Goal: Task Accomplishment & Management: Manage account settings

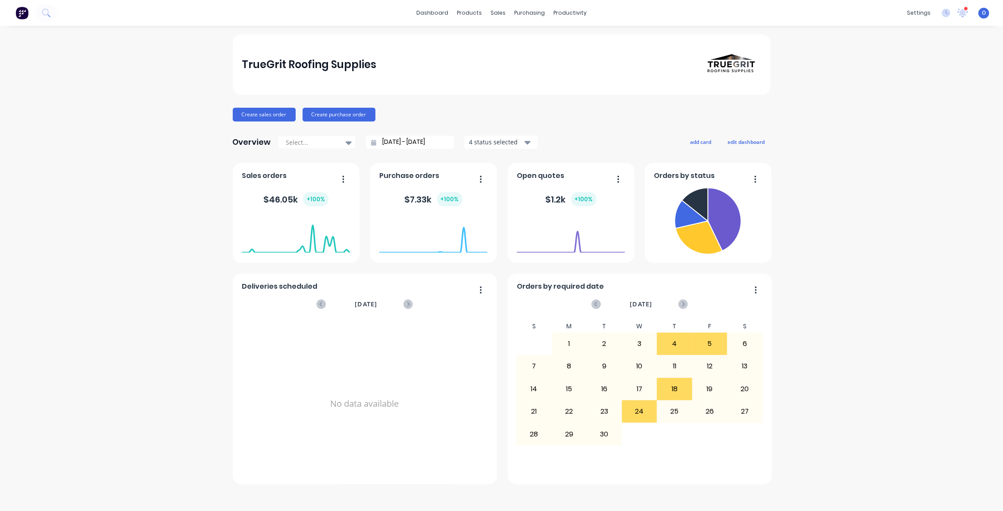
drag, startPoint x: 0, startPoint y: 0, endPoint x: 824, endPoint y: 228, distance: 855.1
click at [846, 206] on div "TrueGrit Roofing Supplies Create sales order Create purchase order Overview Sel…" at bounding box center [501, 268] width 1003 height 468
click at [114, 166] on div "TrueGrit Roofing Supplies Create sales order Create purchase order Overview Sel…" at bounding box center [501, 268] width 1003 height 468
click at [836, 292] on div "TrueGrit Roofing Supplies Create sales order Create purchase order Overview Sel…" at bounding box center [501, 268] width 1003 height 468
drag, startPoint x: 239, startPoint y: 61, endPoint x: 411, endPoint y: 69, distance: 172.5
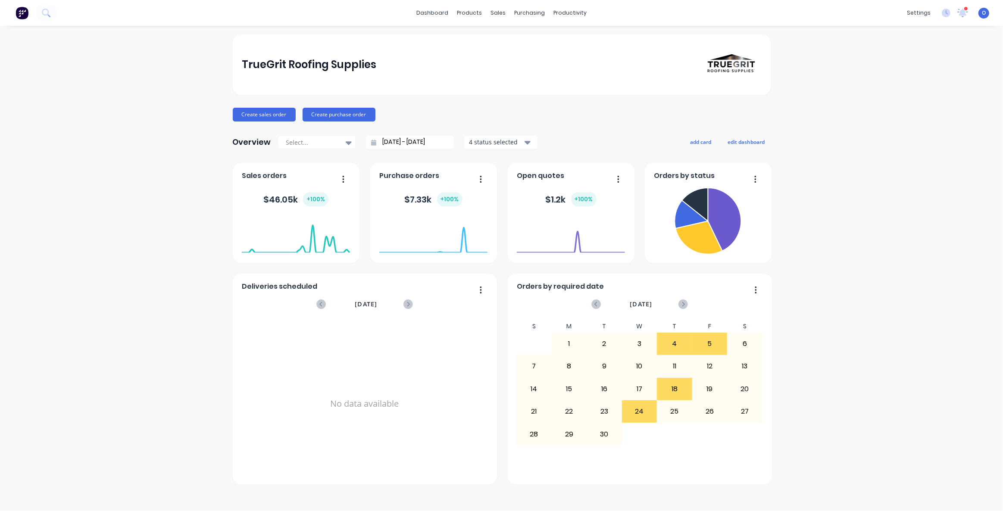
click at [337, 69] on div "TrueGrit Roofing Supplies" at bounding box center [502, 64] width 538 height 60
click at [442, 103] on div "TrueGrit Roofing Supplies Create sales order Create purchase order Overview Sel…" at bounding box center [502, 259] width 538 height 450
drag, startPoint x: 335, startPoint y: 68, endPoint x: 349, endPoint y: 66, distance: 14.4
click at [337, 67] on div "TrueGrit Roofing Supplies" at bounding box center [309, 64] width 134 height 17
click at [365, 72] on div "TrueGrit Roofing Supplies" at bounding box center [309, 64] width 134 height 17
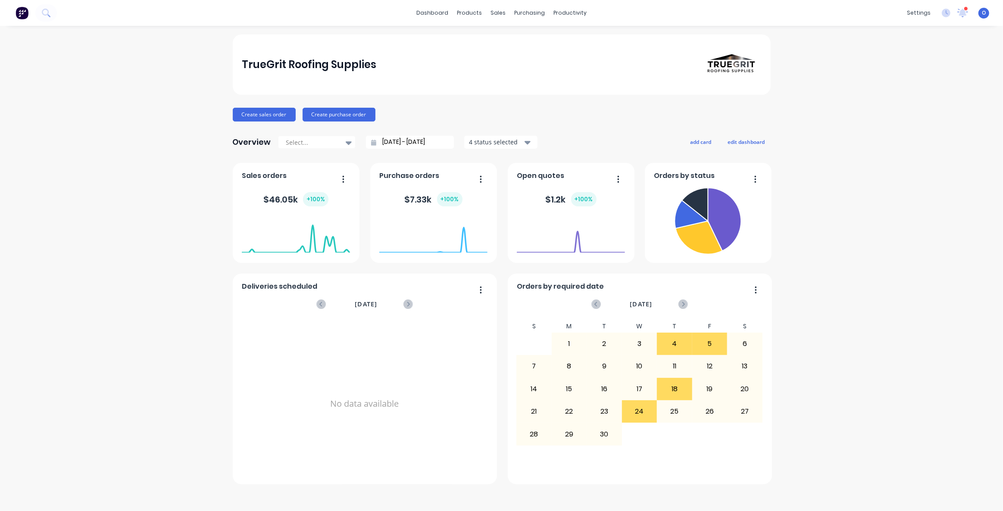
click at [416, 72] on div "TrueGrit Roofing Supplies" at bounding box center [501, 64] width 519 height 60
click at [419, 80] on div "TrueGrit Roofing Supplies" at bounding box center [501, 64] width 519 height 60
click at [943, 204] on div "TrueGrit Roofing Supplies Create sales order Create purchase order Overview Sel…" at bounding box center [501, 268] width 1003 height 468
click at [876, 215] on div "TrueGrit Roofing Supplies Create sales order Create purchase order Overview Sel…" at bounding box center [501, 268] width 1003 height 468
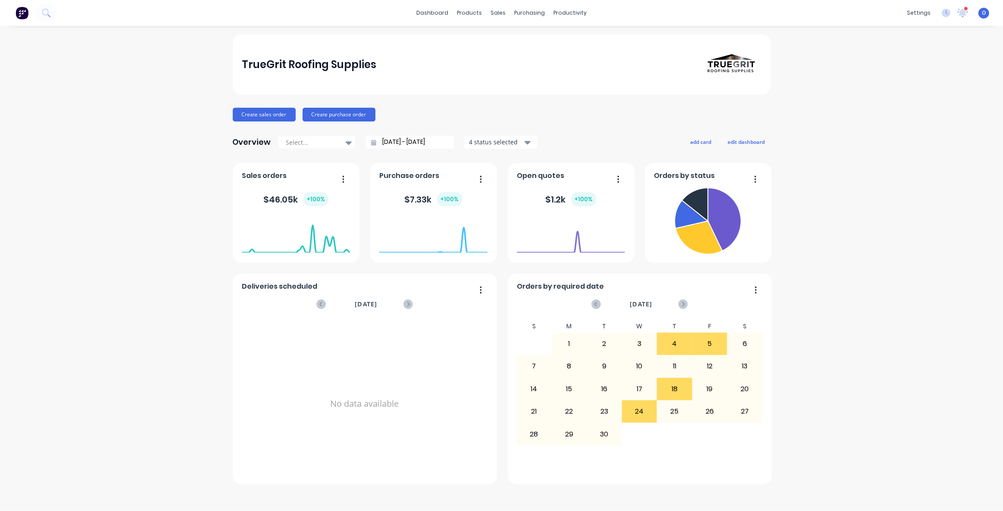
click at [587, 134] on div "Overview Select... 02/08/25 - 02/09/25 4 status selected add card edit dashboard" at bounding box center [502, 142] width 538 height 17
click at [590, 130] on div "TrueGrit Roofing Supplies Create sales order Create purchase order Overview Sel…" at bounding box center [502, 259] width 538 height 450
click at [596, 127] on div "TrueGrit Roofing Supplies Create sales order Create purchase order Overview Sel…" at bounding box center [502, 259] width 538 height 450
click at [794, 215] on div "TrueGrit Roofing Supplies Create sales order Create purchase order Overview Sel…" at bounding box center [501, 268] width 1003 height 468
click at [747, 139] on button "edit dashboard" at bounding box center [746, 141] width 48 height 11
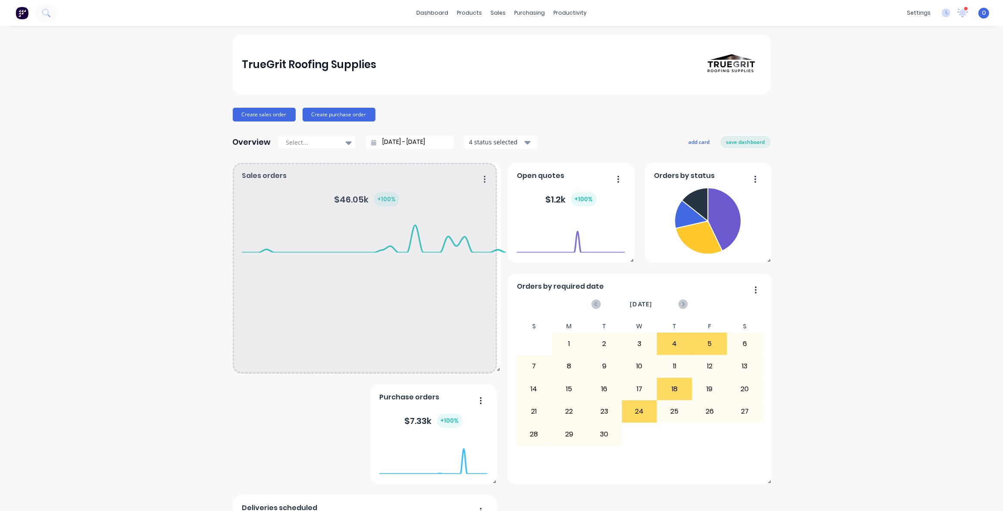
drag, startPoint x: 360, startPoint y: 263, endPoint x: 485, endPoint y: 367, distance: 162.2
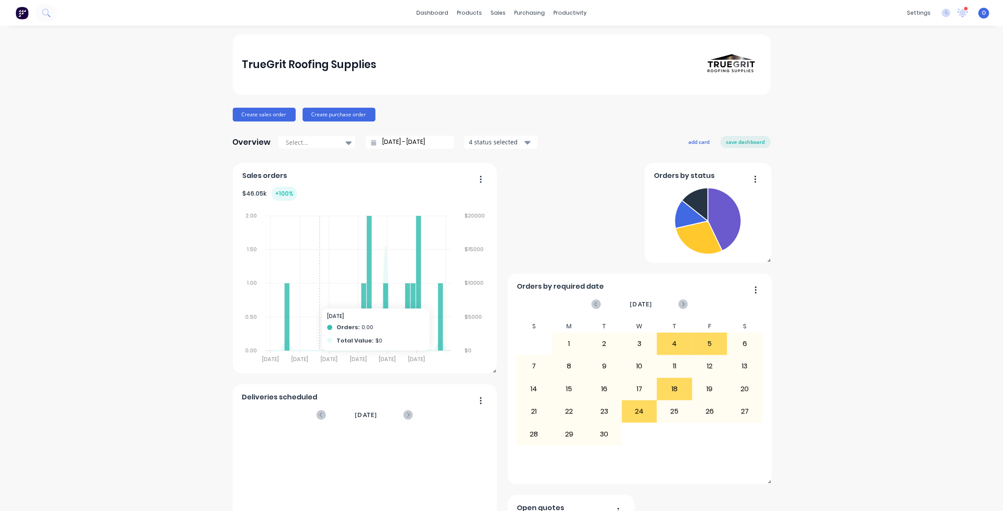
drag, startPoint x: 433, startPoint y: 332, endPoint x: 317, endPoint y: 280, distance: 127.1
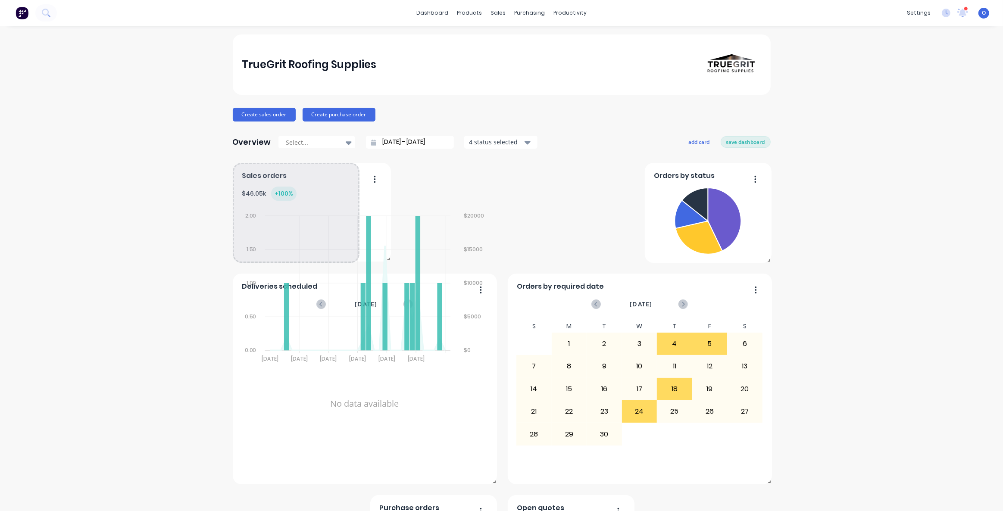
drag, startPoint x: 491, startPoint y: 370, endPoint x: 376, endPoint y: 245, distance: 169.9
click at [382, 254] on span at bounding box center [386, 257] width 9 height 9
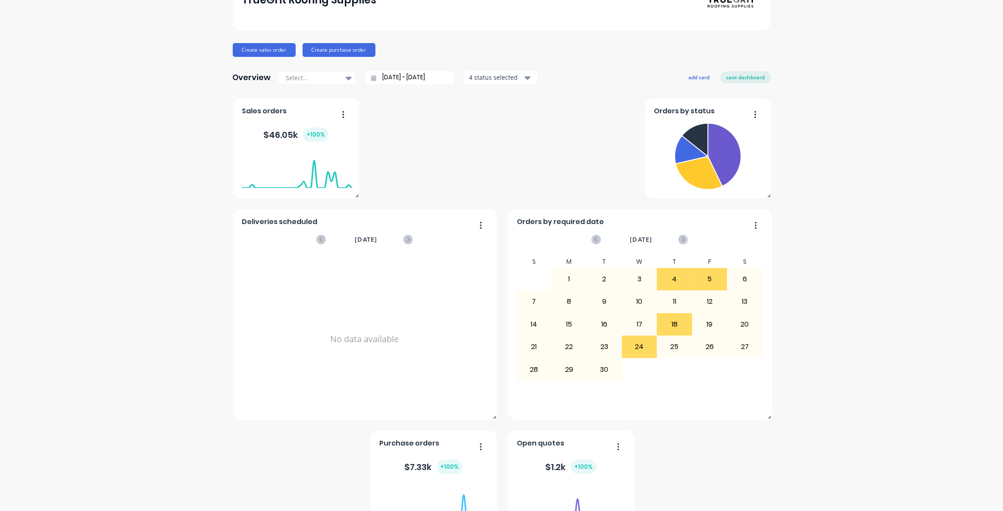
scroll to position [115, 0]
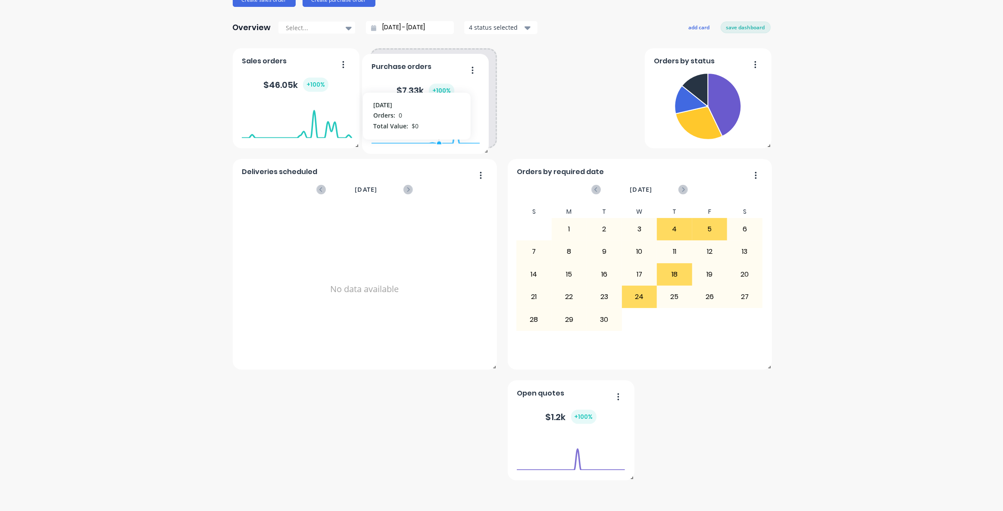
drag, startPoint x: 443, startPoint y: 445, endPoint x: 434, endPoint y: 114, distance: 330.7
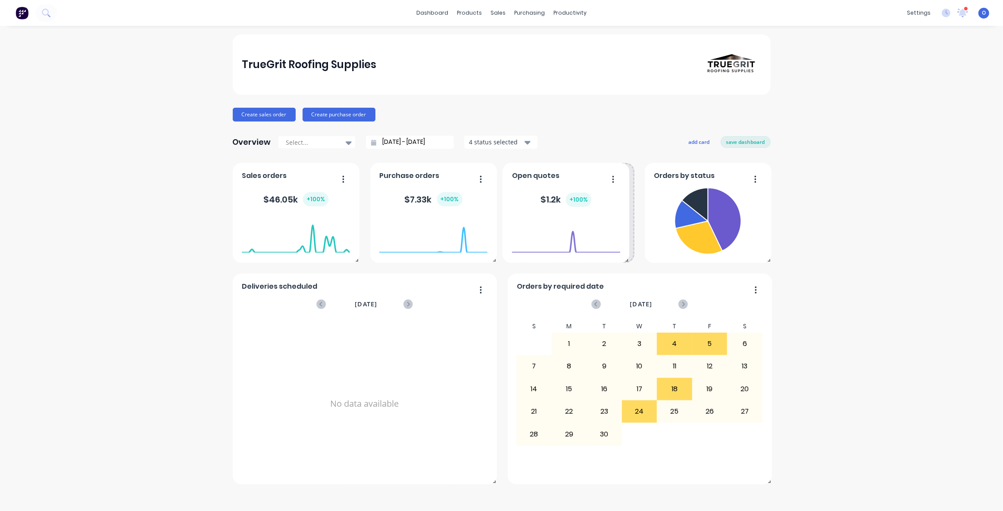
scroll to position [0, 0]
drag, startPoint x: 568, startPoint y: 436, endPoint x: 566, endPoint y: 128, distance: 308.6
click at [816, 185] on div "TrueGrit Roofing Supplies Create sales order Create purchase order Overview Sel…" at bounding box center [501, 268] width 1003 height 468
click at [819, 158] on div "TrueGrit Roofing Supplies Create sales order Create purchase order Overview Sel…" at bounding box center [501, 268] width 1003 height 468
click at [807, 156] on div "TrueGrit Roofing Supplies Create sales order Create purchase order Overview Sel…" at bounding box center [501, 268] width 1003 height 468
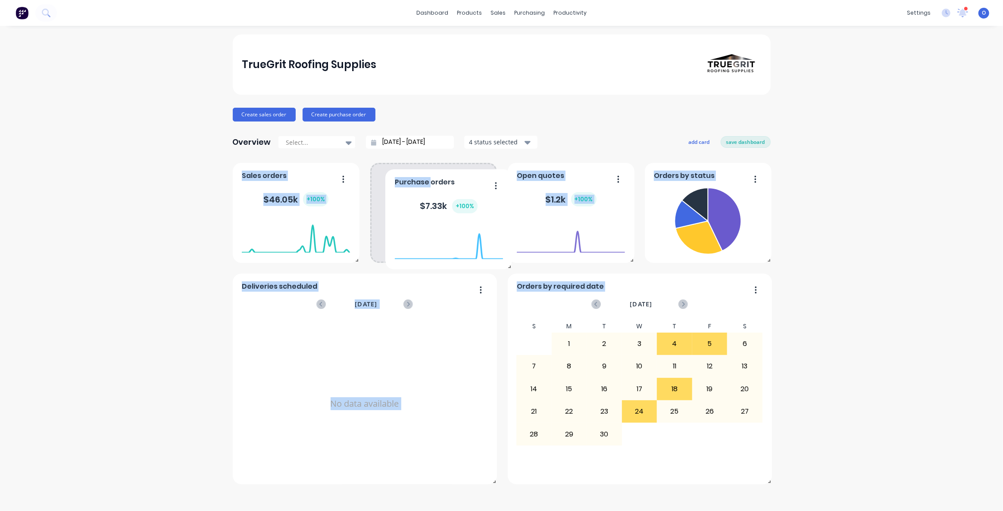
drag, startPoint x: 411, startPoint y: 191, endPoint x: 571, endPoint y: 169, distance: 161.4
click at [429, 176] on div "Purchase orders $ 7.33k + 100 %" at bounding box center [448, 219] width 127 height 100
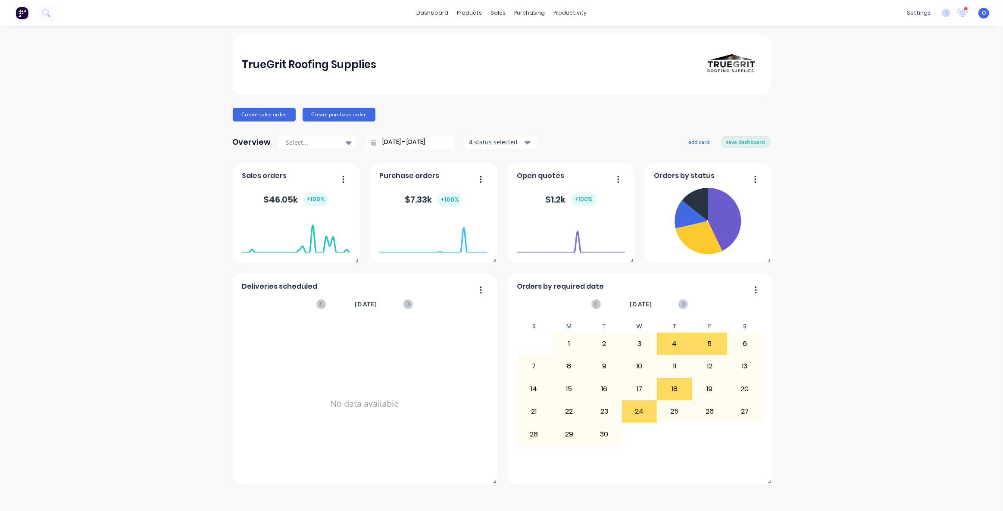
click at [888, 186] on div "TrueGrit Roofing Supplies Create sales order Create purchase order Overview Sel…" at bounding box center [501, 268] width 1003 height 468
click at [688, 141] on button "add card" at bounding box center [699, 141] width 32 height 11
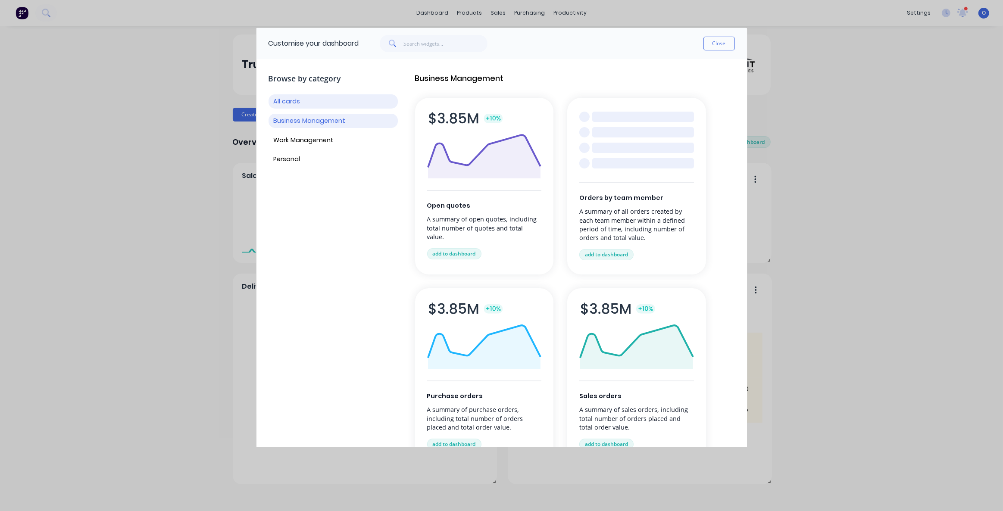
click at [292, 123] on button "Business Management" at bounding box center [332, 121] width 129 height 14
click at [296, 139] on button "Work Management" at bounding box center [332, 140] width 129 height 14
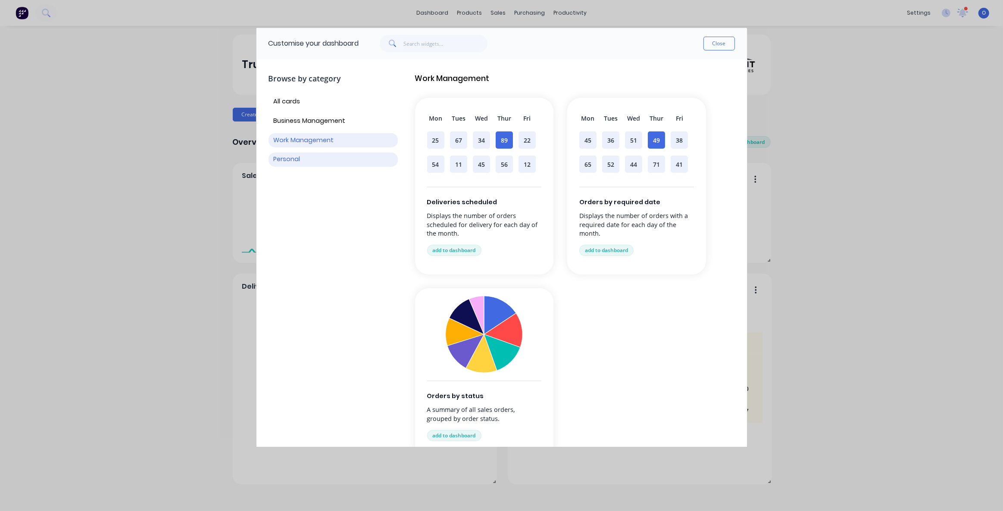
click at [293, 162] on button "Personal" at bounding box center [332, 160] width 129 height 14
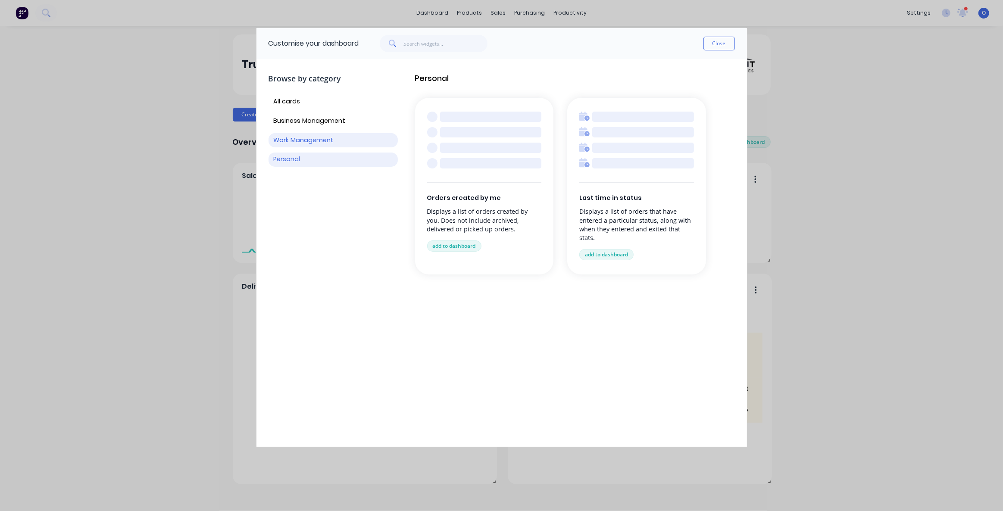
click at [304, 143] on button "Work Management" at bounding box center [332, 140] width 129 height 14
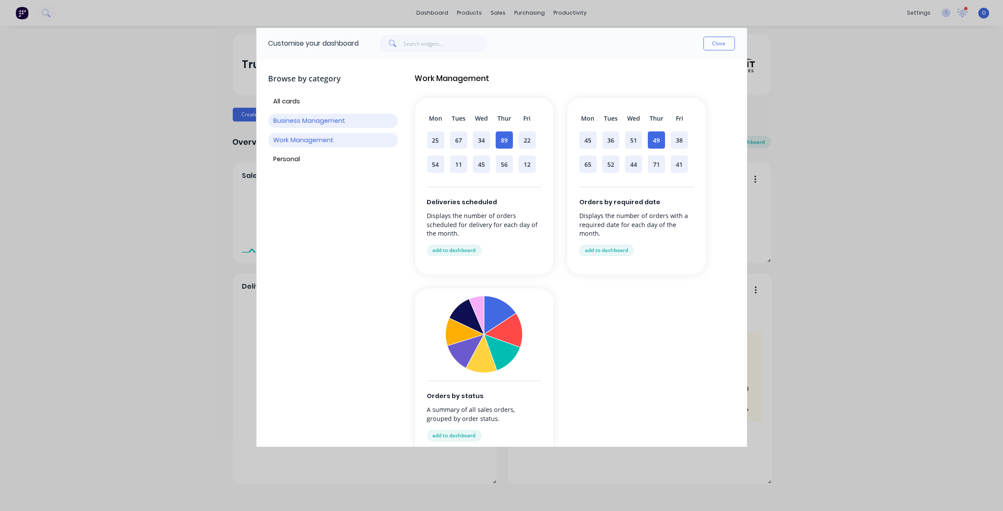
click at [335, 122] on button "Business Management" at bounding box center [332, 121] width 129 height 14
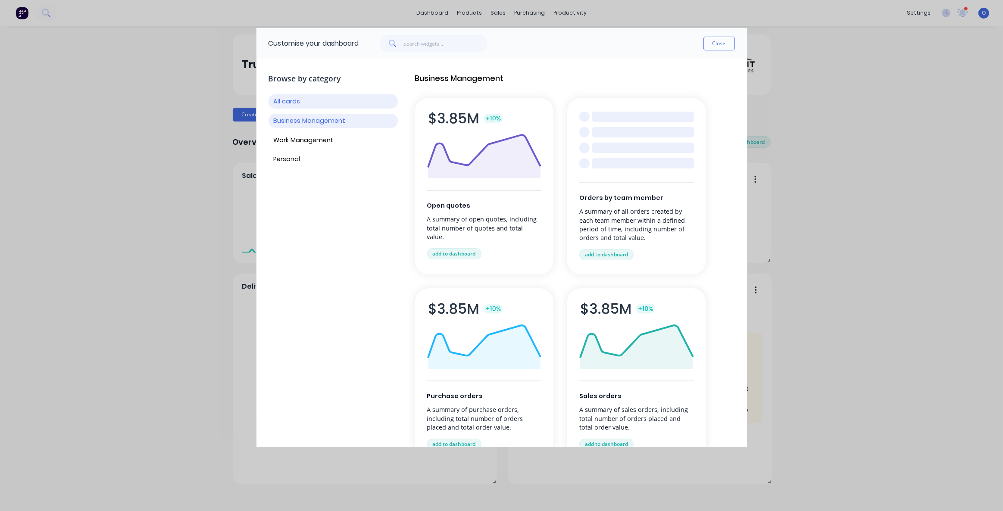
click at [299, 101] on button "All cards" at bounding box center [332, 101] width 129 height 14
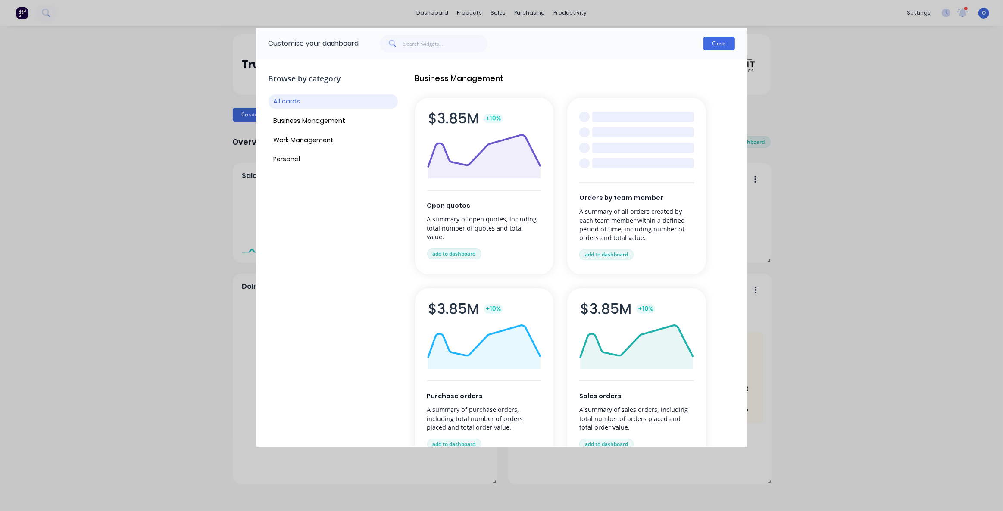
click at [728, 42] on button "Close" at bounding box center [718, 44] width 31 height 14
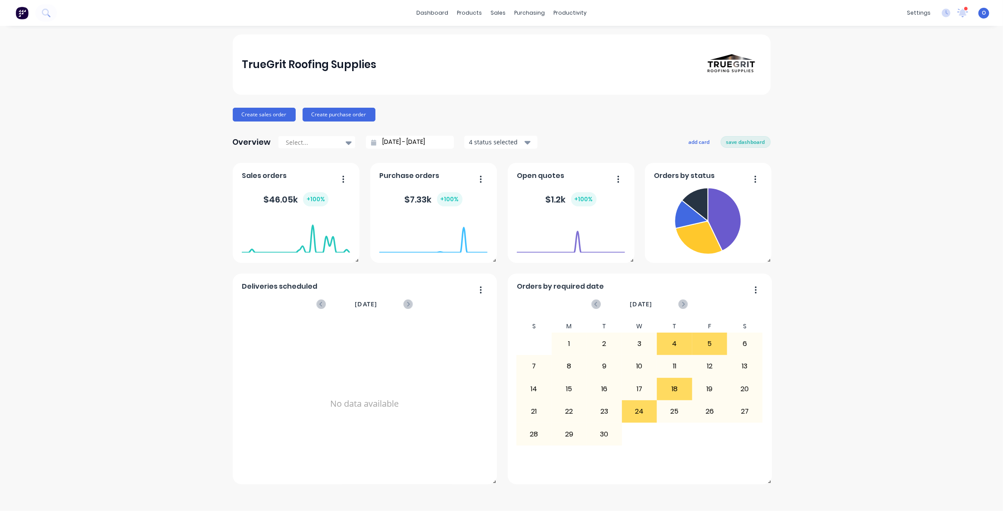
click at [896, 239] on div "TrueGrit Roofing Supplies Create sales order Create purchase order Overview Sel…" at bounding box center [501, 268] width 1003 height 468
click at [891, 240] on div "TrueGrit Roofing Supplies Create sales order Create purchase order Overview Sel…" at bounding box center [501, 268] width 1003 height 468
click at [895, 290] on div "TrueGrit Roofing Supplies Create sales order Create purchase order Overview Sel…" at bounding box center [501, 268] width 1003 height 468
click at [891, 290] on div "TrueGrit Roofing Supplies Create sales order Create purchase order Overview Sel…" at bounding box center [501, 268] width 1003 height 468
click at [896, 278] on div "TrueGrit Roofing Supplies Create sales order Create purchase order Overview Sel…" at bounding box center [501, 268] width 1003 height 468
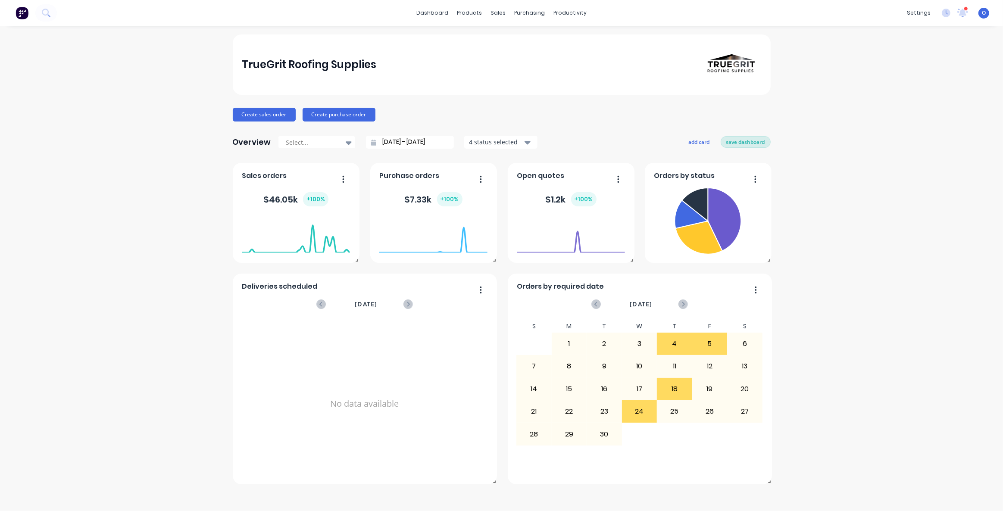
click at [743, 144] on button "save dashboard" at bounding box center [746, 141] width 50 height 11
click at [889, 209] on div "TrueGrit Roofing Supplies Create sales order Create purchase order Overview Sel…" at bounding box center [501, 268] width 1003 height 468
click at [582, 112] on div "Create sales order Create purchase order" at bounding box center [502, 115] width 538 height 14
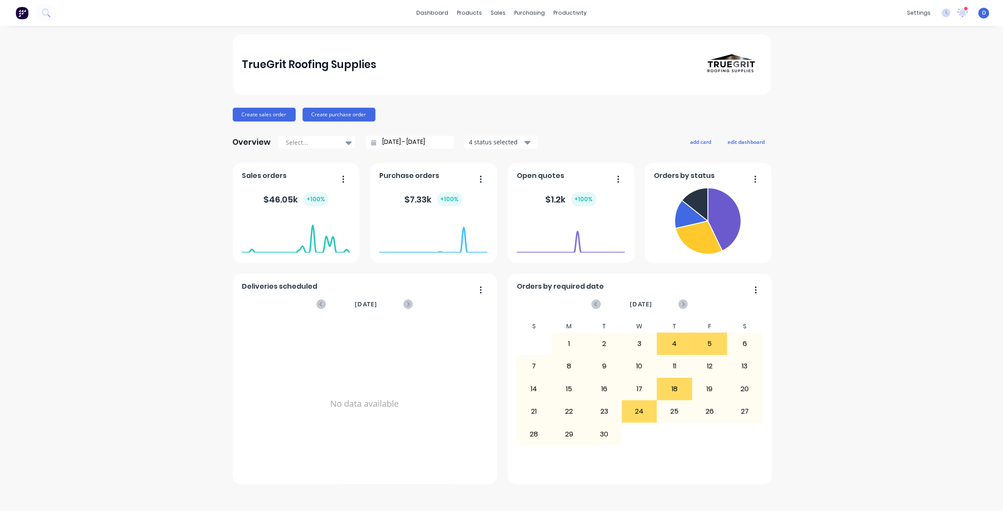
click at [574, 116] on div "Create sales order Create purchase order" at bounding box center [502, 115] width 538 height 14
click at [574, 115] on div "Create sales order Create purchase order" at bounding box center [502, 115] width 538 height 14
click at [547, 116] on div "Create sales order Create purchase order" at bounding box center [502, 115] width 538 height 14
click at [529, 42] on div "Sales Orders" at bounding box center [529, 41] width 35 height 8
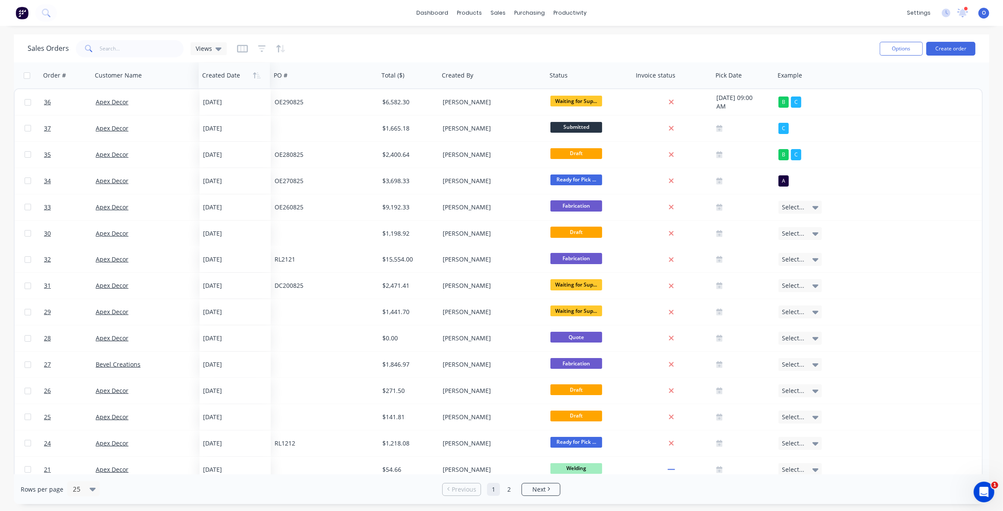
drag, startPoint x: 233, startPoint y: 76, endPoint x: 218, endPoint y: 84, distance: 16.8
click at [224, 84] on div "Created Date" at bounding box center [234, 75] width 71 height 26
click at [666, 129] on button "Hide column" at bounding box center [668, 130] width 65 height 17
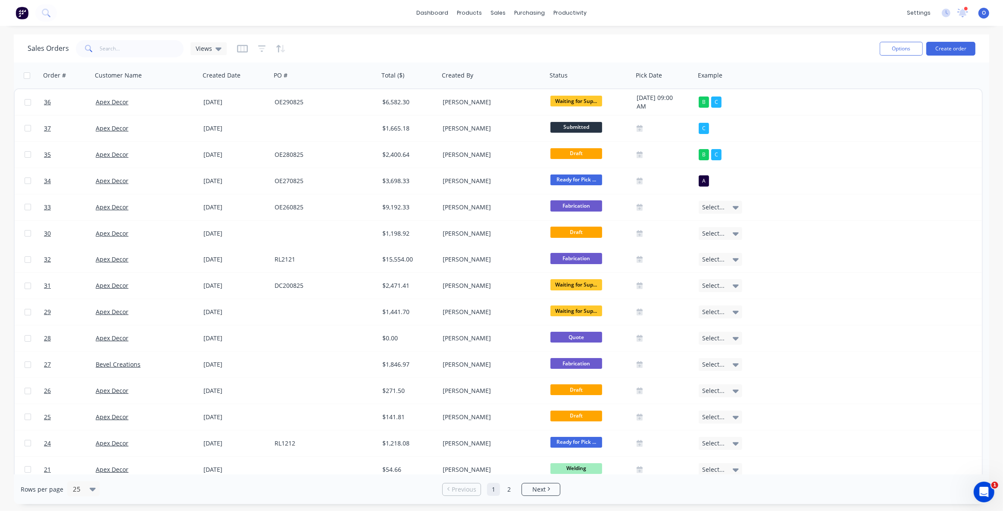
click at [712, 41] on div "Sales Orders Views" at bounding box center [450, 48] width 845 height 21
click at [241, 50] on icon "button" at bounding box center [242, 48] width 11 height 9
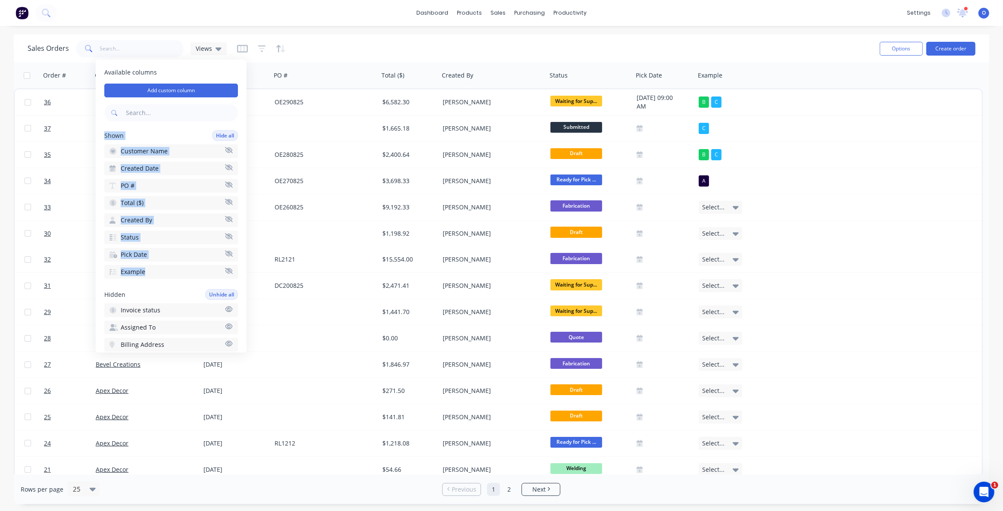
drag, startPoint x: 103, startPoint y: 134, endPoint x: 165, endPoint y: 272, distance: 150.9
click at [165, 272] on div "Available columns Add custom column Shown Hide all Customer Name Created Date P…" at bounding box center [171, 205] width 151 height 293
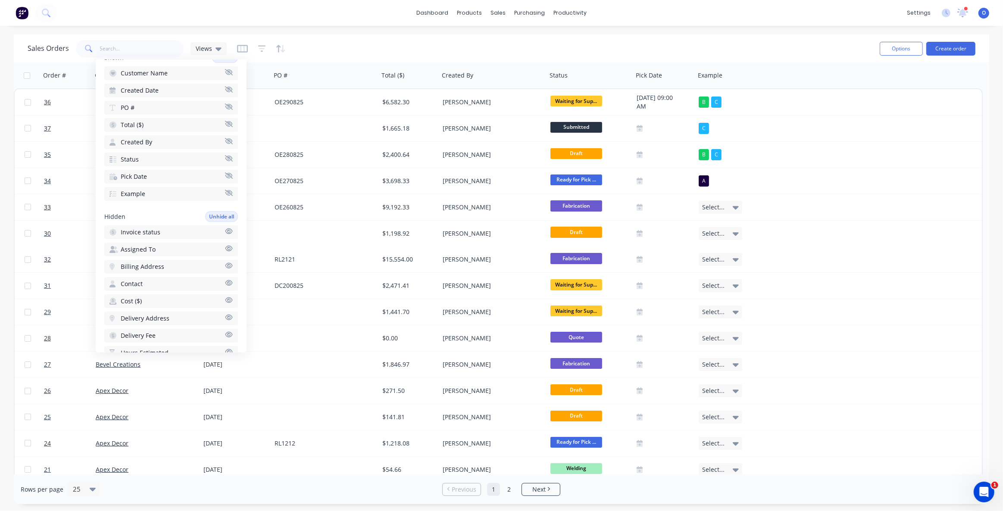
click at [145, 205] on div "Available columns Add custom column Shown Hide all Customer Name Created Date P…" at bounding box center [171, 205] width 151 height 293
drag, startPoint x: 103, startPoint y: 174, endPoint x: 124, endPoint y: 175, distance: 20.3
click at [122, 175] on div "Available columns Add custom column Shown Hide all Customer Name Created Date P…" at bounding box center [171, 205] width 151 height 293
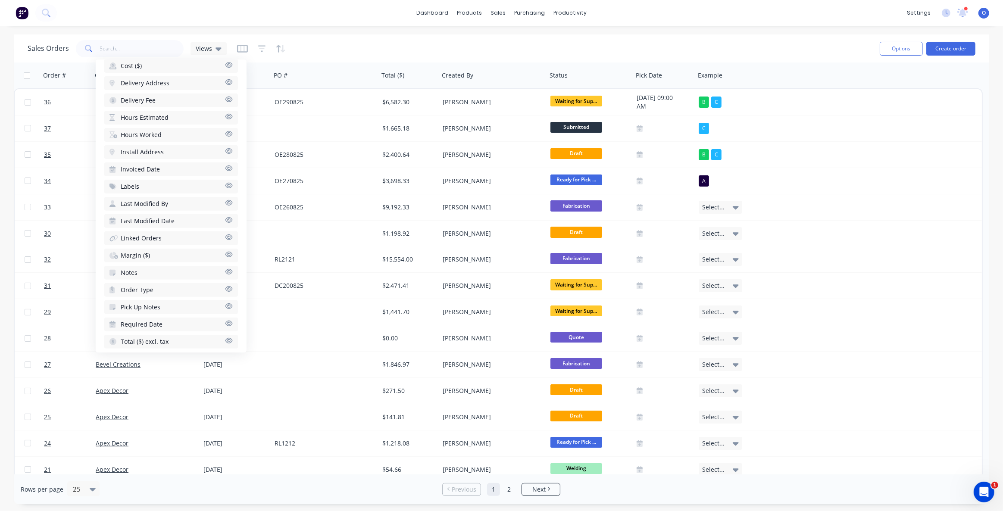
click at [140, 185] on button "Labels" at bounding box center [171, 187] width 134 height 14
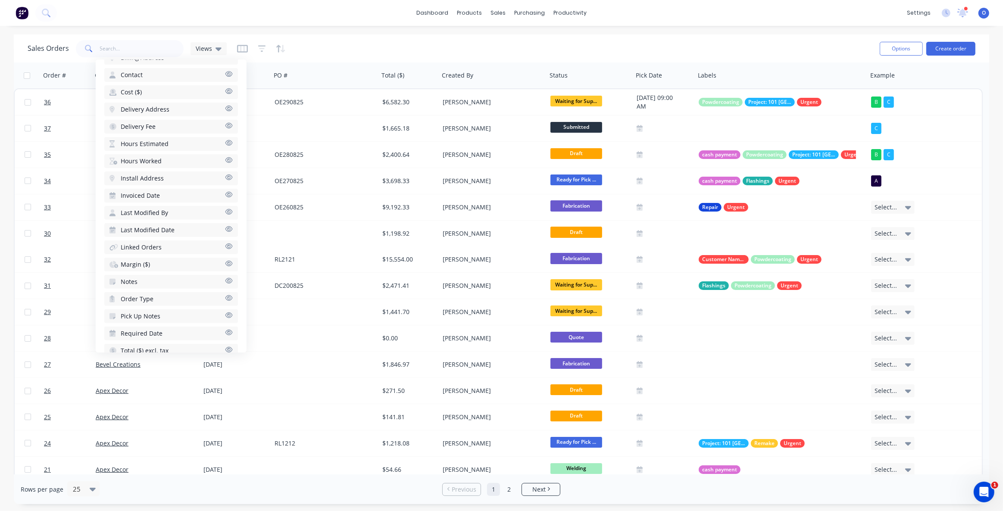
scroll to position [316, 0]
click at [646, 36] on div "Sales Orders Views Options Create order" at bounding box center [501, 48] width 975 height 28
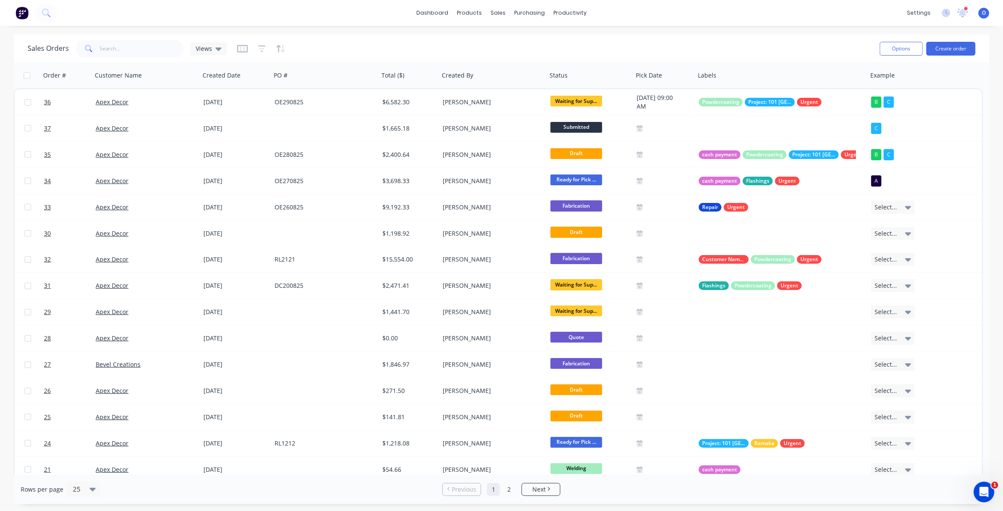
click at [500, 46] on div "Sales Orders Views" at bounding box center [450, 48] width 845 height 21
click at [427, 38] on div "Sales Orders Views" at bounding box center [450, 48] width 845 height 21
click at [429, 38] on div "Sales Orders Views" at bounding box center [450, 48] width 845 height 21
click at [409, 41] on div "Sales Orders Views" at bounding box center [450, 48] width 845 height 21
click at [242, 47] on icon "button" at bounding box center [242, 49] width 4 height 6
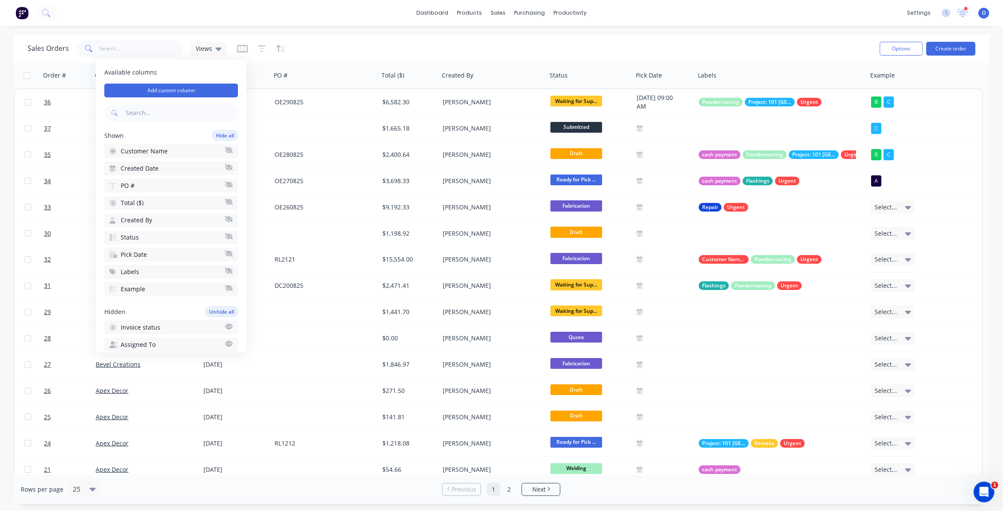
scroll to position [0, 0]
click at [163, 90] on button "Add custom column" at bounding box center [171, 91] width 134 height 14
click at [275, 73] on input at bounding box center [318, 71] width 140 height 13
type input "E"
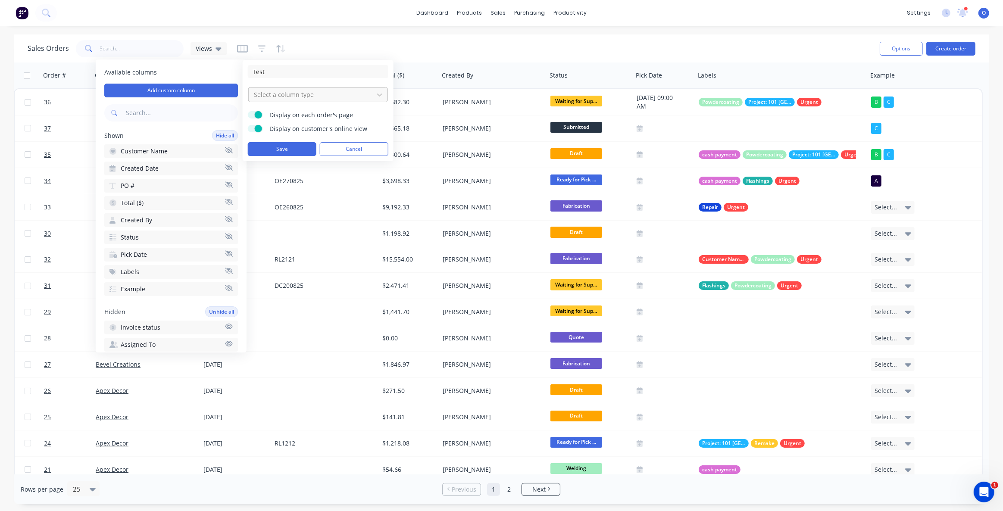
type input "Test"
click at [293, 91] on div at bounding box center [311, 94] width 116 height 11
click at [308, 84] on form "Test 11 results available. Use Up and Down to choose options, press Enter to se…" at bounding box center [318, 110] width 140 height 91
click at [360, 152] on button "Cancel" at bounding box center [354, 149] width 69 height 14
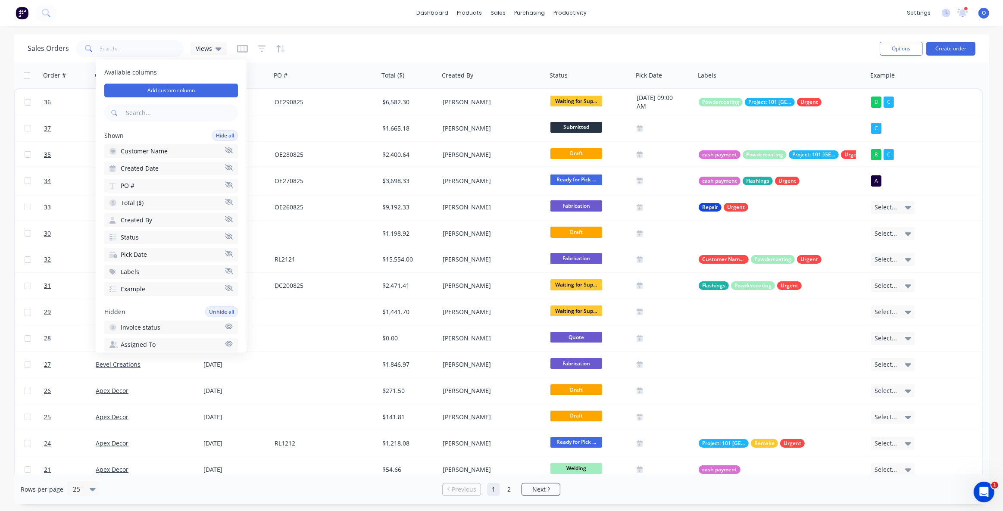
click at [384, 45] on div "Sales Orders Views" at bounding box center [450, 48] width 845 height 21
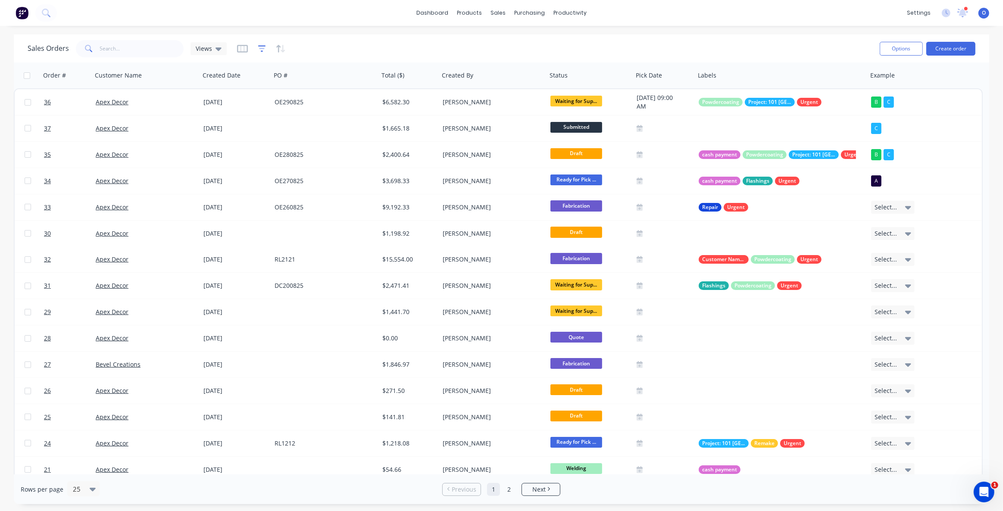
click at [260, 50] on icon "button" at bounding box center [262, 48] width 8 height 9
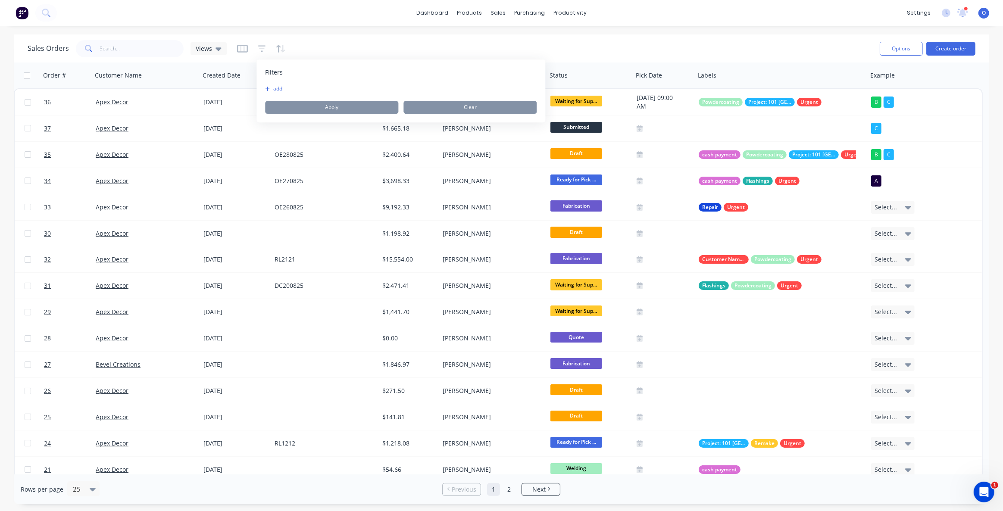
click at [280, 89] on button "add" at bounding box center [276, 88] width 22 height 7
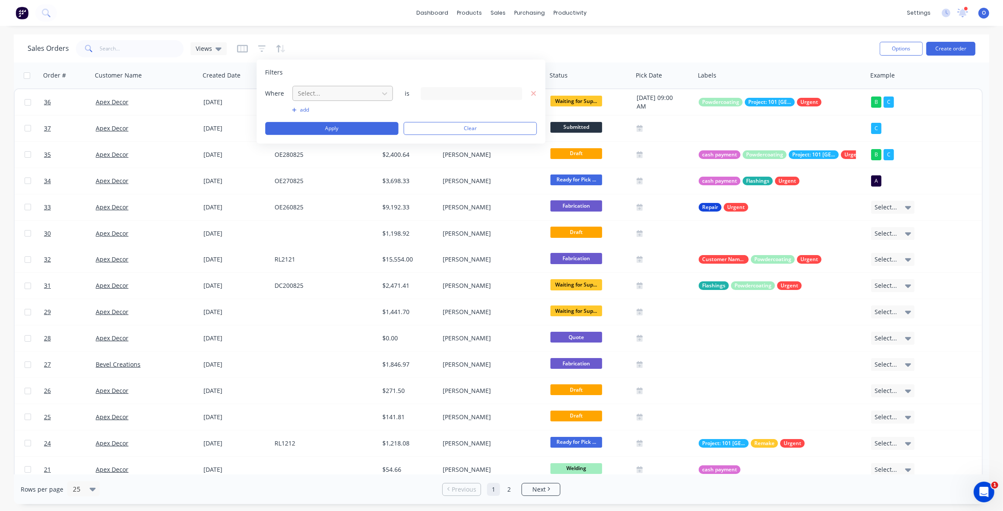
click at [326, 95] on div at bounding box center [335, 93] width 77 height 11
click at [533, 94] on icon "button" at bounding box center [534, 94] width 6 height 8
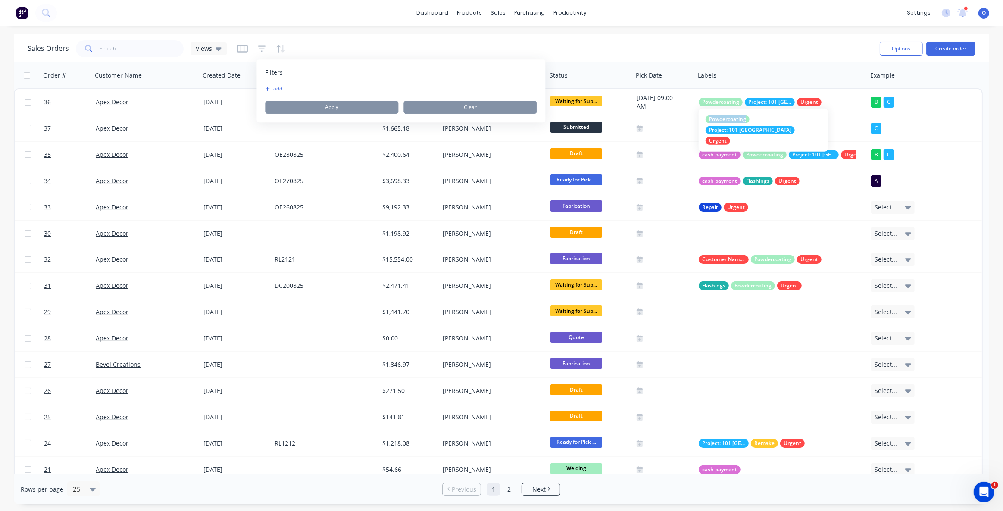
drag, startPoint x: 709, startPoint y: 121, endPoint x: 748, endPoint y: 118, distance: 38.9
click at [748, 118] on div "Powdercoating" at bounding box center [727, 119] width 44 height 8
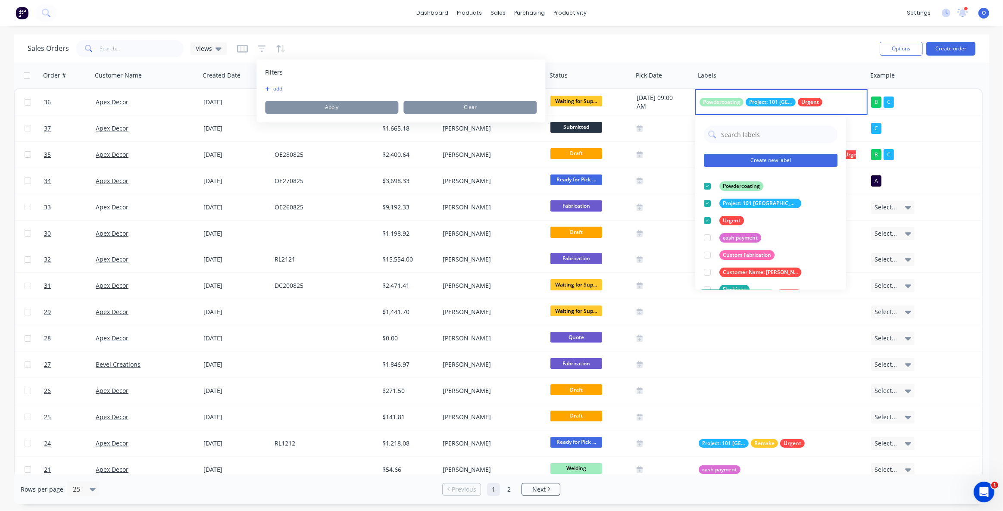
click at [758, 161] on button "Create new label" at bounding box center [771, 160] width 134 height 13
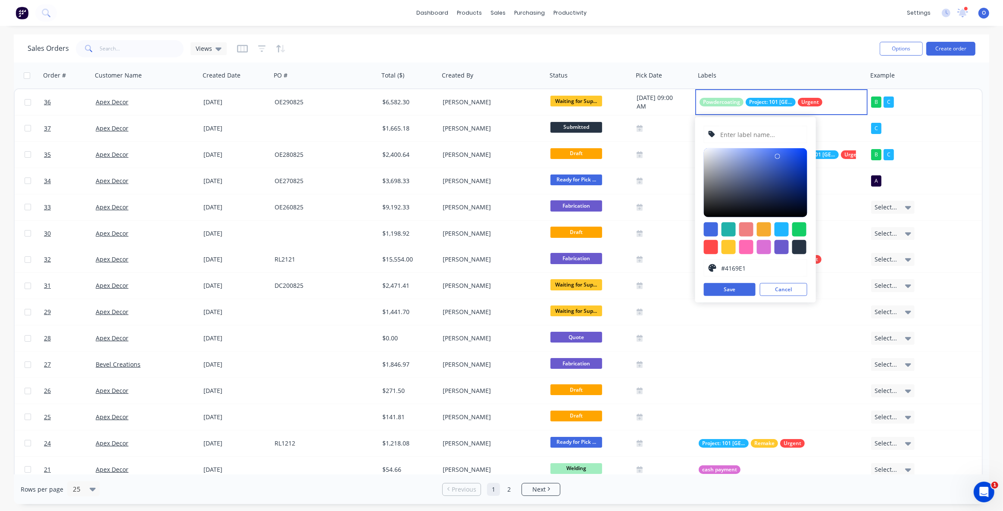
click at [740, 134] on input "text" at bounding box center [760, 134] width 83 height 16
type input "wfkslkfkmsfdfdfsff"
click at [767, 250] on div at bounding box center [764, 247] width 14 height 14
type input "#DF0BD7"
click at [802, 157] on div at bounding box center [755, 182] width 103 height 69
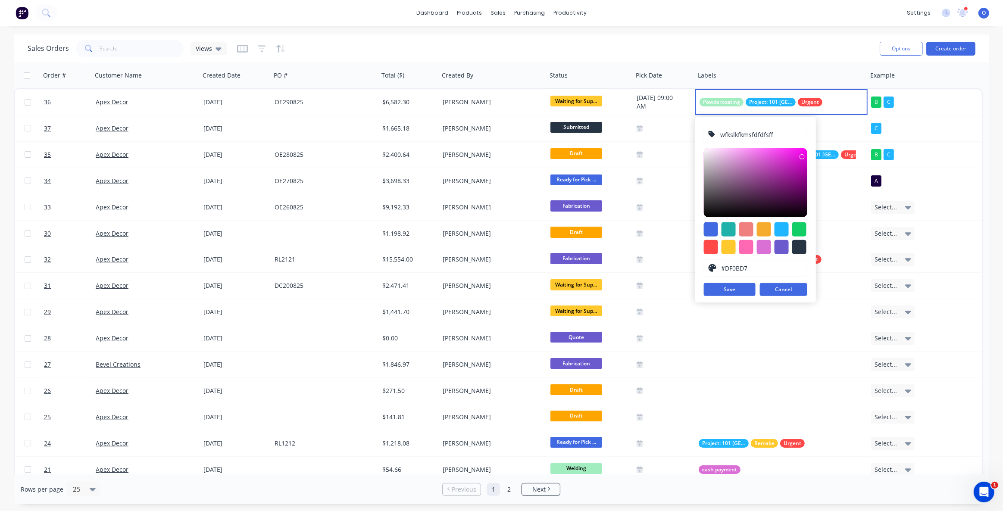
click at [781, 289] on button "Cancel" at bounding box center [783, 289] width 47 height 13
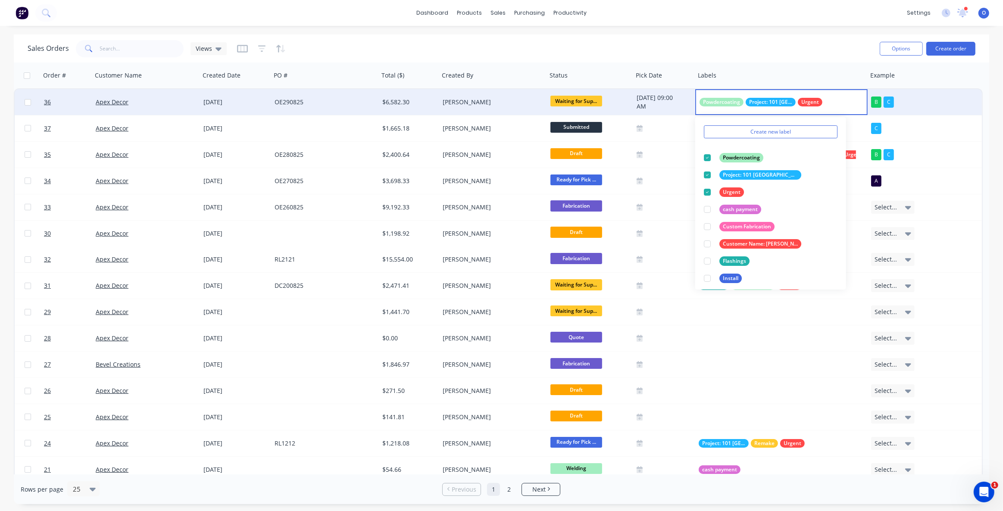
scroll to position [0, 0]
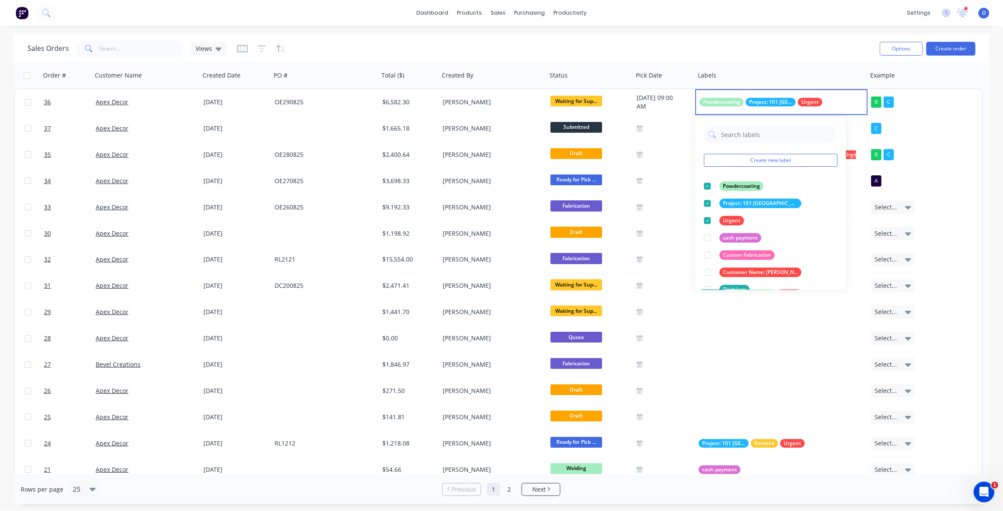
click at [706, 44] on div "Sales Orders Views" at bounding box center [450, 48] width 845 height 21
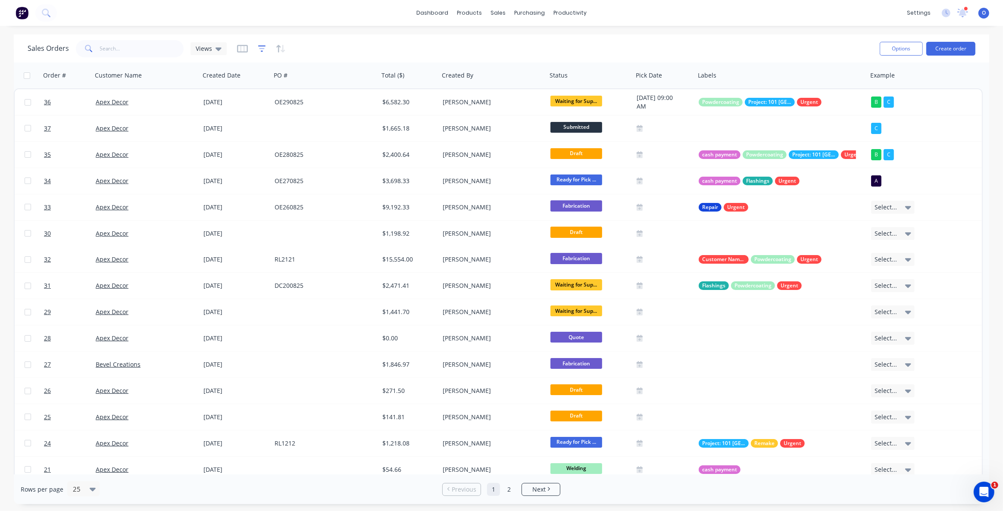
click at [263, 48] on icon "button" at bounding box center [262, 48] width 8 height 9
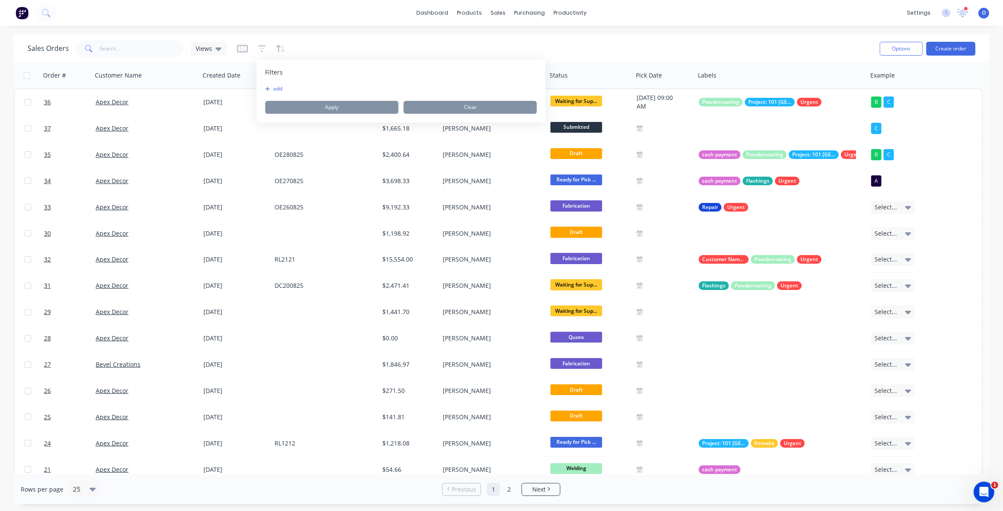
click at [284, 89] on button "add" at bounding box center [276, 88] width 22 height 7
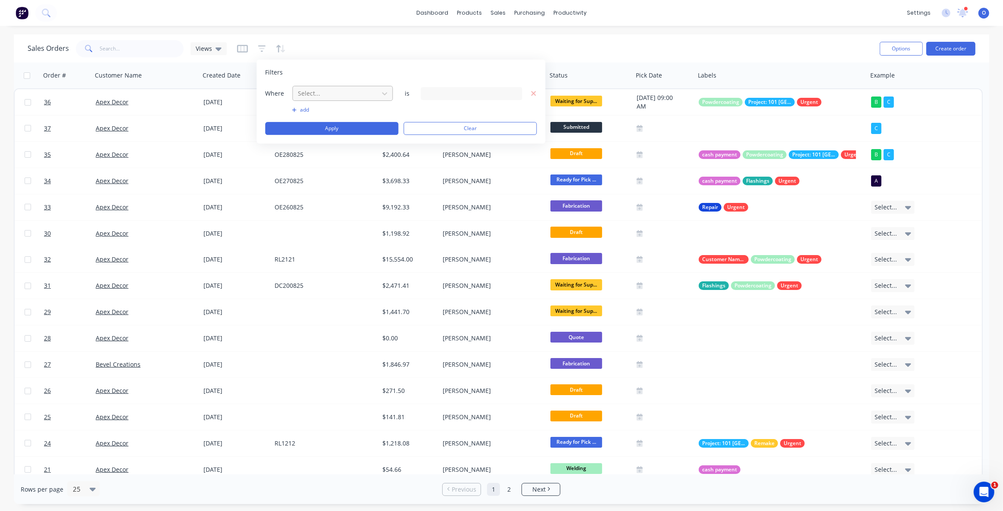
click at [316, 94] on div at bounding box center [335, 93] width 77 height 11
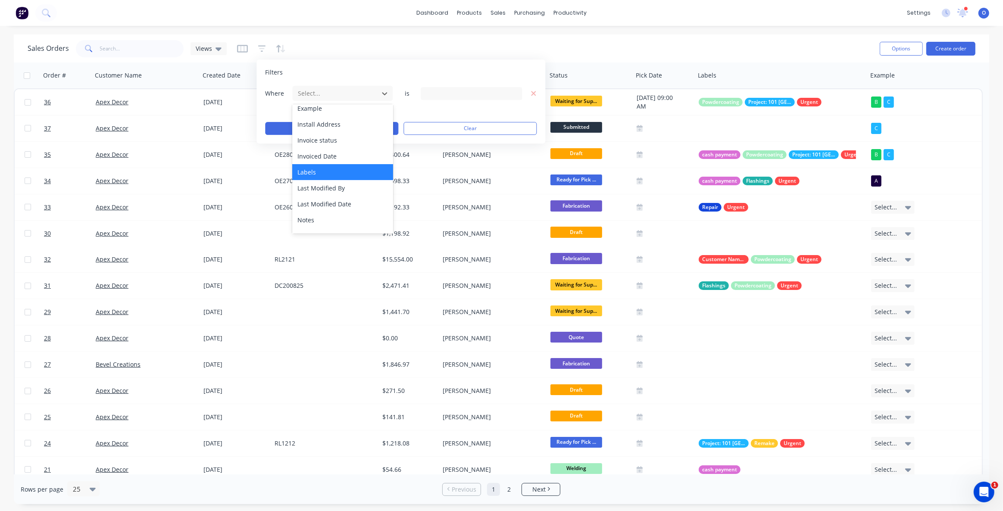
scroll to position [156, 0]
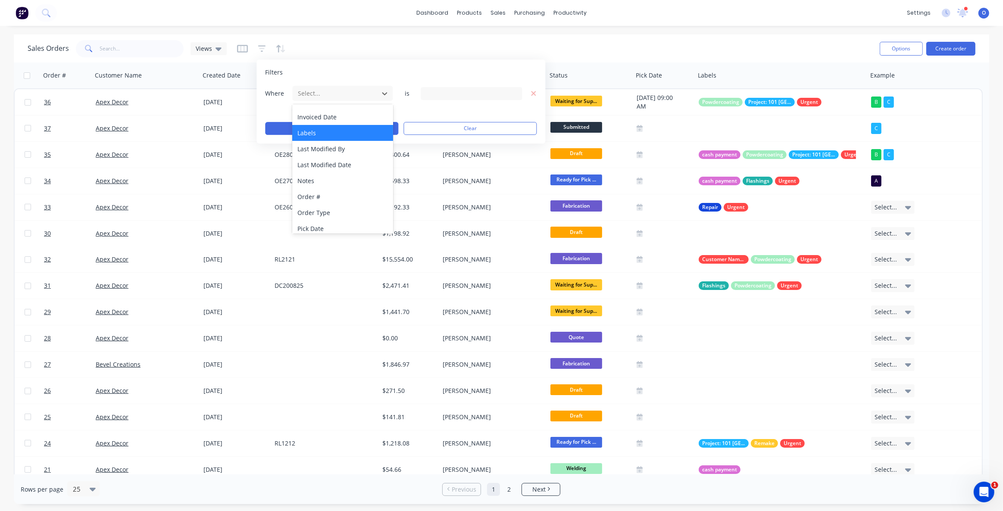
click at [316, 135] on div "Labels" at bounding box center [342, 133] width 100 height 16
click at [452, 95] on div "11 Labels selected" at bounding box center [464, 93] width 78 height 9
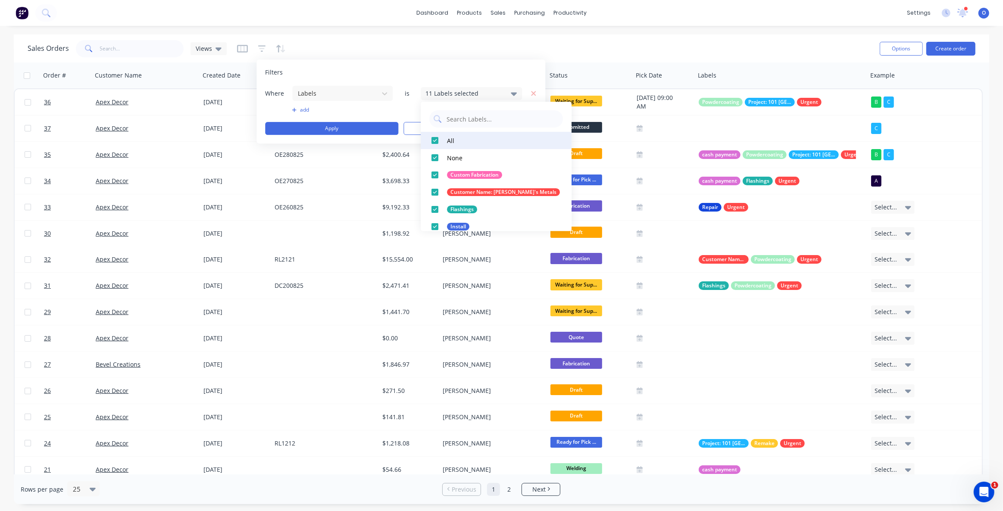
click at [436, 142] on div at bounding box center [434, 140] width 17 height 17
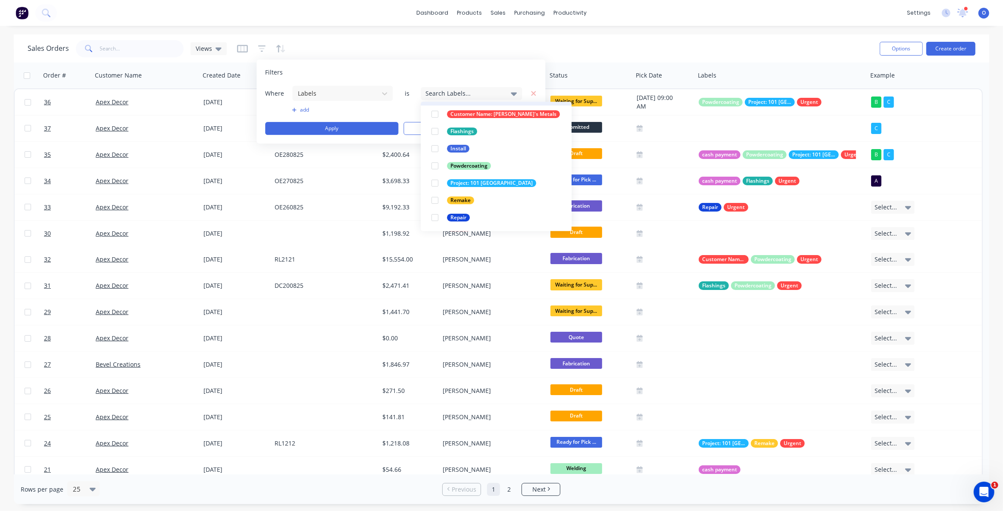
scroll to position [112, 0]
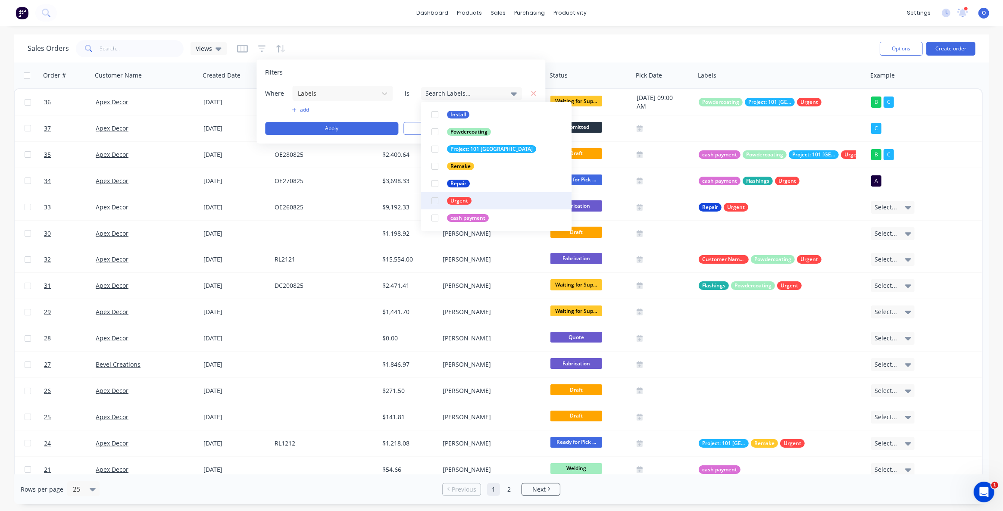
click at [435, 202] on div at bounding box center [434, 200] width 17 height 17
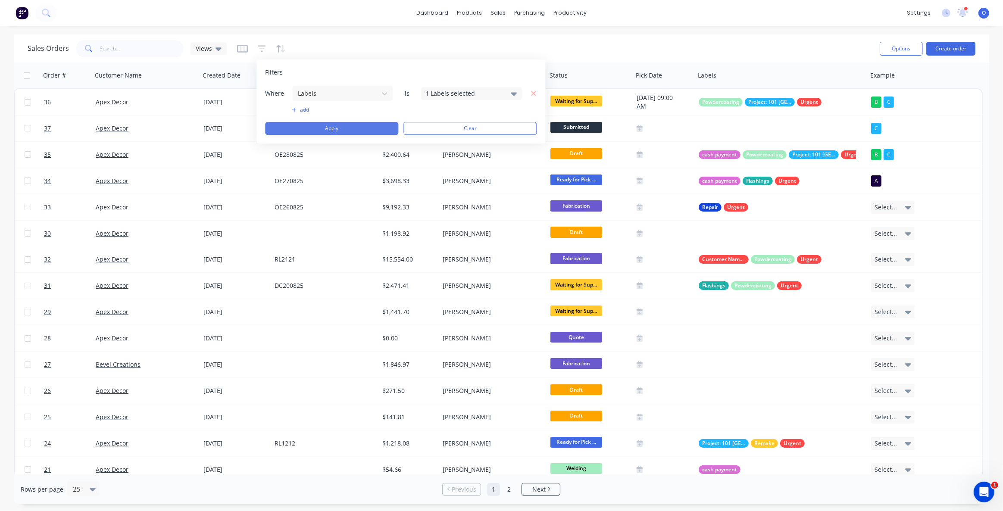
click at [345, 129] on button "Apply" at bounding box center [331, 128] width 133 height 13
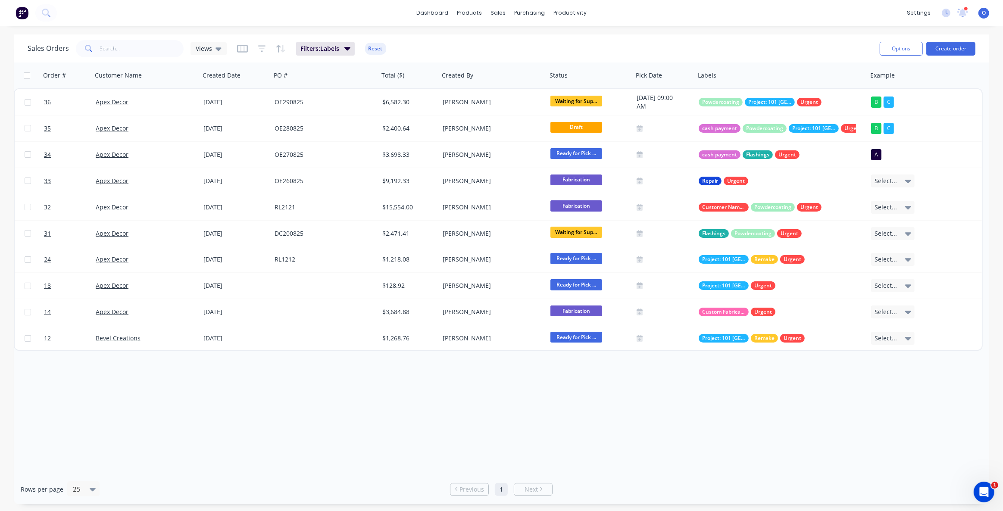
click at [586, 439] on div "Order # Customer Name Created Date PO # Total ($) Created By Status Pick Date L…" at bounding box center [501, 268] width 975 height 412
click at [577, 424] on div "Order # Customer Name Created Date PO # Total ($) Created By Status Pick Date L…" at bounding box center [501, 268] width 975 height 412
click at [212, 49] on div "Views" at bounding box center [209, 49] width 26 height 8
click at [246, 106] on button "Save new view" at bounding box center [250, 103] width 115 height 13
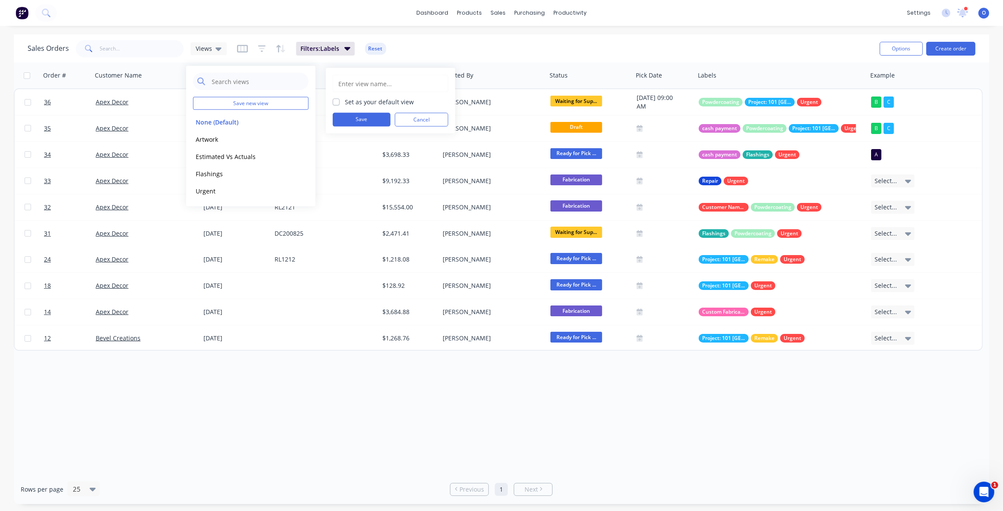
click at [381, 85] on input "text" at bounding box center [390, 83] width 106 height 16
click at [443, 49] on div "Sales Orders Views Filters: Labels Reset" at bounding box center [450, 48] width 845 height 21
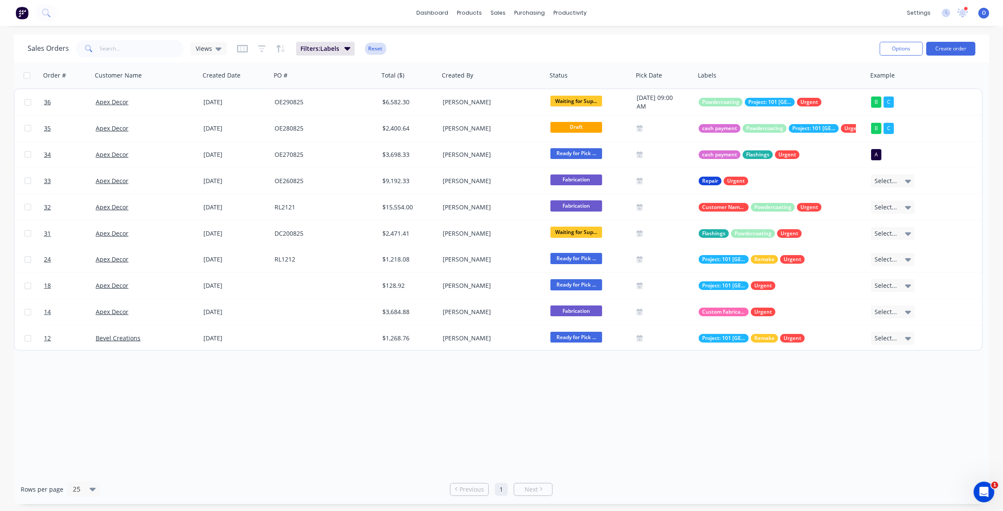
click at [373, 46] on button "Reset" at bounding box center [375, 49] width 21 height 12
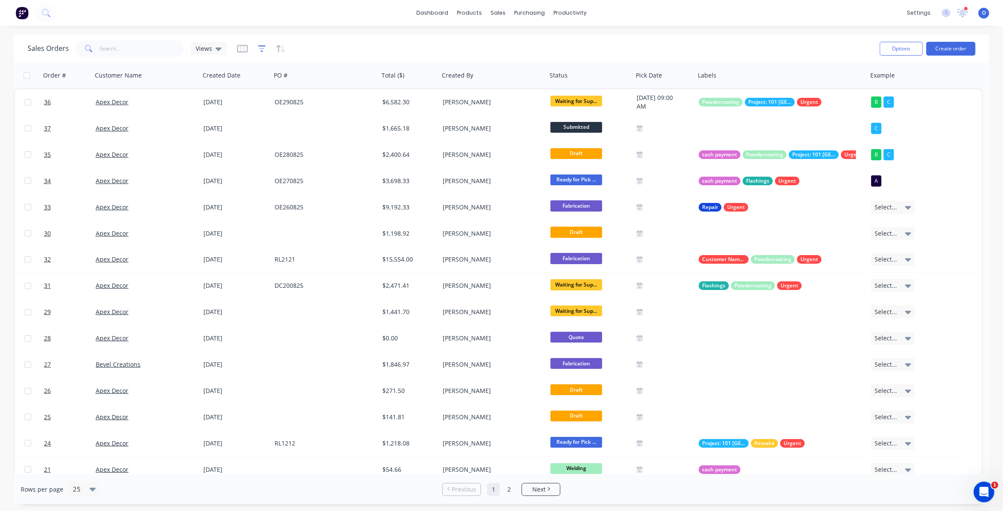
click at [259, 47] on icon "button" at bounding box center [262, 48] width 8 height 9
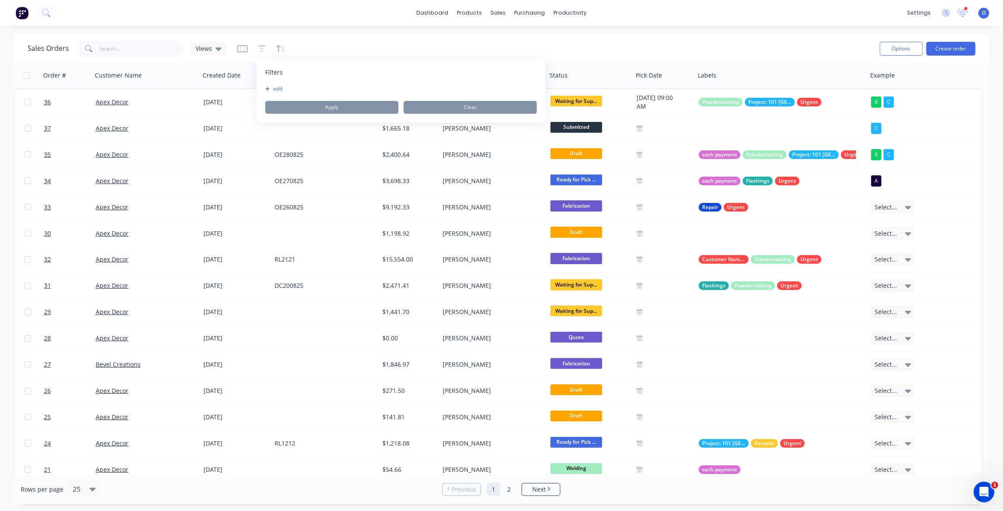
click at [387, 36] on div "Sales Orders Views Options Create order" at bounding box center [501, 48] width 975 height 28
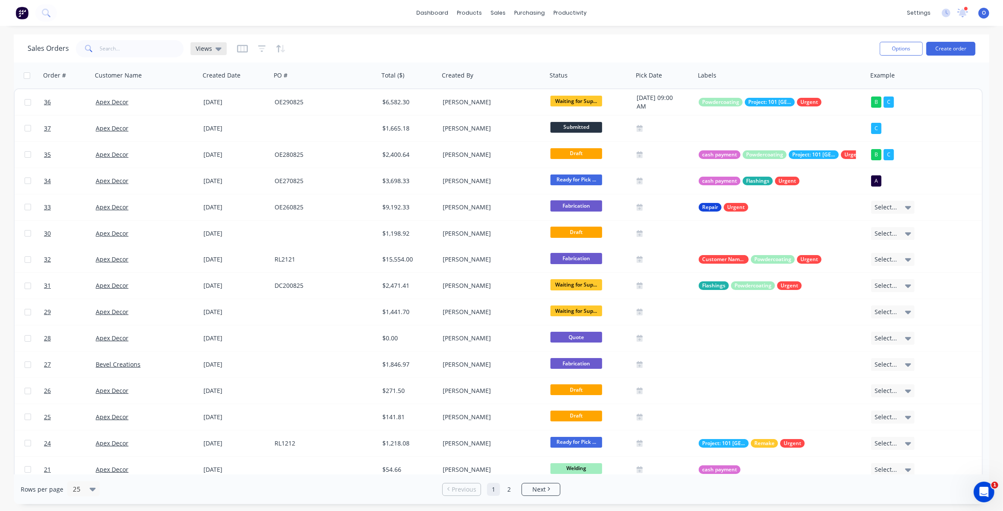
click at [207, 49] on span "Views" at bounding box center [204, 48] width 16 height 9
click at [214, 194] on button "Urgent" at bounding box center [242, 191] width 98 height 10
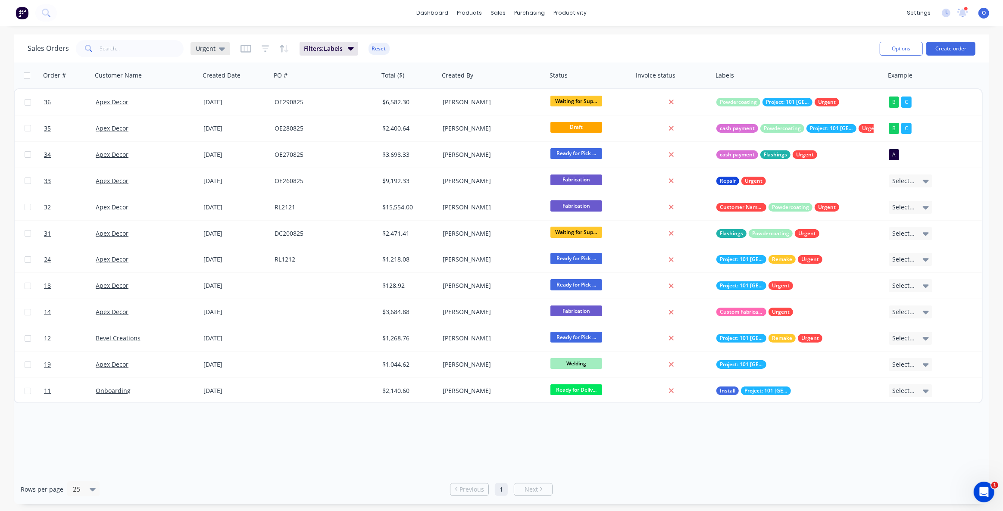
click at [197, 49] on span "Urgent" at bounding box center [206, 48] width 20 height 9
click at [220, 175] on button "Flashings" at bounding box center [242, 174] width 98 height 10
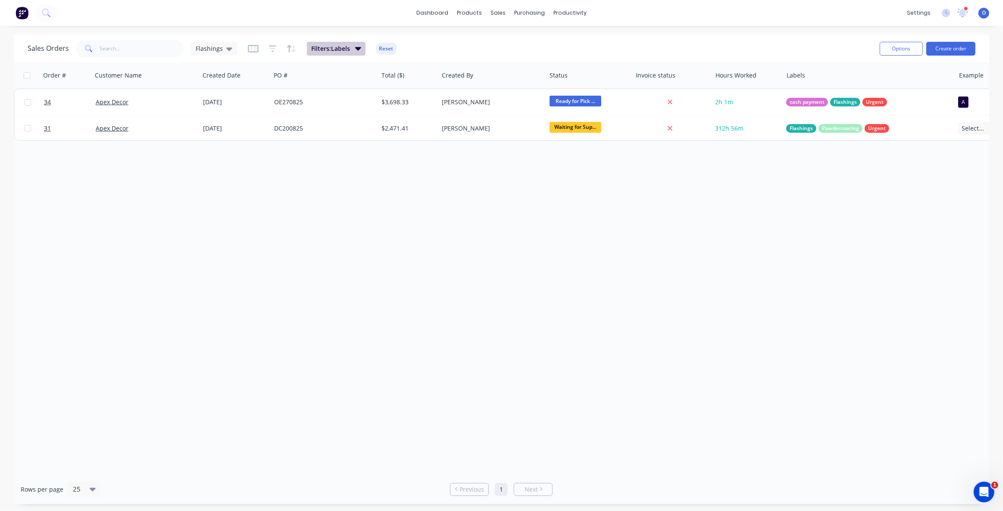
click at [340, 46] on span "Filters: Labels" at bounding box center [330, 48] width 39 height 9
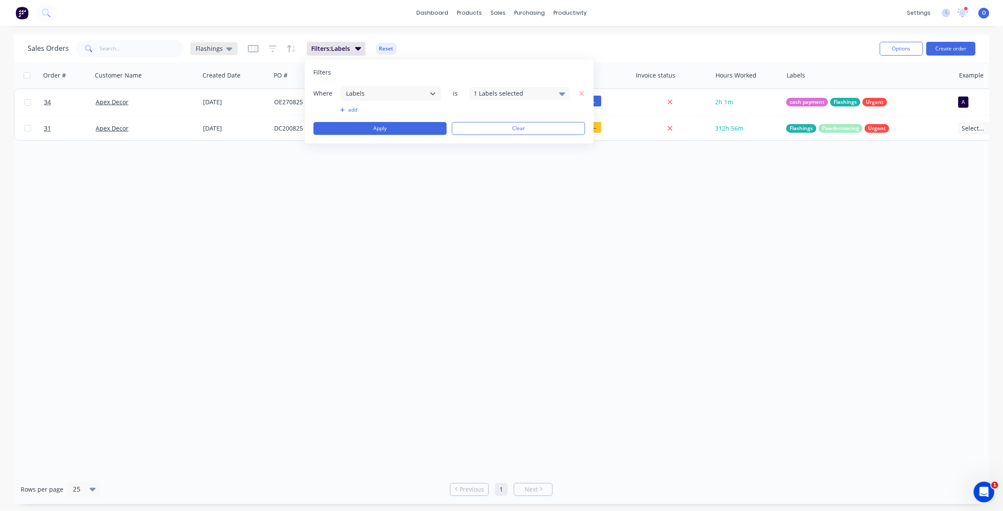
click at [223, 48] on div "Flashings" at bounding box center [214, 49] width 37 height 8
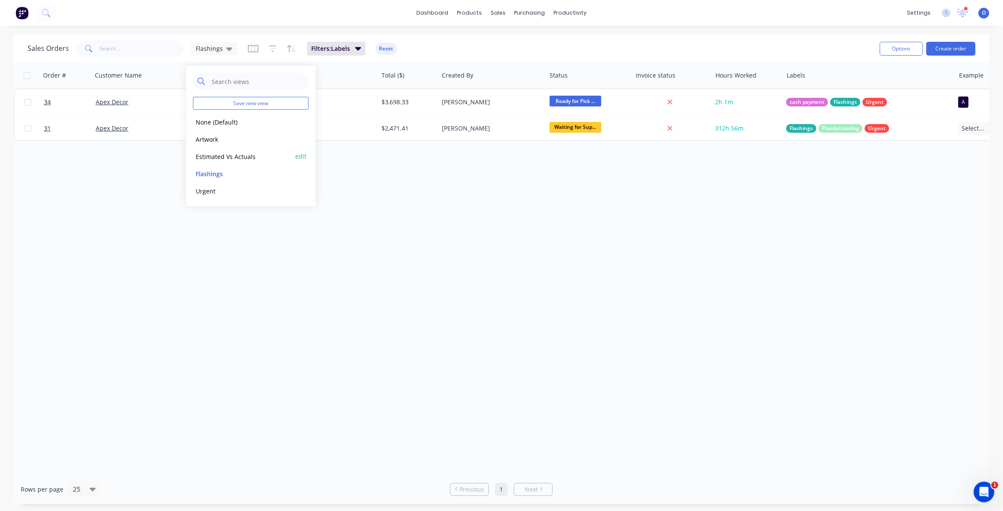
click at [223, 158] on button "Estimated Vs Actuals" at bounding box center [242, 156] width 98 height 10
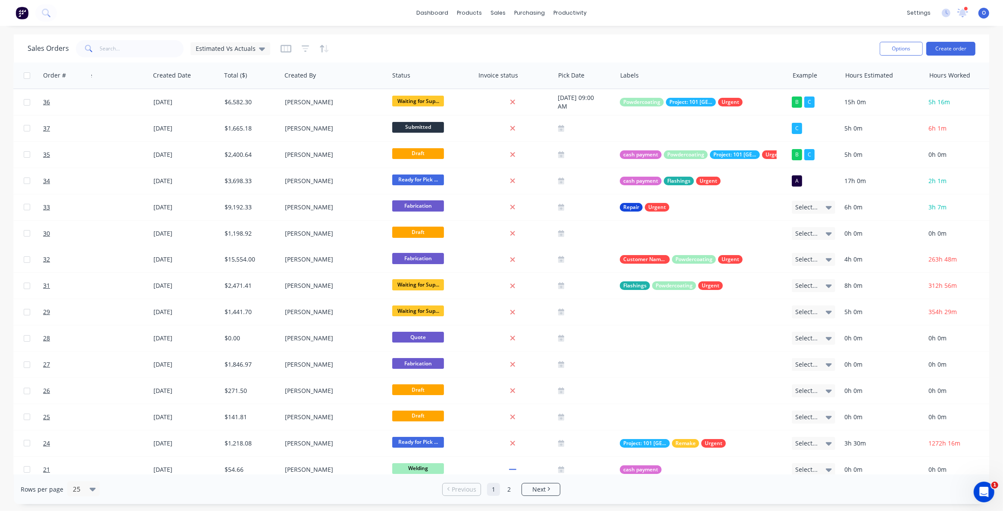
scroll to position [0, 63]
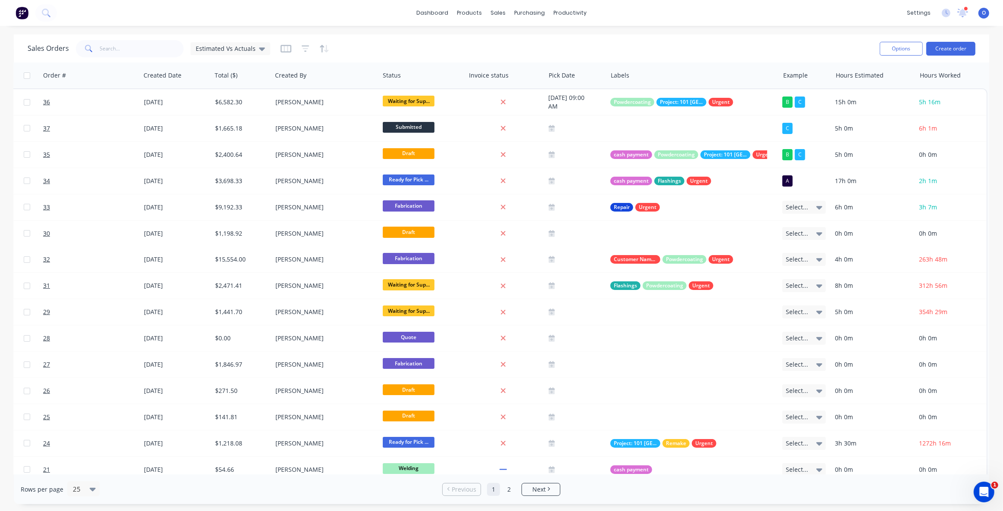
click at [422, 36] on div "Sales Orders Estimated Vs Actuals Options Create order" at bounding box center [501, 48] width 975 height 28
click at [415, 48] on div "Sales Orders Estimated Vs Actuals" at bounding box center [450, 48] width 845 height 21
click at [530, 47] on div "Sales Orders Estimated Vs Actuals" at bounding box center [450, 48] width 845 height 21
click at [590, 45] on div "Sales Orders Estimated Vs Actuals" at bounding box center [450, 48] width 845 height 21
click at [900, 46] on button "Options" at bounding box center [901, 49] width 43 height 14
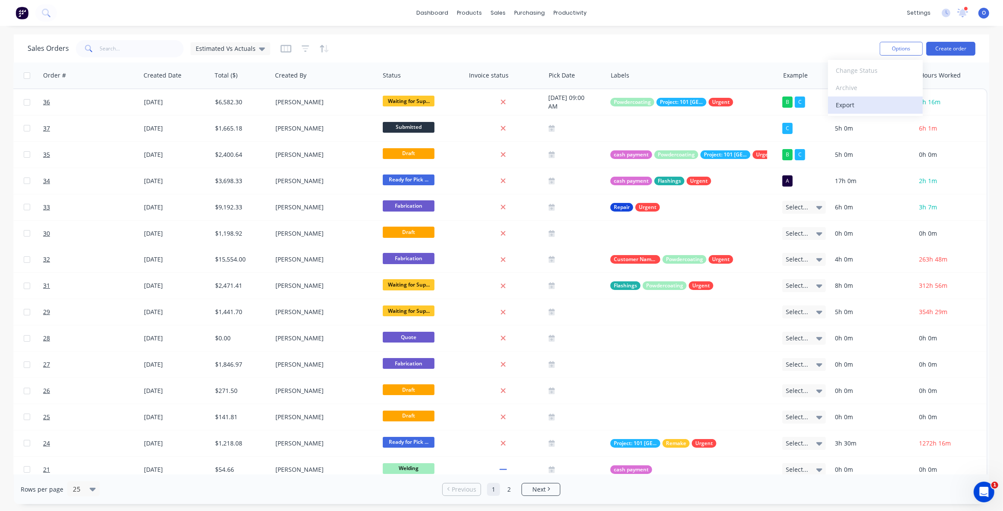
click at [854, 107] on div "Export" at bounding box center [875, 105] width 79 height 12
click at [559, 47] on div "Sales Orders Estimated Vs Actuals" at bounding box center [450, 48] width 845 height 21
click at [603, 49] on div "Sales Orders Estimated Vs Actuals" at bounding box center [450, 48] width 845 height 21
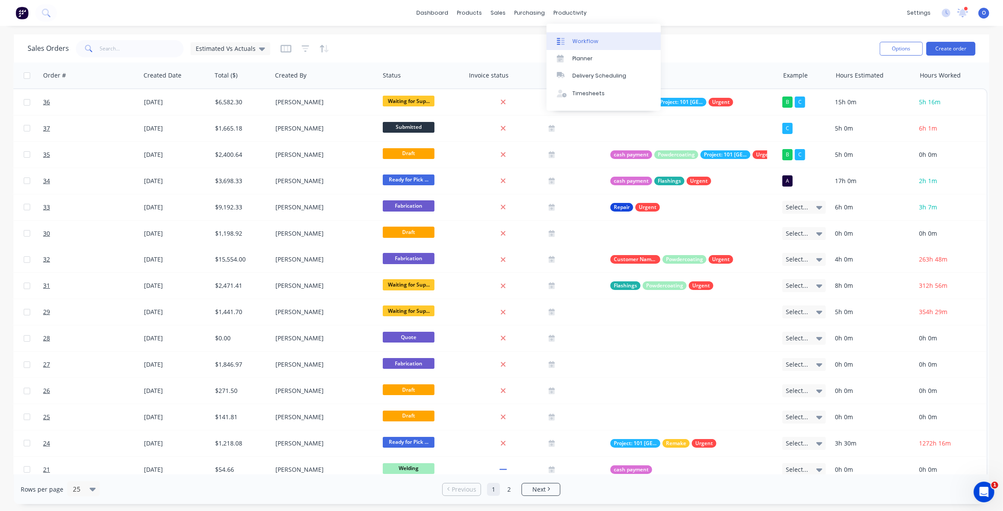
click at [592, 42] on div "Workflow" at bounding box center [585, 41] width 26 height 8
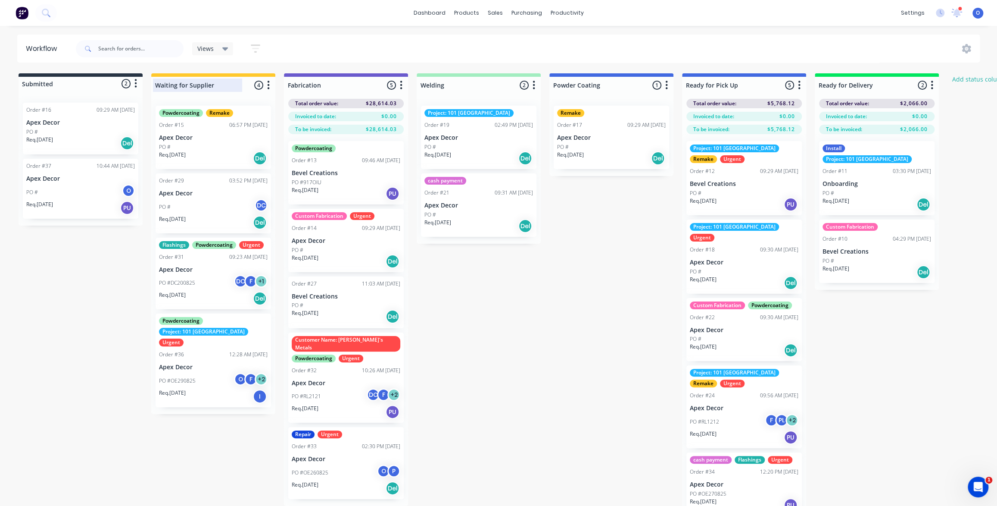
click at [215, 85] on div at bounding box center [213, 85] width 124 height 17
drag, startPoint x: 218, startPoint y: 84, endPoint x: 143, endPoint y: 79, distance: 74.7
click at [155, 82] on input "Waiting for Supplier" at bounding box center [197, 85] width 85 height 9
click at [214, 86] on input "Waiting for Supplier" at bounding box center [197, 85] width 85 height 9
click at [203, 83] on input "Waiting for Supplier" at bounding box center [197, 85] width 85 height 9
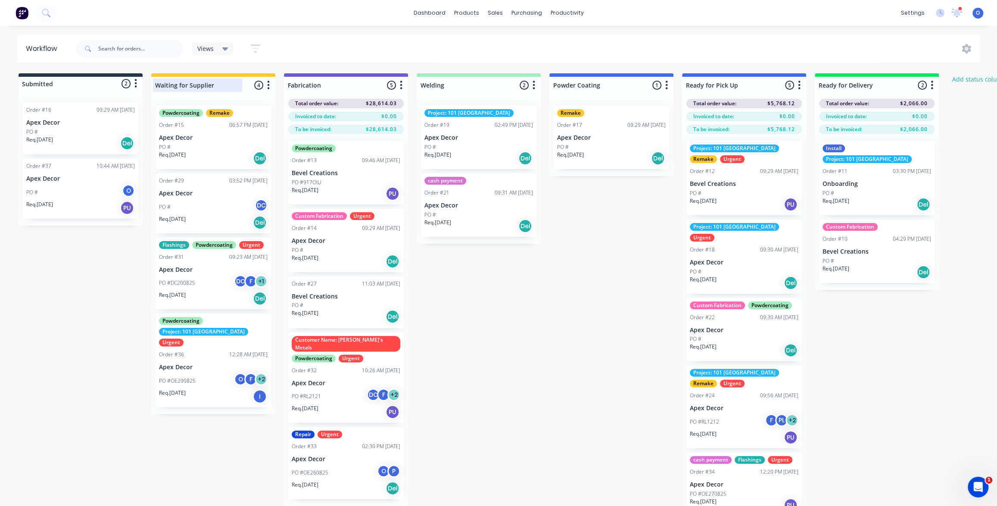
click at [204, 83] on input "Waiting for Supplier" at bounding box center [197, 85] width 85 height 9
click at [298, 84] on div at bounding box center [346, 85] width 124 height 17
click at [402, 80] on icon "button" at bounding box center [401, 85] width 3 height 11
click at [386, 98] on button "Status colour" at bounding box center [363, 104] width 86 height 14
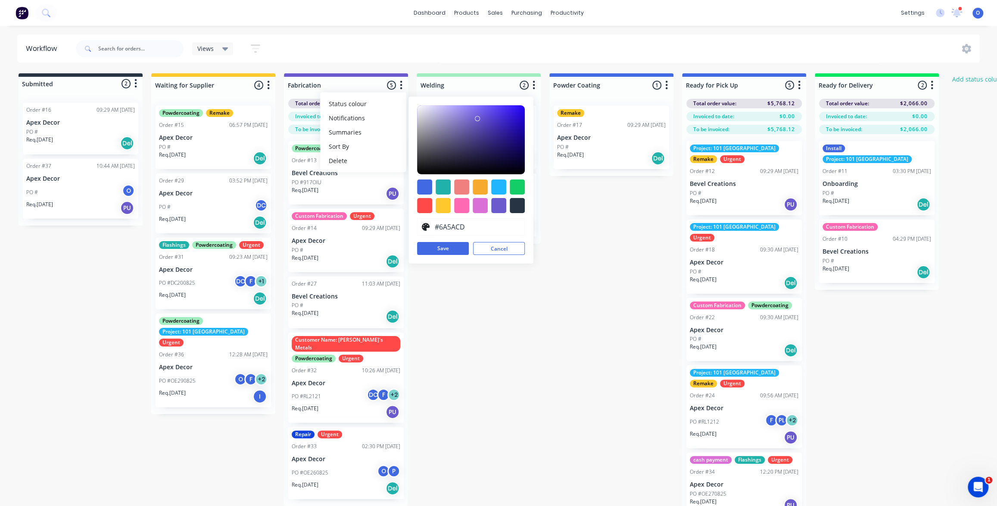
click at [559, 195] on div "Submitted 2 Status colour #273444 hex #273444 Save Cancel Summaries Total order…" at bounding box center [587, 297] width 1187 height 449
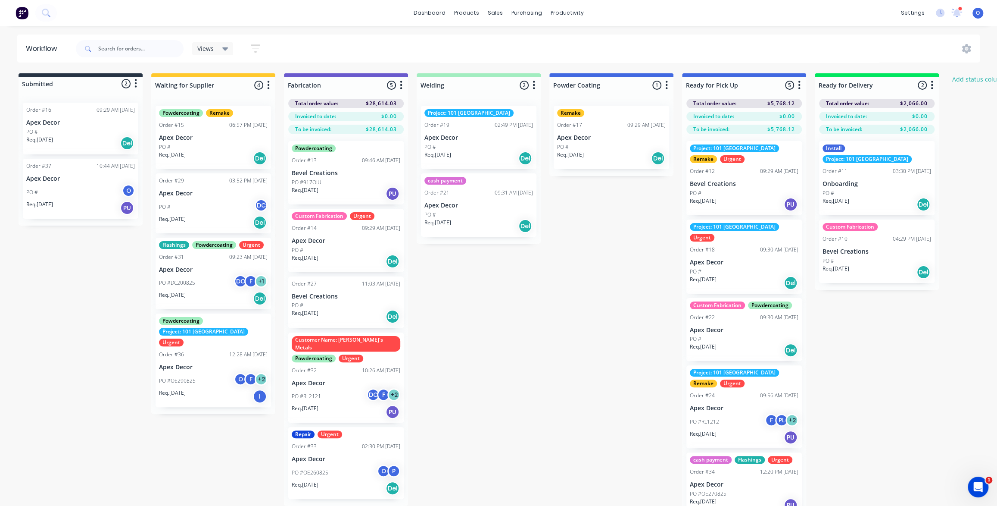
click at [665, 86] on icon "button" at bounding box center [666, 85] width 3 height 11
click at [643, 115] on button "Notifications" at bounding box center [629, 118] width 86 height 14
click at [632, 284] on div "Submitted 2 Status colour #273444 hex #273444 Save Cancel Summaries Total order…" at bounding box center [587, 297] width 1187 height 449
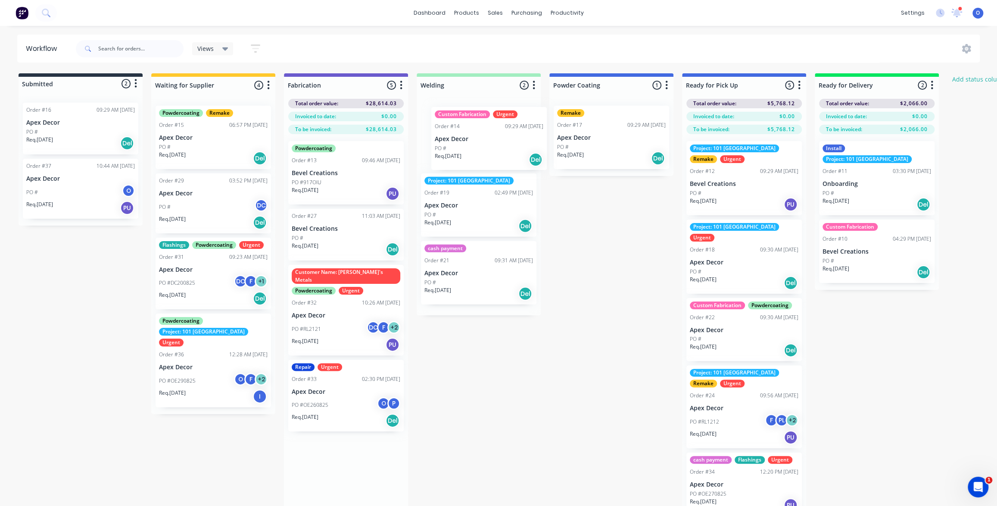
drag, startPoint x: 315, startPoint y: 239, endPoint x: 462, endPoint y: 139, distance: 177.5
click at [462, 139] on div "Submitted 2 Status colour #273444 hex #273444 Save Cancel Summaries Total order…" at bounding box center [587, 297] width 1187 height 449
click at [532, 88] on button "button" at bounding box center [534, 85] width 10 height 10
click at [499, 116] on button "Notifications" at bounding box center [496, 118] width 86 height 14
click at [556, 126] on button "Email" at bounding box center [584, 122] width 86 height 14
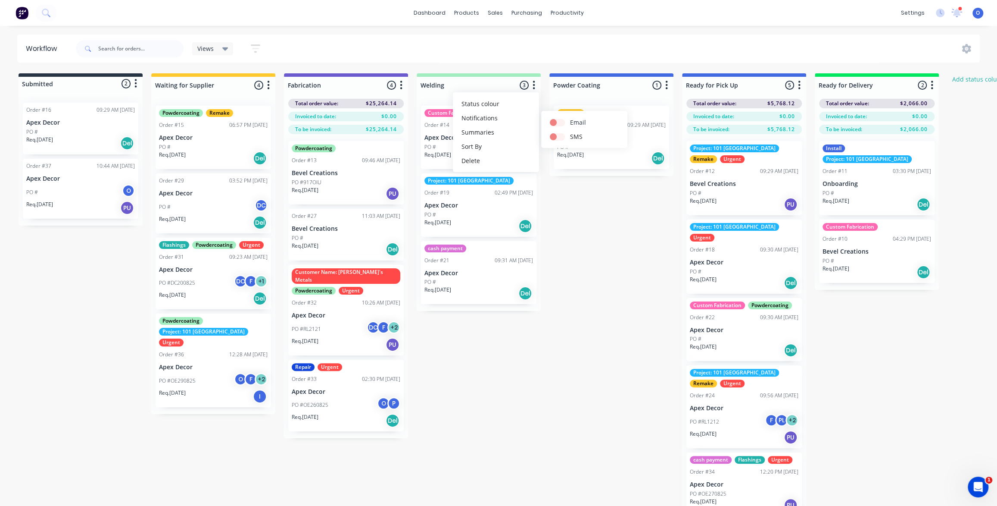
click at [570, 118] on label at bounding box center [570, 118] width 0 height 0
click at [557, 120] on input "checkbox" at bounding box center [553, 122] width 7 height 8
click at [570, 118] on label at bounding box center [570, 118] width 0 height 0
click at [557, 122] on input "checkbox" at bounding box center [553, 122] width 7 height 8
checkbox input "false"
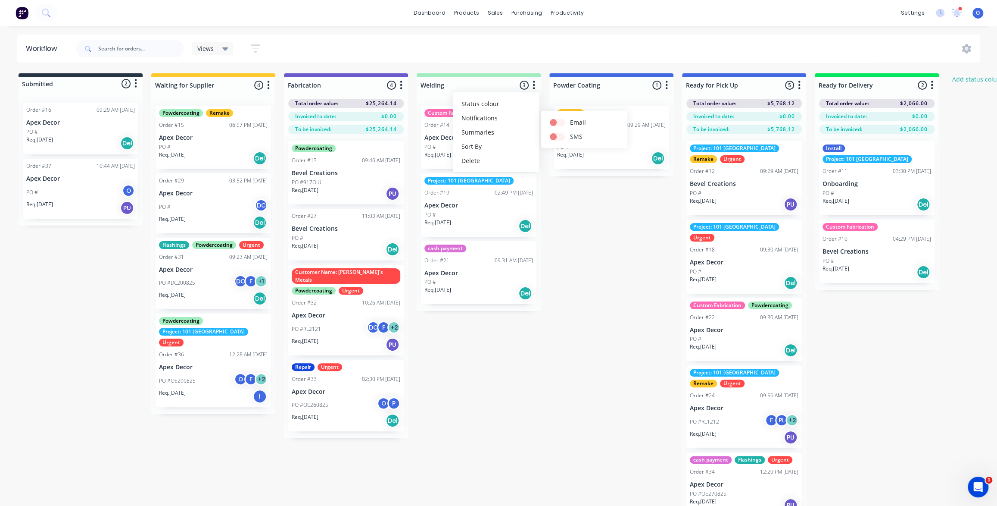
click at [559, 140] on div at bounding box center [560, 136] width 20 height 9
click at [570, 132] on label at bounding box center [570, 132] width 0 height 0
click at [557, 138] on input "checkbox" at bounding box center [553, 136] width 7 height 8
click at [570, 132] on label at bounding box center [570, 132] width 0 height 0
click at [557, 136] on input "checkbox" at bounding box center [553, 136] width 7 height 8
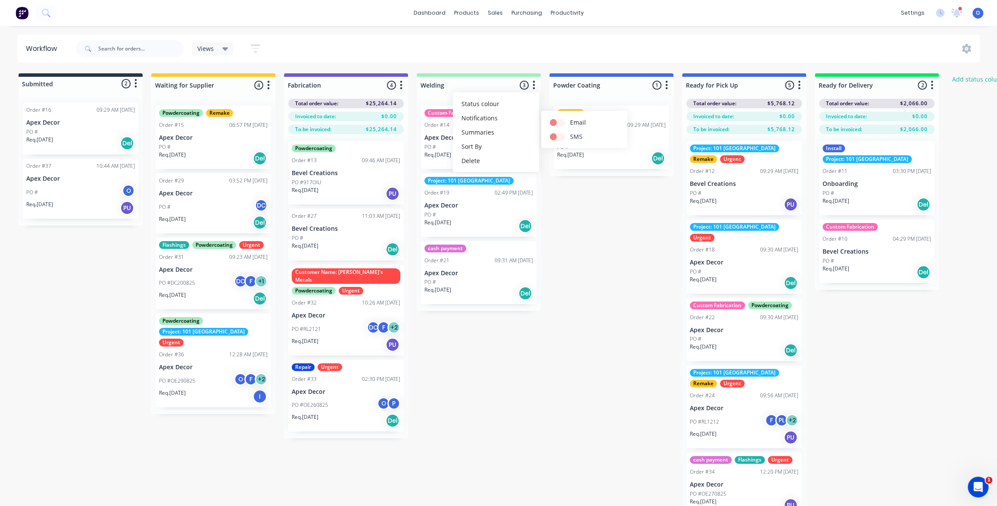
checkbox input "false"
drag, startPoint x: 624, startPoint y: 287, endPoint x: 612, endPoint y: 276, distance: 16.5
click at [625, 286] on div "Submitted 2 Status colour #273444 hex #273444 Save Cancel Summaries Total order…" at bounding box center [587, 297] width 1187 height 449
drag, startPoint x: 615, startPoint y: 331, endPoint x: 330, endPoint y: 140, distance: 342.9
click at [615, 331] on div "Submitted 2 Status colour #273444 hex #273444 Save Cancel Summaries Total order…" at bounding box center [587, 297] width 1187 height 449
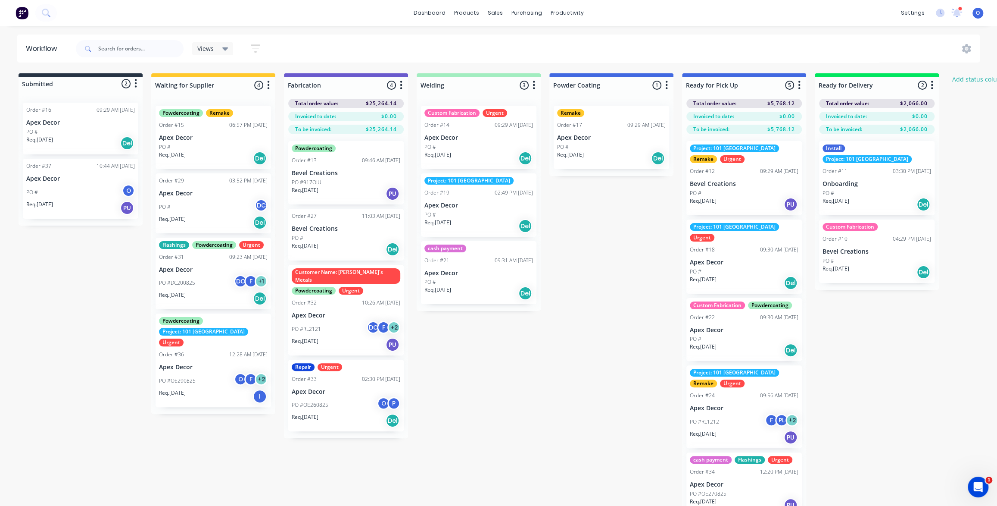
click at [975, 125] on div "Submitted 2 Status colour #273444 hex #273444 Save Cancel Summaries Total order…" at bounding box center [587, 297] width 1187 height 449
drag, startPoint x: 720, startPoint y: 75, endPoint x: 702, endPoint y: 79, distance: 17.9
click at [702, 79] on div "Ready for Pick Up 5 Status colour #4169E1 hex #4169E1 Save Cancel Notifications…" at bounding box center [744, 83] width 124 height 20
drag, startPoint x: 649, startPoint y: 83, endPoint x: 639, endPoint y: 87, distance: 10.9
click at [643, 87] on div "Submitted 2 Status colour #273444 hex #273444 Save Cancel Summaries Total order…" at bounding box center [587, 297] width 1187 height 449
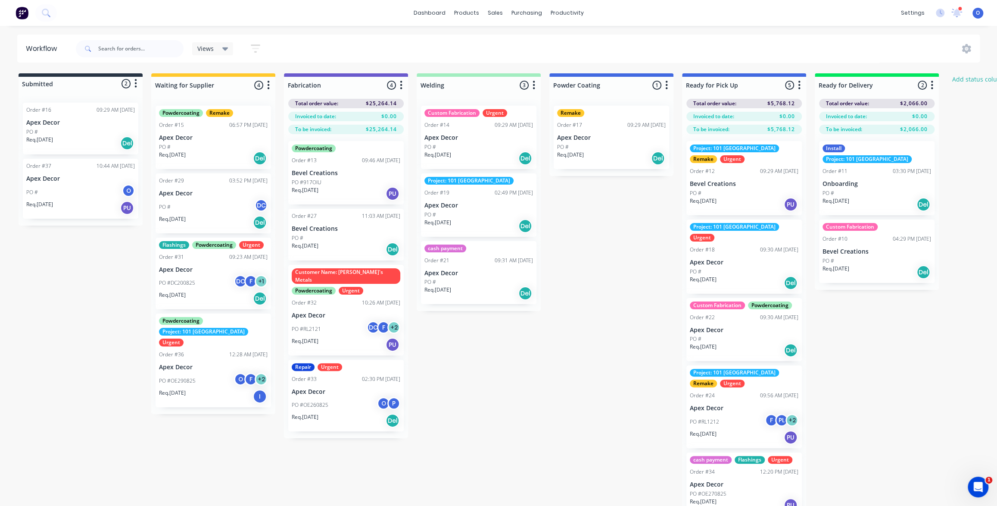
click at [617, 331] on div "Submitted 2 Status colour #273444 hex #273444 Save Cancel Summaries Total order…" at bounding box center [587, 297] width 1187 height 449
click at [609, 324] on div "Submitted 2 Status colour #273444 hex #273444 Save Cancel Summaries Total order…" at bounding box center [587, 297] width 1187 height 449
click at [549, 437] on div "Submitted 2 Status colour #273444 hex #273444 Save Cancel Summaries Total order…" at bounding box center [587, 297] width 1187 height 449
click at [249, 45] on button "button" at bounding box center [256, 48] width 28 height 17
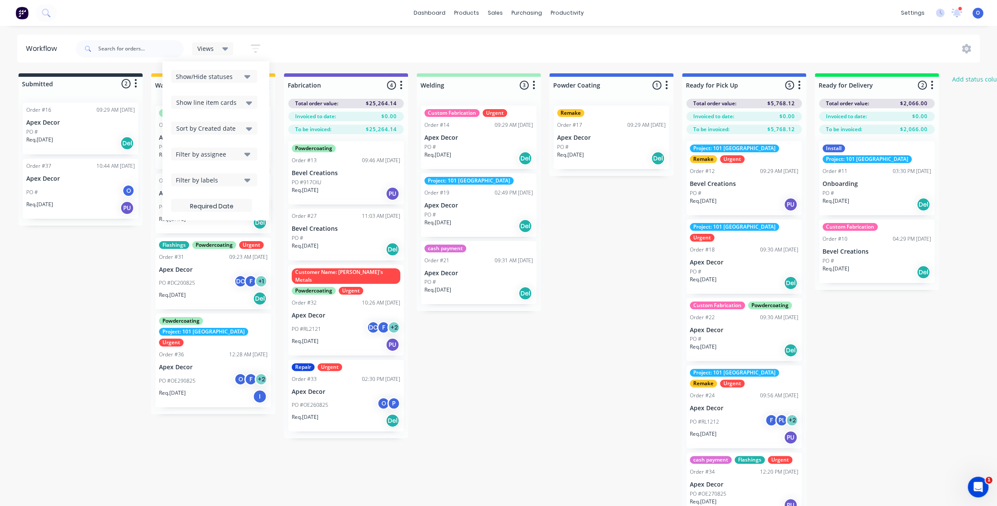
click at [206, 179] on div "Filter by labels" at bounding box center [208, 179] width 65 height 9
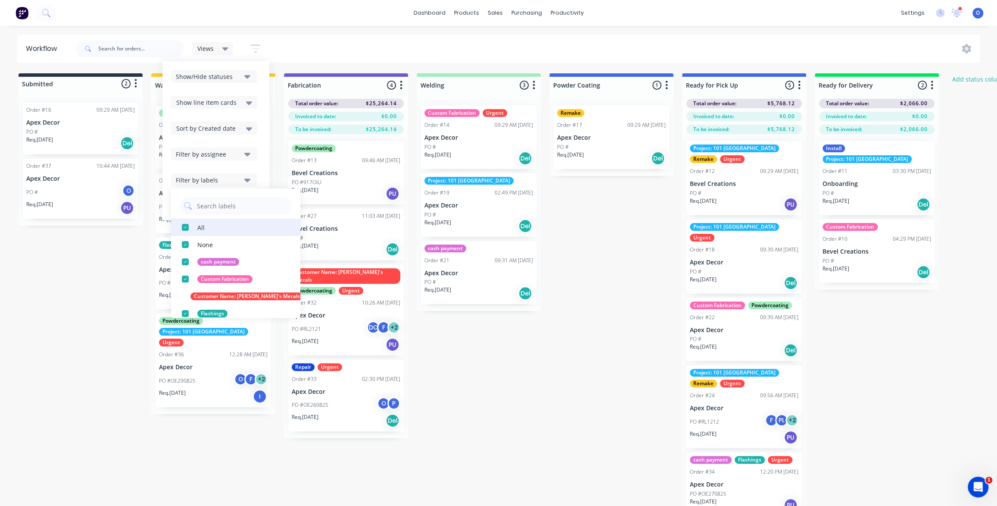
click at [183, 225] on div "button" at bounding box center [185, 226] width 17 height 17
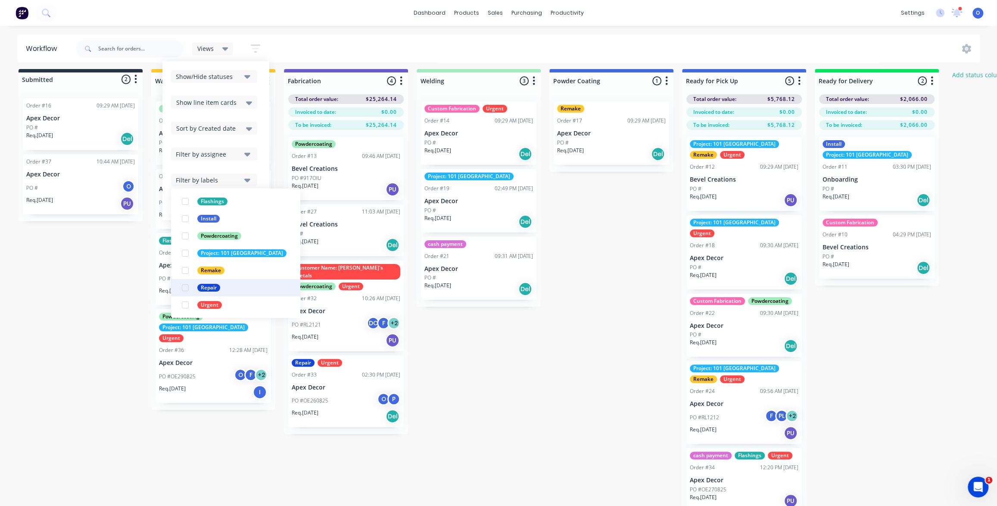
scroll to position [5, 0]
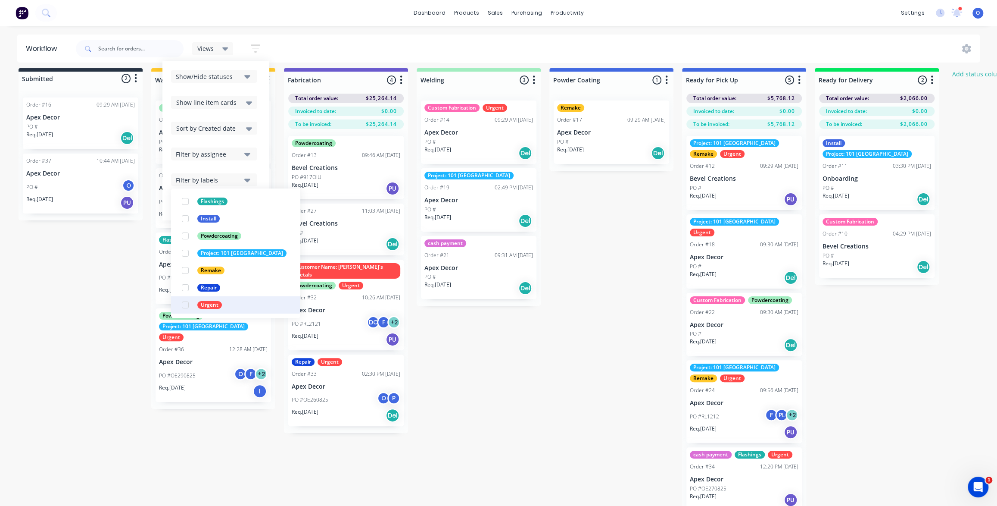
click at [186, 306] on div "button" at bounding box center [185, 304] width 17 height 17
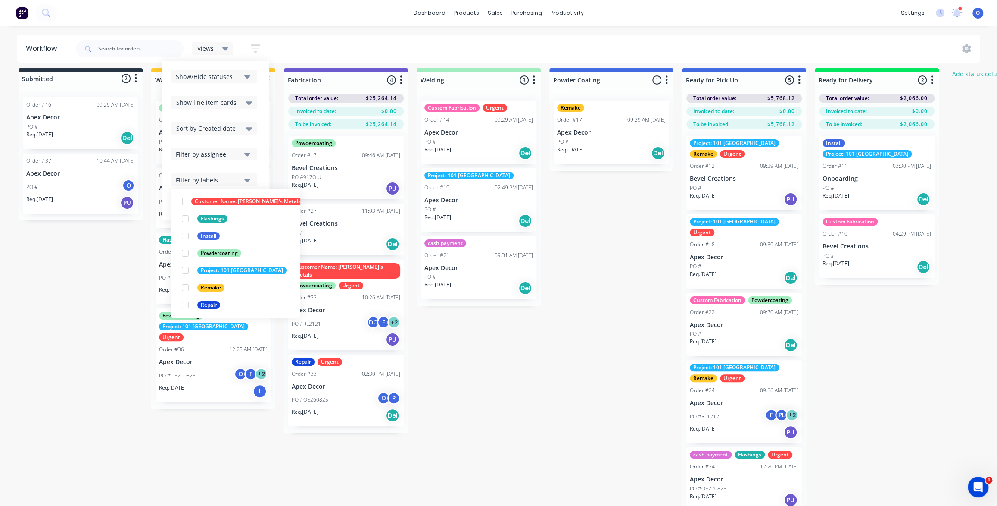
click at [457, 375] on div "Submitted 2 Status colour #273444 hex #273444 Save Cancel Summaries Total order…" at bounding box center [587, 292] width 1187 height 449
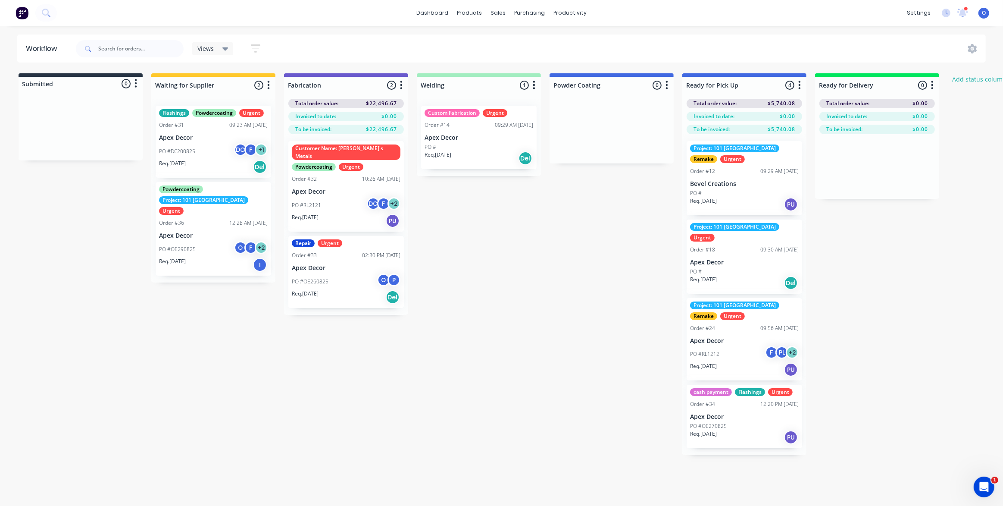
click at [551, 281] on div "Submitted 0 Status colour #273444 hex #273444 Save Cancel Summaries Total order…" at bounding box center [587, 263] width 1187 height 381
click at [553, 293] on div "Submitted 0 Status colour #273444 hex #273444 Save Cancel Summaries Total order…" at bounding box center [587, 263] width 1187 height 381
click at [528, 276] on div "Submitted 0 Status colour #273444 hex #273444 Save Cancel Summaries Total order…" at bounding box center [587, 263] width 1187 height 381
click at [527, 276] on div "Submitted 0 Status colour #273444 hex #273444 Save Cancel Summaries Total order…" at bounding box center [587, 263] width 1187 height 381
click at [201, 51] on span "Views" at bounding box center [205, 48] width 16 height 9
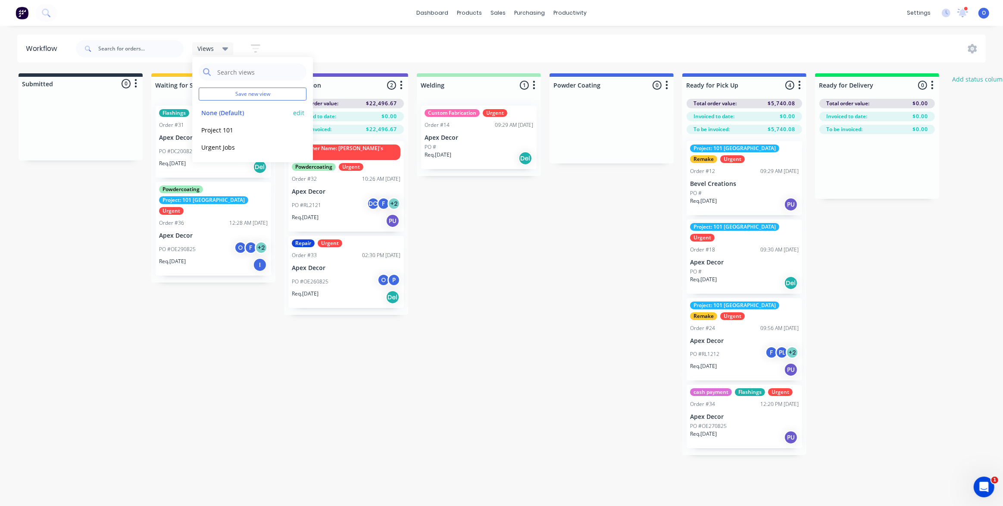
click at [215, 111] on button "None (Default)" at bounding box center [245, 113] width 92 height 10
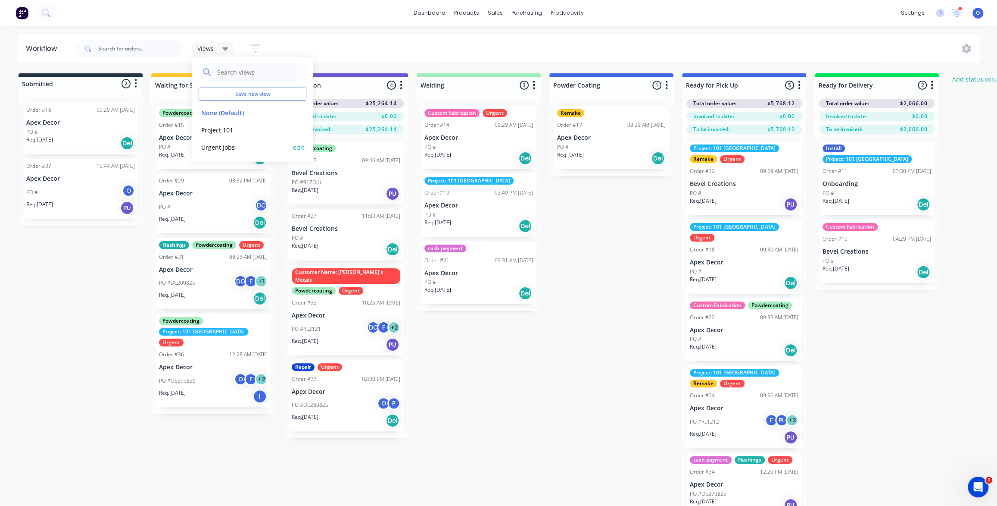
click at [226, 150] on button "Urgent Jobs" at bounding box center [245, 147] width 92 height 10
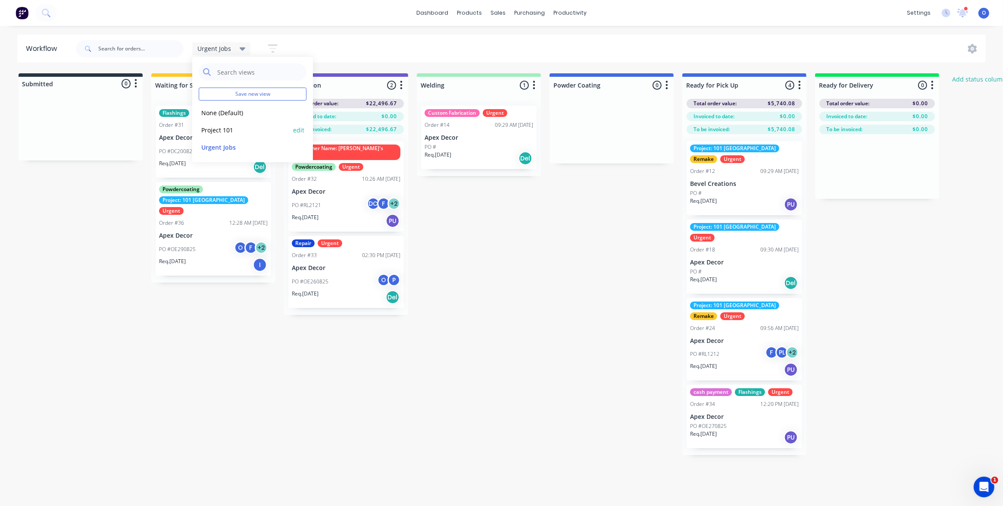
click at [220, 129] on button "Project 101" at bounding box center [245, 130] width 92 height 10
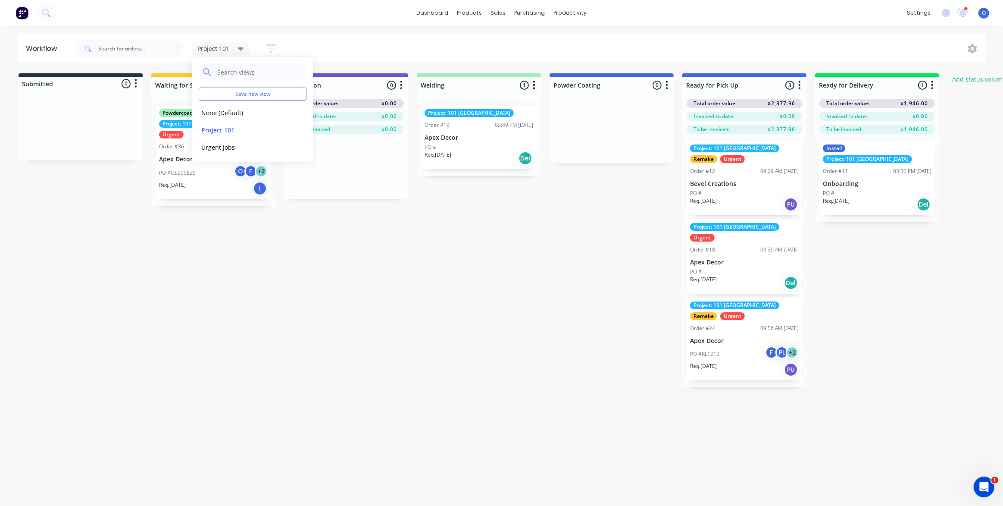
click at [509, 280] on div "Submitted 0 Status colour #273444 hex #273444 Save Cancel Summaries Total order…" at bounding box center [587, 230] width 1187 height 314
click at [203, 44] on span "Project 101" at bounding box center [213, 48] width 32 height 9
click at [243, 206] on div "Submitted 0 Status colour #273444 hex #273444 Save Cancel Summaries Total order…" at bounding box center [587, 230] width 1187 height 314
click at [899, 317] on div "Submitted 0 Status colour #273444 hex #273444 Save Cancel Summaries Total order…" at bounding box center [587, 230] width 1187 height 314
click at [210, 50] on span "Project 101" at bounding box center [213, 48] width 32 height 9
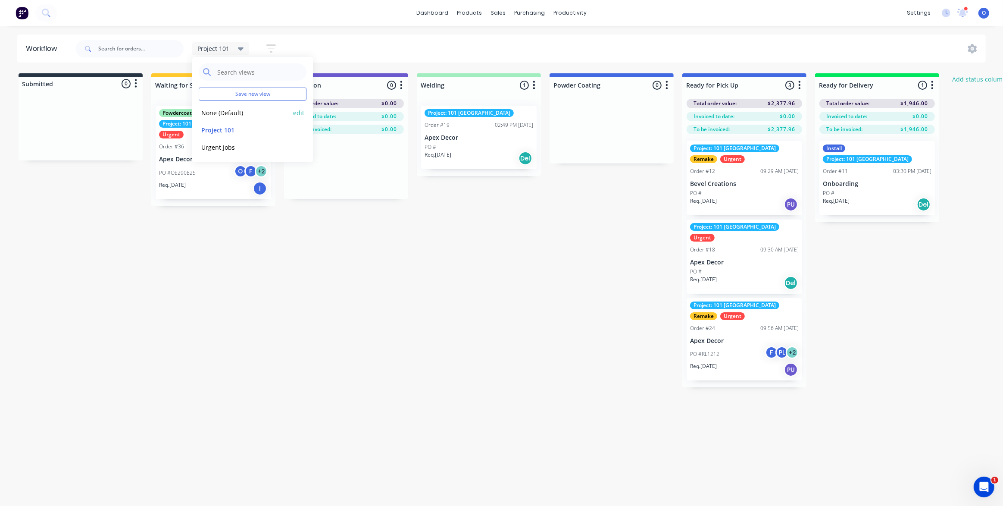
click at [236, 112] on button "None (Default)" at bounding box center [245, 113] width 92 height 10
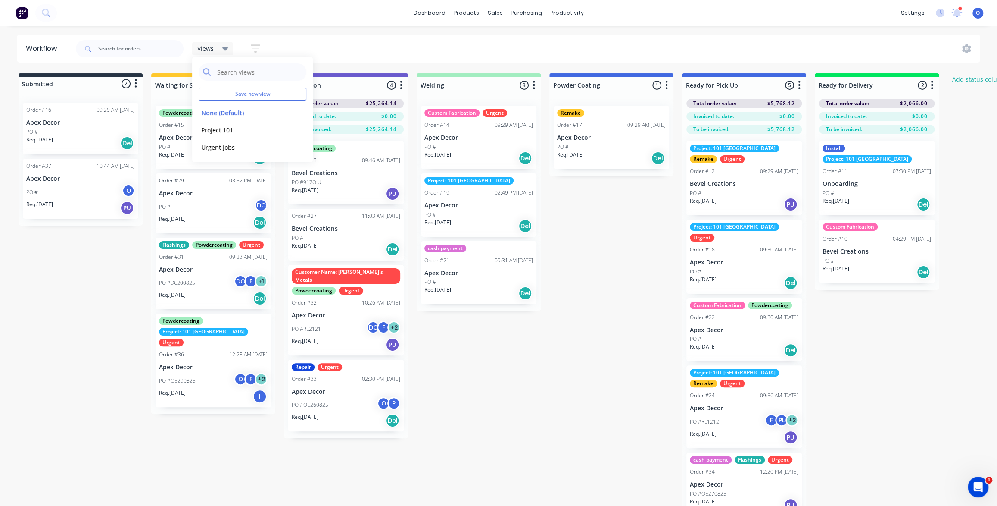
click at [505, 355] on div "Submitted 2 Status colour #273444 hex #273444 Save Cancel Summaries Total order…" at bounding box center [587, 297] width 1187 height 449
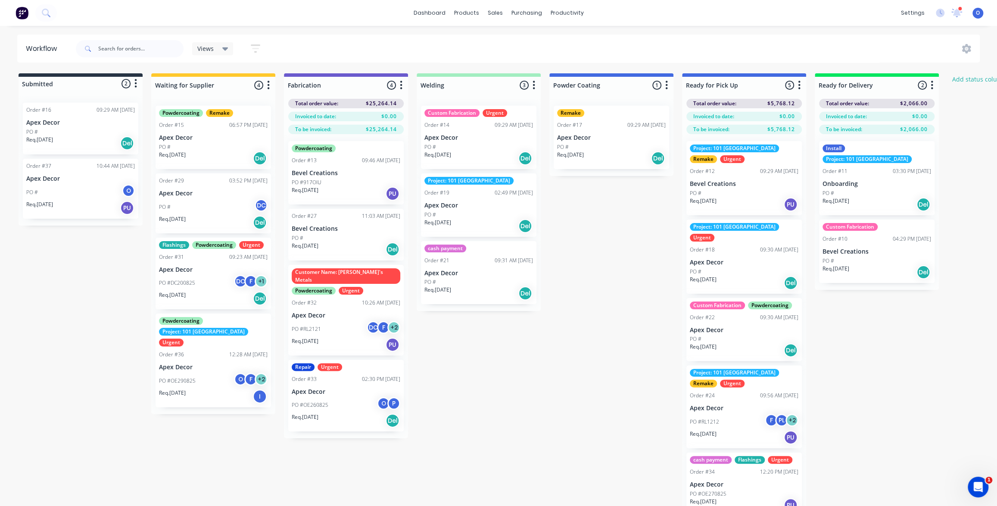
click at [514, 365] on div "Submitted 2 Status colour #273444 hex #273444 Save Cancel Summaries Total order…" at bounding box center [587, 297] width 1187 height 449
drag, startPoint x: 609, startPoint y: 297, endPoint x: 609, endPoint y: 293, distance: 4.3
click at [609, 297] on div "Submitted 2 Status colour #273444 hex #273444 Save Cancel Summaries Total order…" at bounding box center [587, 297] width 1187 height 449
drag, startPoint x: 606, startPoint y: 247, endPoint x: 608, endPoint y: 260, distance: 13.5
click at [608, 260] on div "Submitted 2 Status colour #273444 hex #273444 Save Cancel Summaries Total order…" at bounding box center [587, 297] width 1187 height 449
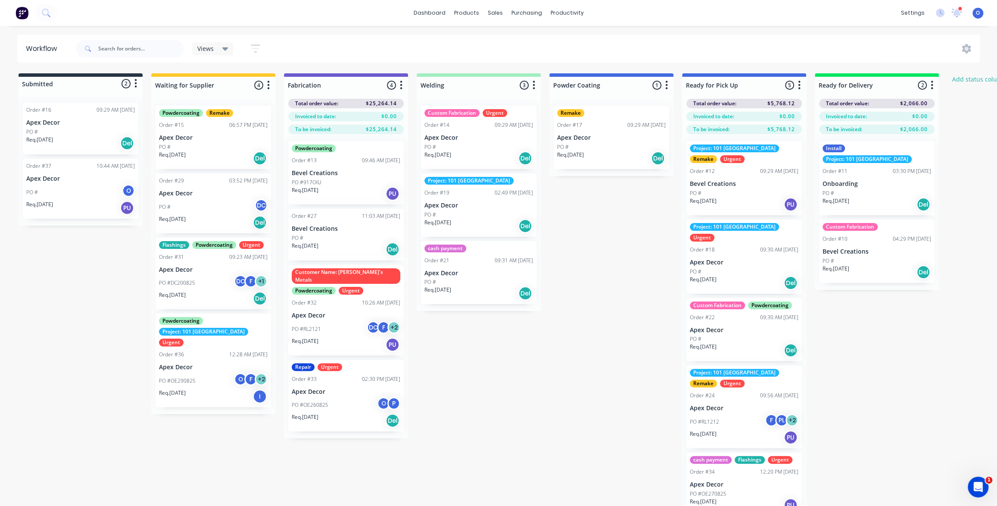
click at [601, 282] on div "Submitted 2 Status colour #273444 hex #273444 Save Cancel Summaries Total order…" at bounding box center [587, 297] width 1187 height 449
click at [627, 241] on div "Submitted 2 Status colour #273444 hex #273444 Save Cancel Summaries Total order…" at bounding box center [587, 297] width 1187 height 449
click at [590, 60] on link "Planner" at bounding box center [600, 58] width 114 height 17
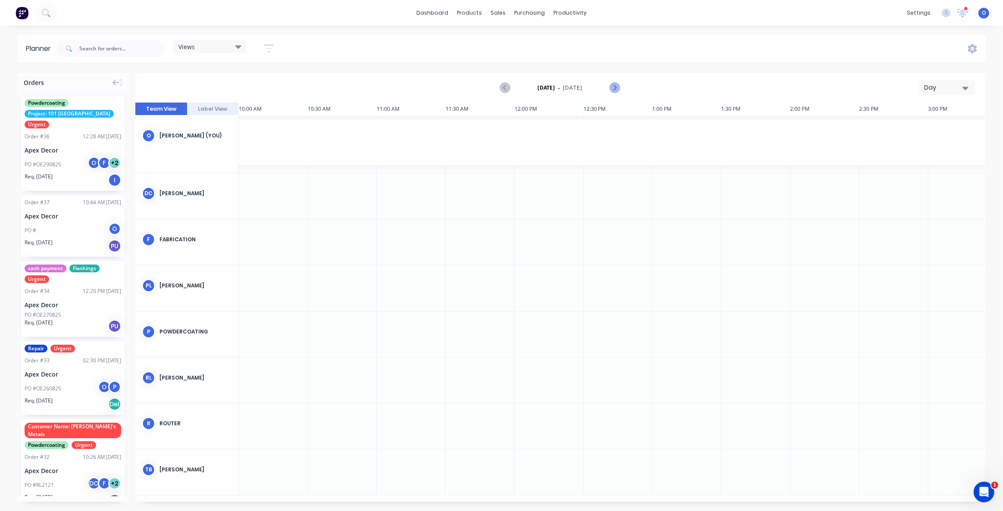
click at [610, 88] on icon "Next page" at bounding box center [614, 88] width 10 height 10
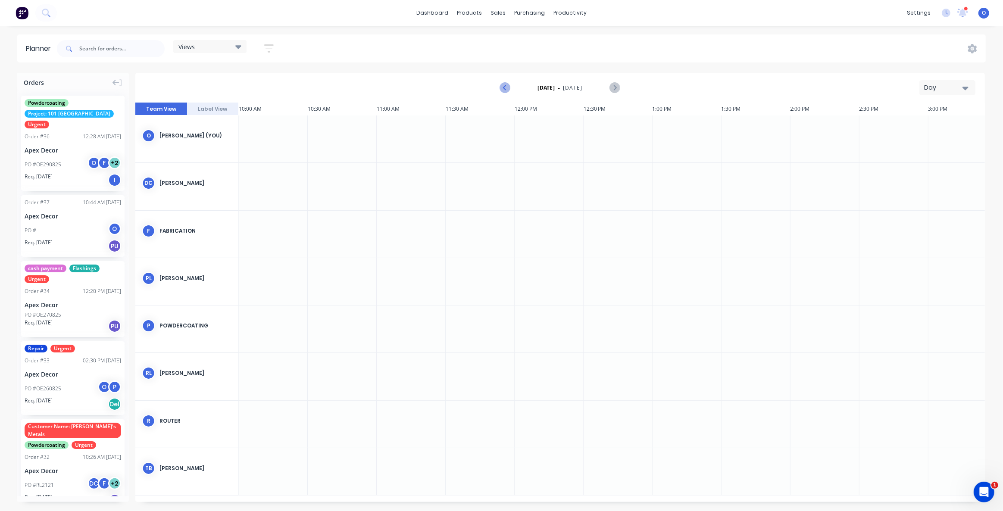
click at [503, 88] on icon "Previous page" at bounding box center [505, 88] width 10 height 10
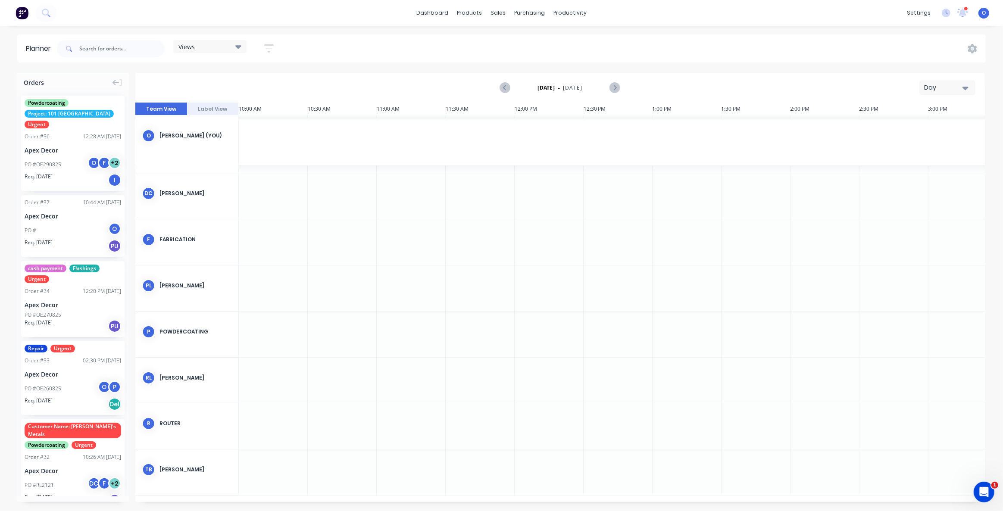
click at [951, 91] on div "Day" at bounding box center [944, 87] width 40 height 9
click at [927, 124] on div "Week" at bounding box center [931, 127] width 85 height 17
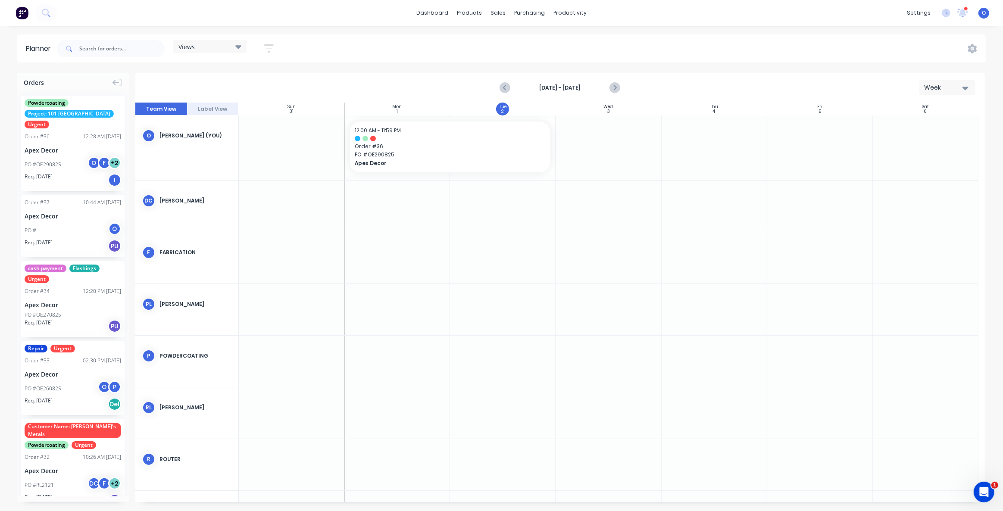
click at [946, 91] on div "Week" at bounding box center [944, 87] width 40 height 9
click at [948, 141] on div "Month" at bounding box center [931, 145] width 85 height 17
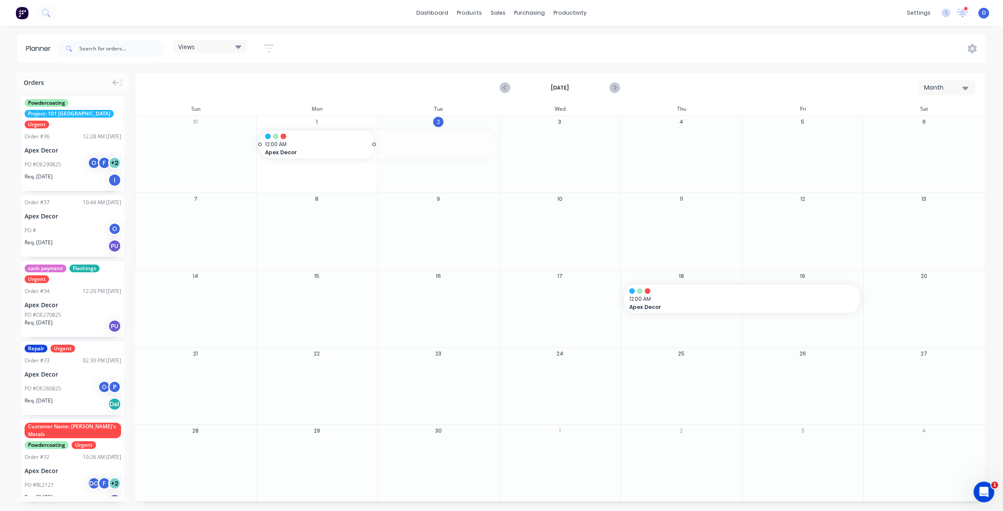
drag, startPoint x: 496, startPoint y: 143, endPoint x: 333, endPoint y: 149, distance: 162.6
drag, startPoint x: 37, startPoint y: 228, endPoint x: 299, endPoint y: 172, distance: 267.5
click at [310, 147] on span "Apex Decor" at bounding box center [312, 149] width 94 height 8
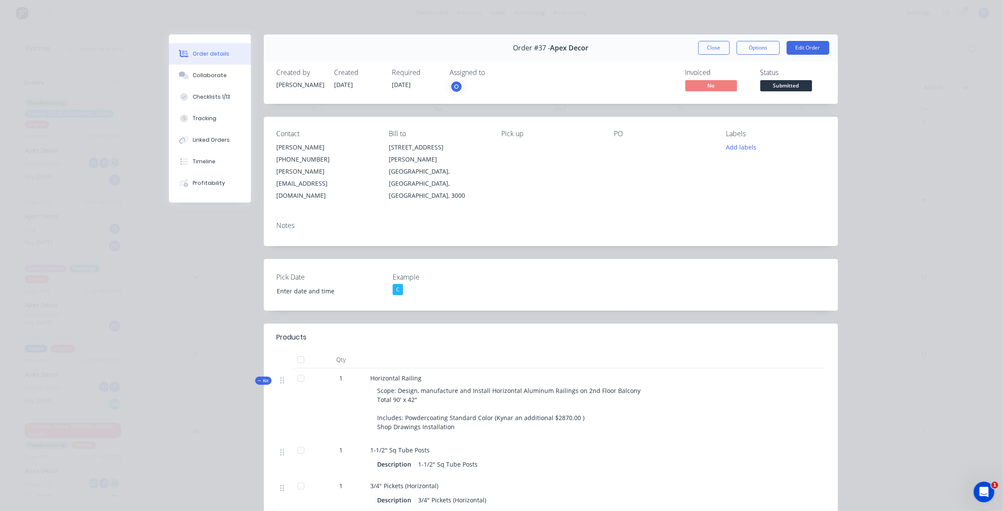
click at [698, 44] on button "Close" at bounding box center [713, 48] width 31 height 14
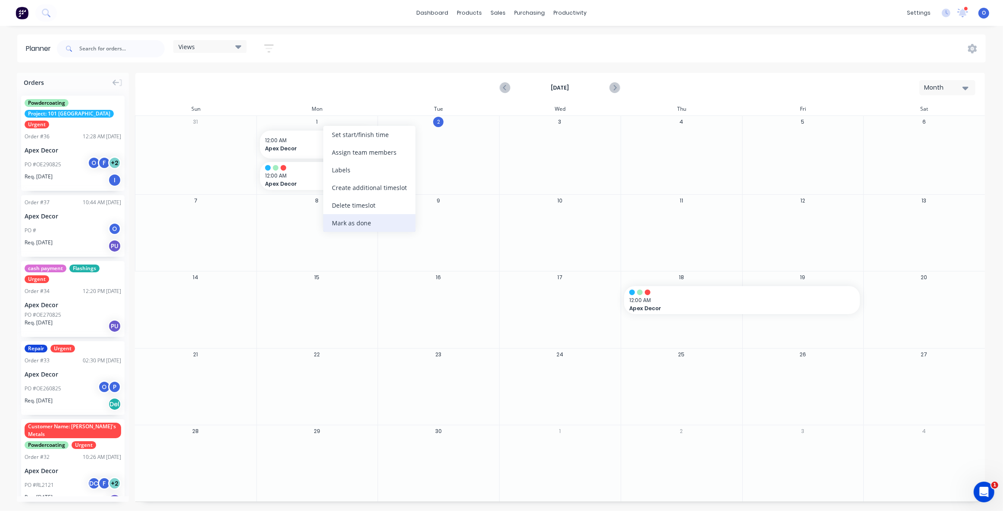
click at [365, 225] on div "Mark as done" at bounding box center [369, 223] width 92 height 18
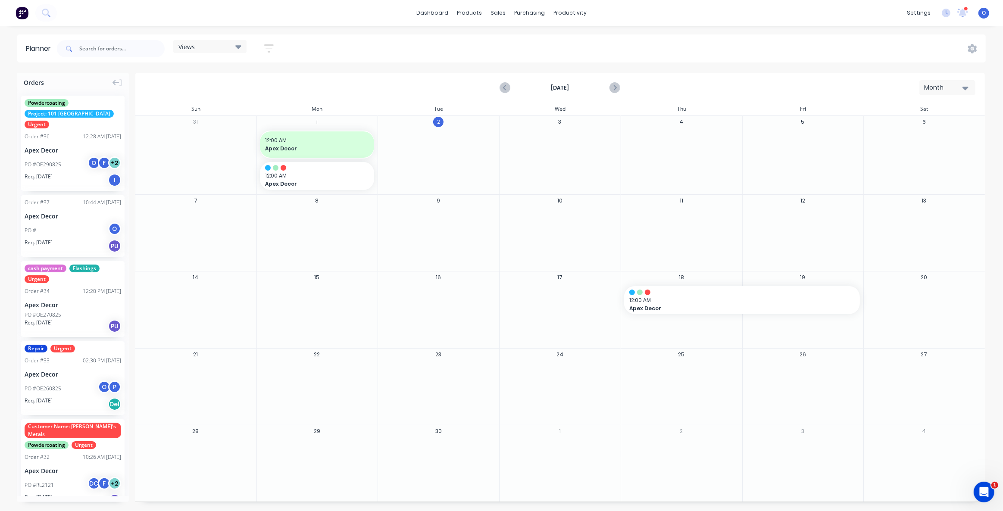
click at [300, 49] on div "Views Save new view None (Default) edit Default View edit Show/Hide users Show/…" at bounding box center [520, 49] width 930 height 26
click at [300, 47] on div "Views Save new view None (Default) edit Default View edit Show/Hide users Show/…" at bounding box center [520, 49] width 930 height 26
click at [274, 51] on icon "button" at bounding box center [268, 48] width 9 height 11
click at [211, 48] on div "Views" at bounding box center [209, 47] width 63 height 8
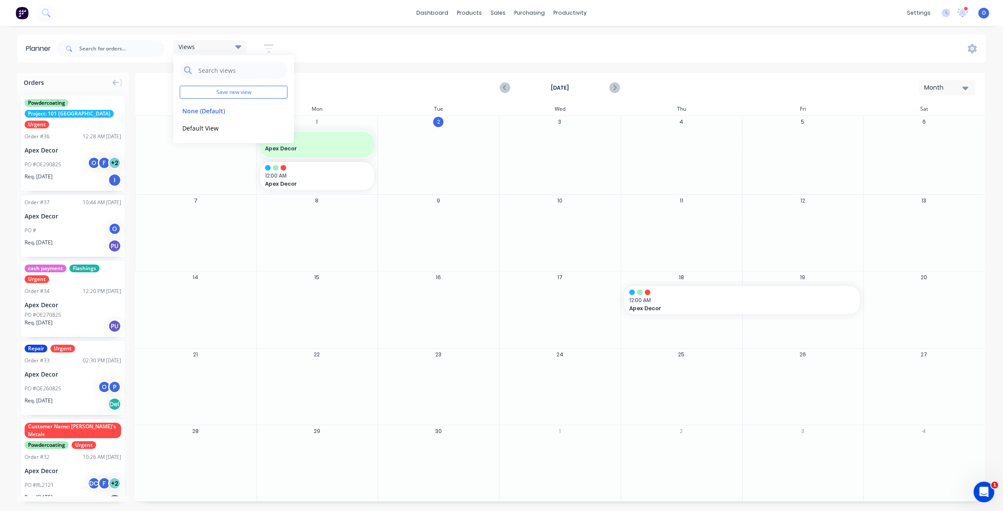
click at [381, 47] on div "Views Save new view None (Default) edit Default View edit Show/Hide users Show/…" at bounding box center [520, 49] width 930 height 26
click at [506, 90] on icon "Previous page" at bounding box center [505, 88] width 10 height 10
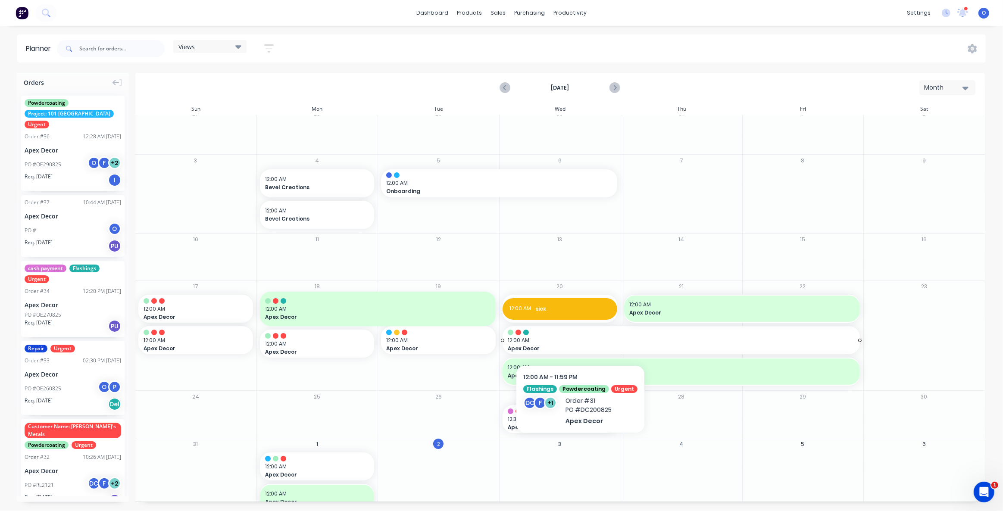
scroll to position [23, 0]
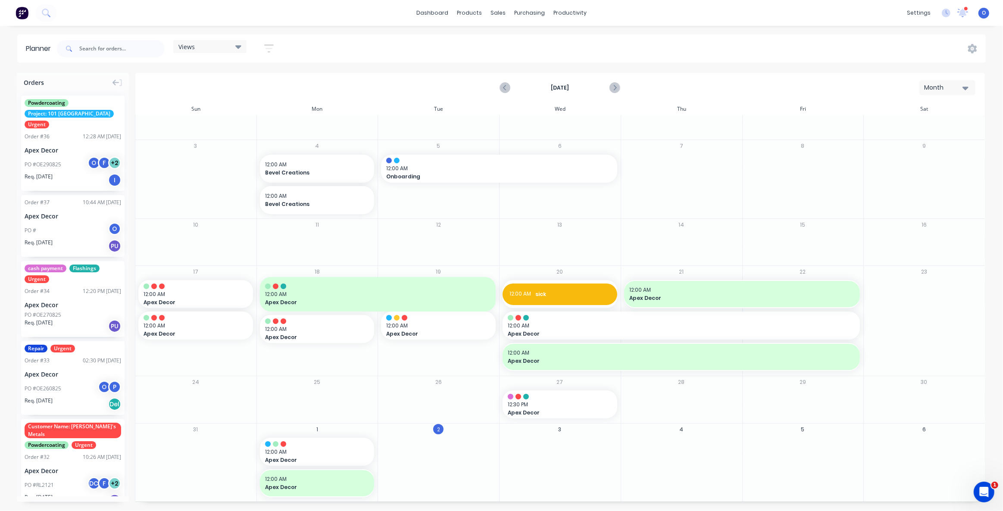
click at [940, 86] on div "Month" at bounding box center [944, 87] width 40 height 9
click at [931, 125] on div "Week" at bounding box center [931, 127] width 85 height 17
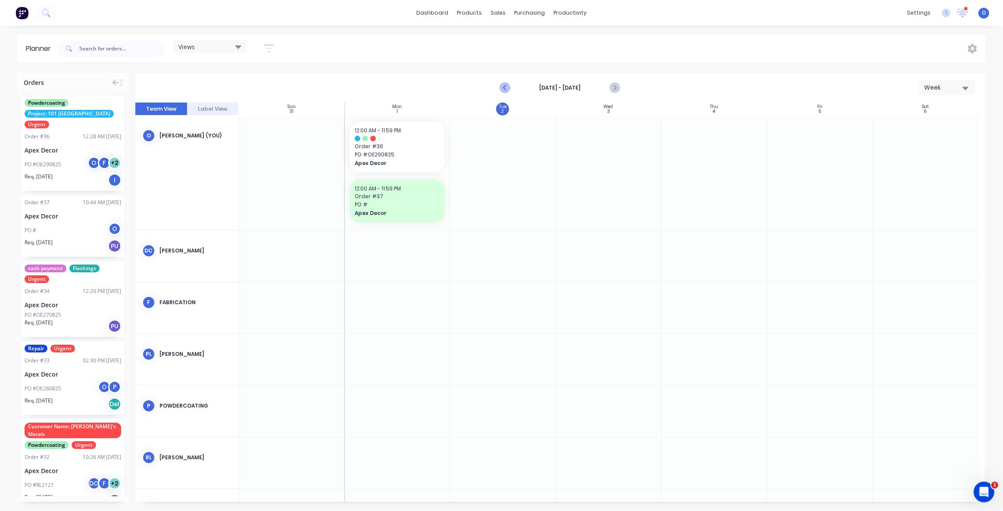
click at [504, 83] on icon "Previous page" at bounding box center [505, 88] width 10 height 10
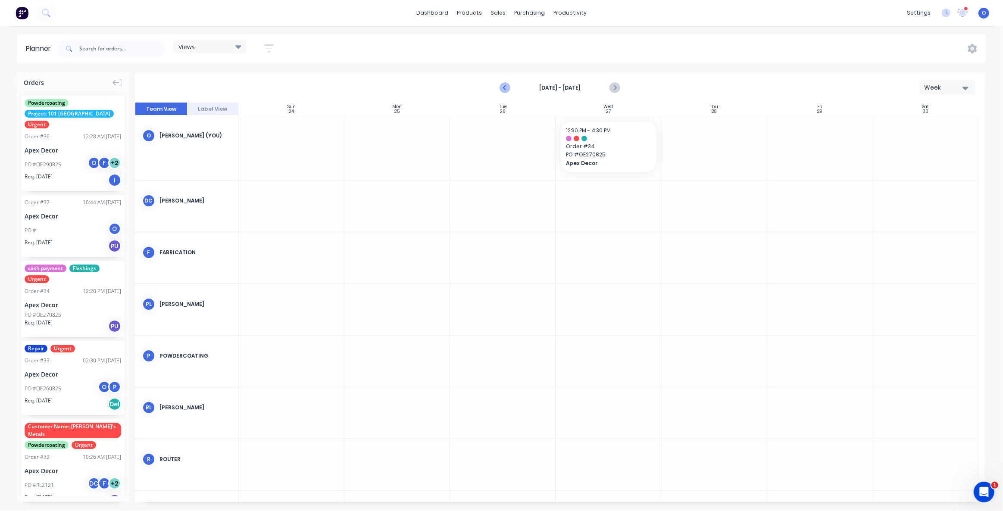
click at [505, 84] on icon "Previous page" at bounding box center [505, 88] width 10 height 10
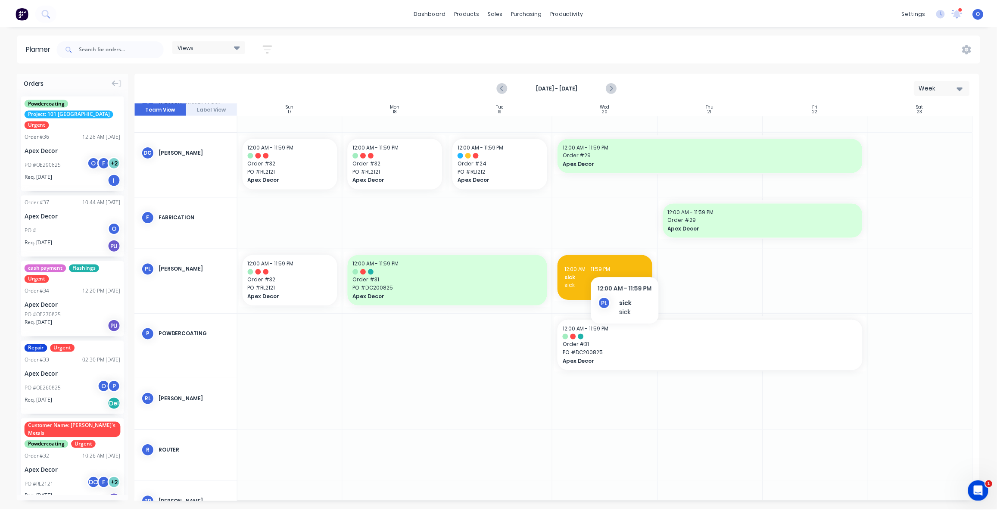
scroll to position [0, 0]
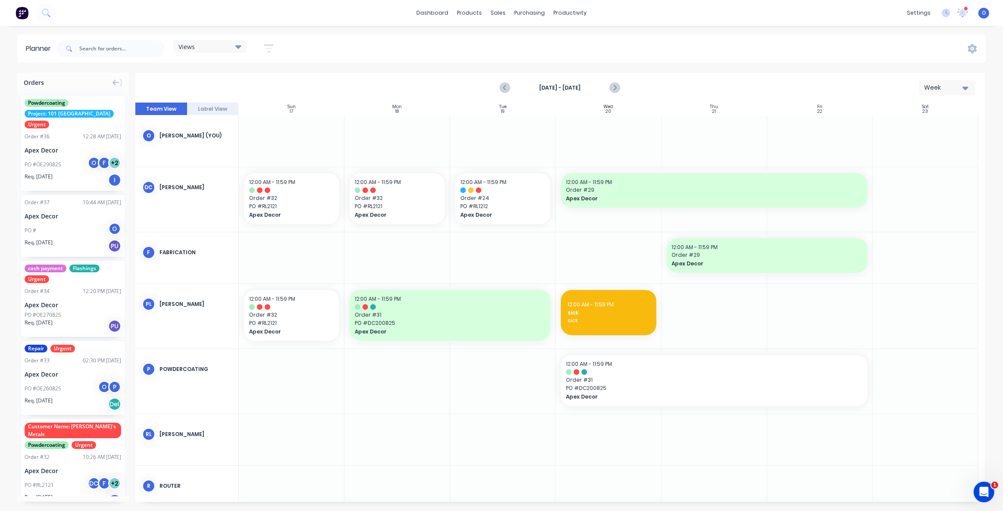
click at [361, 53] on div "Views Save new view None (Default) edit Default View edit Show/Hide users Show/…" at bounding box center [520, 49] width 930 height 26
click at [382, 55] on div "Views Save new view None (Default) edit Default View edit Show/Hide users Show/…" at bounding box center [520, 49] width 930 height 26
click at [383, 55] on div "Views Save new view None (Default) edit Default View edit Show/Hide users Show/…" at bounding box center [520, 49] width 930 height 26
click at [434, 16] on link "dashboard" at bounding box center [432, 12] width 41 height 13
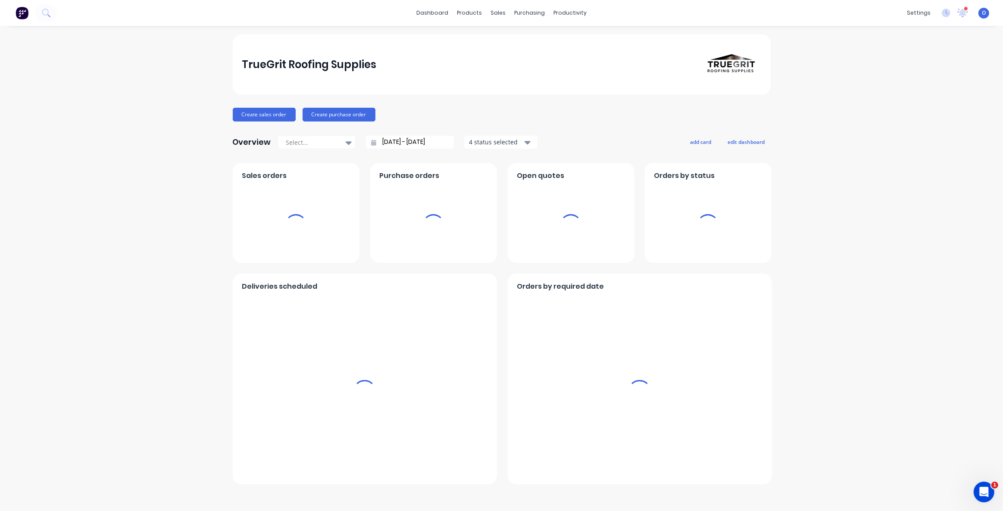
click at [175, 120] on div "TrueGrit Roofing Supplies Create sales order Create purchase order Overview Sel…" at bounding box center [501, 268] width 1003 height 468
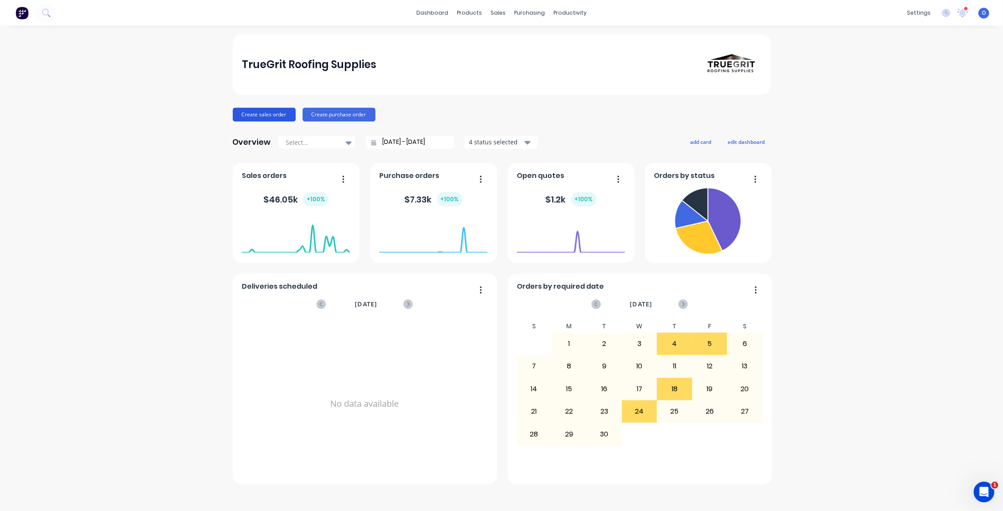
click at [251, 112] on button "Create sales order" at bounding box center [264, 115] width 63 height 14
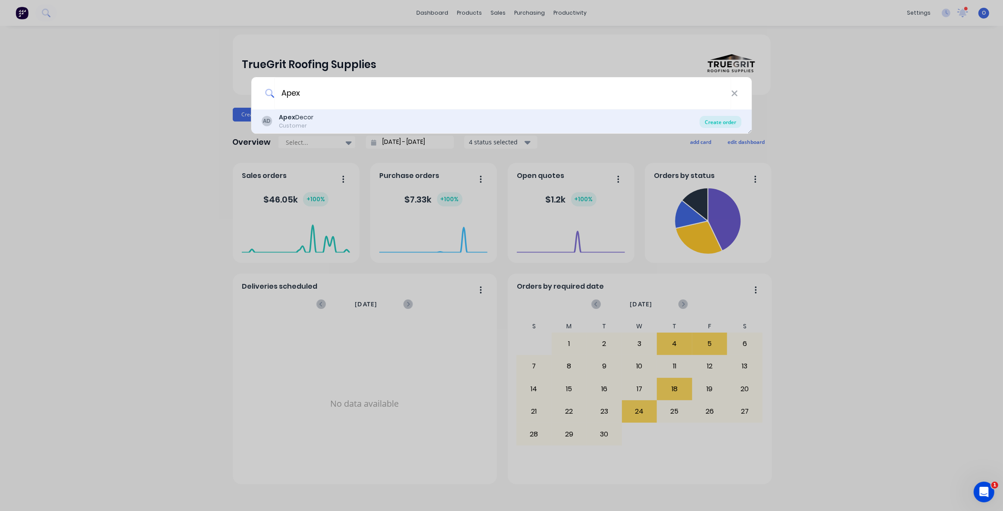
type input "Apex"
click at [710, 125] on div "Create order" at bounding box center [720, 122] width 42 height 12
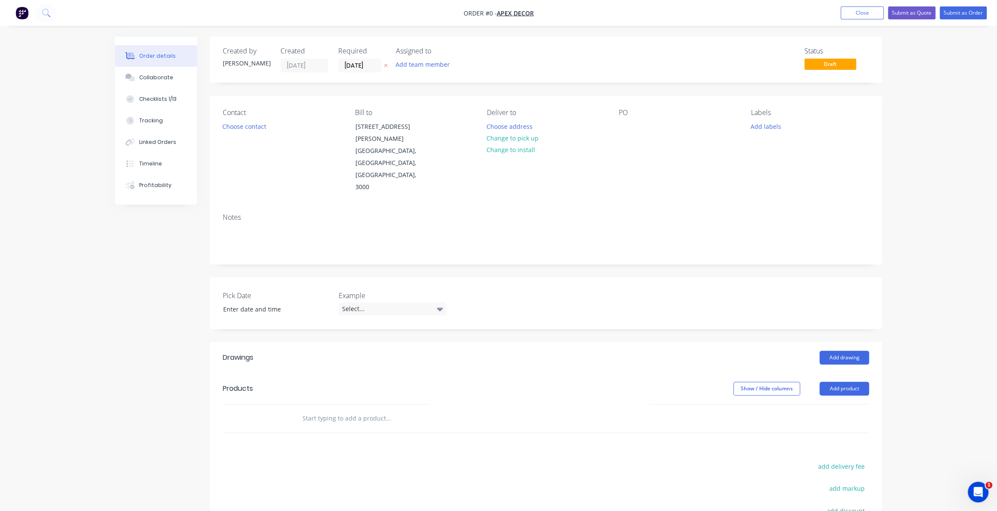
click at [950, 176] on div "Order details Collaborate Checklists 1/13 Tracking Linked Orders Timeline Profi…" at bounding box center [498, 326] width 997 height 653
click at [939, 250] on div "Order details Collaborate Checklists 1/13 Tracking Linked Orders Timeline Profi…" at bounding box center [498, 326] width 997 height 653
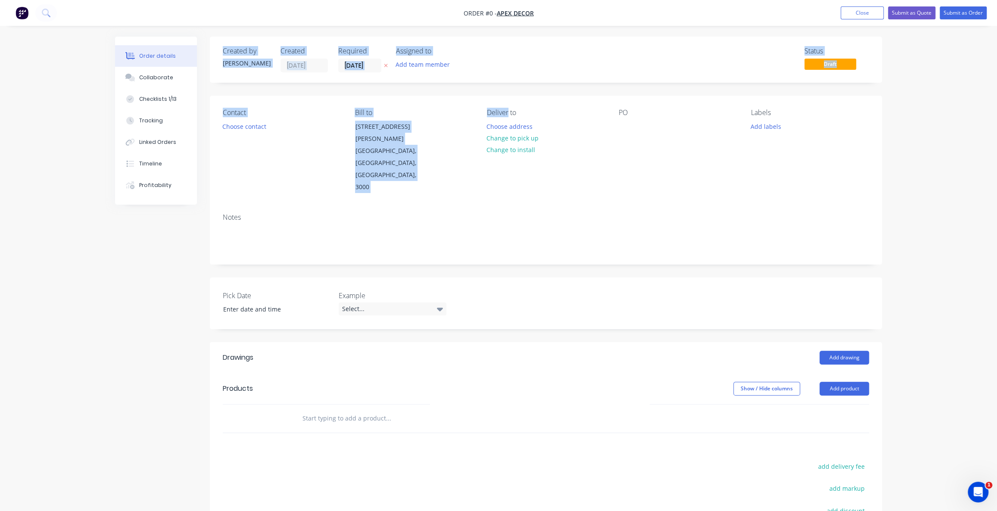
drag, startPoint x: 222, startPoint y: 50, endPoint x: 507, endPoint y: 104, distance: 289.9
click at [507, 104] on div "Created by [PERSON_NAME] Created [DATE] Required [DATE] Assigned to Add team me…" at bounding box center [546, 338] width 672 height 603
click at [244, 68] on div "Created by [PERSON_NAME]" at bounding box center [246, 59] width 47 height 25
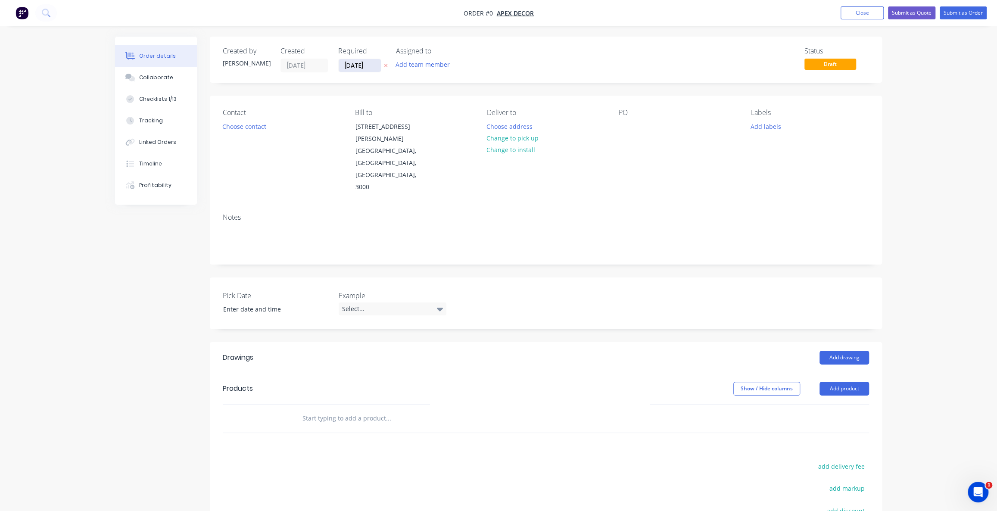
click at [366, 63] on input "[DATE]" at bounding box center [360, 65] width 42 height 13
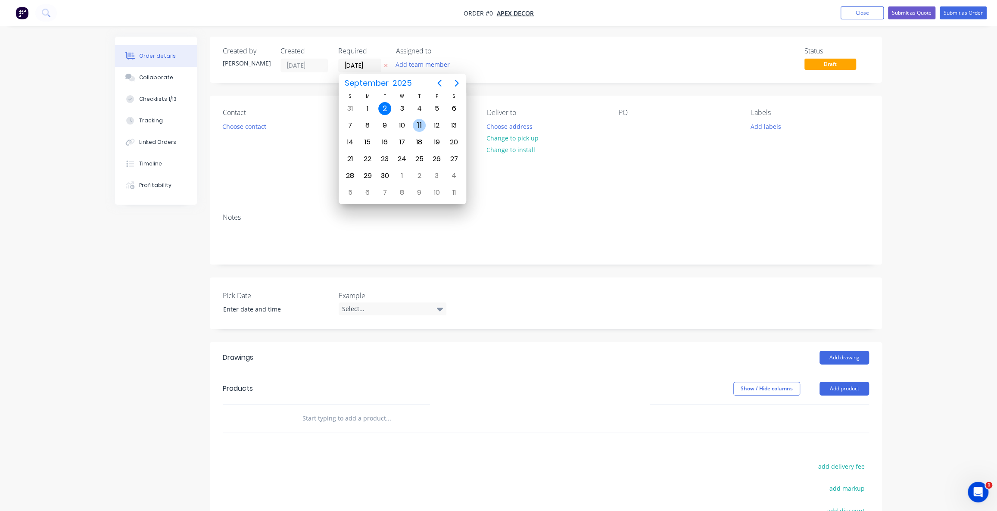
click at [413, 127] on div "11" at bounding box center [419, 125] width 13 height 13
type input "[DATE]"
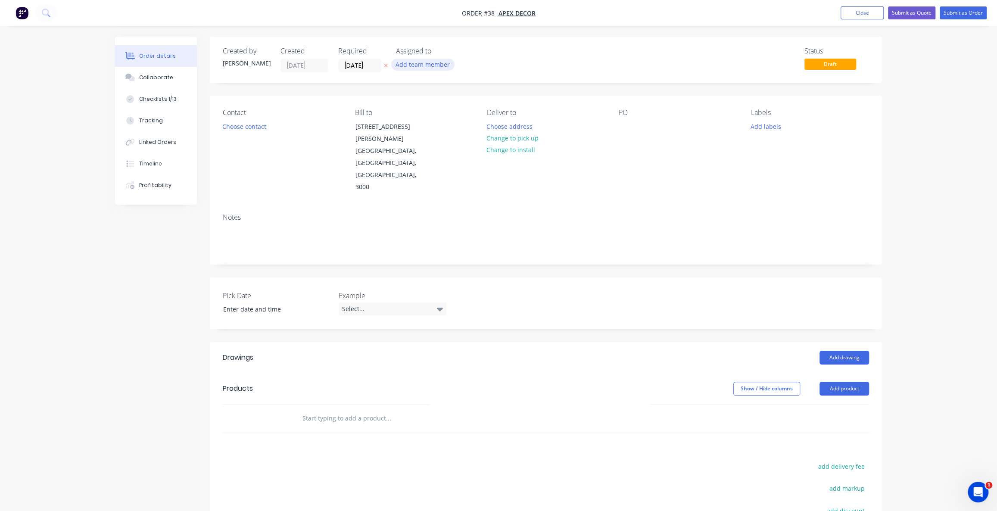
click at [419, 66] on button "Add team member" at bounding box center [422, 65] width 63 height 12
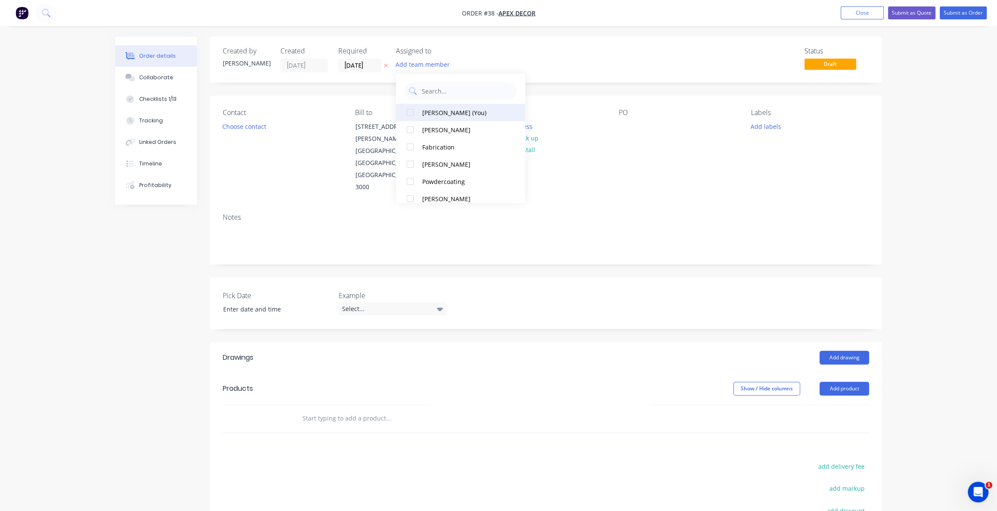
click at [415, 112] on div at bounding box center [410, 112] width 17 height 17
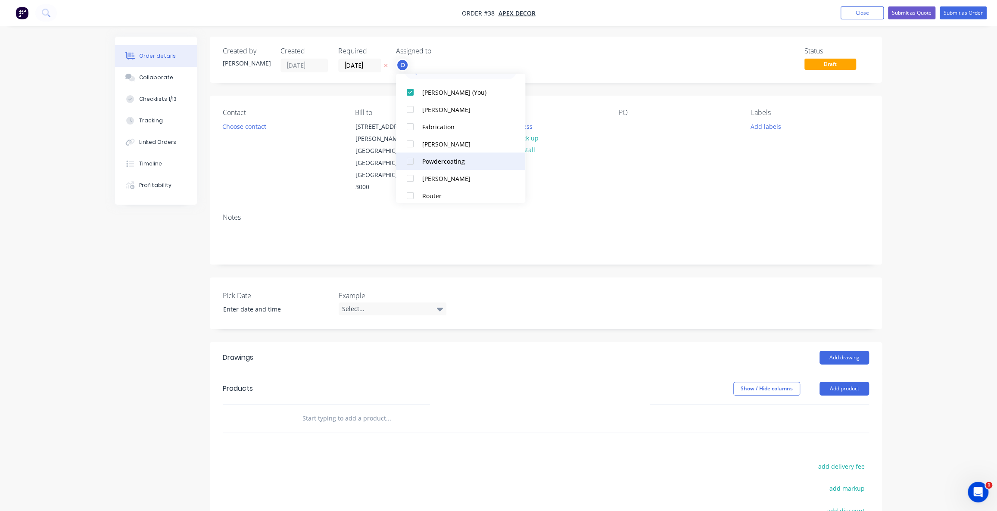
scroll to position [39, 0]
drag, startPoint x: 448, startPoint y: 147, endPoint x: 455, endPoint y: 122, distance: 25.5
click at [449, 147] on button "Powdercoating" at bounding box center [460, 142] width 129 height 17
click at [912, 131] on div "Order details Collaborate Checklists 1/13 Tracking Linked Orders Timeline Profi…" at bounding box center [498, 326] width 997 height 653
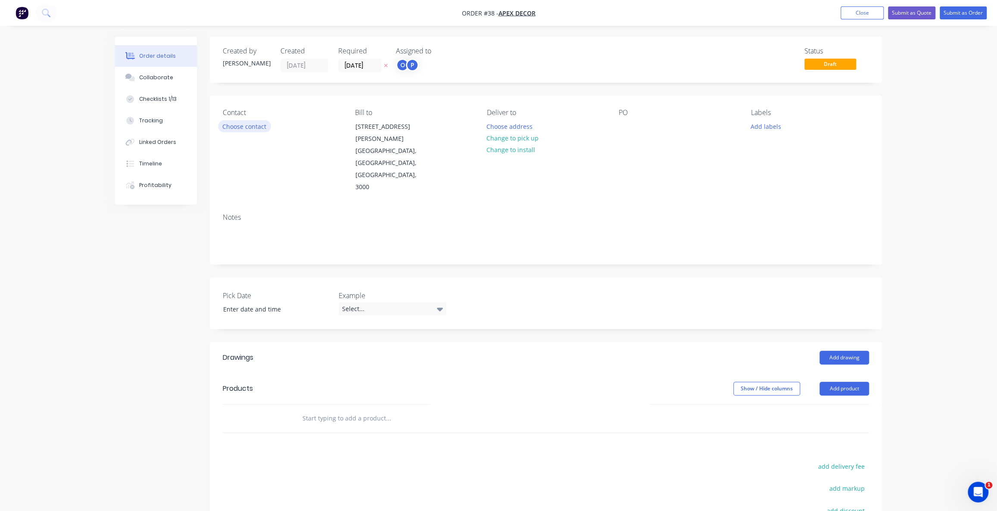
click at [240, 128] on button "Choose contact" at bounding box center [244, 126] width 53 height 12
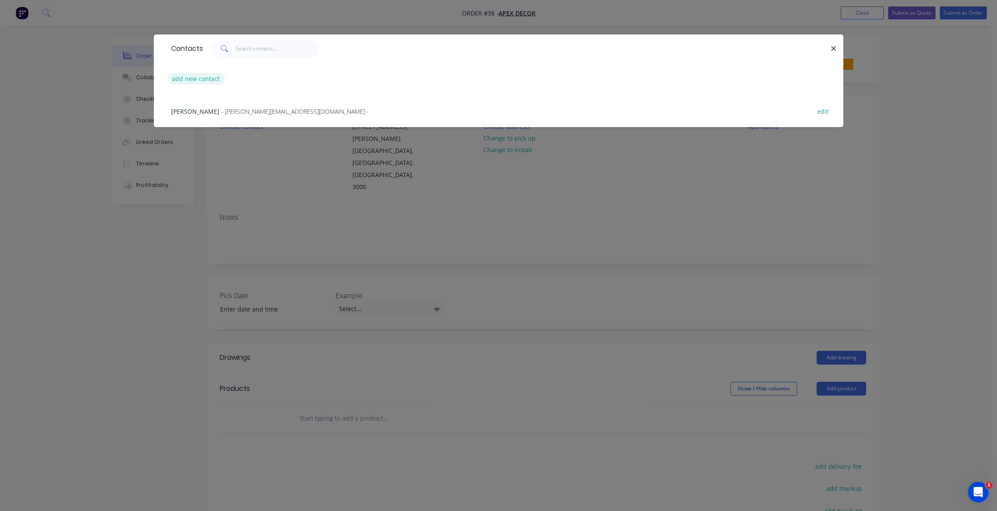
click at [203, 80] on button "add new contact" at bounding box center [196, 79] width 57 height 12
select select "AU"
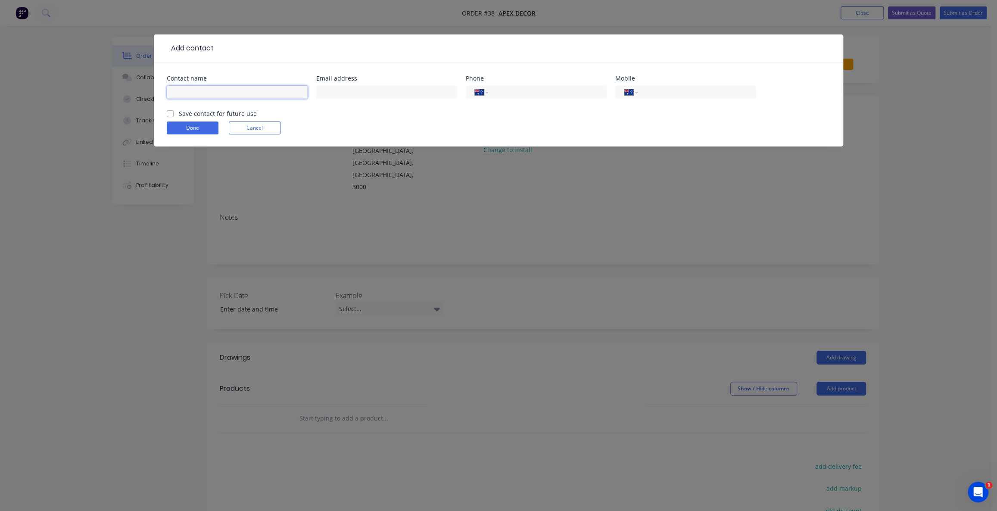
drag, startPoint x: 228, startPoint y: 91, endPoint x: 273, endPoint y: 91, distance: 44.8
click at [228, 91] on input "text" at bounding box center [237, 92] width 141 height 13
click at [649, 91] on input "tel" at bounding box center [695, 92] width 103 height 10
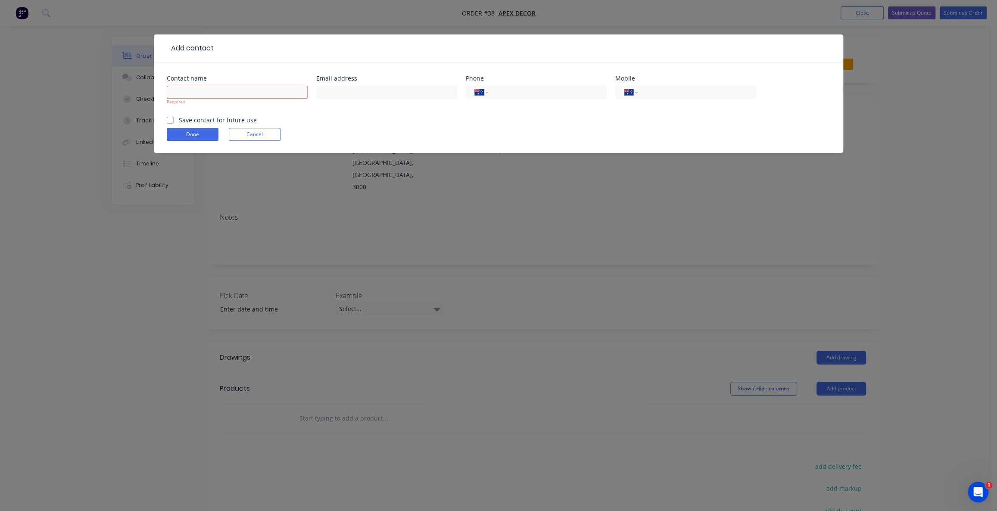
click at [620, 110] on div "Mobile International Afghanistan Åland Islands Albania Algeria American Samoa A…" at bounding box center [685, 95] width 141 height 40
click at [653, 95] on input "tel" at bounding box center [695, 92] width 103 height 10
click at [633, 94] on select "International Afghanistan Åland Islands Albania Algeria American Samoa Andorra …" at bounding box center [630, 92] width 13 height 12
click at [578, 124] on form "Contact name Required Email address Phone International Afghanistan Åland Islan…" at bounding box center [499, 114] width 664 height 78
click at [655, 96] on input "tel" at bounding box center [695, 92] width 103 height 10
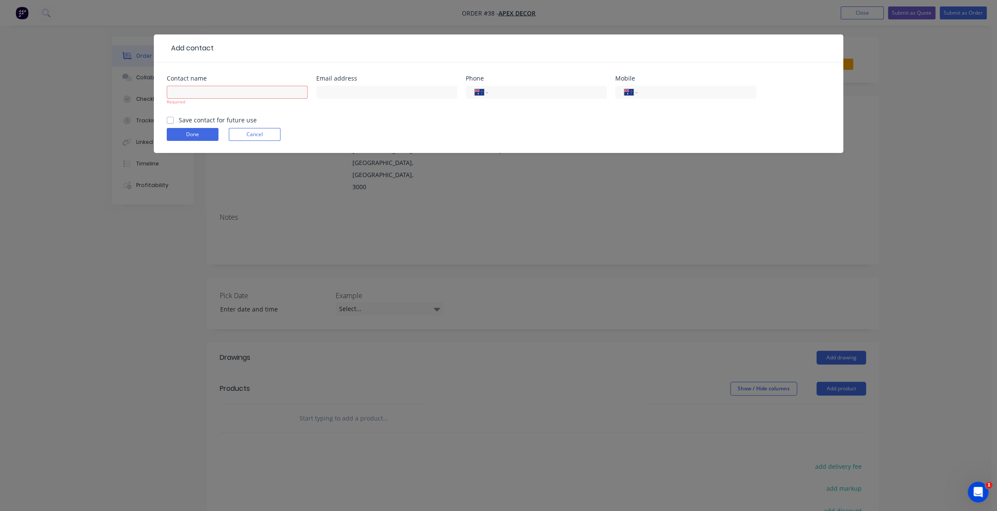
click at [579, 114] on div "Phone International Afghanistan Åland Islands Albania Algeria American Samoa An…" at bounding box center [536, 95] width 141 height 40
click at [265, 134] on button "Cancel" at bounding box center [255, 134] width 52 height 13
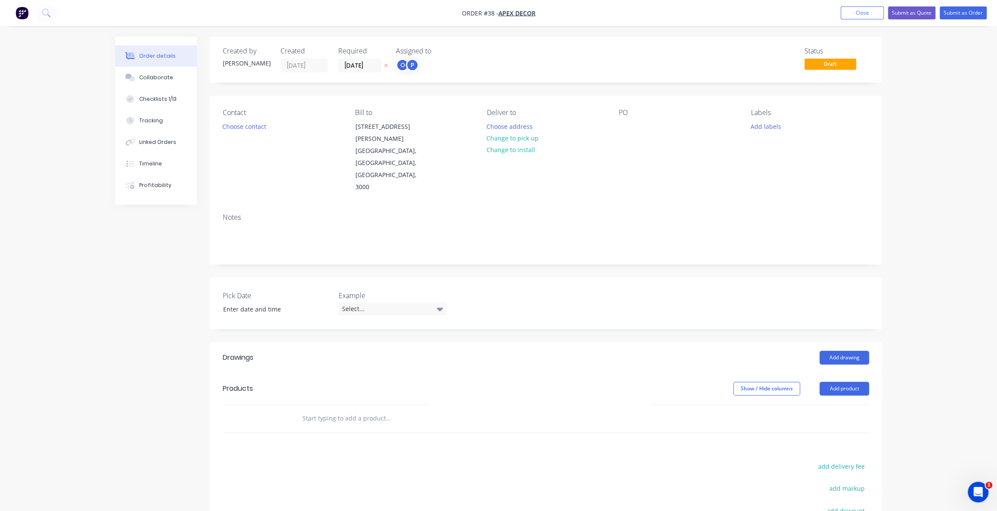
click at [77, 244] on div "Order details Collaborate Checklists 1/13 Tracking Linked Orders Timeline Profi…" at bounding box center [498, 326] width 997 height 653
click at [520, 150] on button "Change to install" at bounding box center [511, 150] width 58 height 12
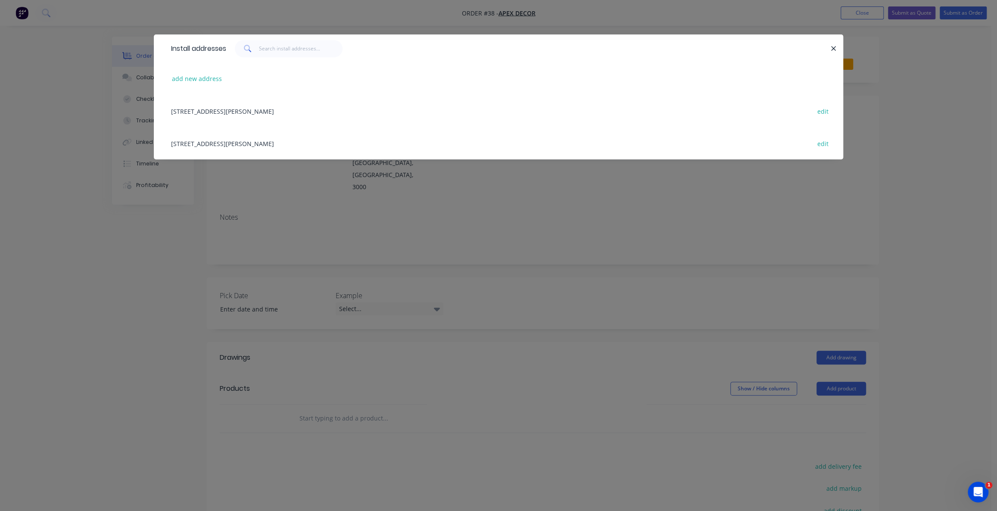
click at [215, 111] on div "789 Collins Street, Melbourne, Victoria, Australia, 3000 edit" at bounding box center [499, 111] width 664 height 32
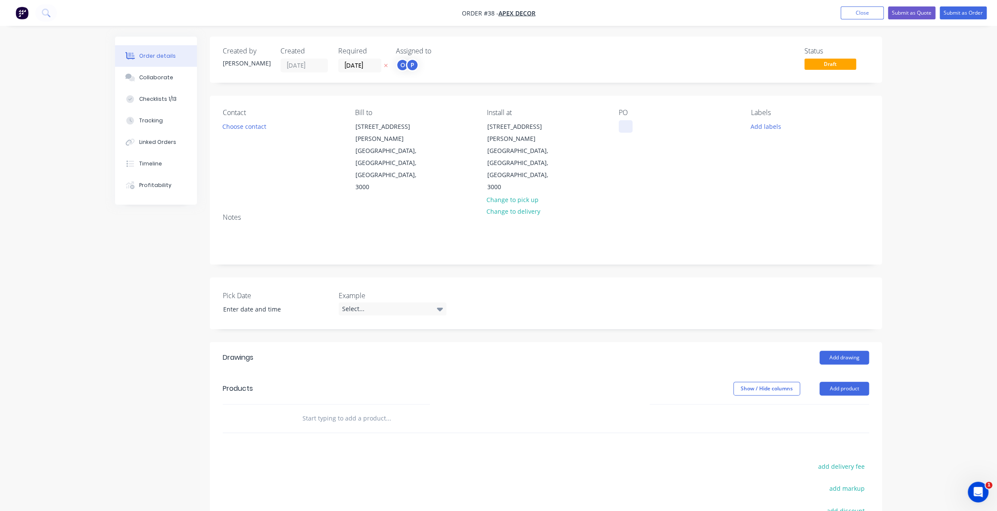
click at [626, 128] on div at bounding box center [626, 126] width 14 height 12
drag, startPoint x: 626, startPoint y: 112, endPoint x: 604, endPoint y: 112, distance: 22.0
click at [621, 112] on div "PO" at bounding box center [678, 113] width 118 height 8
click at [625, 121] on div at bounding box center [626, 126] width 14 height 12
click at [918, 137] on div "Order details Collaborate Checklists 1/13 Tracking Linked Orders Timeline Profi…" at bounding box center [498, 326] width 997 height 653
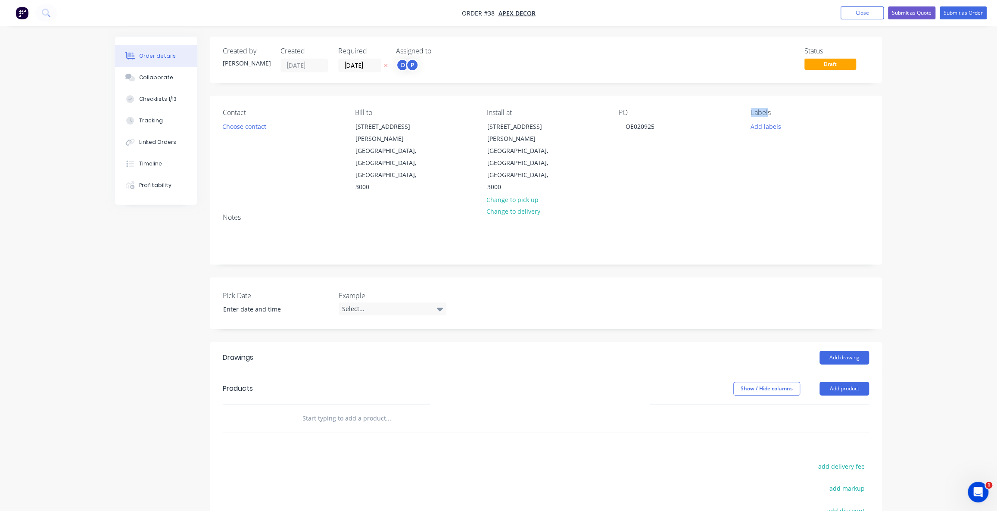
drag, startPoint x: 752, startPoint y: 112, endPoint x: 776, endPoint y: 114, distance: 23.8
click at [774, 112] on div "Labels" at bounding box center [810, 113] width 118 height 8
click at [931, 174] on div "Order details Collaborate Checklists 1/13 Tracking Linked Orders Timeline Profi…" at bounding box center [498, 326] width 997 height 653
click at [780, 125] on button "Add labels" at bounding box center [766, 126] width 40 height 12
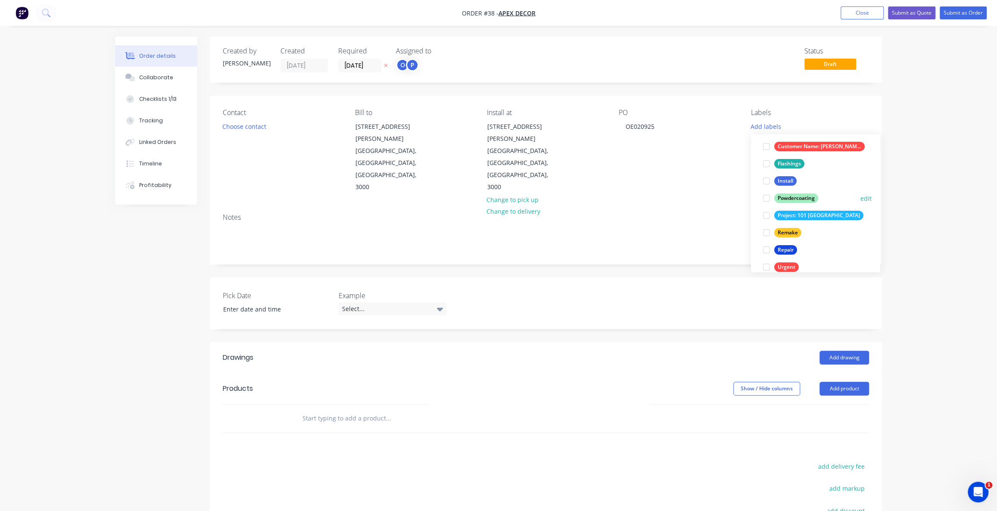
scroll to position [103, 0]
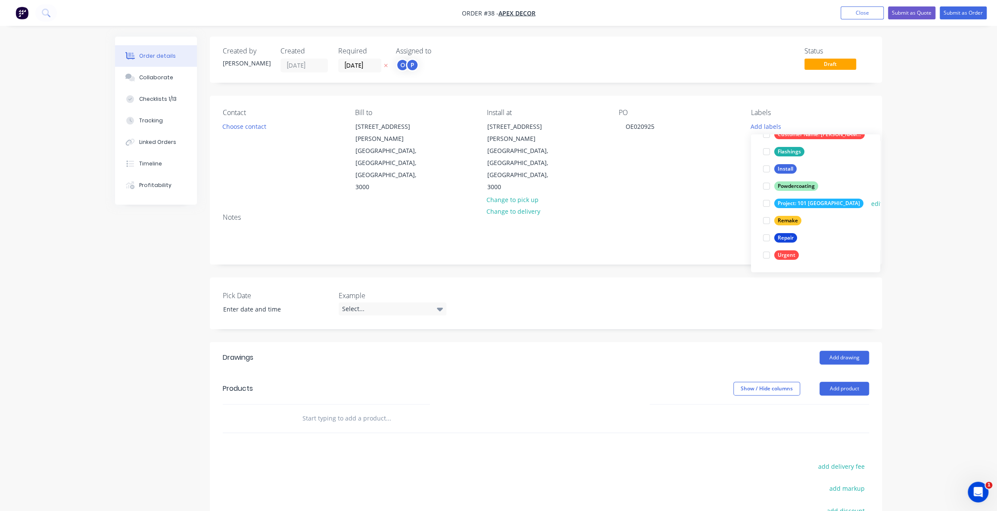
click at [767, 205] on div at bounding box center [766, 203] width 17 height 17
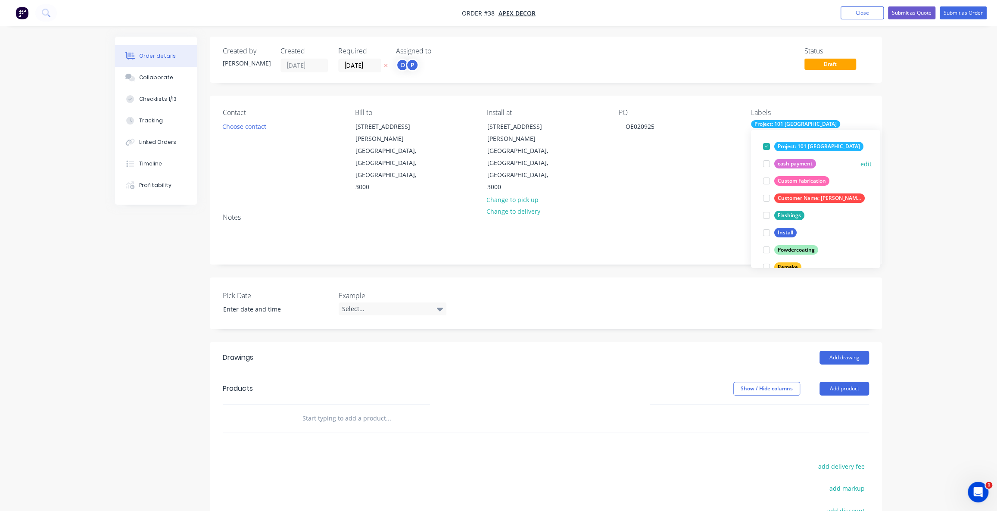
scroll to position [39, 0]
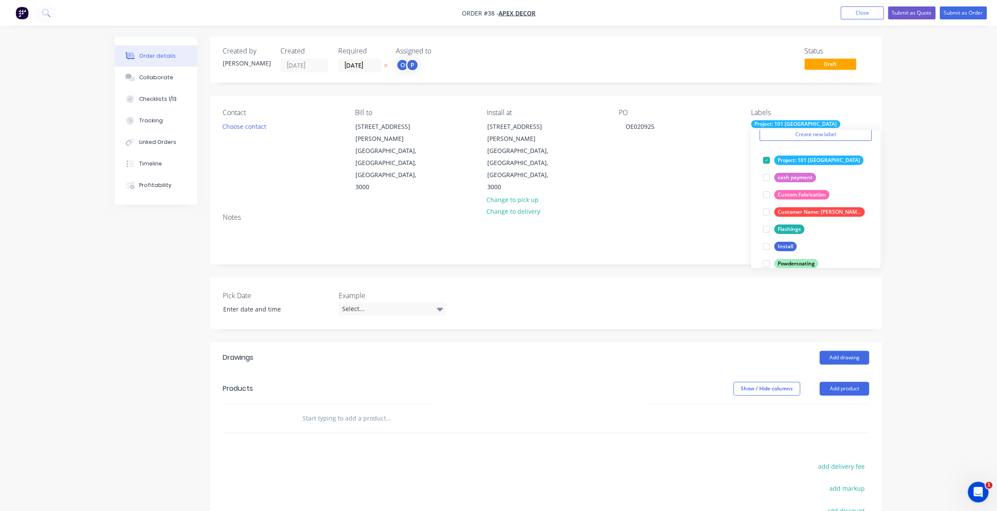
click at [925, 146] on div "Order details Collaborate Checklists 1/13 Tracking Linked Orders Timeline Profi…" at bounding box center [498, 326] width 997 height 653
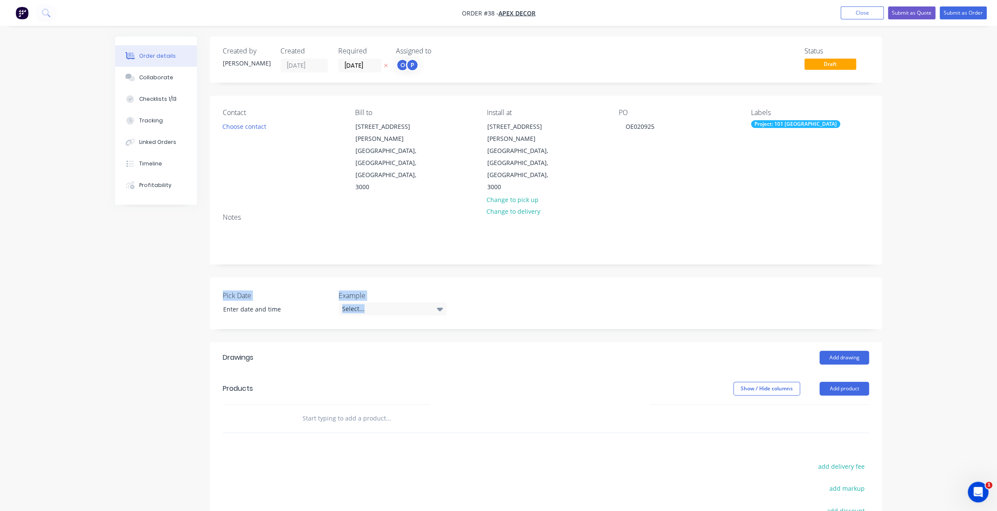
drag, startPoint x: 208, startPoint y: 243, endPoint x: 551, endPoint y: 289, distance: 346.1
click at [551, 289] on div "Created by Omar Created 02/09/25 Required 11/09/25 Assigned to O P Status Draft…" at bounding box center [498, 345] width 767 height 616
click at [230, 290] on label "Pick Date" at bounding box center [277, 295] width 108 height 10
click at [240, 303] on input at bounding box center [270, 309] width 107 height 13
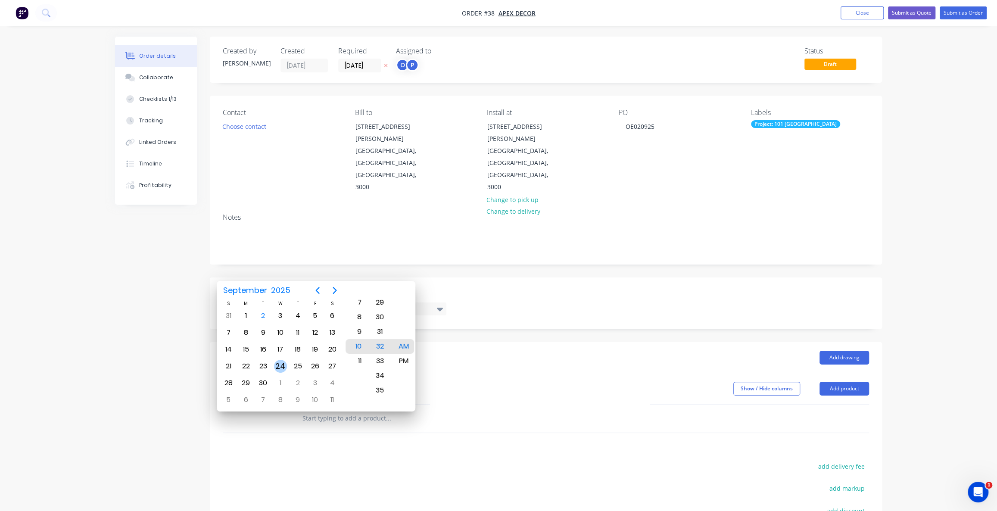
click at [284, 364] on div "24" at bounding box center [280, 366] width 13 height 13
type input "[DATE] 10:32 AM"
click at [281, 278] on div "Pick Date 24/09/2025 10:32 AM Example Select..." at bounding box center [546, 304] width 672 height 52
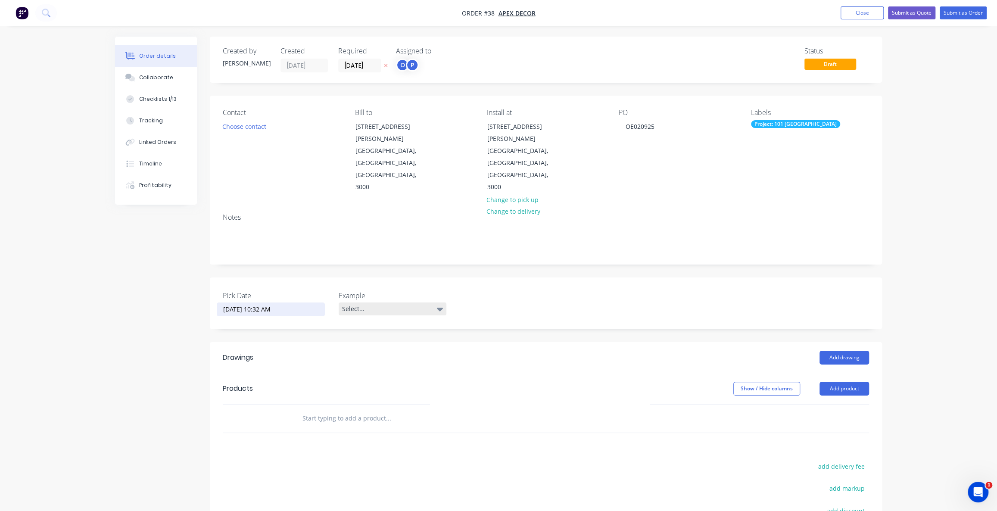
click at [364, 303] on div "Select..." at bounding box center [393, 309] width 108 height 13
click at [351, 310] on div "button" at bounding box center [348, 309] width 17 height 17
click at [346, 290] on div "button" at bounding box center [348, 290] width 17 height 17
click at [350, 323] on div "button" at bounding box center [348, 325] width 17 height 17
click at [140, 305] on div "Created by Omar Created 02/09/25 Required 11/09/25 Assigned to O P Status Draft…" at bounding box center [498, 345] width 767 height 616
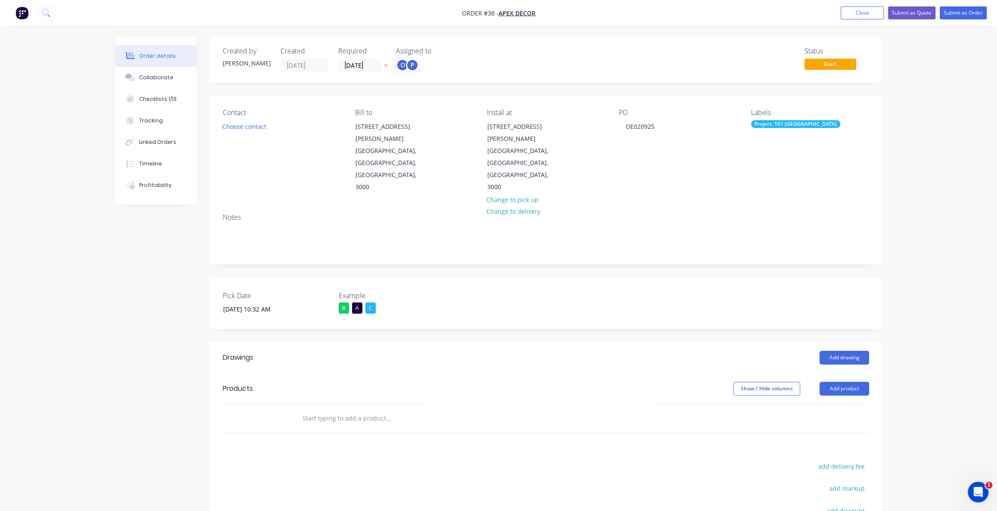
drag, startPoint x: 464, startPoint y: 263, endPoint x: 485, endPoint y: 272, distance: 22.8
click at [464, 278] on div "Pick Date 24/09/2025 10:32 AM Example B A C" at bounding box center [546, 304] width 672 height 52
click at [444, 278] on div "Pick Date 24/09/2025 10:32 AM Example B A C" at bounding box center [546, 304] width 672 height 52
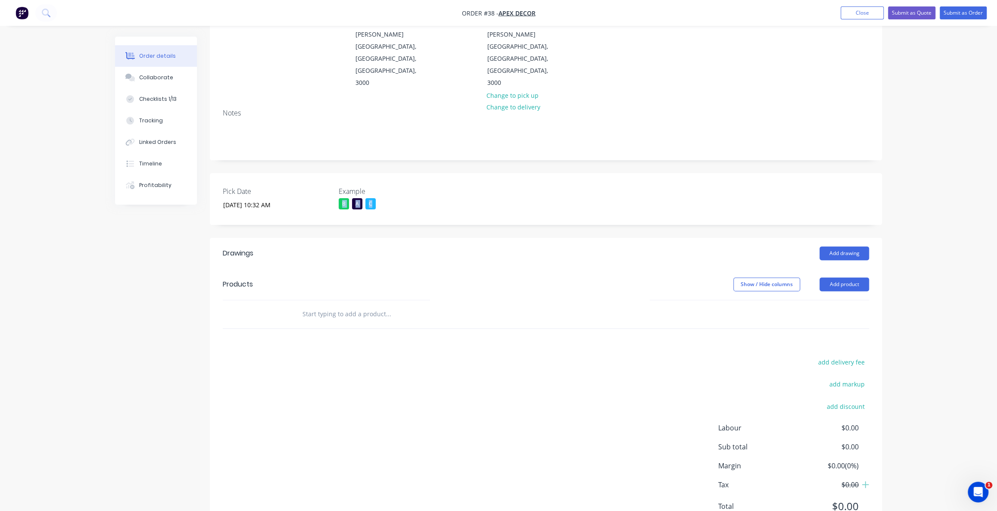
scroll to position [105, 0]
click at [390, 356] on div "add delivery fee add markup add discount Labour $0.00 Sub total $0.00 Margin $0…" at bounding box center [546, 439] width 646 height 166
click at [352, 356] on div "add delivery fee add markup add discount Labour $0.00 Sub total $0.00 Margin $0…" at bounding box center [546, 439] width 646 height 166
drag, startPoint x: 221, startPoint y: 216, endPoint x: 309, endPoint y: 218, distance: 88.4
click at [307, 237] on header "Drawings Add drawing" at bounding box center [546, 252] width 672 height 31
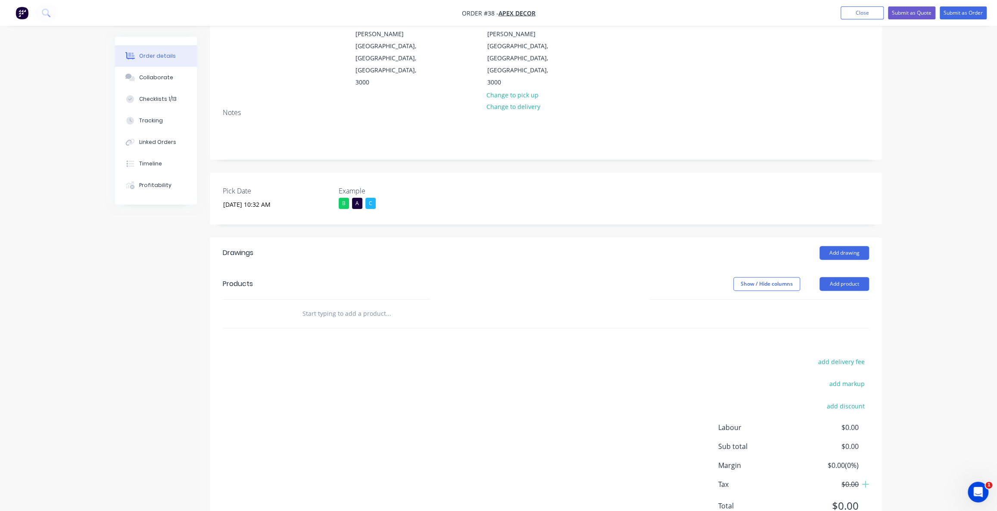
click at [915, 220] on div "Order details Collaborate Checklists 1/13 Tracking Linked Orders Timeline Profi…" at bounding box center [498, 221] width 997 height 653
click at [903, 220] on div "Order details Collaborate Checklists 1/13 Tracking Linked Orders Timeline Profi…" at bounding box center [498, 221] width 997 height 653
click at [901, 223] on div "Order details Collaborate Checklists 1/13 Tracking Linked Orders Timeline Profi…" at bounding box center [498, 221] width 997 height 653
click at [956, 229] on div "Order details Collaborate Checklists 1/13 Tracking Linked Orders Timeline Profi…" at bounding box center [498, 221] width 997 height 653
click at [345, 356] on div "add delivery fee add markup add discount Labour $0.00 Sub total $0.00 Margin $0…" at bounding box center [546, 439] width 646 height 166
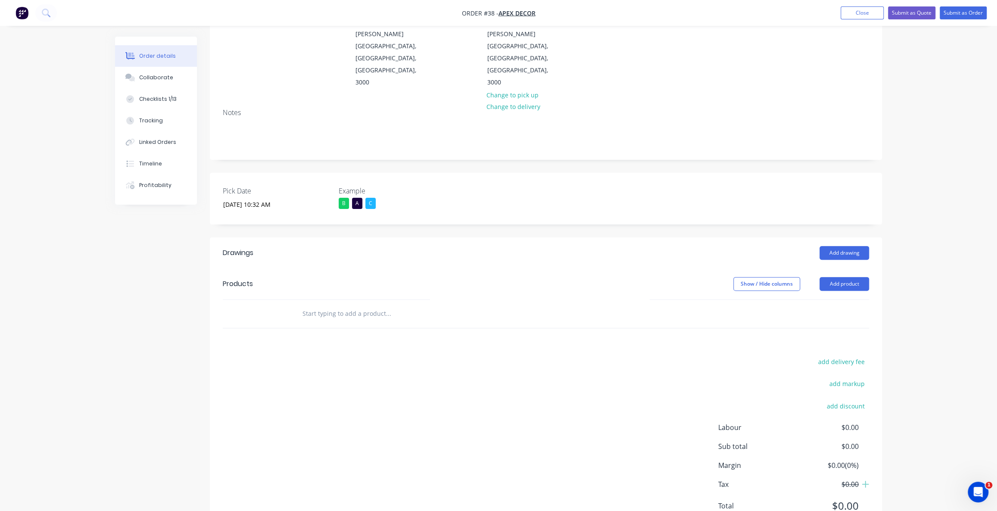
click at [338, 305] on input "text" at bounding box center [388, 313] width 172 height 17
click at [339, 356] on div "add delivery fee add markup add discount Labour $0.00 Sub total $0.00 Margin $0…" at bounding box center [546, 439] width 646 height 166
click at [848, 277] on button "Add product" at bounding box center [845, 284] width 50 height 14
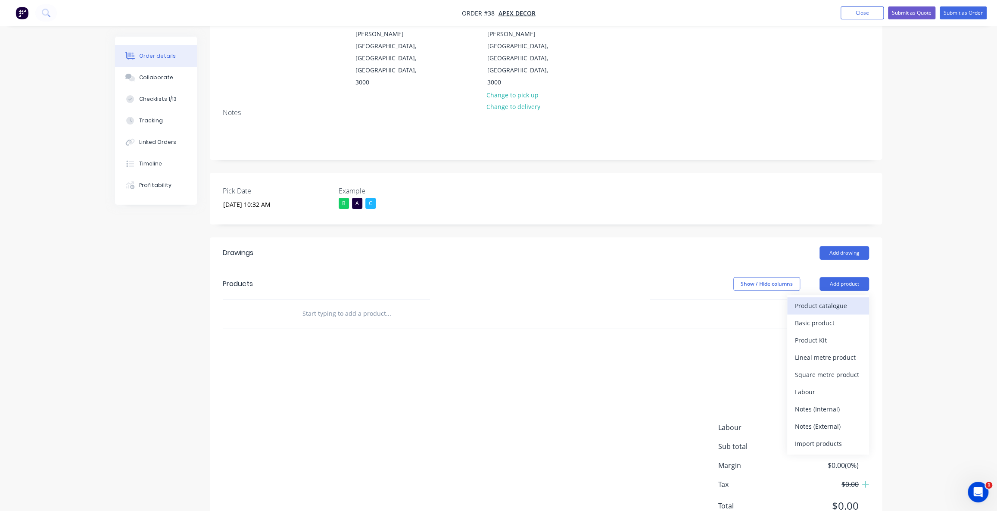
click at [817, 300] on div "Product catalogue" at bounding box center [828, 306] width 66 height 12
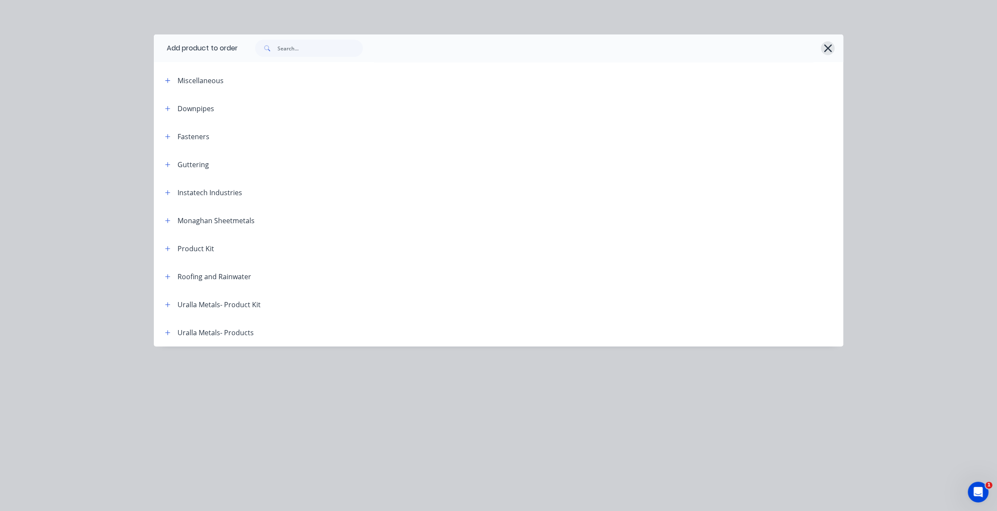
click at [827, 48] on icon "button" at bounding box center [828, 48] width 8 height 8
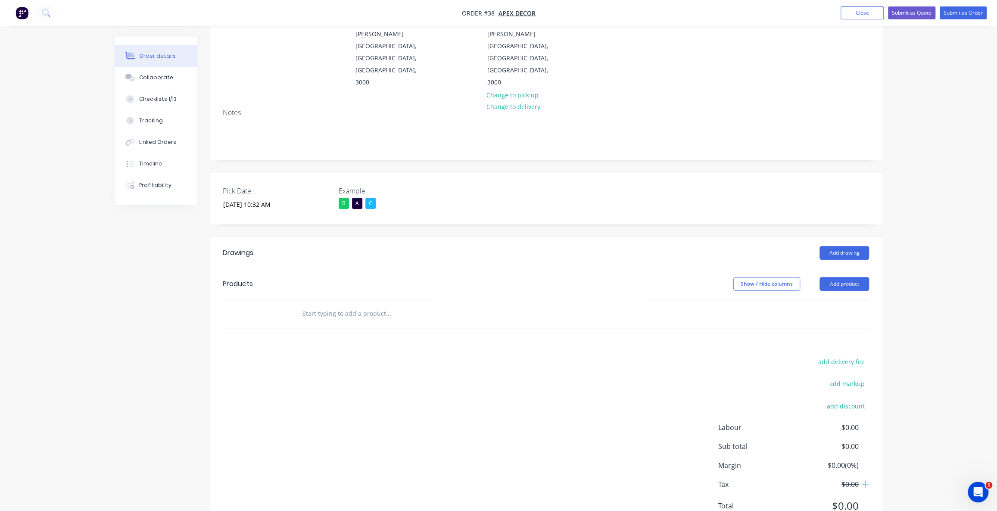
click at [307, 305] on input "text" at bounding box center [388, 313] width 172 height 17
type input "Custom Sliding Door"
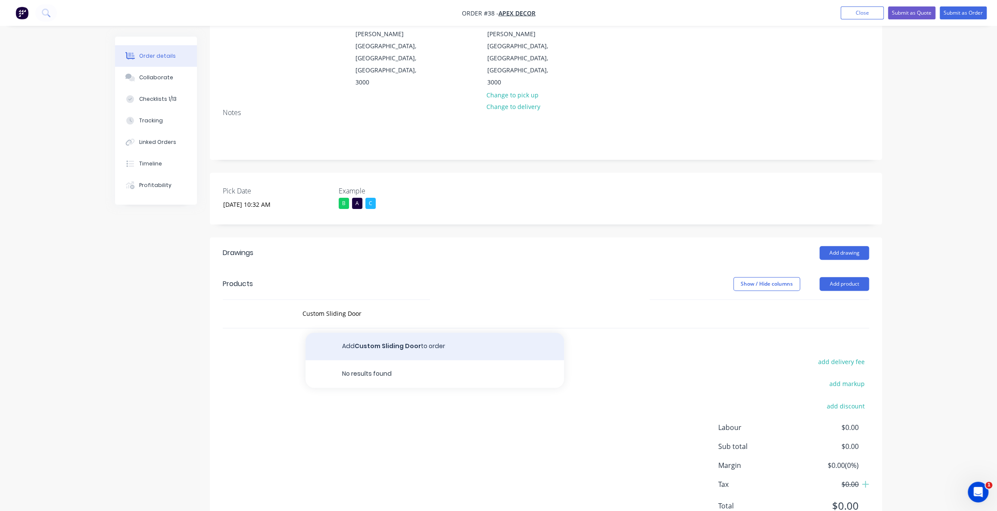
click at [422, 333] on button "Add Custom Sliding Door to order" at bounding box center [435, 347] width 259 height 28
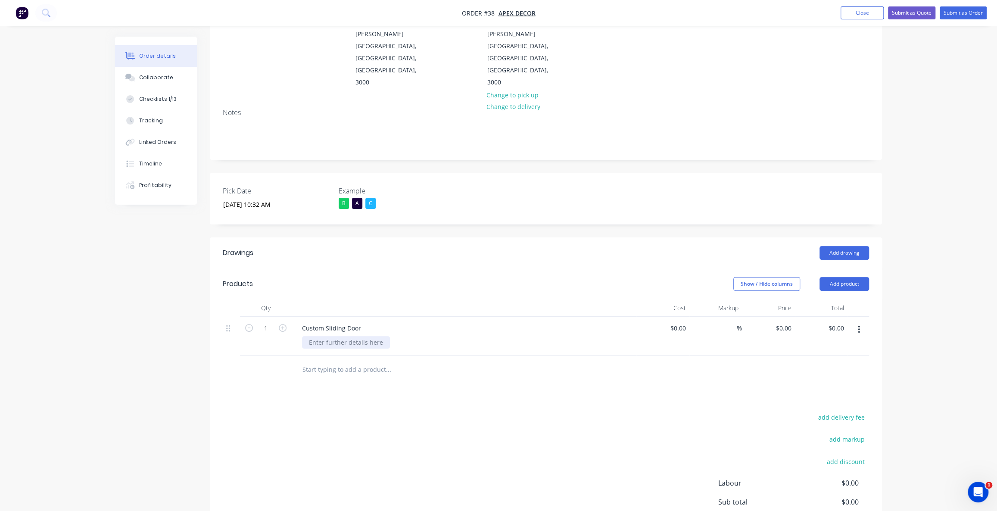
click at [353, 336] on div at bounding box center [346, 342] width 88 height 12
click at [685, 322] on input at bounding box center [680, 328] width 20 height 12
type input "$500.00"
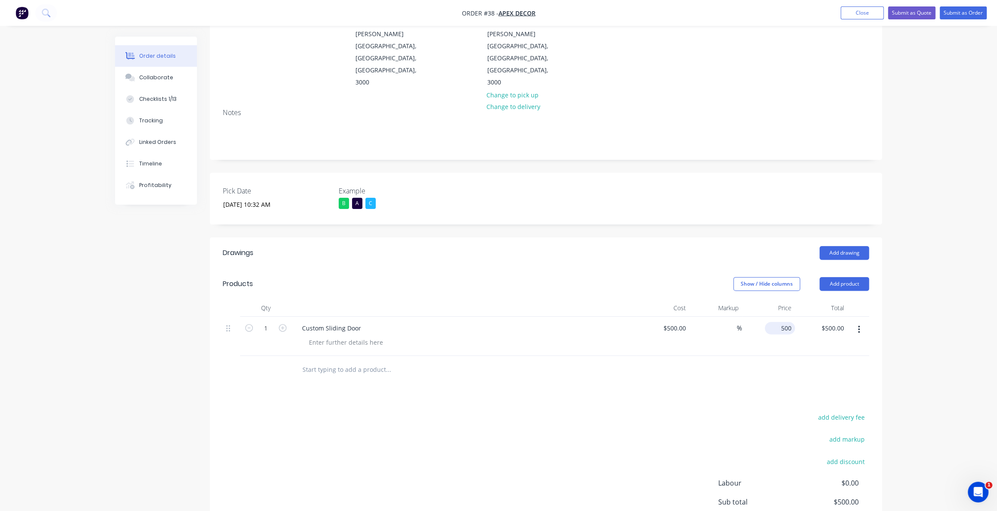
click at [776, 317] on div "500 $500.00" at bounding box center [768, 336] width 53 height 39
type input "$500.00"
click at [740, 323] on span "%" at bounding box center [739, 328] width 5 height 10
type input "100"
type input "1000"
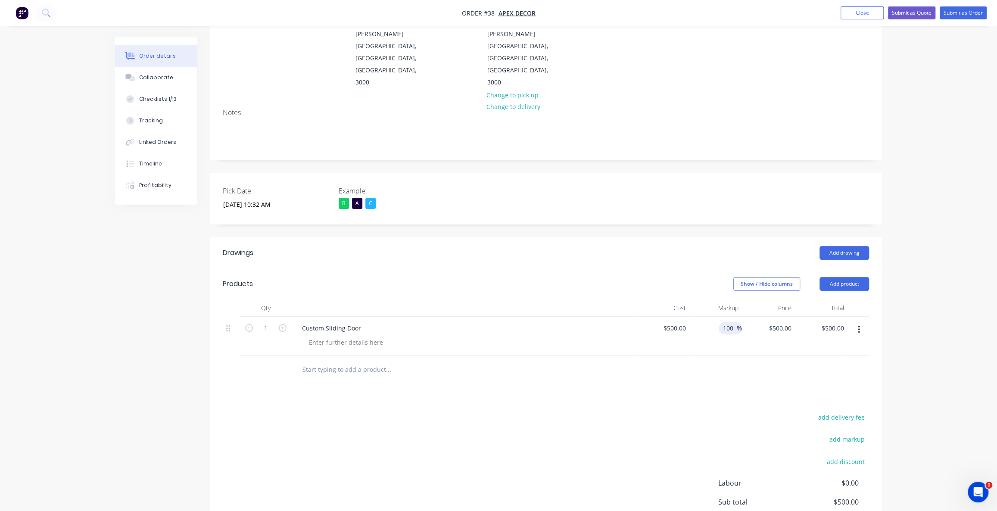
type input "$1,000.00"
click at [889, 273] on div "Order details Collaborate Checklists 1/13 Tracking Linked Orders Timeline Profi…" at bounding box center [498, 268] width 784 height 672
click at [915, 246] on div "Order details Collaborate Checklists 1/13 Tracking Linked Orders Timeline Profi…" at bounding box center [498, 249] width 997 height 708
click at [327, 362] on div "Drawings Add drawing Products Show / Hide columns Add product Qty Cost Markup P…" at bounding box center [546, 413] width 672 height 353
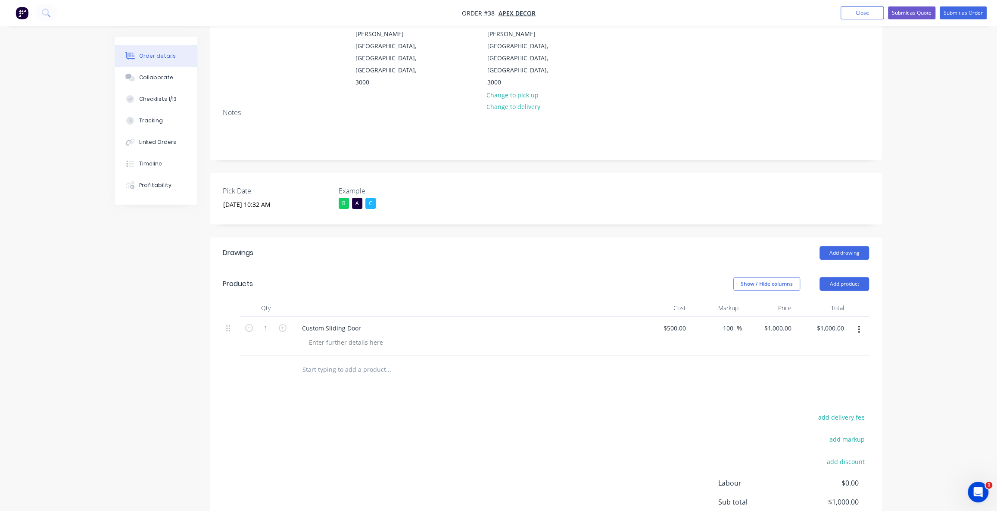
click at [325, 362] on div "Drawings Add drawing Products Show / Hide columns Add product Qty Cost Markup P…" at bounding box center [546, 413] width 672 height 353
click at [336, 413] on div "add delivery fee add markup add discount Labour $0.00 Sub total $1,000.00 Margi…" at bounding box center [546, 495] width 646 height 166
click at [337, 412] on div "add delivery fee add markup add discount Labour $0.00 Sub total $1,000.00 Margi…" at bounding box center [546, 495] width 646 height 166
click at [331, 336] on div at bounding box center [346, 342] width 88 height 12
drag, startPoint x: 480, startPoint y: 420, endPoint x: 360, endPoint y: 385, distance: 124.5
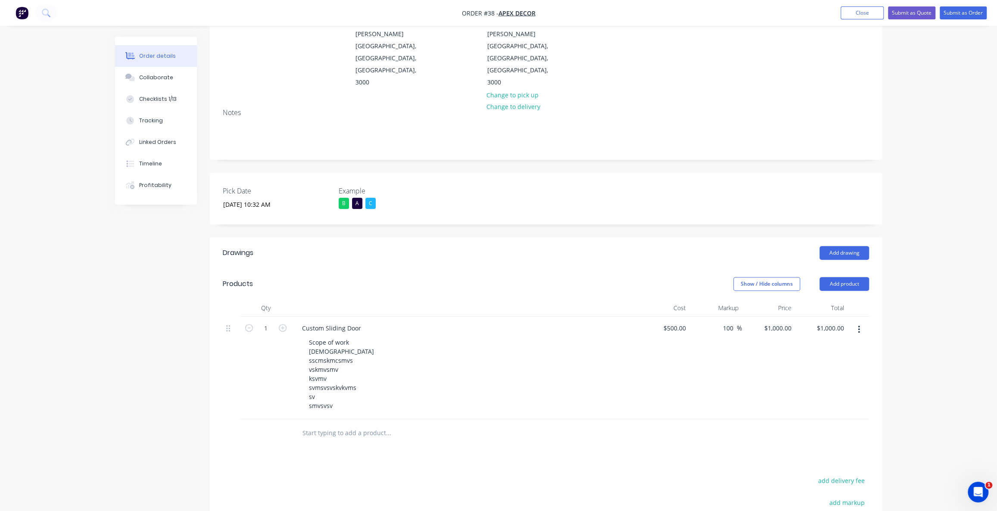
click at [480, 422] on div "Drawings Add drawing Products Show / Hide columns Add product Qty Cost Markup P…" at bounding box center [546, 445] width 672 height 417
click at [933, 207] on div "Order details Collaborate Checklists 1/13 Tracking Linked Orders Timeline Profi…" at bounding box center [498, 281] width 997 height 772
click at [344, 366] on div "Scope of work lkmlsms sscmskmcsmvs vskmvsmv ksvmv svmsvsvskvkvms sv smvsvsv" at bounding box center [332, 374] width 61 height 76
drag, startPoint x: 340, startPoint y: 371, endPoint x: 293, endPoint y: 287, distance: 96.1
click at [293, 317] on div "Custom Sliding Door Scope of work lkmlsms sscmskmcsmvs vskmvsmv ksvmv svmsvsvsk…" at bounding box center [464, 368] width 345 height 103
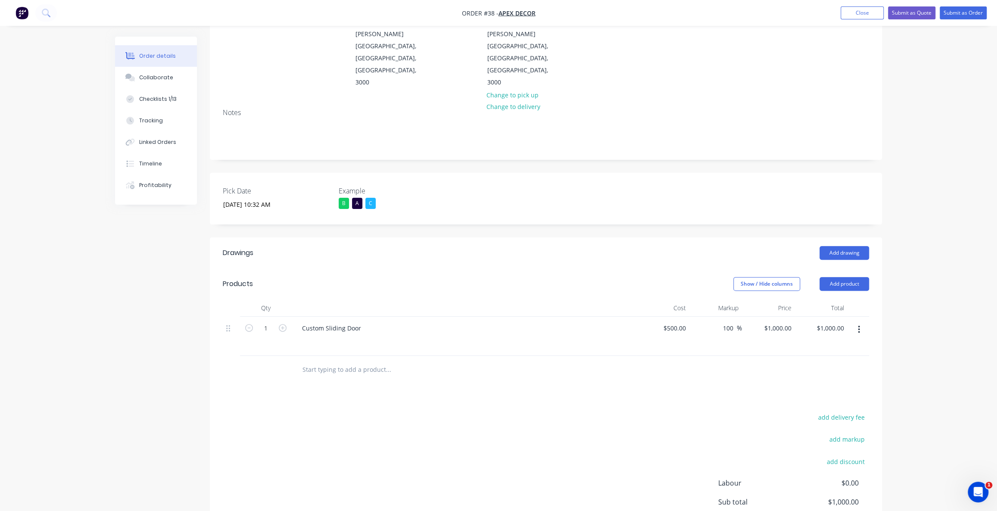
click at [477, 431] on div "add delivery fee add markup add discount Labour $0.00 Sub total $1,000.00 Margi…" at bounding box center [546, 495] width 646 height 166
click at [936, 285] on div "Order details Collaborate Checklists 1/13 Tracking Linked Orders Timeline Profi…" at bounding box center [498, 249] width 997 height 708
click at [924, 283] on div "Order details Collaborate Checklists 1/13 Tracking Linked Orders Timeline Profi…" at bounding box center [498, 249] width 997 height 708
click at [916, 283] on div "Order details Collaborate Checklists 1/13 Tracking Linked Orders Timeline Profi…" at bounding box center [498, 249] width 997 height 708
drag, startPoint x: 903, startPoint y: 286, endPoint x: 907, endPoint y: 289, distance: 4.7
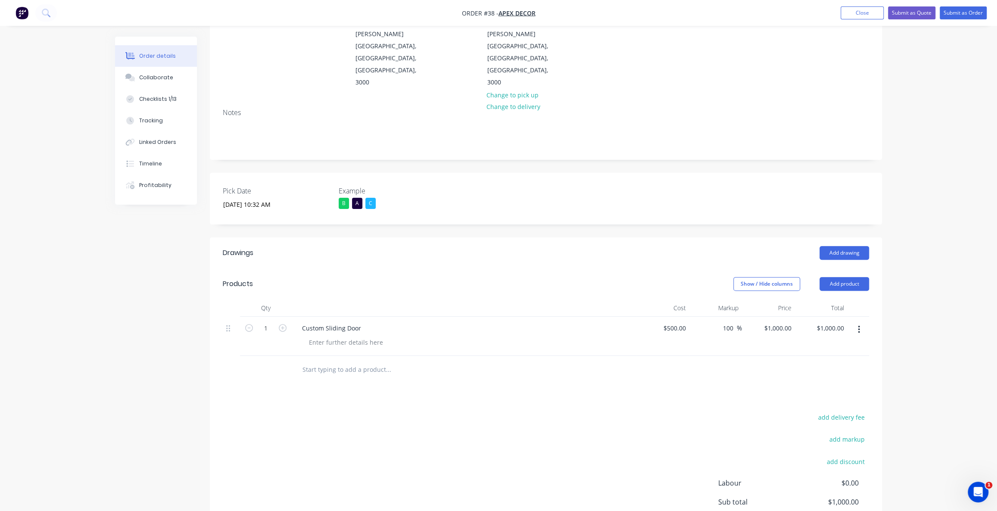
click at [906, 291] on div "Order details Collaborate Checklists 1/13 Tracking Linked Orders Timeline Profi…" at bounding box center [498, 249] width 997 height 708
click at [955, 222] on div "Order details Collaborate Checklists 1/13 Tracking Linked Orders Timeline Profi…" at bounding box center [498, 249] width 997 height 708
click at [924, 276] on div "Order details Collaborate Checklists 1/13 Tracking Linked Orders Timeline Profi…" at bounding box center [498, 249] width 997 height 708
click at [934, 245] on div "Order details Collaborate Checklists 1/13 Tracking Linked Orders Timeline Profi…" at bounding box center [498, 249] width 997 height 708
click at [906, 315] on div "Order details Collaborate Checklists 1/13 Tracking Linked Orders Timeline Profi…" at bounding box center [498, 249] width 997 height 708
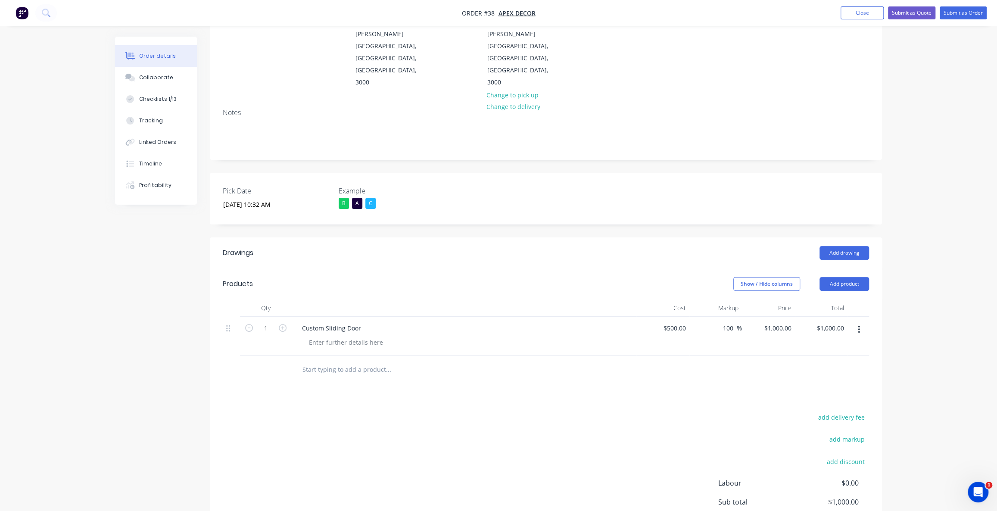
click at [859, 326] on icon "button" at bounding box center [859, 330] width 2 height 8
click at [837, 398] on div "Delete" at bounding box center [828, 404] width 66 height 12
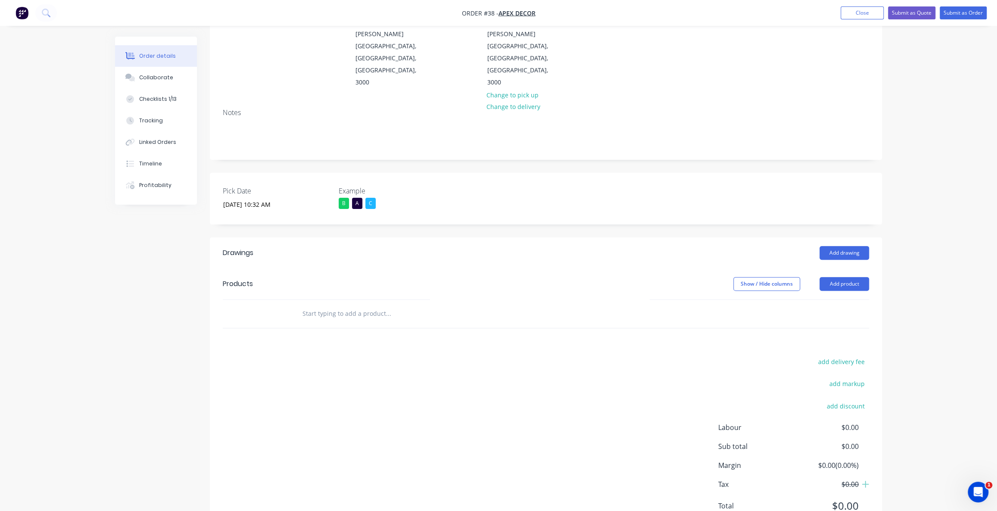
click at [924, 273] on div "Order details Collaborate Checklists 1/13 Tracking Linked Orders Timeline Profi…" at bounding box center [498, 221] width 997 height 653
click at [914, 272] on div "Order details Collaborate Checklists 1/13 Tracking Linked Orders Timeline Profi…" at bounding box center [498, 221] width 997 height 653
click at [912, 267] on div "Order details Collaborate Checklists 1/13 Tracking Linked Orders Timeline Profi…" at bounding box center [498, 221] width 997 height 653
click at [918, 253] on div "Order details Collaborate Checklists 1/13 Tracking Linked Orders Timeline Profi…" at bounding box center [498, 221] width 997 height 653
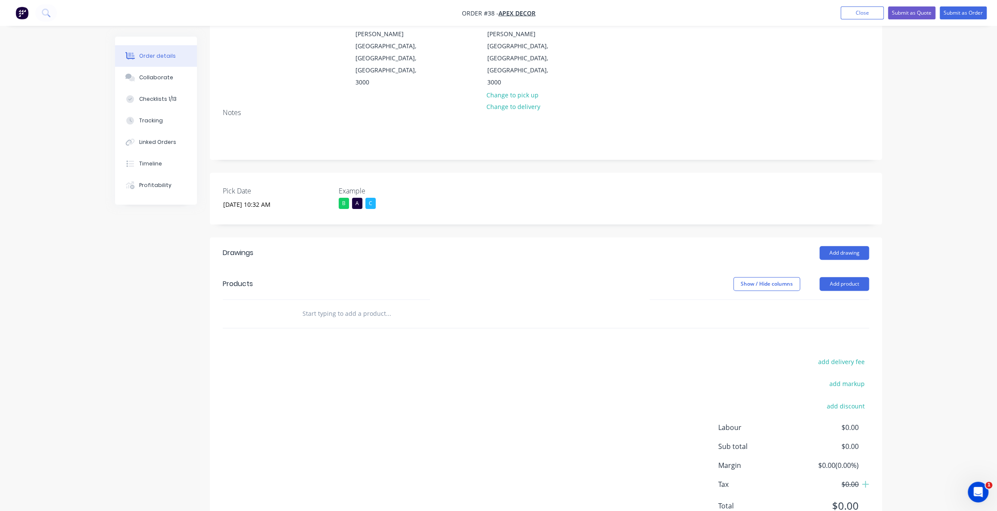
click at [919, 253] on div "Order details Collaborate Checklists 1/13 Tracking Linked Orders Timeline Profi…" at bounding box center [498, 221] width 997 height 653
click at [915, 259] on div "Order details Collaborate Checklists 1/13 Tracking Linked Orders Timeline Profi…" at bounding box center [498, 221] width 997 height 653
click at [918, 255] on div "Order details Collaborate Checklists 1/13 Tracking Linked Orders Timeline Profi…" at bounding box center [498, 221] width 997 height 653
click at [919, 254] on div "Order details Collaborate Checklists 1/13 Tracking Linked Orders Timeline Profi…" at bounding box center [498, 221] width 997 height 653
click at [916, 254] on div "Order details Collaborate Checklists 1/13 Tracking Linked Orders Timeline Profi…" at bounding box center [498, 221] width 997 height 653
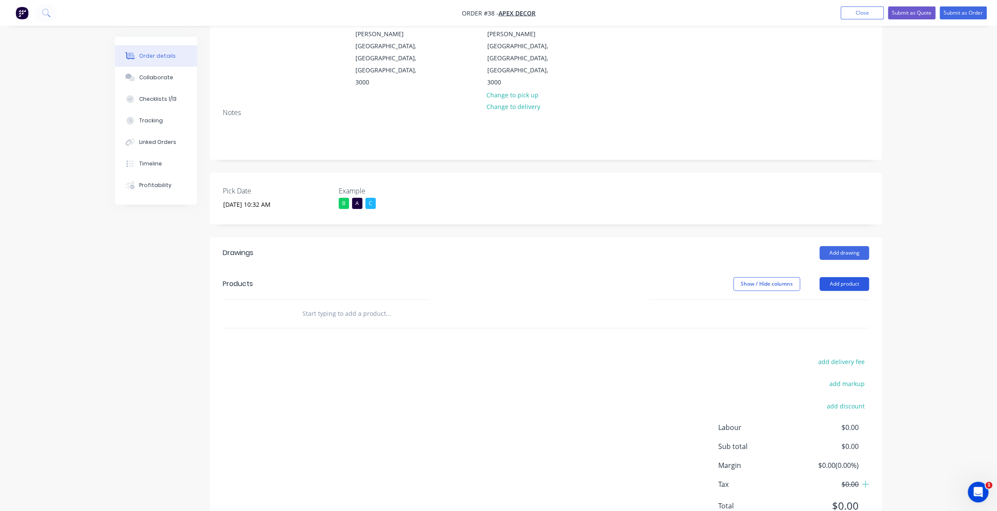
click at [849, 277] on button "Add product" at bounding box center [845, 284] width 50 height 14
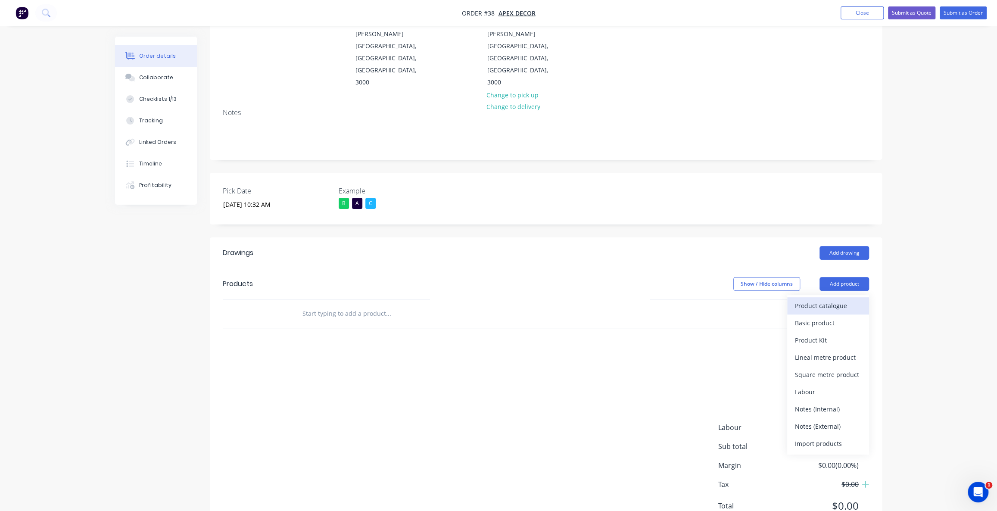
click at [839, 300] on div "Product catalogue" at bounding box center [828, 306] width 66 height 12
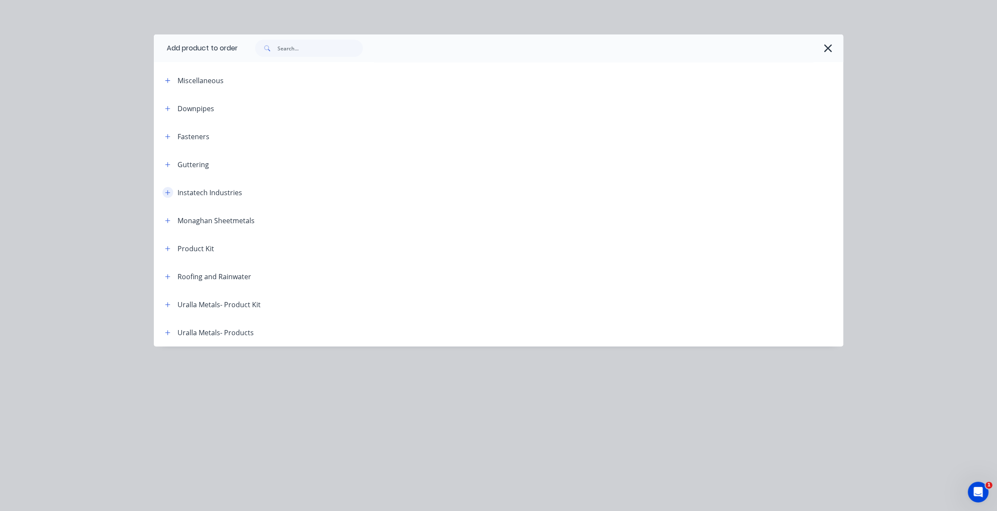
click at [169, 190] on icon "button" at bounding box center [167, 193] width 5 height 6
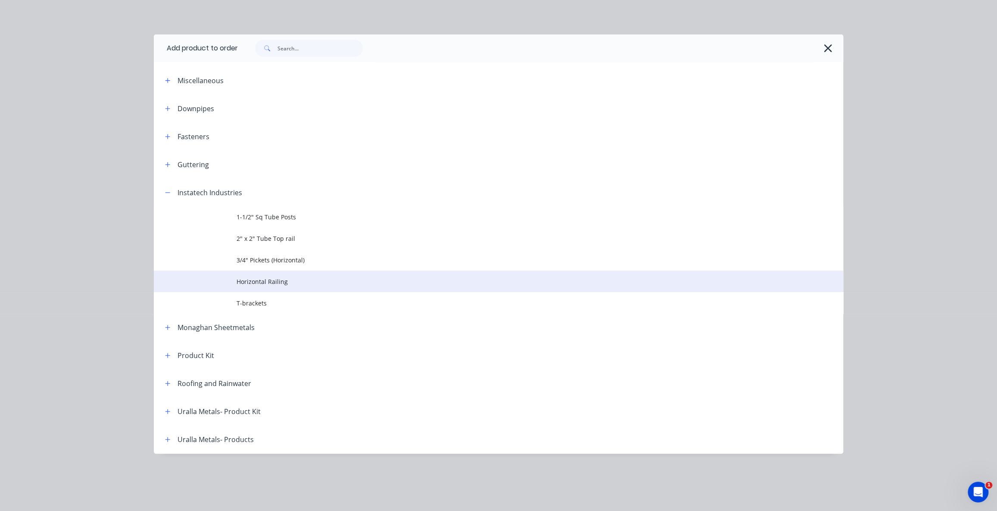
click at [265, 283] on span "Horizontal Railing" at bounding box center [479, 281] width 485 height 9
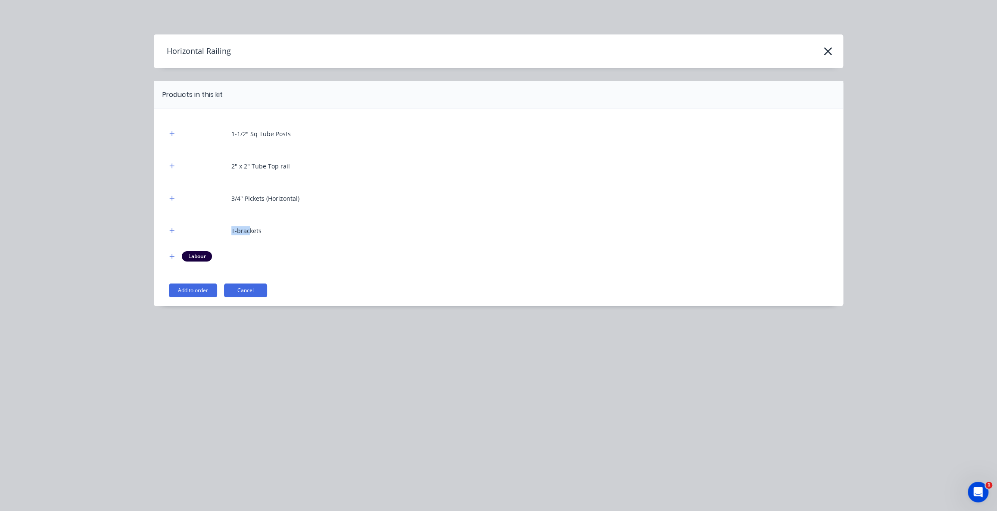
drag, startPoint x: 231, startPoint y: 229, endPoint x: 277, endPoint y: 233, distance: 46.2
click at [256, 231] on div "T-brackets" at bounding box center [499, 231] width 664 height 24
click at [193, 290] on button "Add to order" at bounding box center [193, 291] width 48 height 14
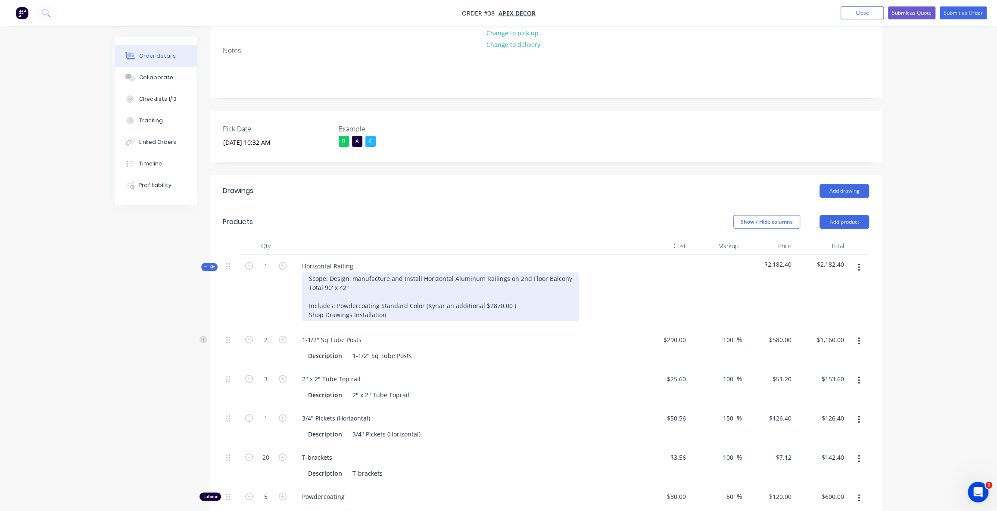
scroll to position [183, 0]
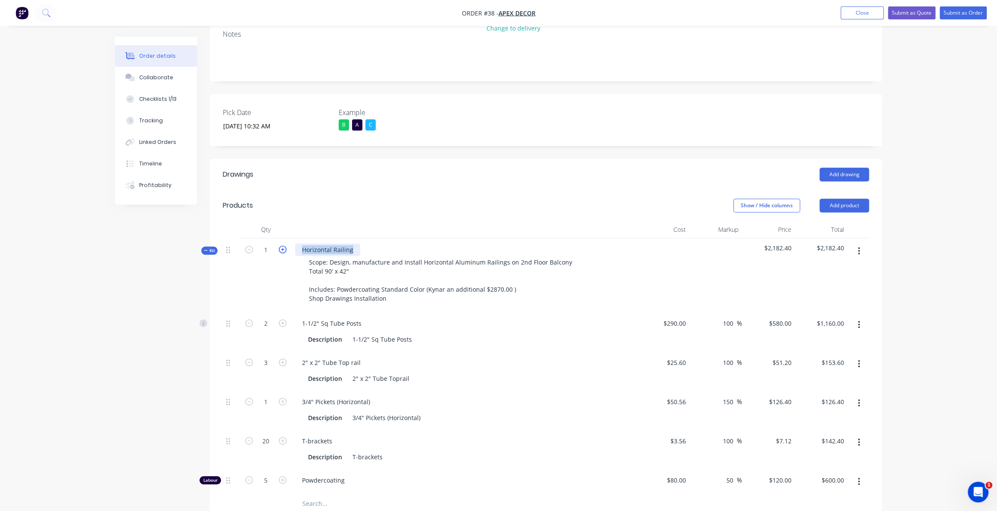
drag, startPoint x: 353, startPoint y: 214, endPoint x: 286, endPoint y: 209, distance: 67.0
click at [292, 238] on div "Horizontal Railing Scope: Design, manufacture and Install Horizontal Aluminum R…" at bounding box center [464, 275] width 345 height 74
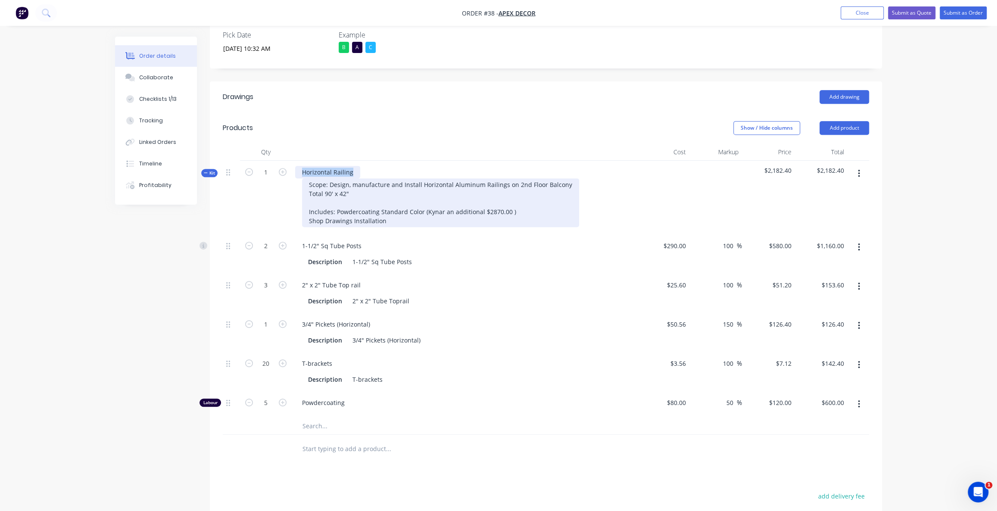
scroll to position [262, 0]
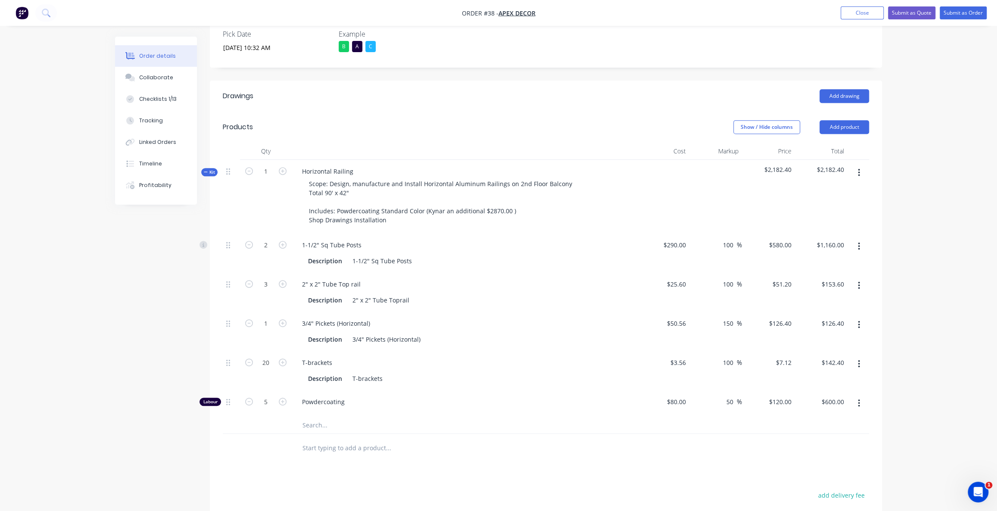
click at [387, 437] on div "Drawings Add drawing Products Show / Hide columns Add product Qty Cost Markup P…" at bounding box center [546, 375] width 672 height 589
click at [271, 239] on input "2" at bounding box center [266, 245] width 22 height 13
click at [195, 242] on div "Created by Omar Created 02/09/25 Required 11/09/25 Assigned to O P Status Draft…" at bounding box center [498, 228] width 767 height 907
click at [283, 241] on icon "button" at bounding box center [283, 245] width 8 height 8
type input "3"
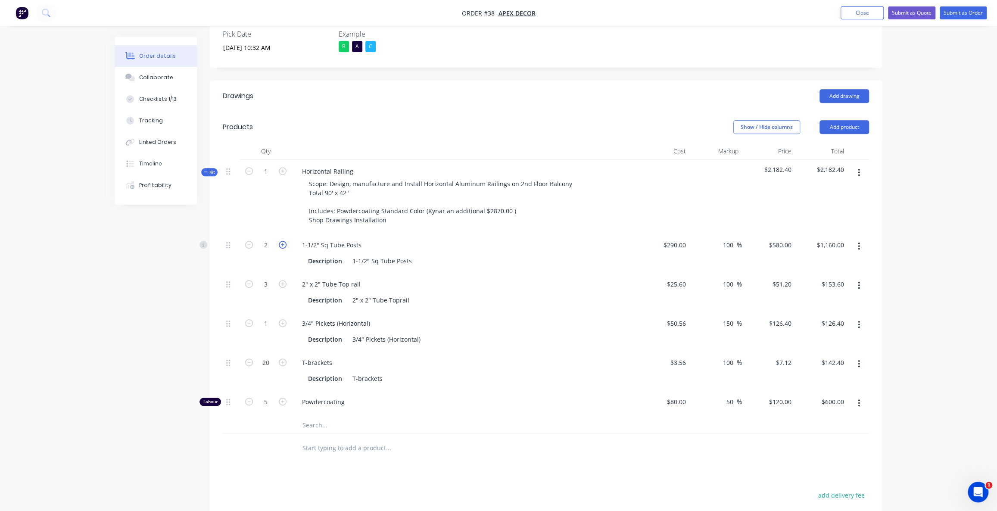
type input "$1,740.00"
click at [861, 239] on button "button" at bounding box center [859, 247] width 20 height 16
click at [312, 416] on input "text" at bounding box center [388, 424] width 172 height 17
click at [366, 446] on div "Drawings Add drawing Products Show / Hide columns Add product Qty Cost Markup P…" at bounding box center [546, 375] width 672 height 589
click at [318, 430] on div "Drawings Add drawing Products Show / Hide columns Add product Qty Cost Markup P…" at bounding box center [546, 375] width 672 height 589
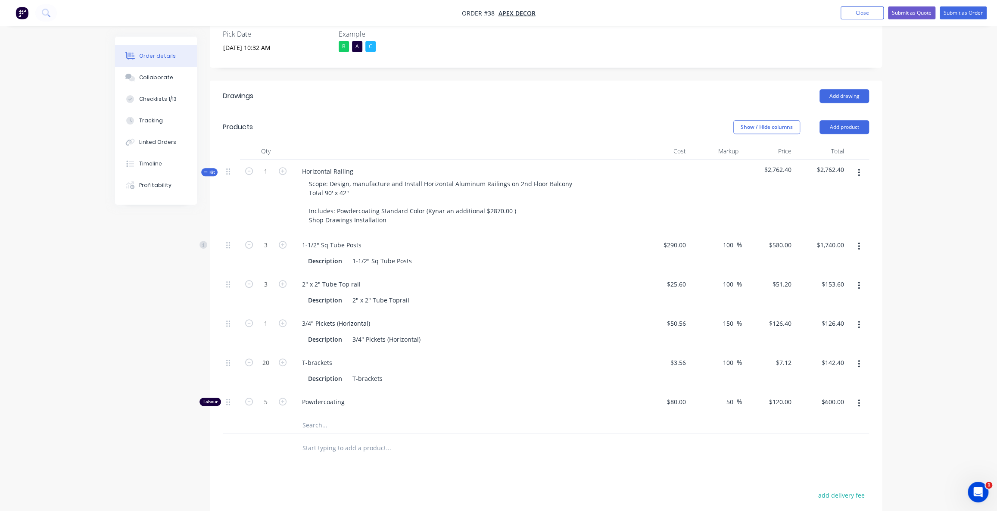
click at [209, 169] on span "Kit" at bounding box center [209, 172] width 11 height 6
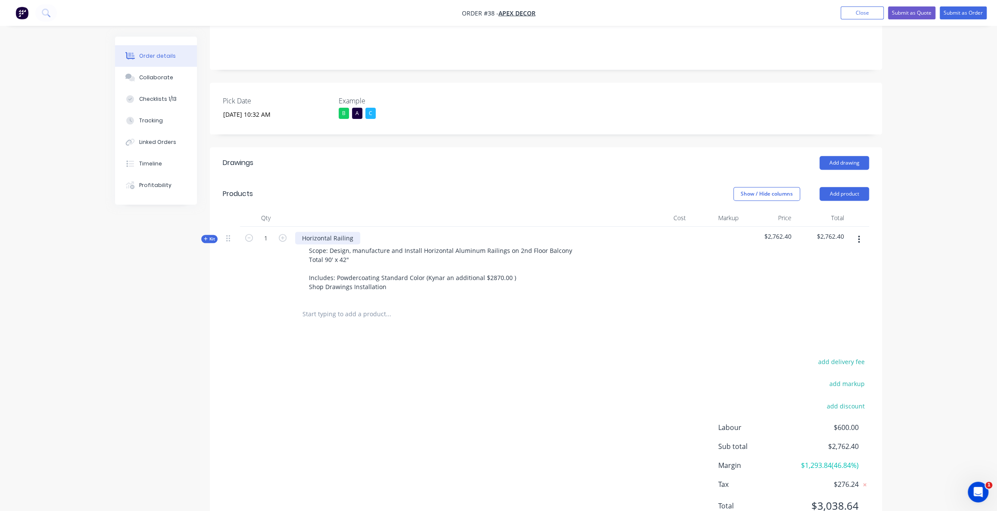
drag, startPoint x: 300, startPoint y: 195, endPoint x: 424, endPoint y: 202, distance: 125.2
click at [322, 232] on div "Horizontal Railing" at bounding box center [327, 238] width 65 height 12
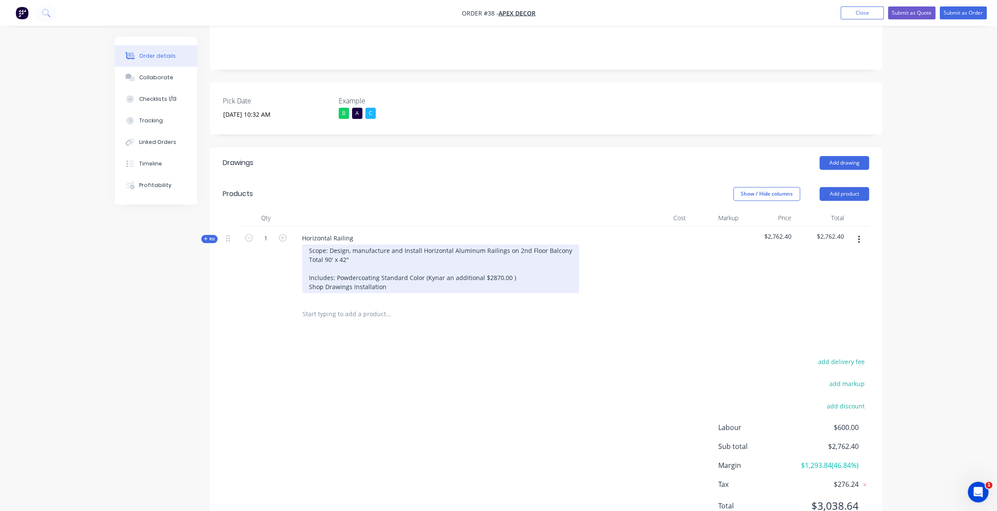
click at [374, 244] on div "Scope: Design, manufacture and Install Horizontal Aluminum Railings on 2nd Floo…" at bounding box center [440, 268] width 277 height 49
click at [399, 251] on div "Scope: Design, manufacture and Install Horizontal Aluminum Railings on 2nd Floo…" at bounding box center [440, 268] width 277 height 49
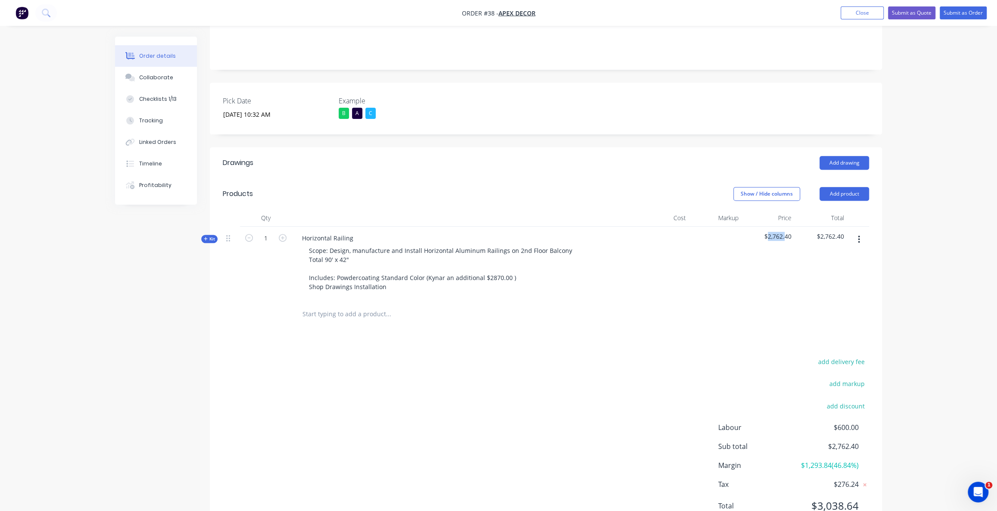
drag, startPoint x: 767, startPoint y: 199, endPoint x: 796, endPoint y: 200, distance: 29.3
click at [787, 232] on span "$2,762.40" at bounding box center [769, 236] width 46 height 9
click at [949, 211] on div "Order details Collaborate Checklists 1/13 Tracking Linked Orders Timeline Profi…" at bounding box center [498, 176] width 997 height 743
click at [944, 209] on div "Order details Collaborate Checklists 1/13 Tracking Linked Orders Timeline Profi…" at bounding box center [498, 176] width 997 height 743
click at [207, 206] on div "Created by Omar Created 02/09/25 Required 11/09/25 Assigned to O P Status Draft…" at bounding box center [498, 195] width 767 height 706
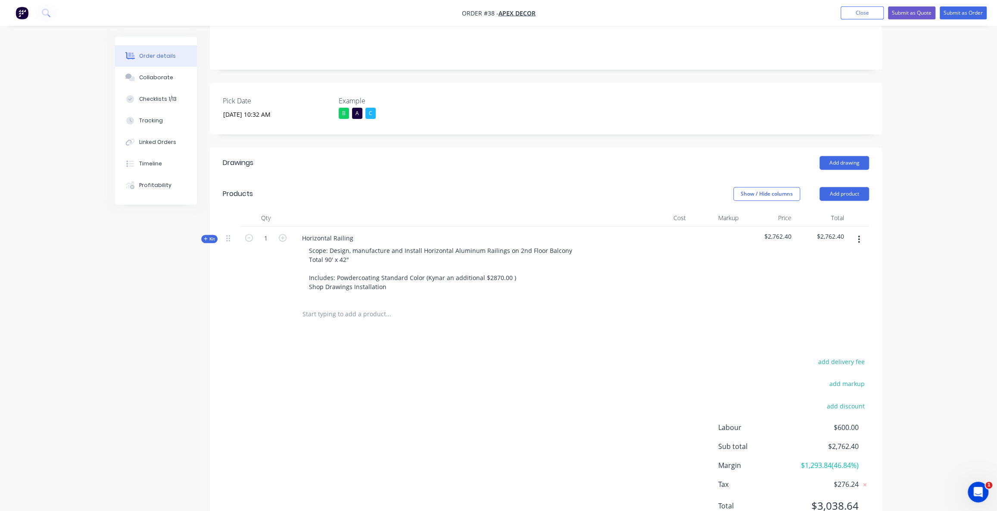
click at [207, 236] on span "Kit" at bounding box center [209, 239] width 11 height 6
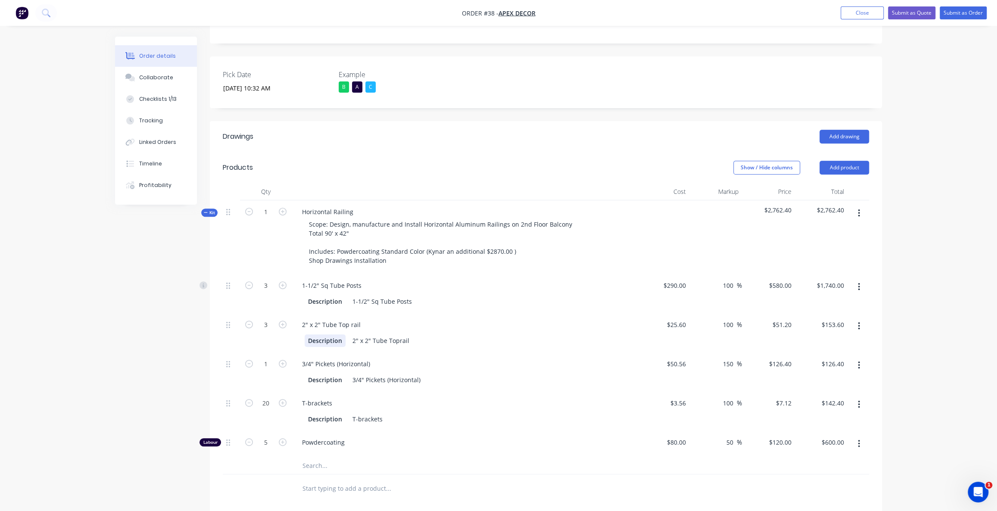
scroll to position [273, 0]
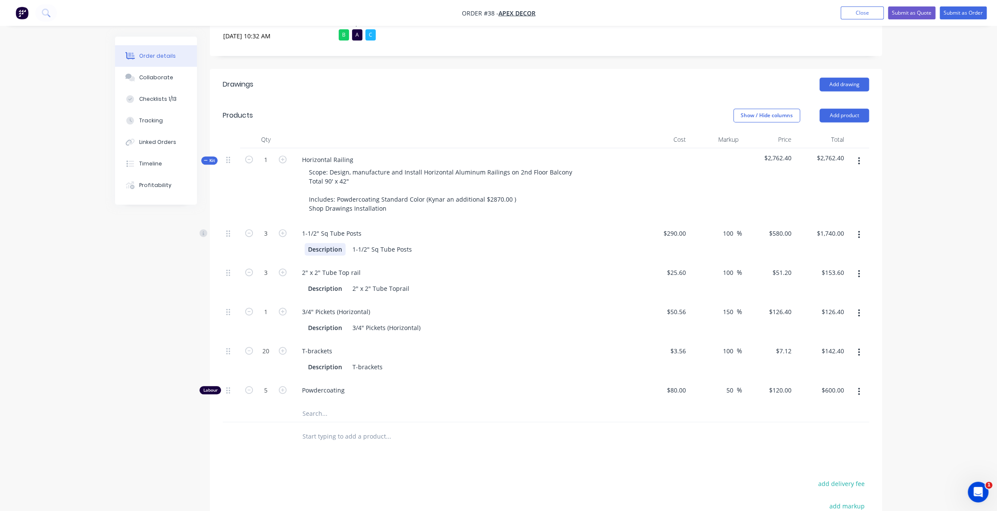
click at [341, 243] on div "Description" at bounding box center [325, 249] width 41 height 12
click at [685, 227] on input "290" at bounding box center [676, 233] width 27 height 12
type input "$290.00"
click at [741, 228] on span "%" at bounding box center [739, 233] width 5 height 10
click at [951, 186] on div "Order details Collaborate Checklists 1/13 Tracking Linked Orders Timeline Profi…" at bounding box center [498, 198] width 997 height 943
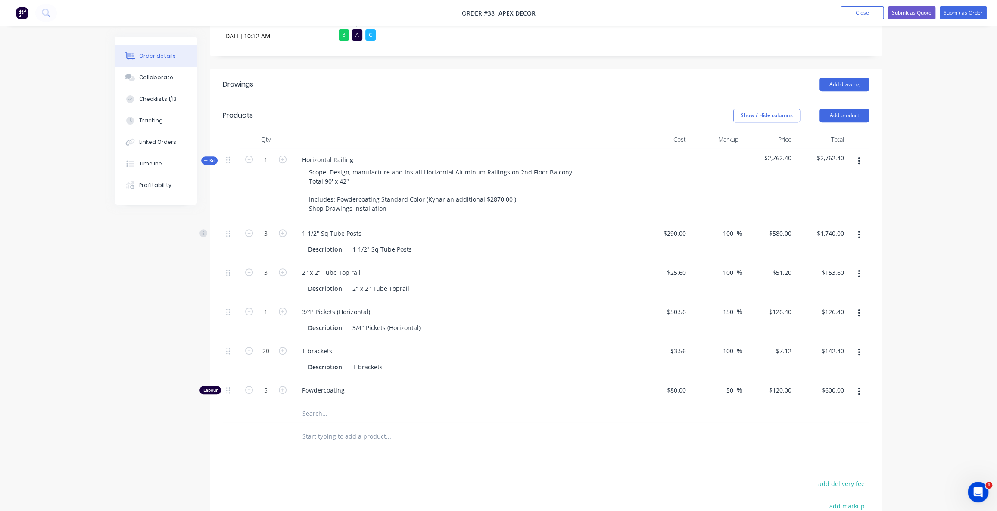
drag, startPoint x: 215, startPoint y: 353, endPoint x: 206, endPoint y: 352, distance: 9.1
click at [214, 386] on div "Labour" at bounding box center [211, 390] width 22 height 8
click at [257, 419] on div "Drawings Add drawing Products Show / Hide columns Add product Qty Cost Markup P…" at bounding box center [546, 363] width 672 height 589
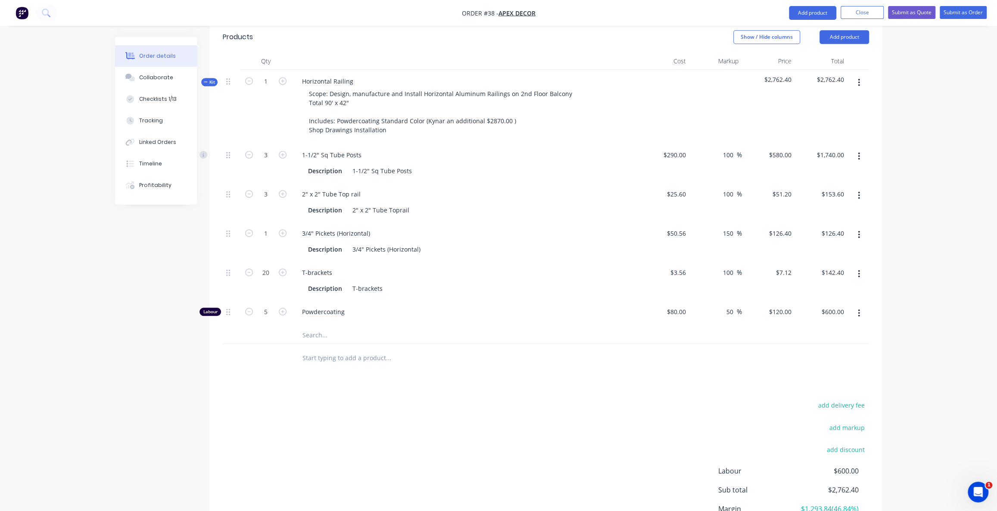
scroll to position [391, 0]
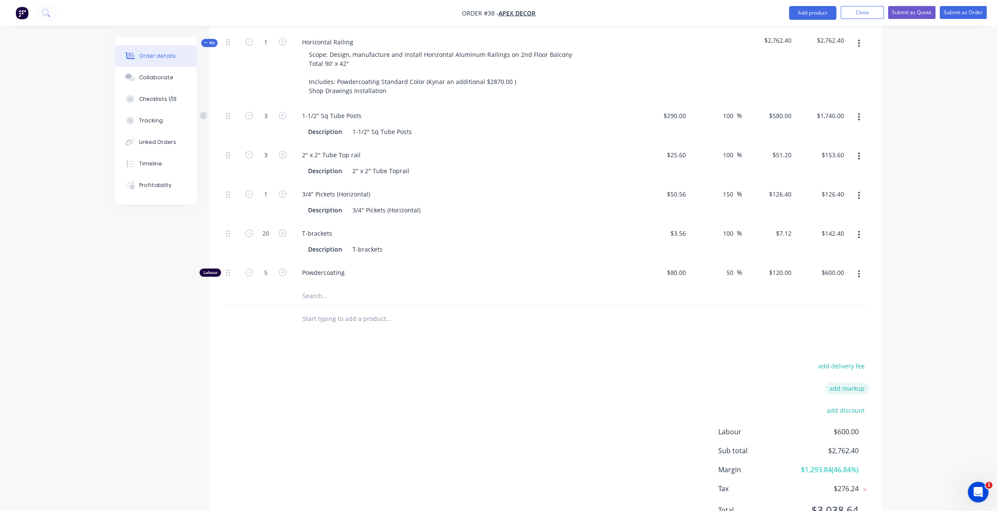
click at [843, 383] on button "add markup" at bounding box center [847, 389] width 44 height 12
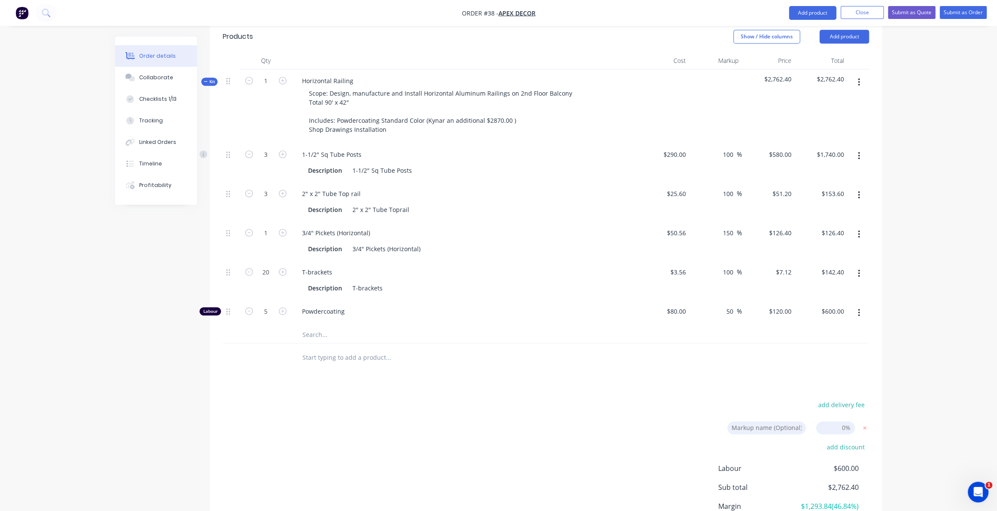
scroll to position [352, 0]
click at [861, 424] on icon at bounding box center [865, 428] width 9 height 9
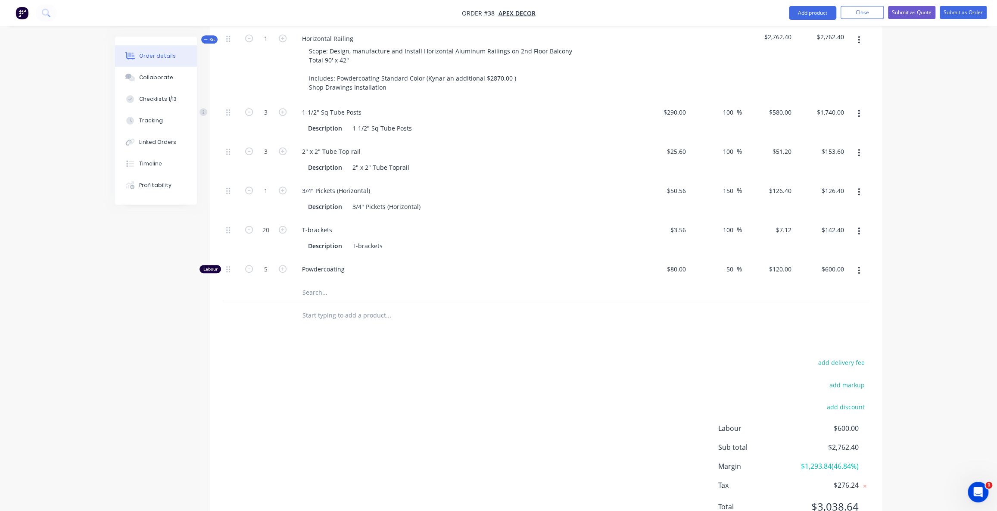
scroll to position [395, 0]
drag, startPoint x: 799, startPoint y: 430, endPoint x: 861, endPoint y: 427, distance: 62.1
click at [860, 460] on div "Margin $1,293.84 ( 46.84 %)" at bounding box center [793, 465] width 151 height 10
click at [861, 460] on div "Margin $1,293.84 ( 46.84 %)" at bounding box center [793, 465] width 151 height 10
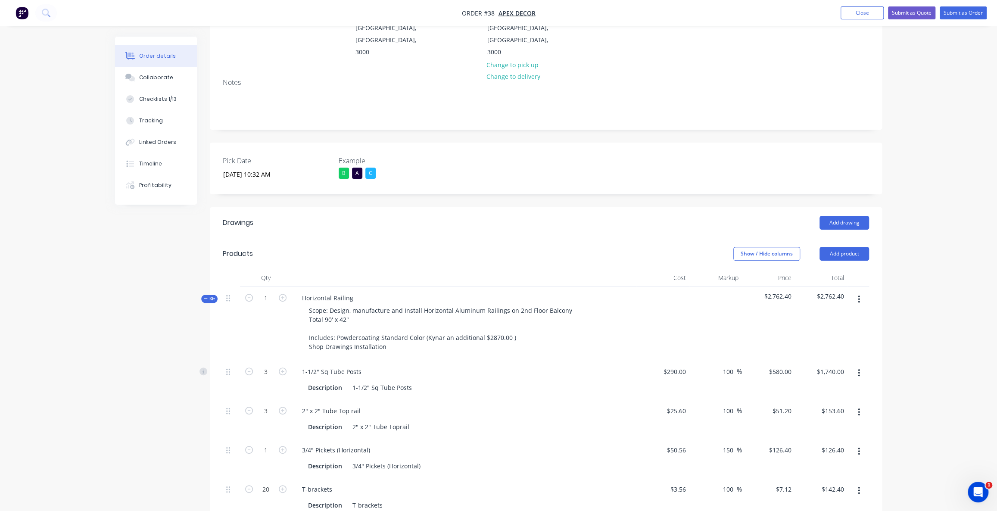
scroll to position [121, 0]
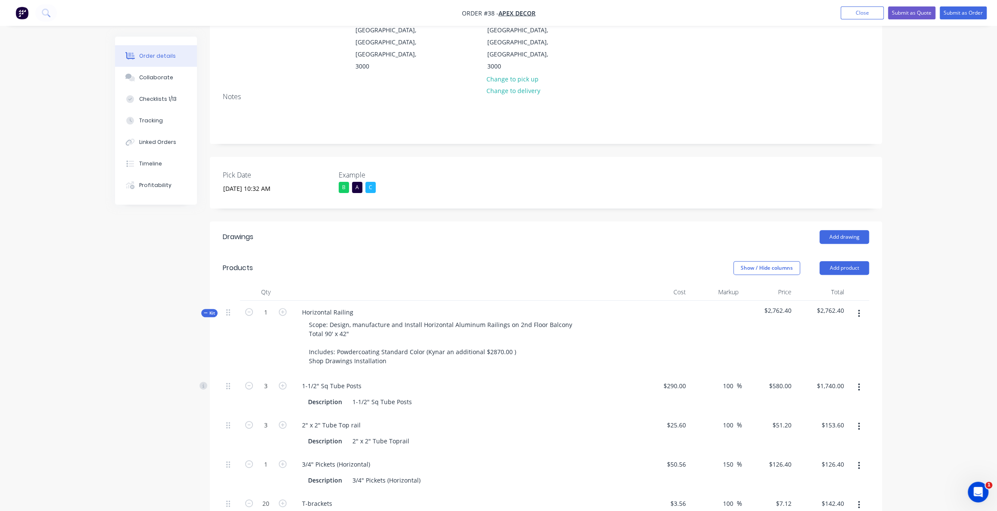
click at [970, 194] on div "Order details Collaborate Checklists 1/13 Tracking Linked Orders Timeline Profi…" at bounding box center [498, 350] width 997 height 943
drag, startPoint x: 970, startPoint y: 194, endPoint x: 901, endPoint y: 200, distance: 68.9
click at [969, 197] on div "Order details Collaborate Checklists 1/13 Tracking Linked Orders Timeline Profi…" at bounding box center [498, 350] width 997 height 943
click at [836, 261] on button "Add product" at bounding box center [845, 268] width 50 height 14
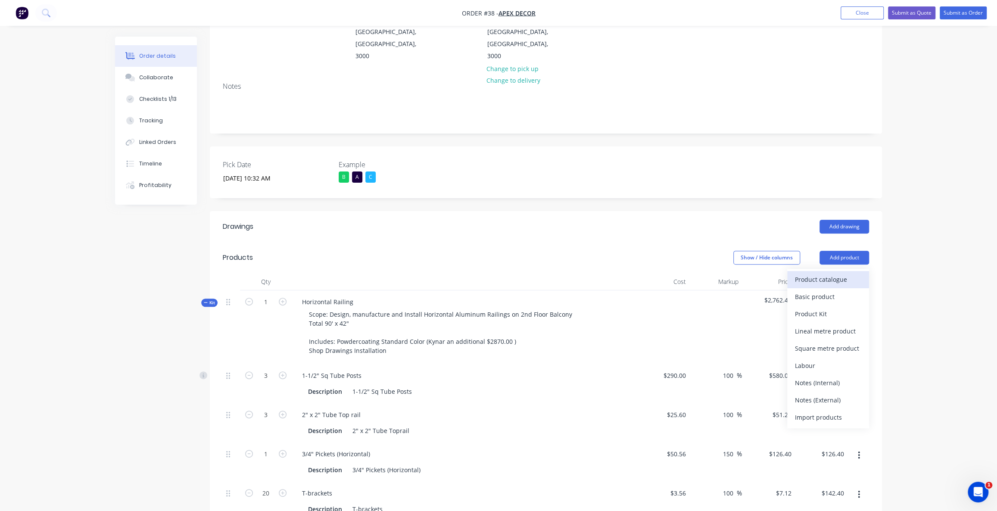
scroll to position [160, 0]
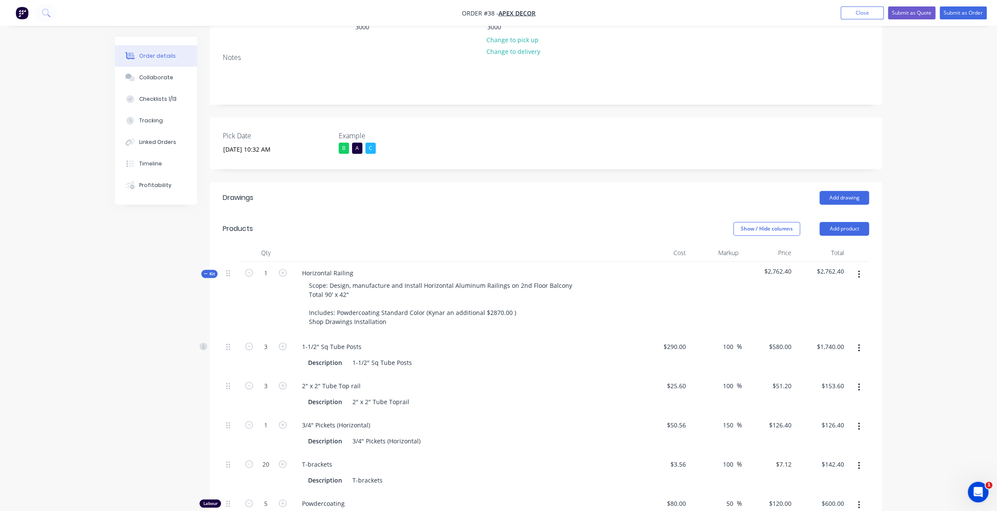
click at [969, 182] on div "Order details Collaborate Checklists 1/13 Tracking Linked Orders Timeline Profi…" at bounding box center [498, 311] width 997 height 943
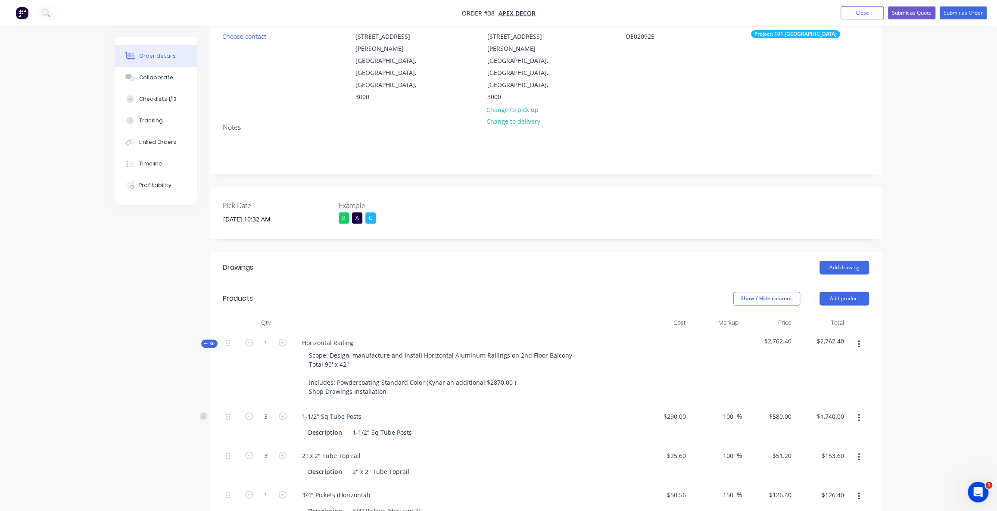
scroll to position [0, 0]
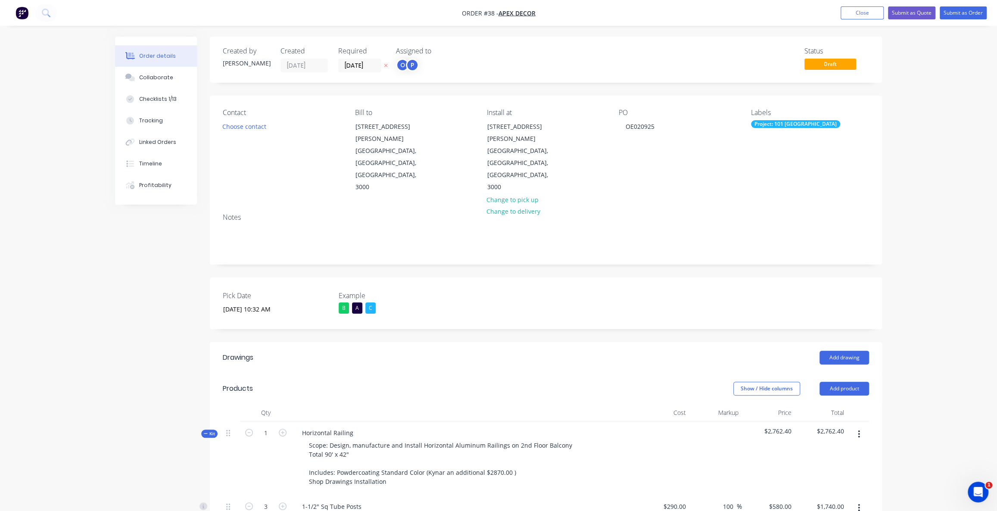
click at [909, 185] on div "Order details Collaborate Checklists 1/13 Tracking Linked Orders Timeline Profi…" at bounding box center [498, 471] width 997 height 943
click at [913, 190] on div "Order details Collaborate Checklists 1/13 Tracking Linked Orders Timeline Profi…" at bounding box center [498, 471] width 997 height 943
click at [927, 100] on div "Order details Collaborate Checklists 1/13 Tracking Linked Orders Timeline Profi…" at bounding box center [498, 471] width 997 height 943
click at [932, 119] on div "Order details Collaborate Checklists 1/13 Tracking Linked Orders Timeline Profi…" at bounding box center [498, 471] width 997 height 943
click at [928, 115] on div "Order details Collaborate Checklists 1/13 Tracking Linked Orders Timeline Profi…" at bounding box center [498, 471] width 997 height 943
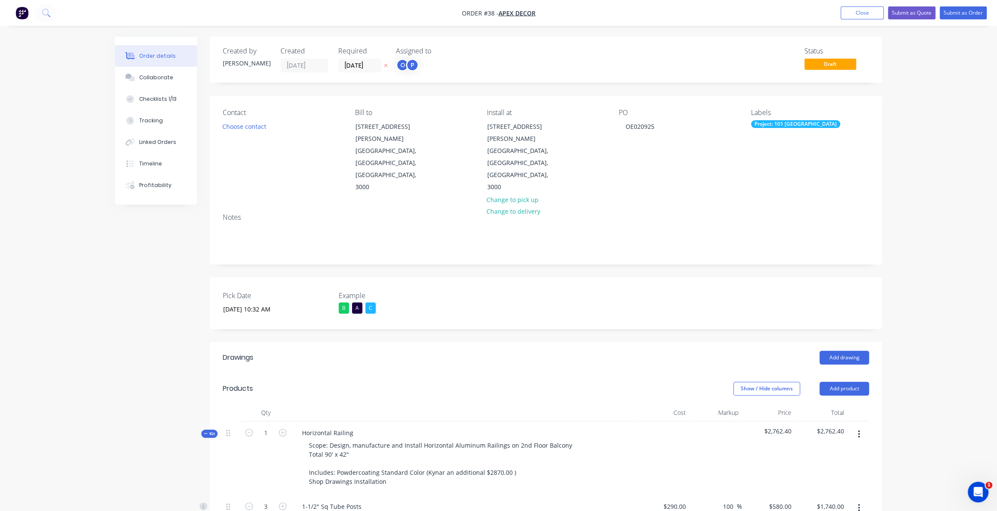
click at [905, 114] on div "Order details Collaborate Checklists 1/13 Tracking Linked Orders Timeline Profi…" at bounding box center [498, 471] width 997 height 943
click at [928, 100] on div "Order details Collaborate Checklists 1/13 Tracking Linked Orders Timeline Profi…" at bounding box center [498, 471] width 997 height 943
click at [921, 58] on div "Order details Collaborate Checklists 1/13 Tracking Linked Orders Timeline Profi…" at bounding box center [498, 471] width 997 height 943
click at [934, 90] on div "Order details Collaborate Checklists 1/13 Tracking Linked Orders Timeline Profi…" at bounding box center [498, 471] width 997 height 943
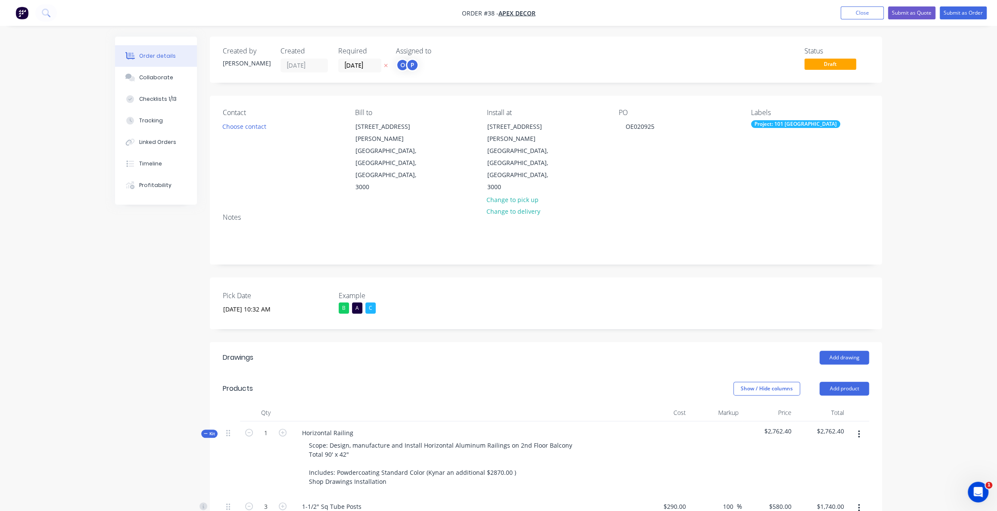
click at [921, 97] on div "Order details Collaborate Checklists 1/13 Tracking Linked Orders Timeline Profi…" at bounding box center [498, 471] width 997 height 943
drag, startPoint x: 921, startPoint y: 96, endPoint x: 920, endPoint y: 63, distance: 32.3
click at [920, 96] on div "Order details Collaborate Checklists 1/13 Tracking Linked Orders Timeline Profi…" at bounding box center [498, 471] width 997 height 943
click at [905, 9] on button "Submit as Quote" at bounding box center [911, 12] width 47 height 13
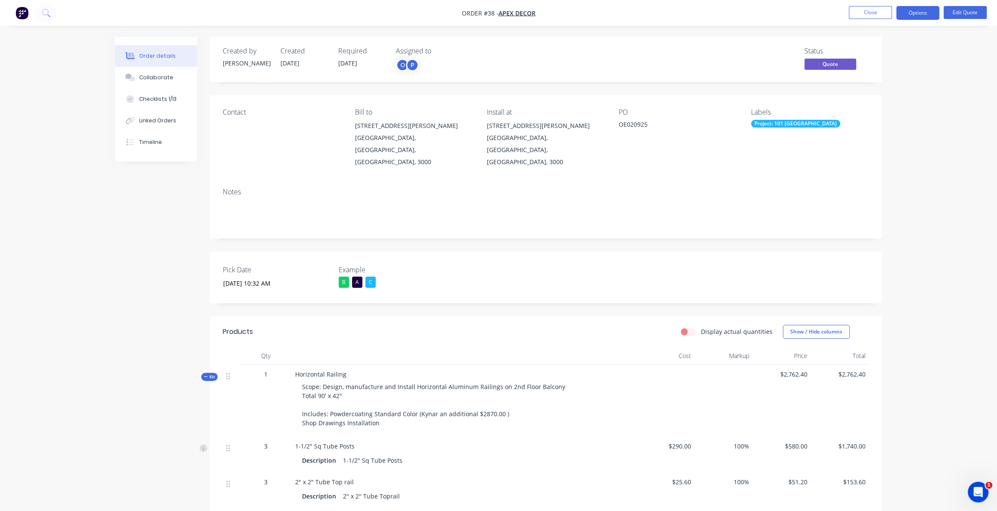
click at [938, 99] on div "Order details Collaborate Checklists 1/13 Linked Orders Timeline Order details …" at bounding box center [498, 377] width 997 height 755
click at [933, 103] on div "Order details Collaborate Checklists 1/13 Linked Orders Timeline Order details …" at bounding box center [498, 377] width 997 height 755
drag, startPoint x: 913, startPoint y: 82, endPoint x: 914, endPoint y: 30, distance: 51.7
click at [914, 82] on div "Order details Collaborate Checklists 1/13 Linked Orders Timeline Order details …" at bounding box center [498, 377] width 997 height 755
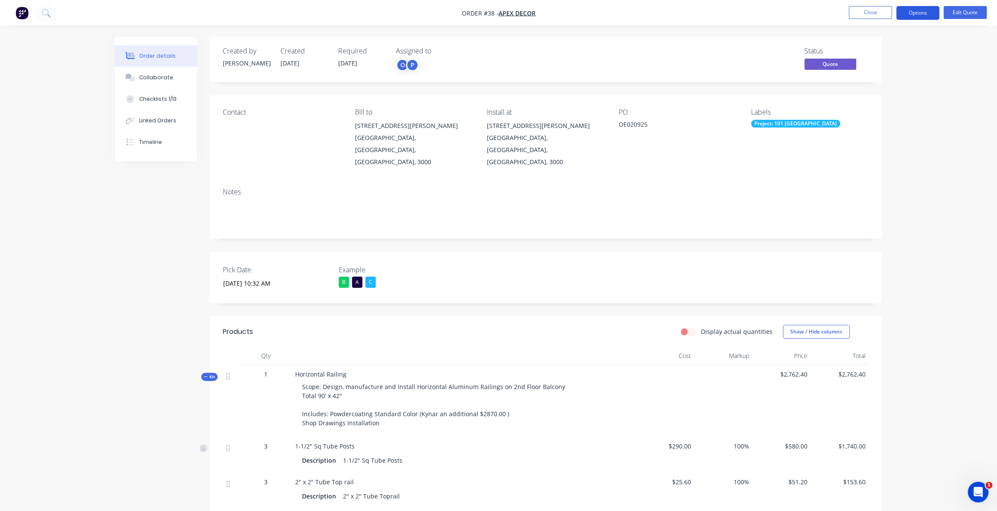
click at [912, 14] on button "Options" at bounding box center [917, 13] width 43 height 14
click at [864, 53] on div "Quote" at bounding box center [891, 52] width 79 height 12
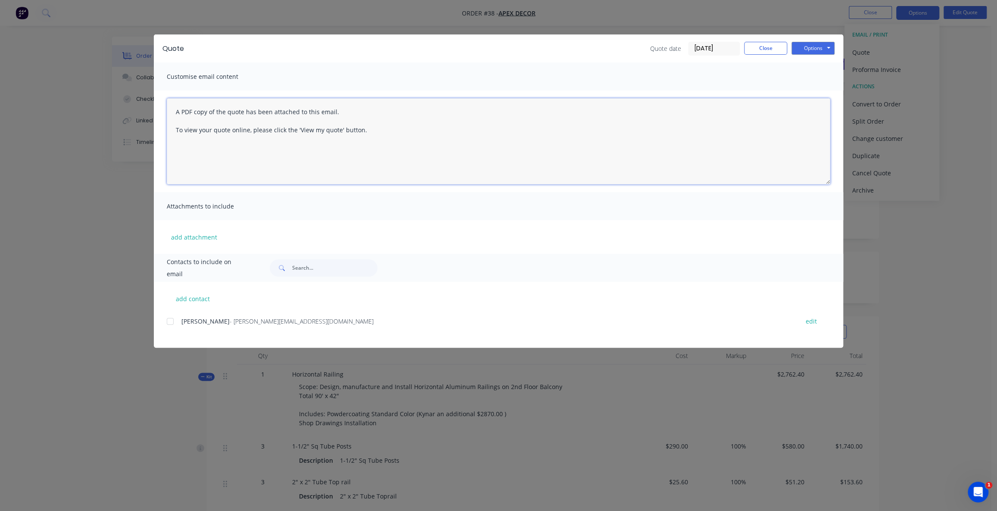
drag, startPoint x: 189, startPoint y: 112, endPoint x: 202, endPoint y: 112, distance: 12.9
click at [194, 112] on textarea "A PDF copy of the quote has been attached to this email. To view your quote onl…" at bounding box center [499, 141] width 664 height 86
drag, startPoint x: 197, startPoint y: 111, endPoint x: 270, endPoint y: 132, distance: 75.7
click at [230, 116] on textarea "A PDF copy of the quote has been attached to this email. To view your quote onl…" at bounding box center [499, 141] width 664 height 86
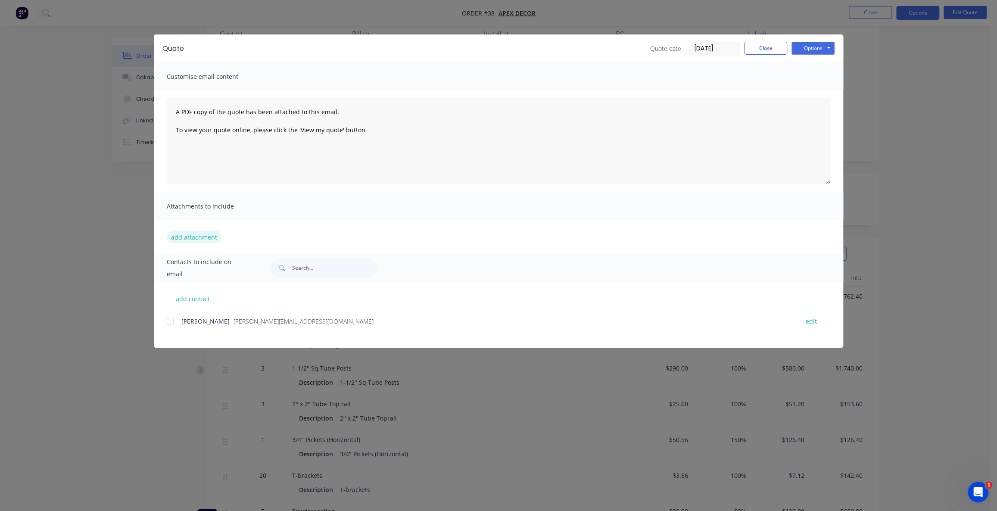
click at [197, 238] on button "add attachment" at bounding box center [194, 237] width 55 height 13
click at [169, 322] on div at bounding box center [170, 321] width 17 height 17
click at [813, 46] on button "Options" at bounding box center [813, 48] width 43 height 13
click at [770, 47] on button "Close" at bounding box center [765, 48] width 43 height 13
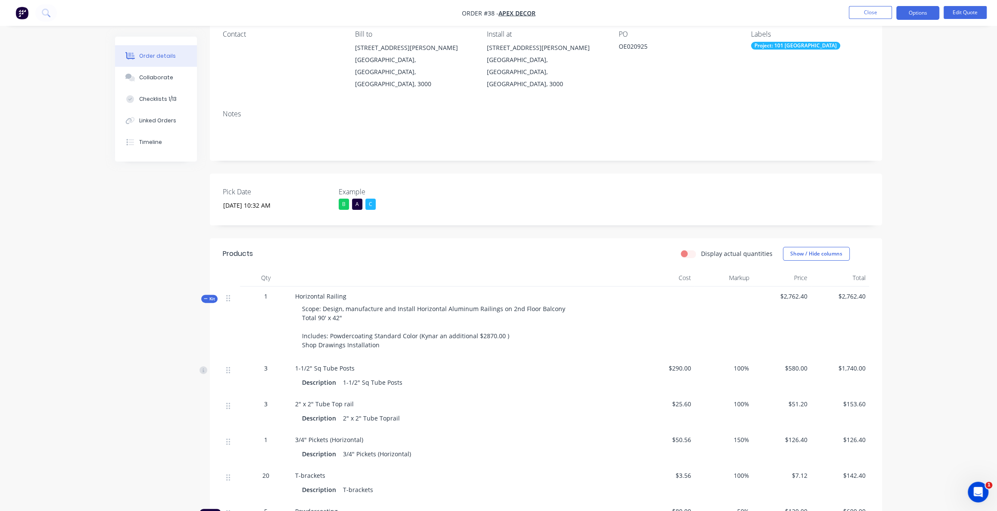
click at [935, 105] on div "Order details Collaborate Checklists 1/13 Linked Orders Timeline Order details …" at bounding box center [498, 299] width 997 height 755
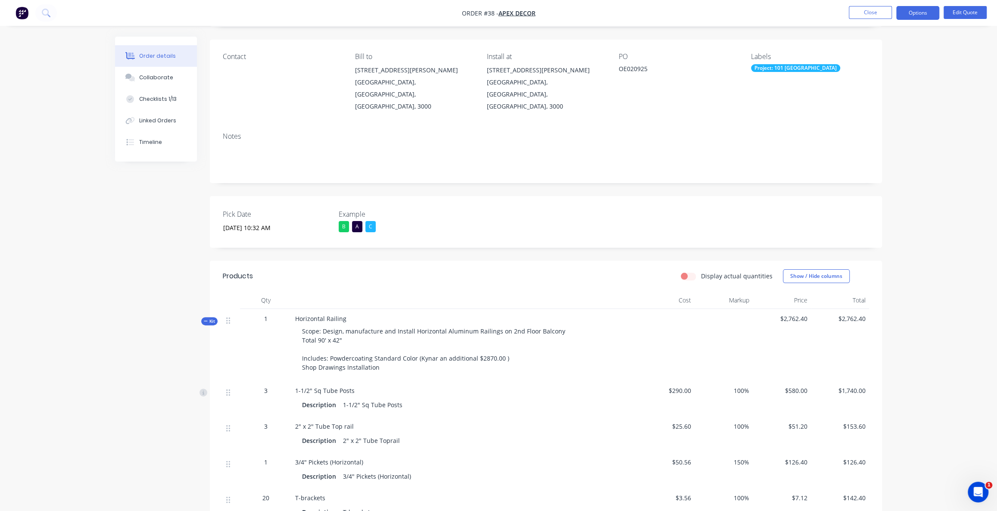
scroll to position [0, 0]
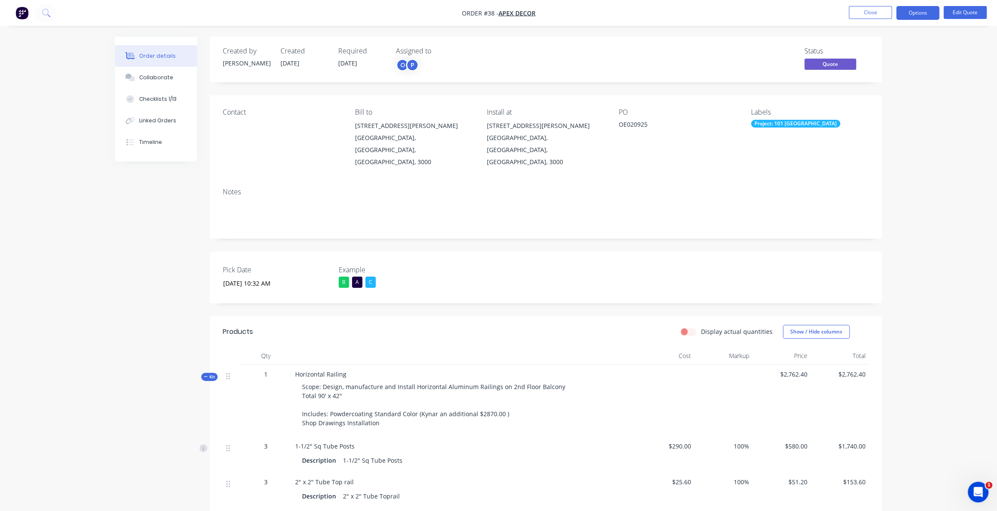
click at [906, 101] on div "Order details Collaborate Checklists 1/13 Linked Orders Timeline Order details …" at bounding box center [498, 377] width 997 height 755
drag, startPoint x: 902, startPoint y: 117, endPoint x: 902, endPoint y: 112, distance: 5.2
click at [902, 116] on div "Order details Collaborate Checklists 1/13 Linked Orders Timeline Order details …" at bounding box center [498, 377] width 997 height 755
click at [914, 14] on button "Options" at bounding box center [917, 13] width 43 height 14
click at [867, 105] on div "Convert to Order" at bounding box center [891, 104] width 79 height 12
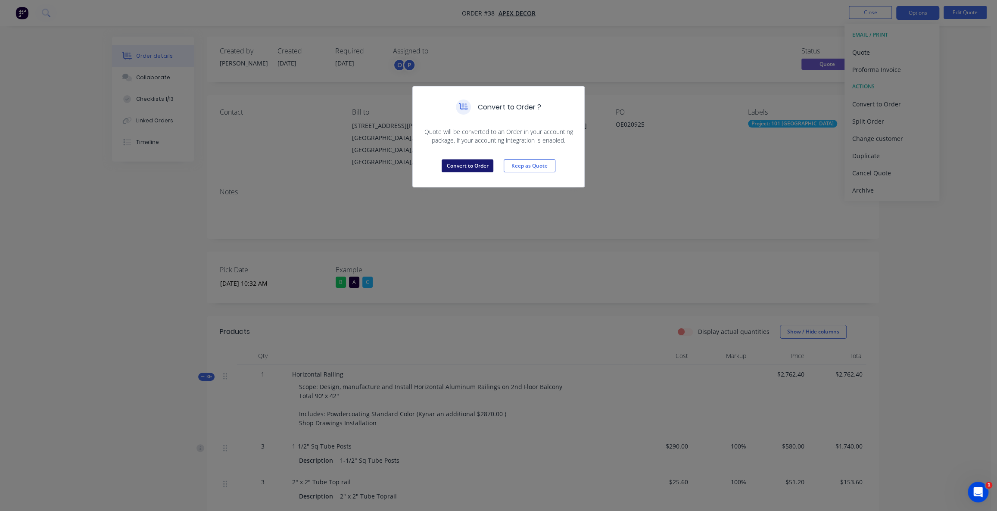
click at [469, 165] on button "Convert to Order" at bounding box center [468, 165] width 52 height 13
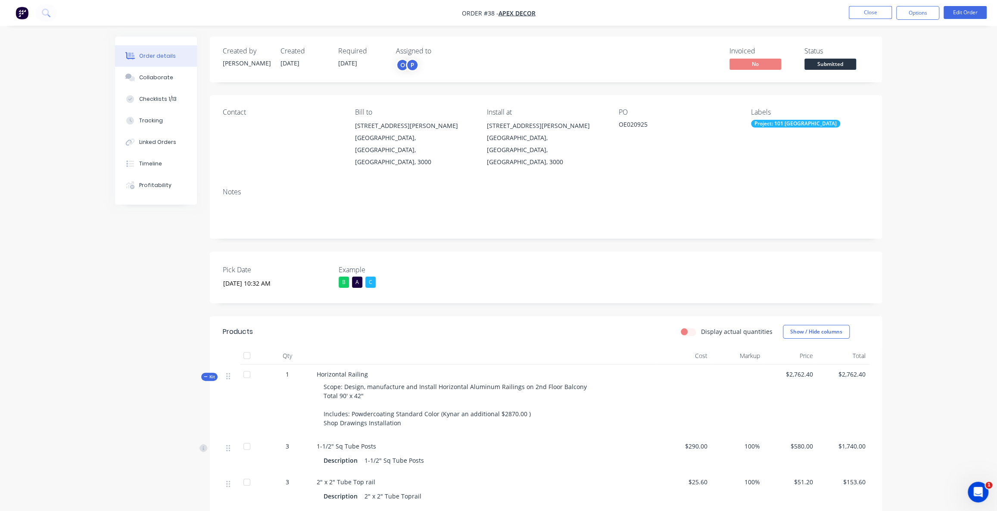
click at [676, 54] on div "Invoiced No Status Submitted" at bounding box center [675, 59] width 387 height 25
click at [674, 56] on div "Invoiced No Status Submitted" at bounding box center [675, 59] width 387 height 25
click at [642, 65] on div "Invoiced No Status Submitted" at bounding box center [675, 59] width 387 height 25
drag, startPoint x: 948, startPoint y: 127, endPoint x: 941, endPoint y: 125, distance: 6.8
click at [948, 127] on div "Order details Collaborate Checklists 1/13 Tracking Linked Orders Timeline Profi…" at bounding box center [498, 377] width 997 height 755
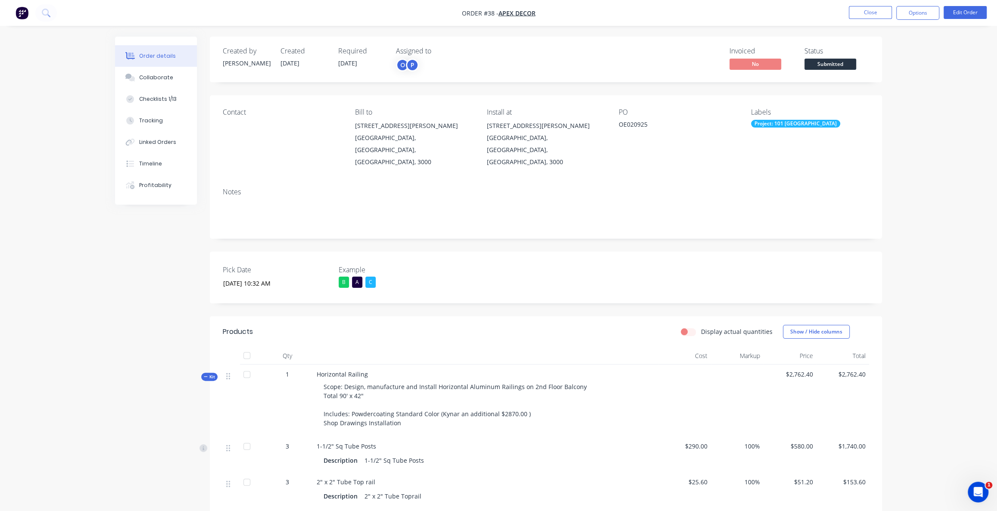
click at [668, 61] on div "Invoiced No Status Submitted" at bounding box center [675, 59] width 387 height 25
click at [958, 139] on div "Order details Collaborate Checklists 1/13 Tracking Linked Orders Timeline Profi…" at bounding box center [498, 377] width 997 height 755
click at [934, 107] on div "Order details Collaborate Checklists 1/13 Tracking Linked Orders Timeline Profi…" at bounding box center [498, 377] width 997 height 755
click at [914, 17] on button "Options" at bounding box center [917, 13] width 43 height 14
click at [886, 73] on div "Partial Invoice" at bounding box center [891, 69] width 79 height 12
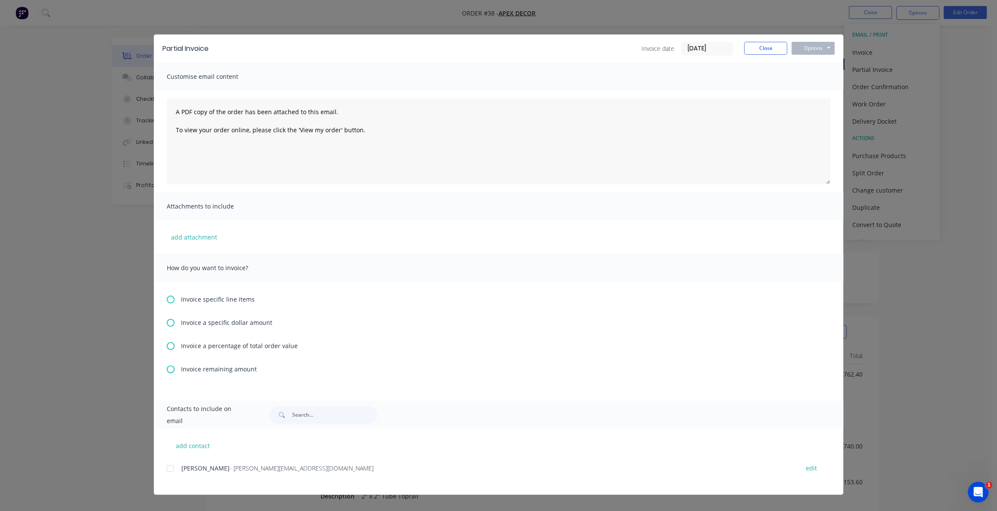
click at [200, 346] on span "Invoice a percentage of total order value" at bounding box center [239, 345] width 117 height 9
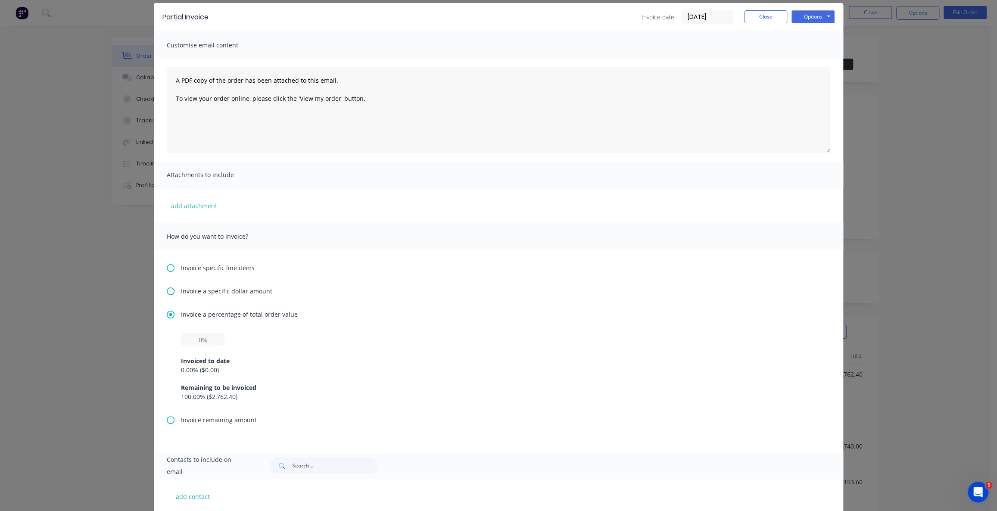
scroll to position [78, 0]
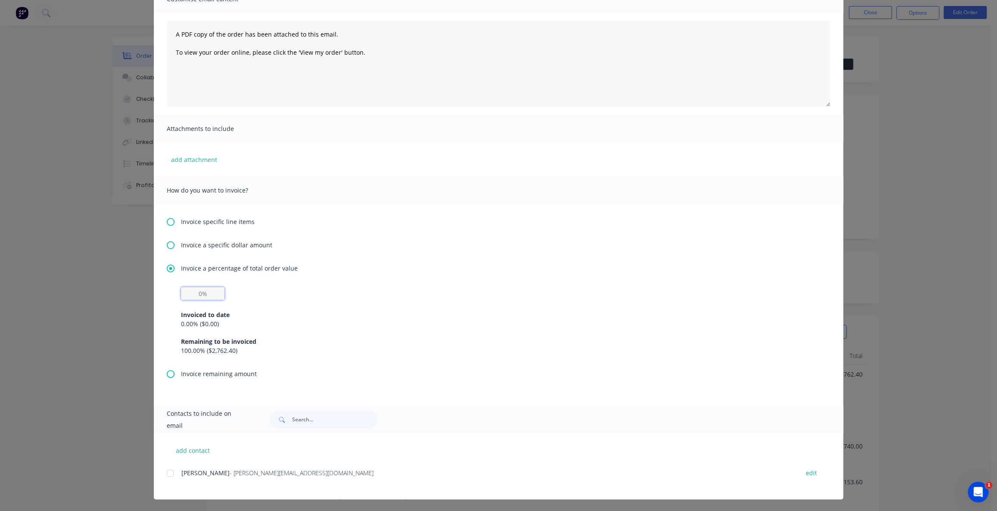
drag, startPoint x: 206, startPoint y: 293, endPoint x: 198, endPoint y: 293, distance: 8.6
click at [200, 293] on input "text" at bounding box center [203, 293] width 44 height 13
drag, startPoint x: 203, startPoint y: 296, endPoint x: 189, endPoint y: 296, distance: 13.8
click at [191, 296] on input "text" at bounding box center [203, 293] width 44 height 13
click at [167, 243] on icon at bounding box center [171, 245] width 8 height 8
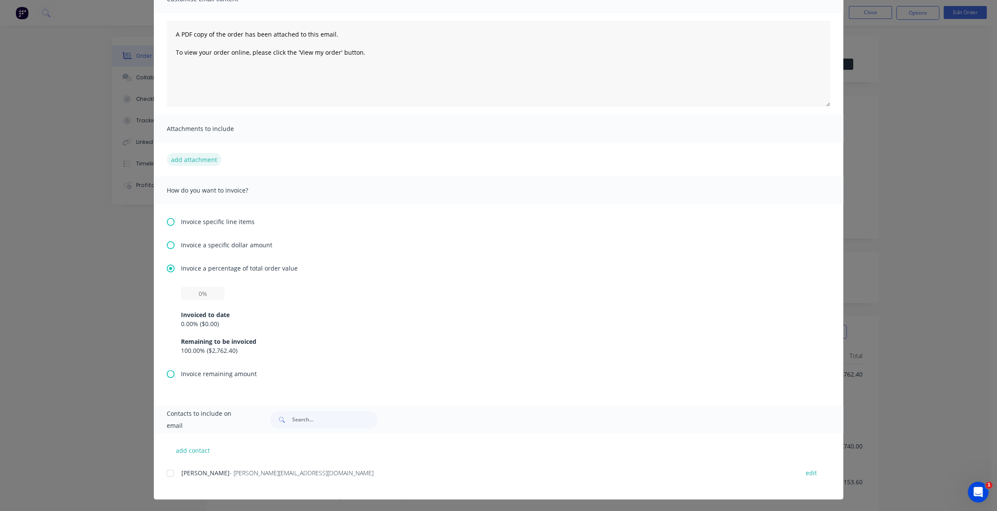
scroll to position [0, 0]
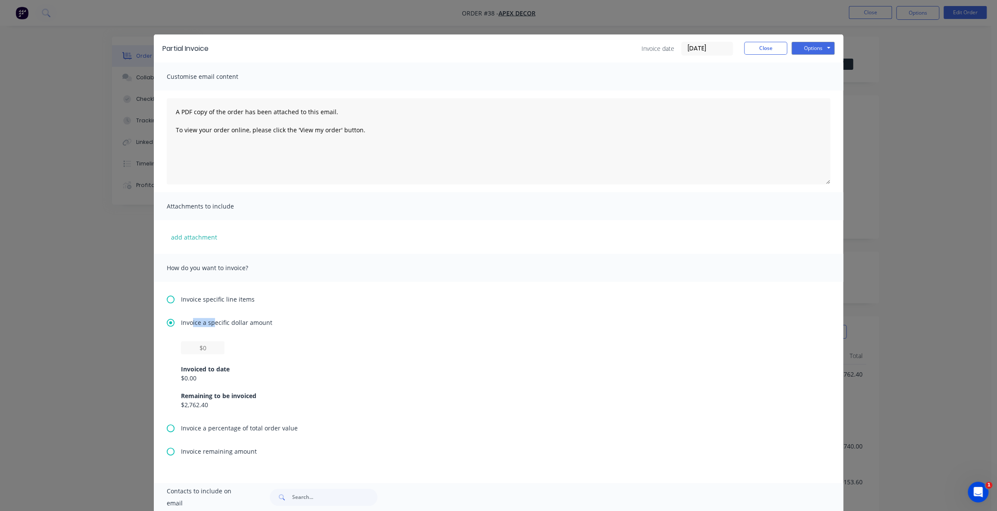
drag, startPoint x: 190, startPoint y: 321, endPoint x: 233, endPoint y: 323, distance: 43.1
click at [217, 322] on span "Invoice a specific dollar amount" at bounding box center [226, 322] width 91 height 9
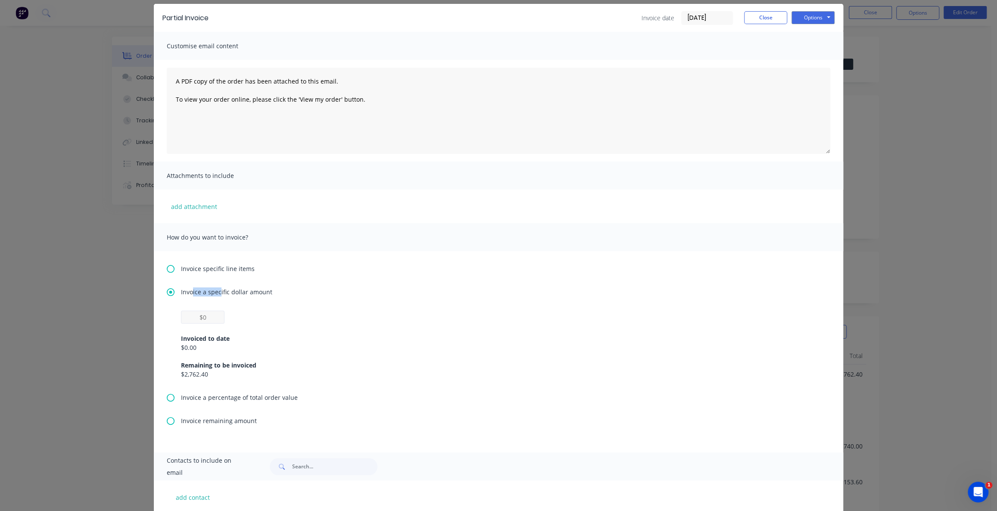
scroll to position [78, 0]
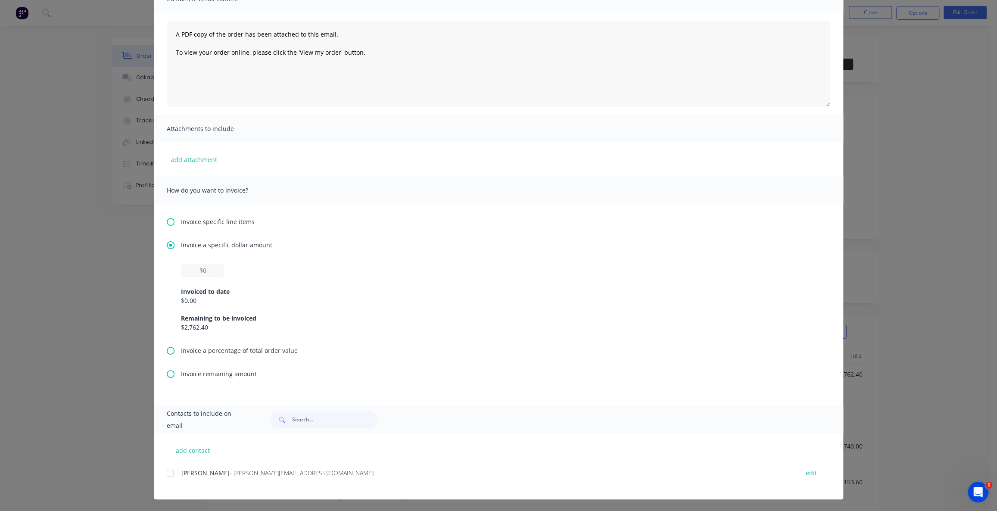
click at [168, 222] on icon at bounding box center [171, 222] width 8 height 8
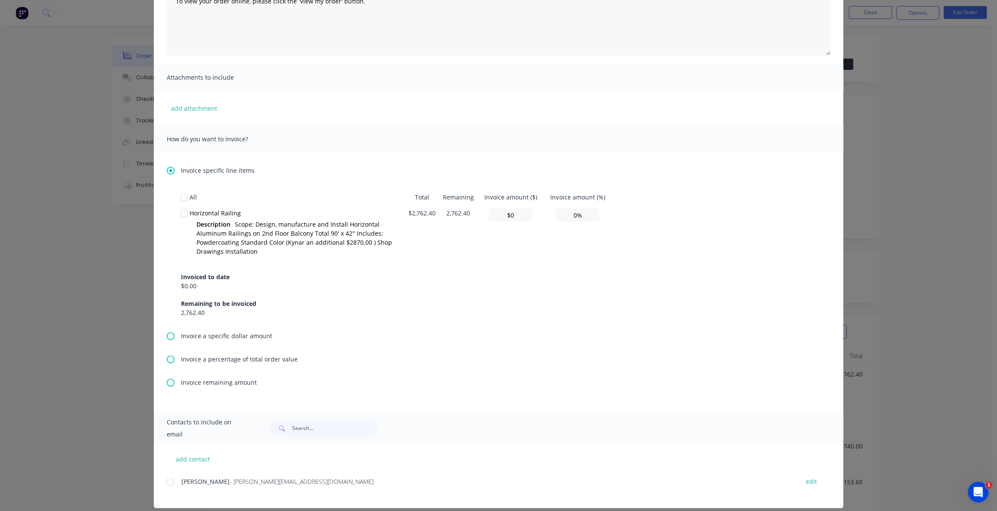
scroll to position [0, 0]
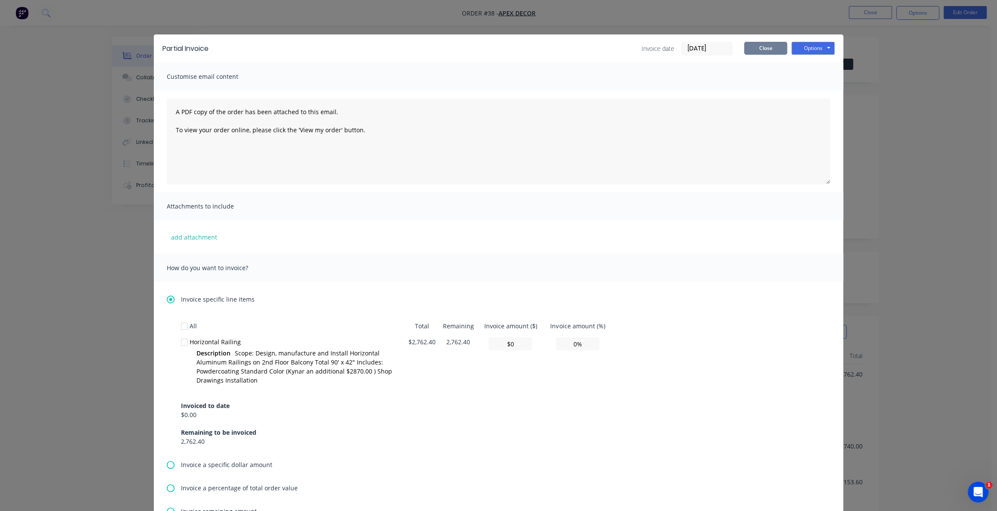
click at [758, 47] on button "Close" at bounding box center [765, 48] width 43 height 13
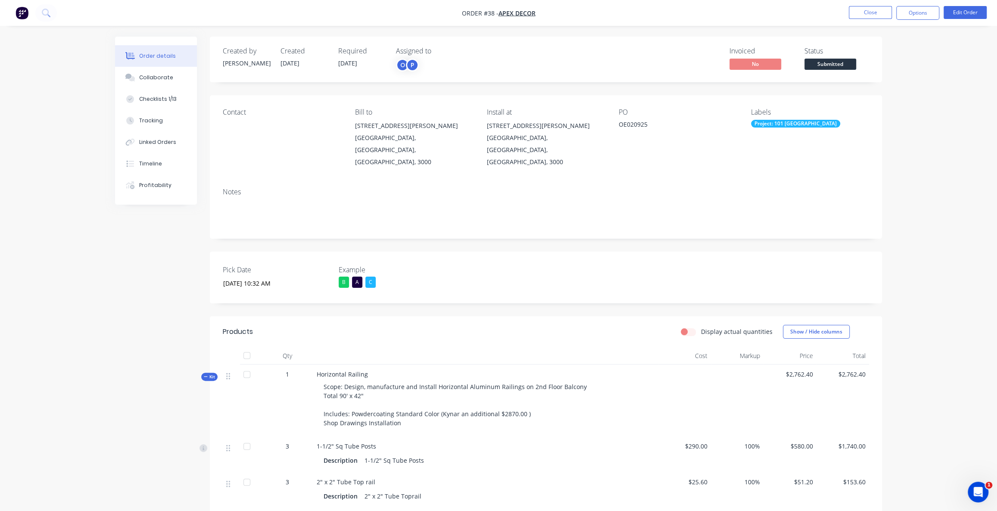
drag, startPoint x: 927, startPoint y: 97, endPoint x: 930, endPoint y: 48, distance: 49.7
click at [927, 97] on div "Order details Collaborate Checklists 1/13 Tracking Linked Orders Timeline Profi…" at bounding box center [498, 377] width 997 height 755
click at [908, 16] on button "Options" at bounding box center [917, 13] width 43 height 14
click at [894, 109] on div "Work Order" at bounding box center [891, 104] width 79 height 12
click at [876, 88] on div "Without pricing" at bounding box center [891, 87] width 79 height 12
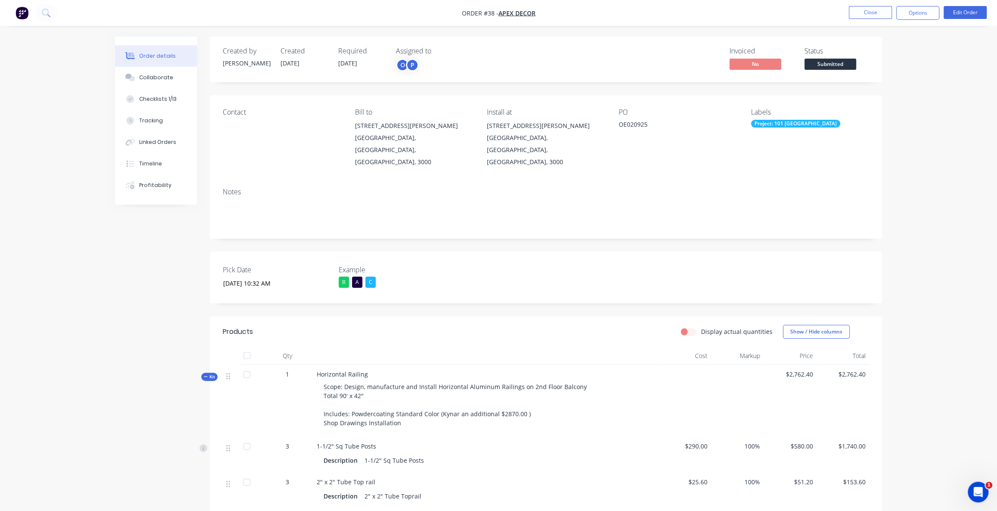
click at [969, 151] on div "Order details Collaborate Checklists 1/13 Tracking Linked Orders Timeline Profi…" at bounding box center [498, 377] width 997 height 755
click at [970, 150] on div "Order details Collaborate Checklists 1/13 Tracking Linked Orders Timeline Profi…" at bounding box center [498, 377] width 997 height 755
click at [78, 302] on div "Order details Collaborate Checklists 1/13 Tracking Linked Orders Timeline Profi…" at bounding box center [498, 377] width 997 height 755
click at [164, 82] on button "Collaborate" at bounding box center [156, 78] width 82 height 22
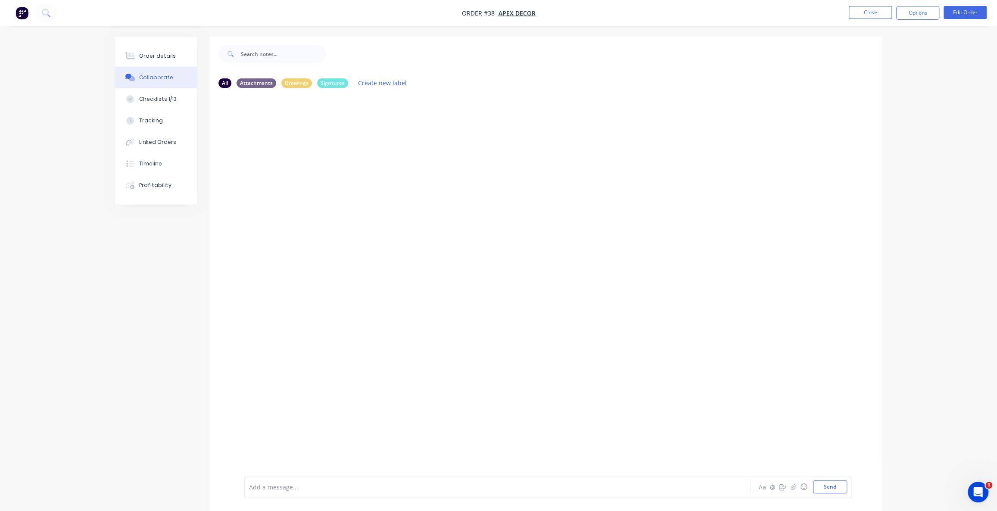
click at [342, 185] on div at bounding box center [546, 285] width 672 height 381
drag, startPoint x: 344, startPoint y: 257, endPoint x: 406, endPoint y: 318, distance: 86.8
click at [391, 309] on div at bounding box center [546, 285] width 672 height 381
click at [356, 189] on div at bounding box center [546, 285] width 672 height 381
click at [378, 248] on div at bounding box center [546, 285] width 672 height 381
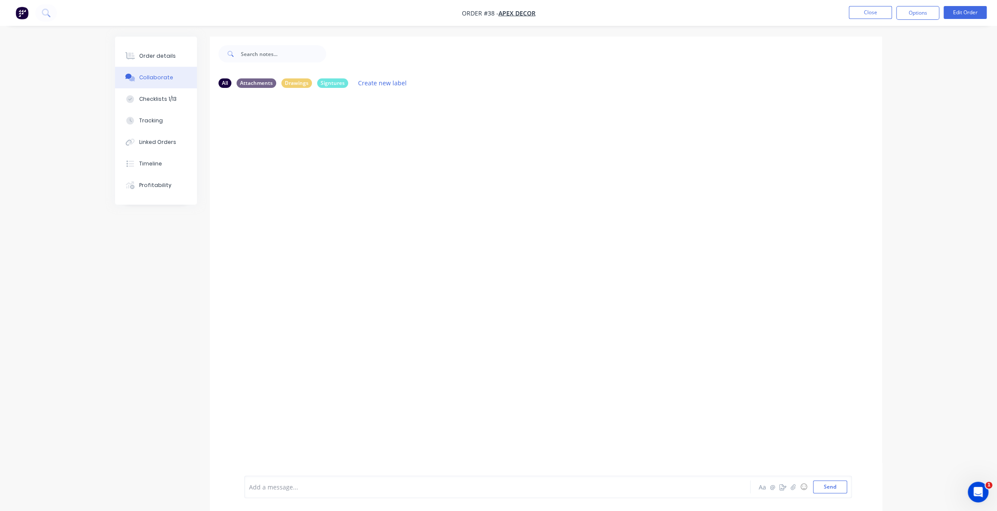
click at [602, 491] on div at bounding box center [474, 487] width 448 height 9
click at [783, 490] on icon "button" at bounding box center [783, 487] width 7 height 6
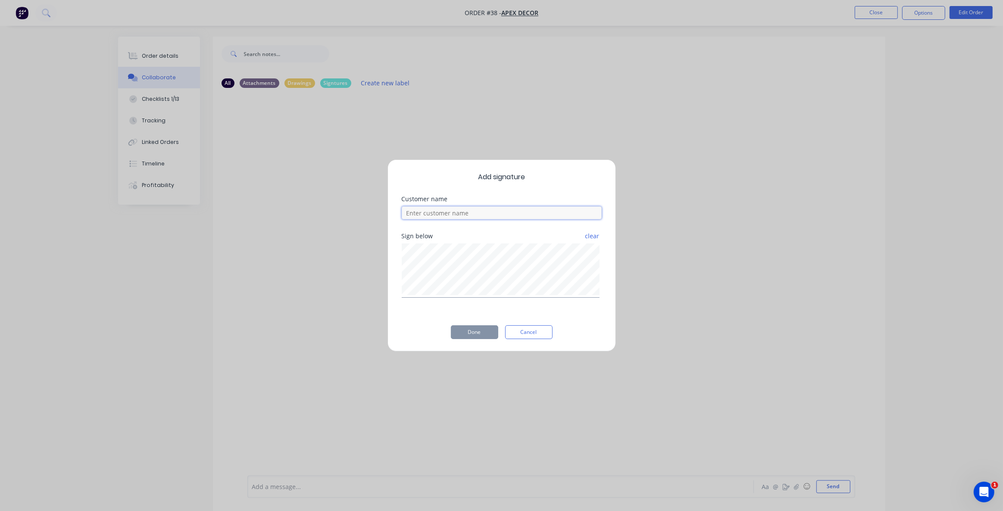
click at [430, 218] on input at bounding box center [502, 212] width 200 height 13
type input "David"
click at [477, 334] on button "Done" at bounding box center [474, 332] width 47 height 14
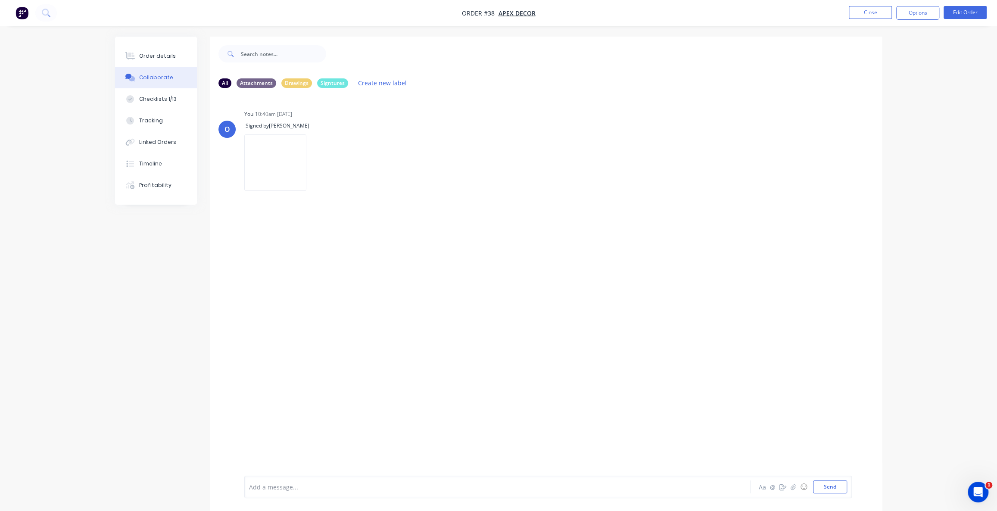
drag, startPoint x: 431, startPoint y: 275, endPoint x: 442, endPoint y: 280, distance: 12.9
click at [431, 274] on div "O You 10:40am 02/09/25 Signed by David Labels Delete" at bounding box center [546, 285] width 672 height 381
click at [792, 488] on icon "button" at bounding box center [793, 487] width 5 height 6
click at [324, 480] on div at bounding box center [548, 459] width 598 height 44
click at [259, 491] on div at bounding box center [474, 487] width 448 height 9
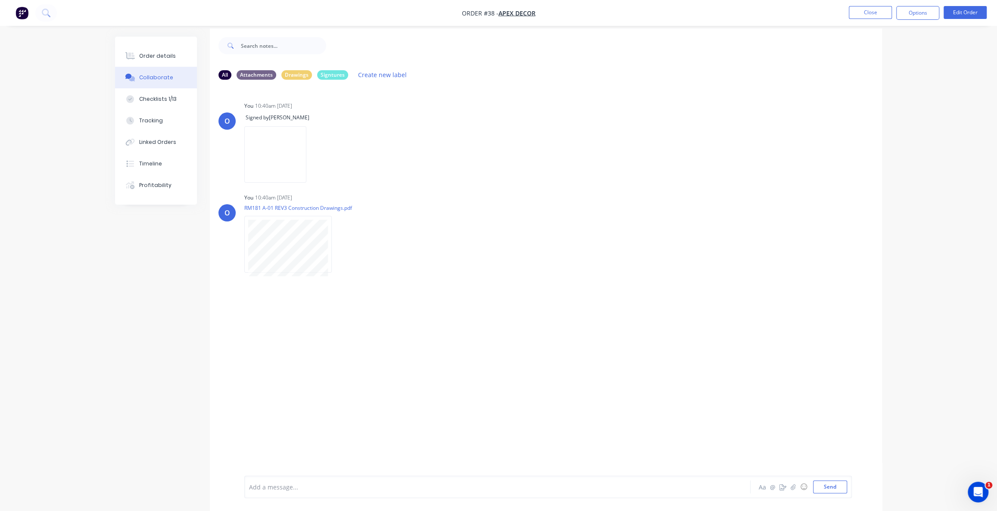
scroll to position [13, 0]
click at [279, 487] on div at bounding box center [474, 487] width 448 height 9
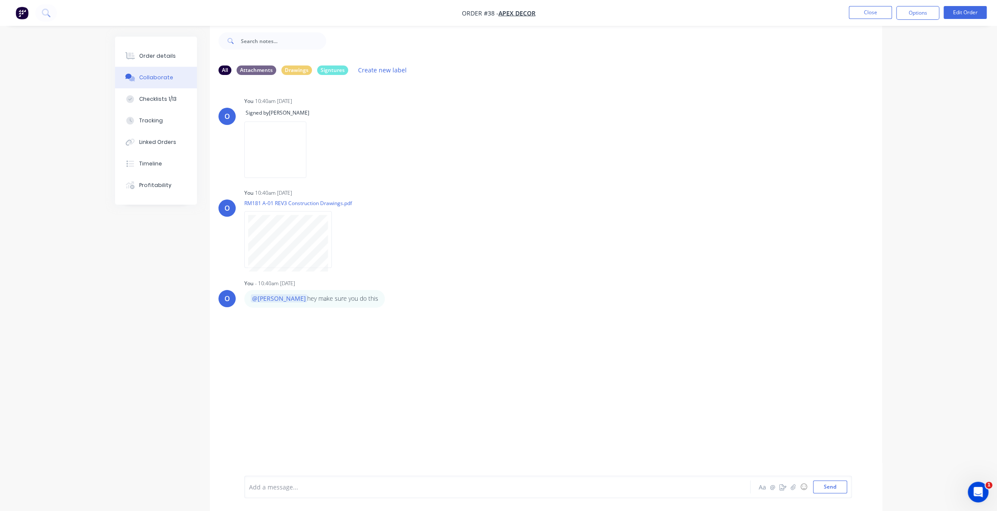
click at [881, 175] on div "O You 10:40am 02/09/25 Signed by David Labels Delete O You 10:40am 02/09/25 RM1…" at bounding box center [546, 272] width 672 height 381
click at [887, 165] on div "Order details Collaborate Checklists 1/13 Tracking Linked Orders Timeline Profi…" at bounding box center [498, 267] width 784 height 487
click at [315, 149] on icon "button" at bounding box center [313, 150] width 3 height 10
click at [419, 155] on button "Labels" at bounding box center [370, 153] width 97 height 19
click at [490, 237] on div at bounding box center [488, 236] width 17 height 17
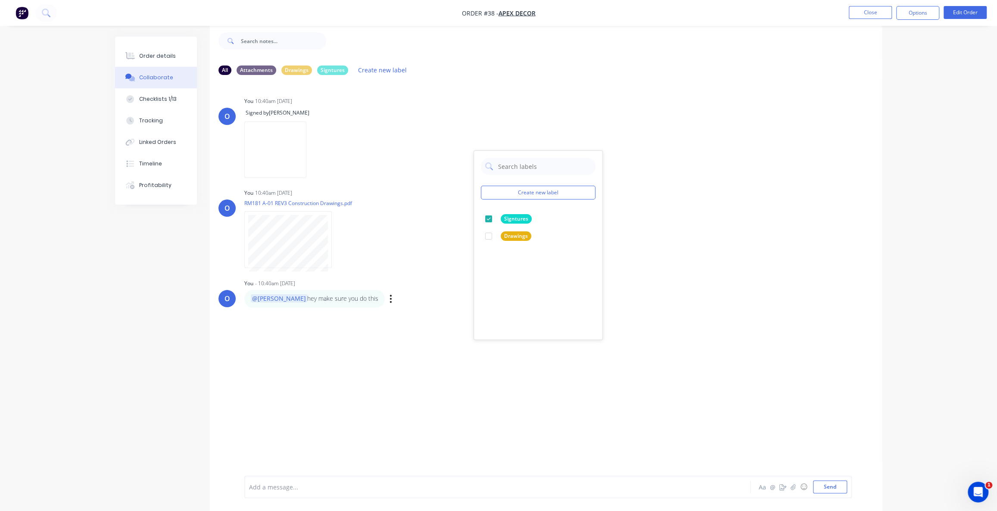
click at [435, 278] on div "You - 10:40am 02/09/25 @Omar hey make sure you do this Labels Edit Delete" at bounding box center [378, 292] width 269 height 30
click at [334, 71] on div "Signtures" at bounding box center [332, 69] width 31 height 9
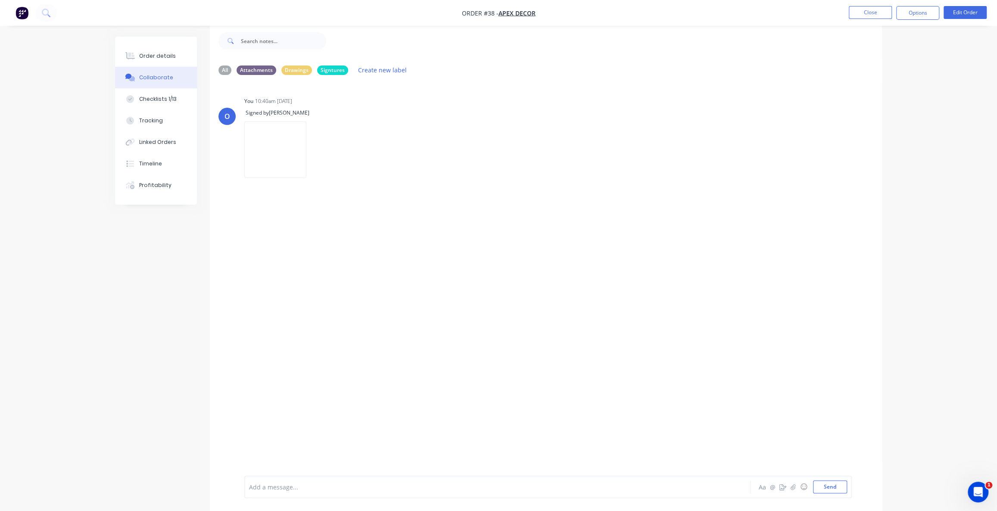
click at [429, 222] on div "O You 10:40am 02/09/25 Signed by David Labels Delete" at bounding box center [546, 272] width 672 height 381
click at [421, 221] on div "O You 10:40am 02/09/25 Signed by David Labels Delete" at bounding box center [546, 272] width 672 height 381
click at [400, 222] on div "O You 10:40am 02/09/25 Signed by David Labels Delete" at bounding box center [546, 272] width 672 height 381
click at [390, 216] on div "O You 10:40am 02/09/25 Signed by David Labels Delete" at bounding box center [546, 272] width 672 height 381
click at [428, 213] on div "O You 10:40am 02/09/25 Signed by David Labels Delete" at bounding box center [546, 272] width 672 height 381
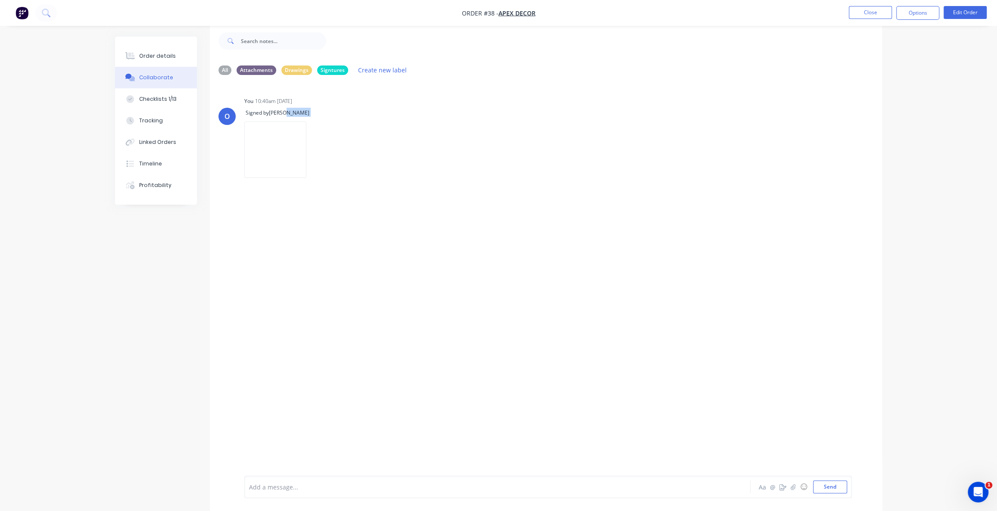
click at [428, 213] on div "O You 10:40am 02/09/25 Signed by David Labels Delete" at bounding box center [546, 272] width 672 height 381
click at [344, 290] on div "O You 10:40am 02/09/25 Signed by David Labels Delete" at bounding box center [546, 272] width 672 height 381
click at [151, 97] on div "Checklists 1/13" at bounding box center [157, 99] width 37 height 8
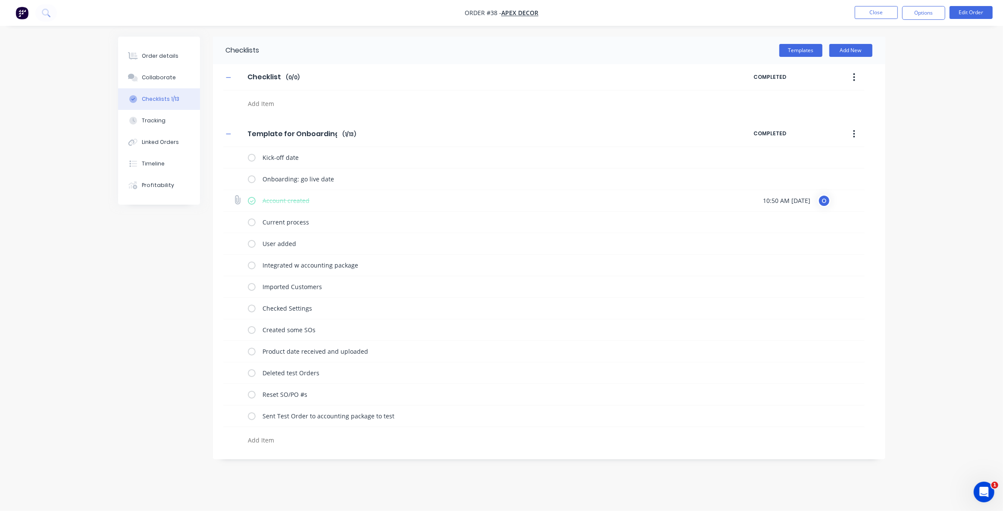
drag, startPoint x: 767, startPoint y: 200, endPoint x: 794, endPoint y: 198, distance: 27.2
click at [771, 199] on span "10:50 AM 01/09/2025" at bounding box center [786, 200] width 47 height 9
drag, startPoint x: 803, startPoint y: 198, endPoint x: 821, endPoint y: 197, distance: 18.1
click at [807, 198] on span "10:50 AM 01/09/2025" at bounding box center [786, 200] width 47 height 9
drag, startPoint x: 175, startPoint y: 265, endPoint x: 173, endPoint y: 259, distance: 6.2
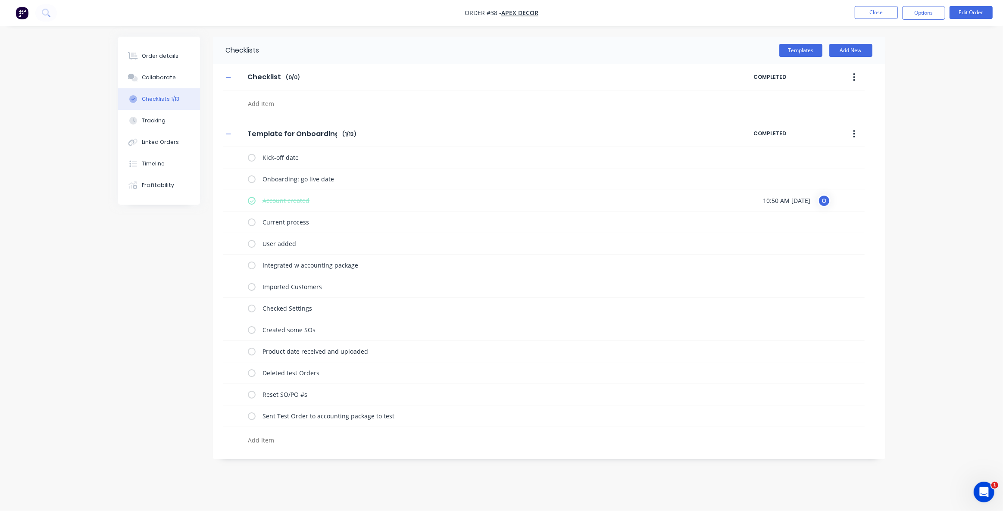
click at [175, 263] on div "Checklists Templates Add New Checklist Checklist Enter Checklist name ( 0 / 0 )…" at bounding box center [501, 248] width 767 height 423
click at [169, 127] on button "Tracking" at bounding box center [159, 121] width 82 height 22
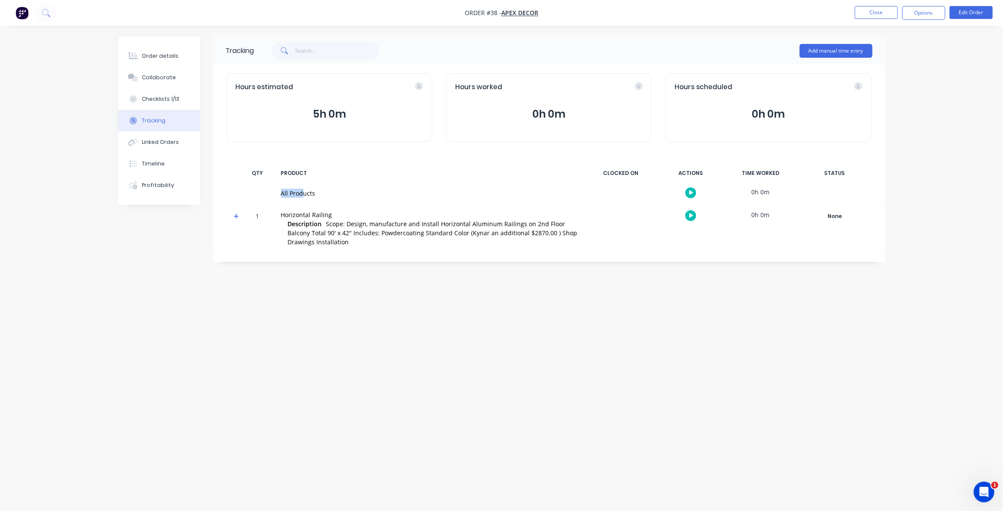
drag, startPoint x: 278, startPoint y: 194, endPoint x: 309, endPoint y: 190, distance: 31.6
click at [306, 191] on div "All Products" at bounding box center [430, 193] width 308 height 22
click at [841, 51] on button "Add manual time entry" at bounding box center [835, 51] width 73 height 14
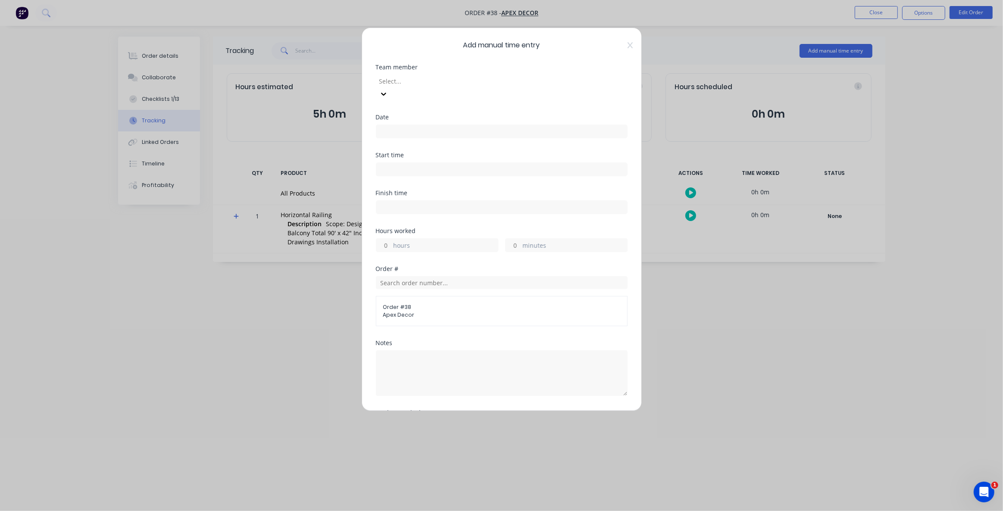
click at [620, 44] on span "Add manual time entry" at bounding box center [502, 45] width 252 height 10
click at [627, 46] on icon at bounding box center [629, 45] width 5 height 7
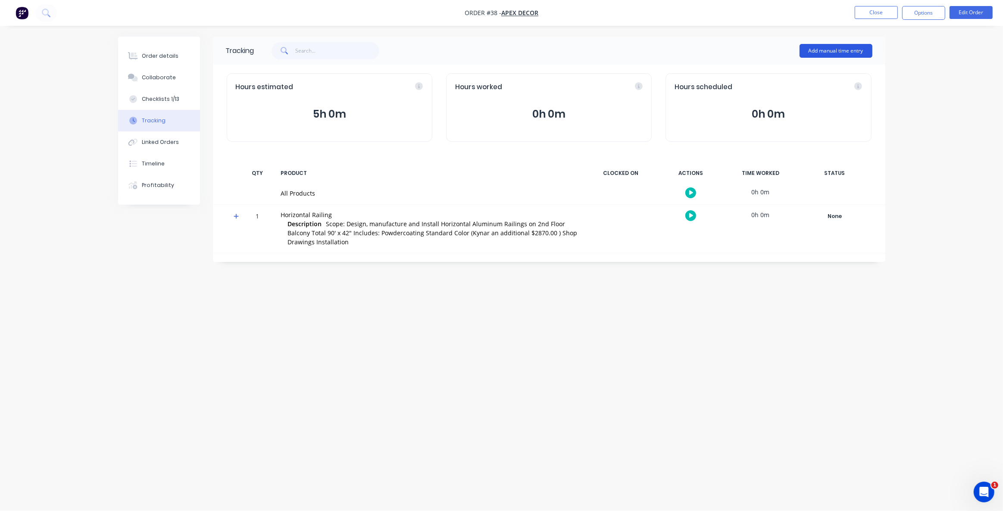
click at [830, 52] on button "Add manual time entry" at bounding box center [835, 51] width 73 height 14
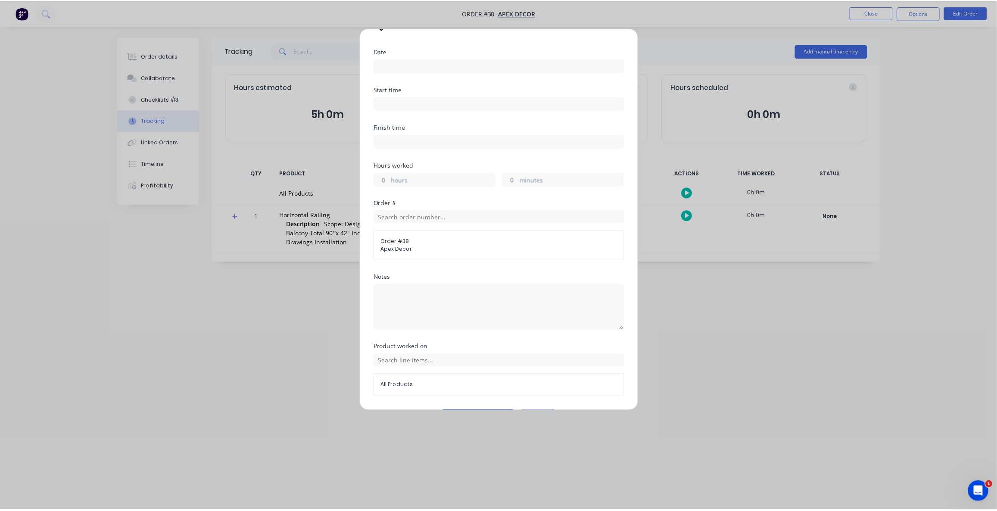
scroll to position [78, 0]
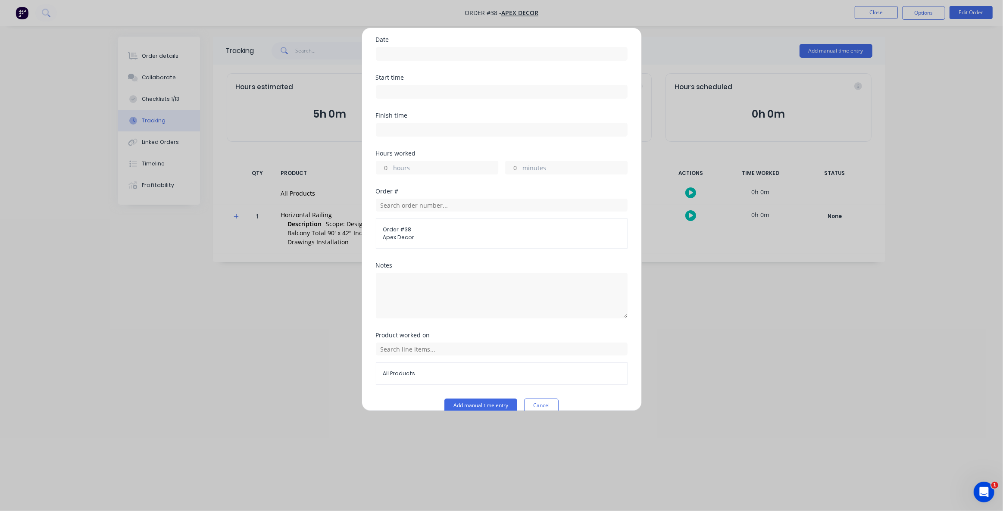
click at [130, 371] on div "Add manual time entry Team member Select... Date Start time Finish time Hours w…" at bounding box center [501, 255] width 1003 height 511
click at [539, 399] on button "Cancel" at bounding box center [541, 406] width 34 height 14
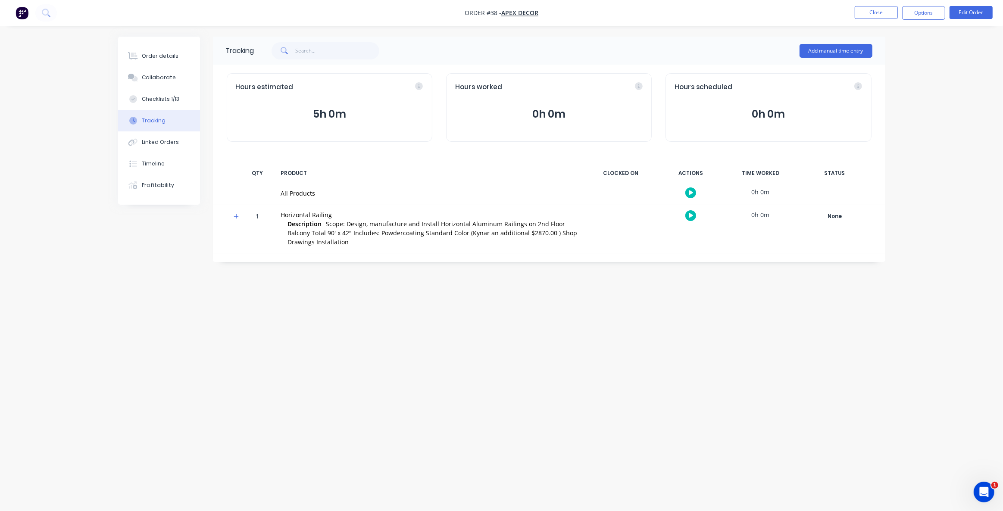
click at [229, 372] on div "Tracking Add manual time entry Hours estimated 5h 0m Hours worked 0h 0m Hours s…" at bounding box center [501, 239] width 767 height 405
drag, startPoint x: 977, startPoint y: 78, endPoint x: 943, endPoint y: 39, distance: 52.5
click at [974, 76] on div "Order details Collaborate Checklists 1/13 Tracking Linked Orders Timeline Profi…" at bounding box center [501, 255] width 1003 height 511
click at [920, 13] on button "Options" at bounding box center [923, 13] width 43 height 14
click at [881, 155] on div "Purchase Products" at bounding box center [897, 156] width 79 height 12
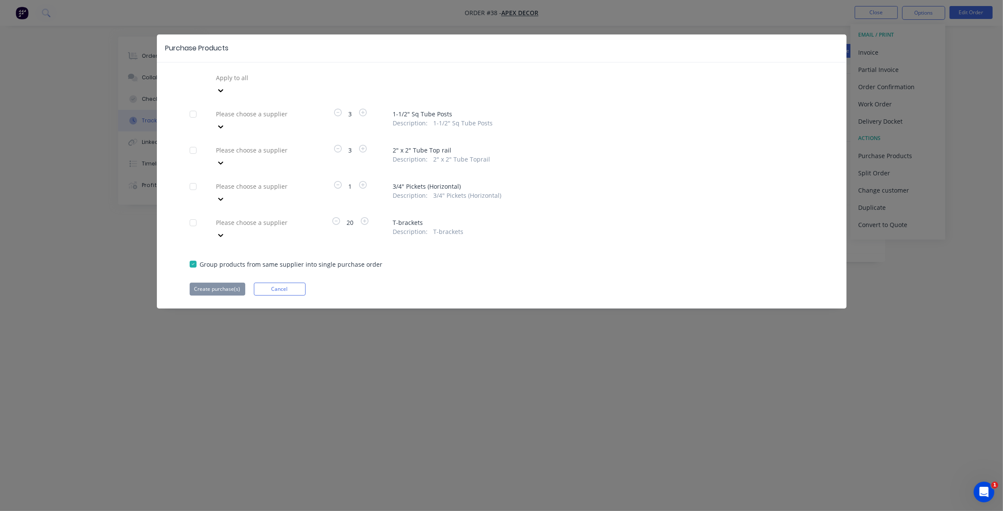
click at [241, 76] on div at bounding box center [277, 77] width 124 height 11
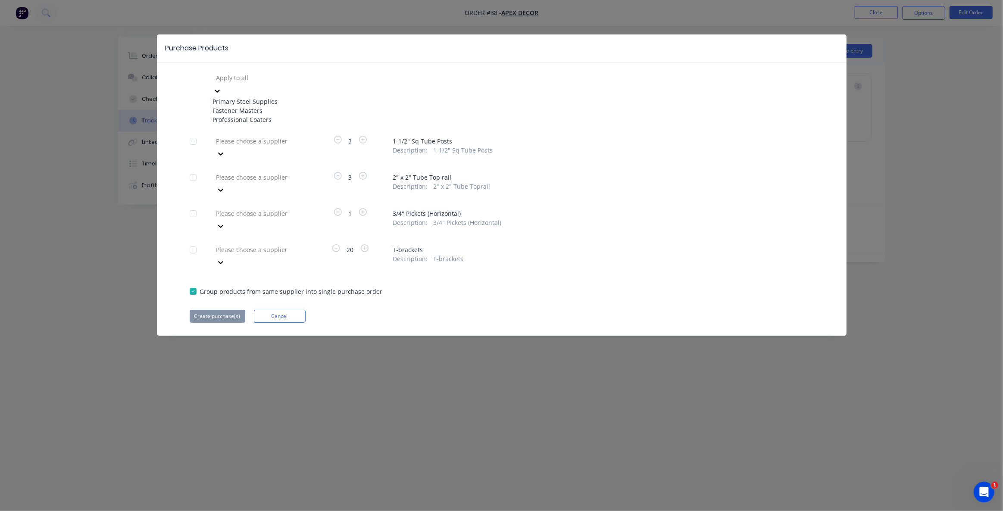
click at [362, 310] on div "Create purchase(s) Cancel" at bounding box center [502, 316] width 624 height 13
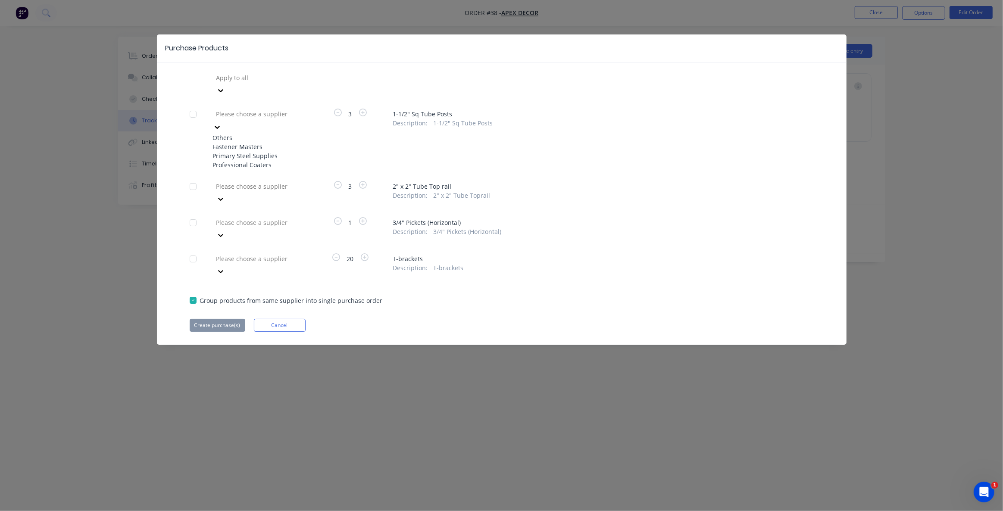
click at [247, 109] on div at bounding box center [277, 114] width 124 height 11
click at [257, 151] on div "Primary Steel Supplies" at bounding box center [260, 155] width 95 height 9
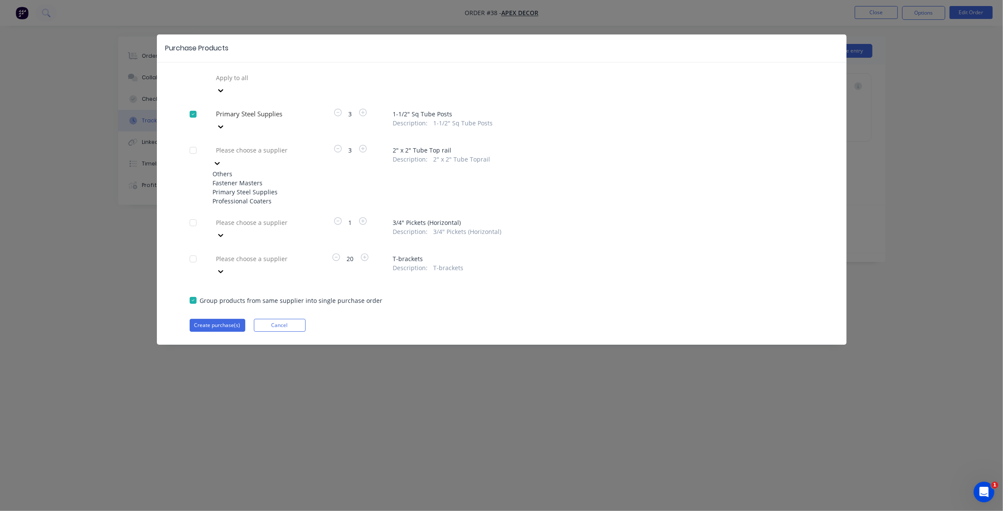
click at [259, 145] on div at bounding box center [277, 150] width 124 height 11
click at [266, 197] on div "Professional Coaters" at bounding box center [260, 201] width 95 height 9
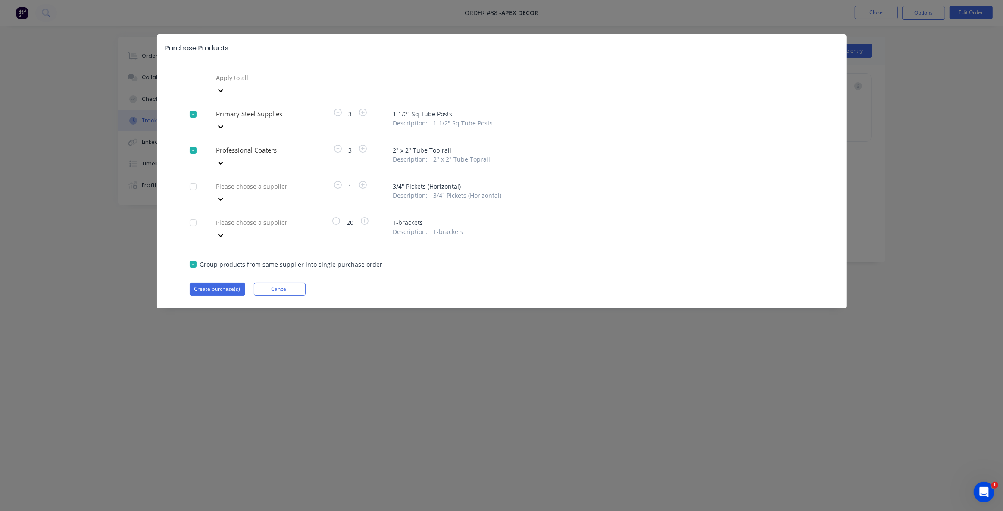
click at [407, 218] on div "Apply to all Primary Steel Supplies 3 1-1/2" Sq Tube Posts Description : 1-1/2"…" at bounding box center [502, 183] width 690 height 225
click at [272, 283] on button "Cancel" at bounding box center [280, 289] width 52 height 13
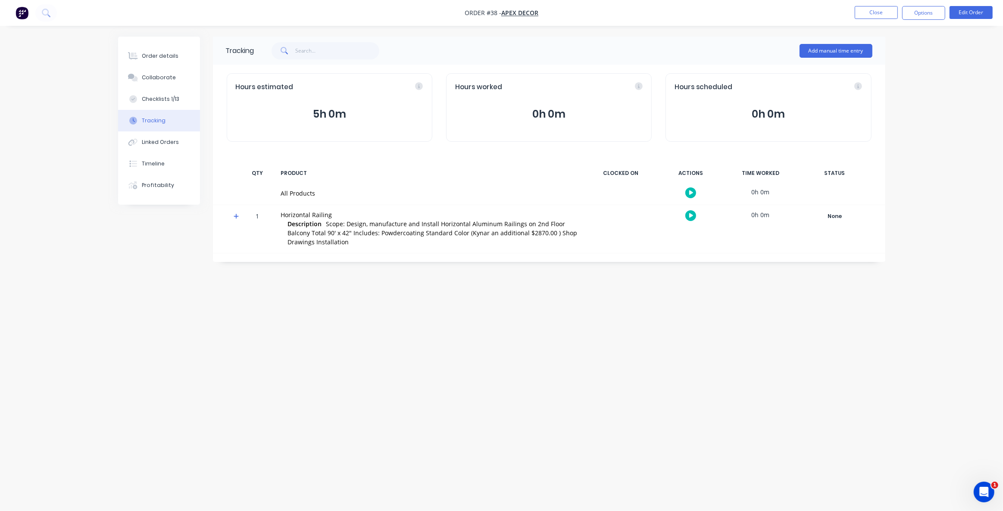
click at [378, 365] on div "Tracking Add manual time entry Hours estimated 5h 0m Hours worked 0h 0m Hours s…" at bounding box center [501, 239] width 767 height 405
click at [362, 312] on div "Tracking Add manual time entry Hours estimated 5h 0m Hours worked 0h 0m Hours s…" at bounding box center [501, 239] width 767 height 405
click at [396, 396] on div "Tracking Add manual time entry Hours estimated 5h 0m Hours worked 0h 0m Hours s…" at bounding box center [501, 239] width 767 height 405
click at [283, 345] on div "Tracking Add manual time entry Hours estimated 5h 0m Hours worked 0h 0m Hours s…" at bounding box center [501, 239] width 767 height 405
click at [246, 342] on div "Tracking Add manual time entry Hours estimated 5h 0m Hours worked 0h 0m Hours s…" at bounding box center [501, 239] width 767 height 405
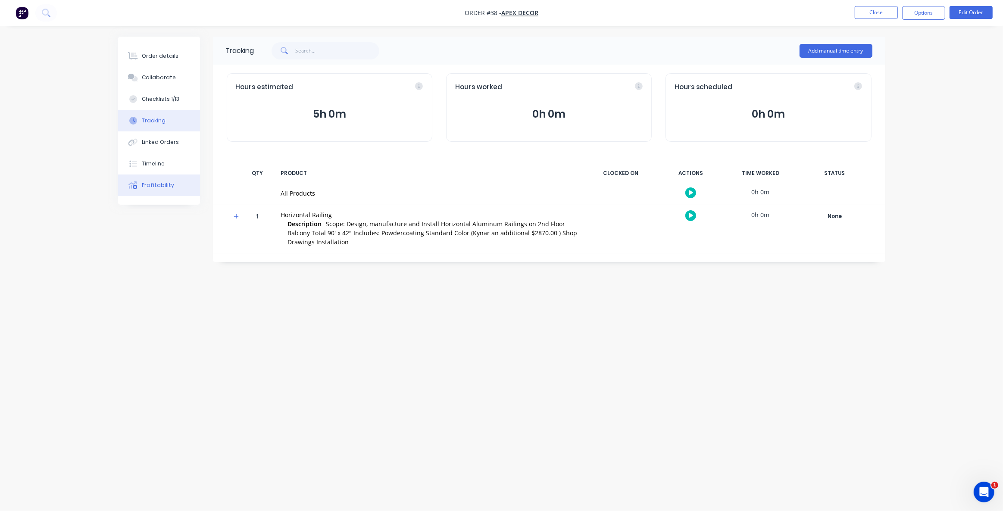
click at [156, 190] on button "Profitability" at bounding box center [159, 186] width 82 height 22
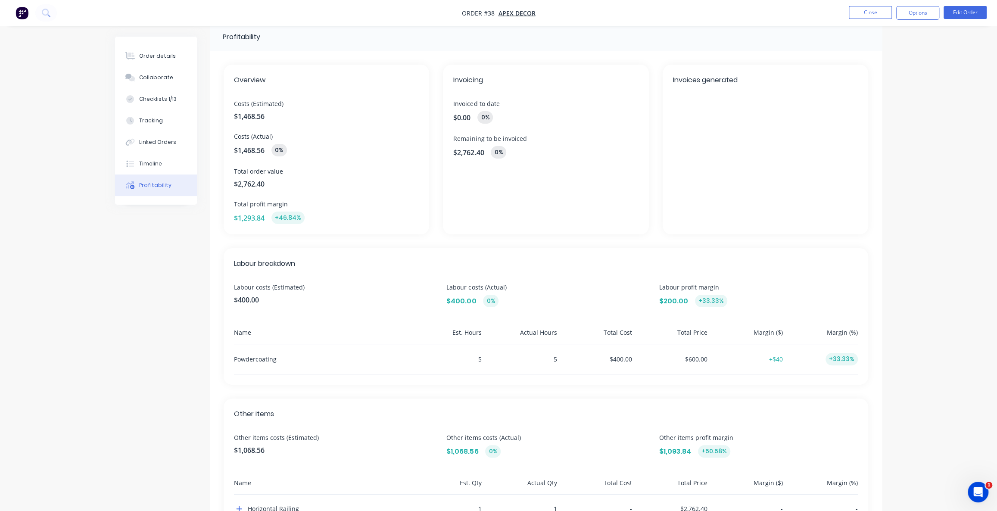
scroll to position [39, 0]
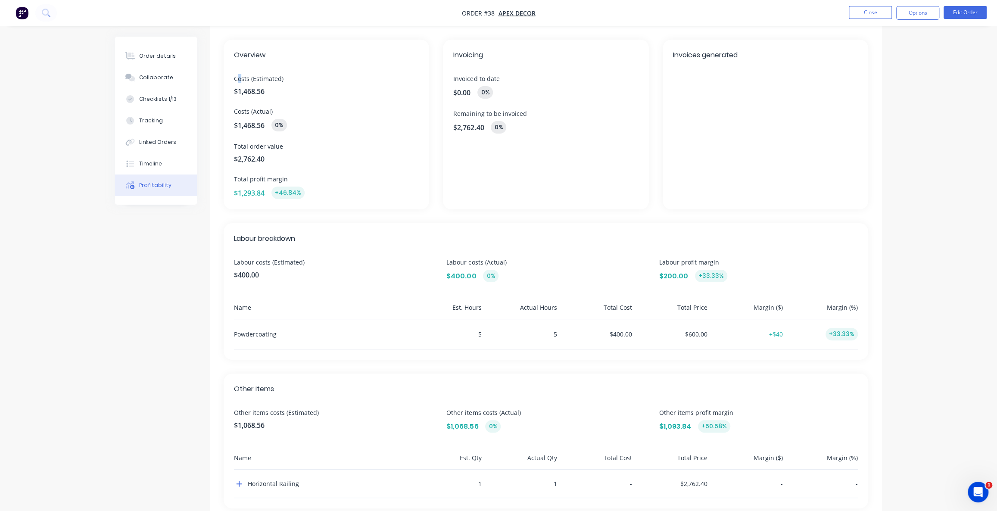
drag, startPoint x: 246, startPoint y: 78, endPoint x: 254, endPoint y: 78, distance: 8.6
click at [252, 78] on span "Costs (Estimated)" at bounding box center [326, 78] width 185 height 9
drag, startPoint x: 248, startPoint y: 112, endPoint x: 277, endPoint y: 110, distance: 29.0
click at [261, 110] on span "Costs (Actual)" at bounding box center [326, 111] width 185 height 9
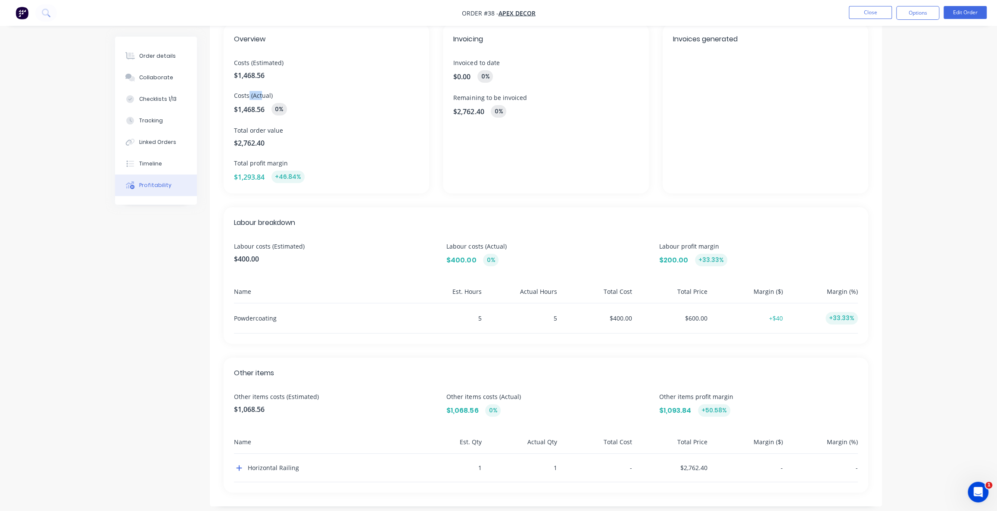
scroll to position [63, 0]
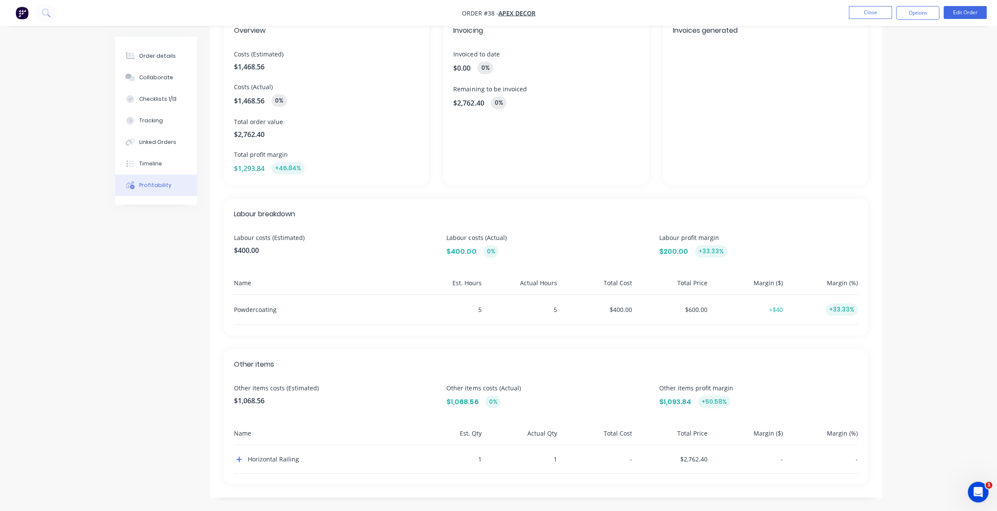
click at [953, 219] on div "Order details Collaborate Checklists 1/13 Tracking Linked Orders Timeline Profi…" at bounding box center [498, 224] width 997 height 575
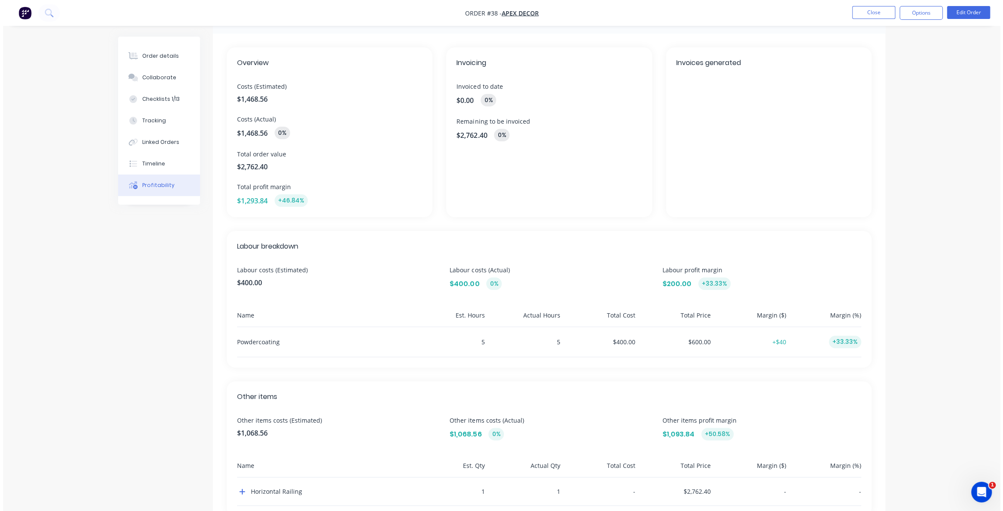
scroll to position [0, 0]
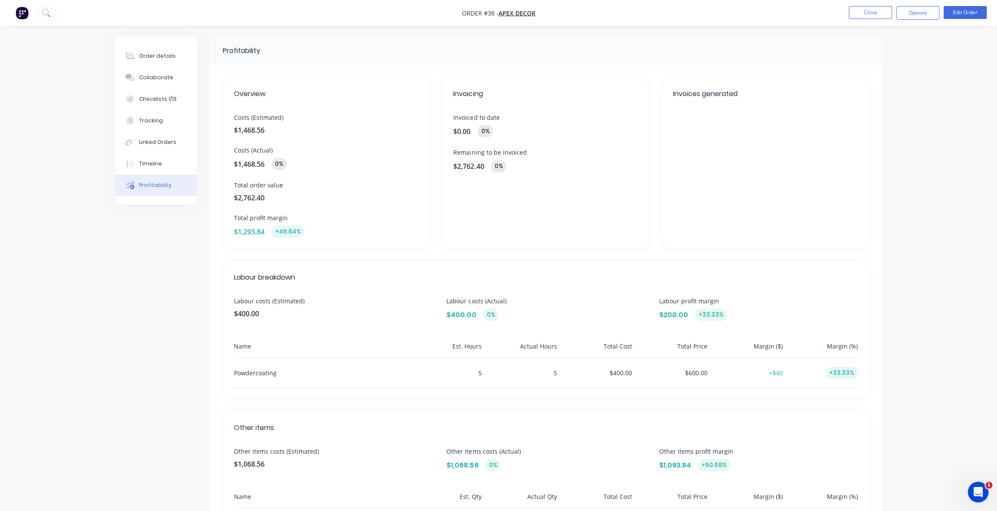
click at [947, 212] on div "Order details Collaborate Checklists 1/13 Tracking Linked Orders Timeline Profi…" at bounding box center [498, 287] width 997 height 575
click at [866, 9] on button "Close" at bounding box center [870, 12] width 43 height 13
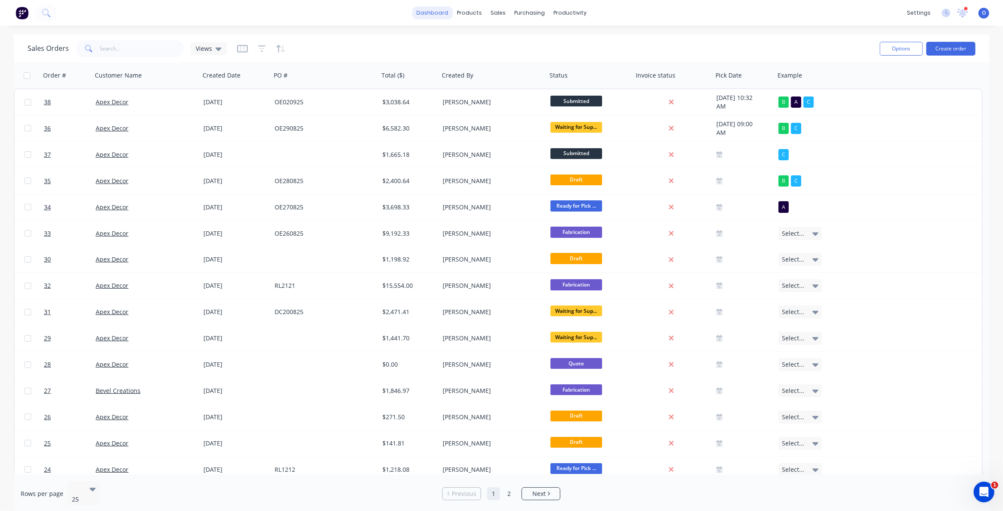
click at [442, 14] on link "dashboard" at bounding box center [432, 12] width 41 height 13
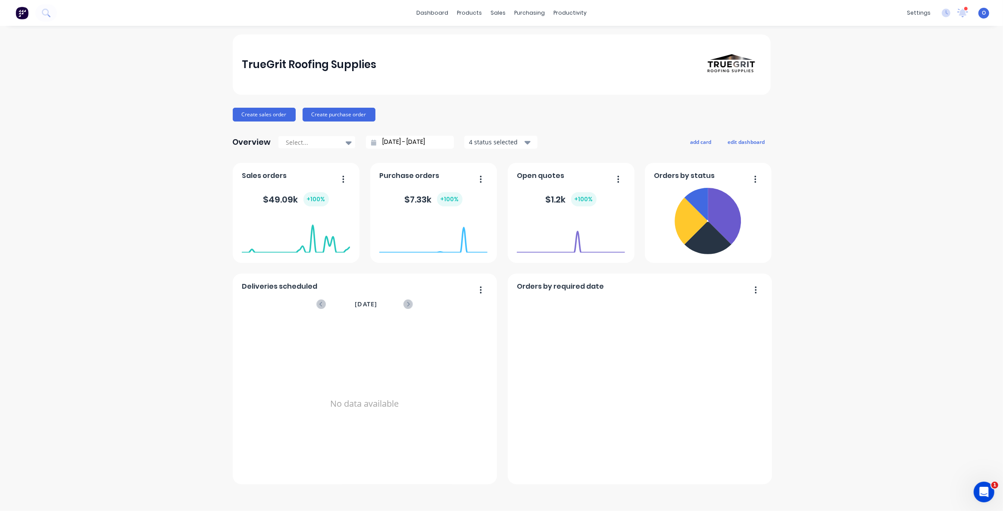
click at [106, 73] on div "TrueGrit Roofing Supplies Create sales order Create purchase order Overview Sel…" at bounding box center [501, 268] width 1003 height 468
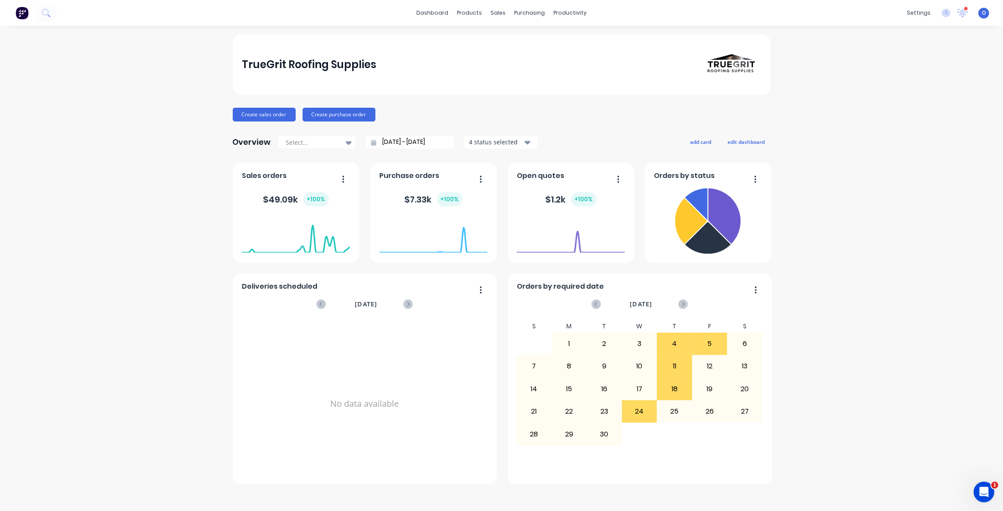
click at [65, 187] on div "TrueGrit Roofing Supplies Create sales order Create purchase order Overview Sel…" at bounding box center [501, 268] width 1003 height 468
click at [71, 219] on div "TrueGrit Roofing Supplies Create sales order Create purchase order Overview Sel…" at bounding box center [501, 268] width 1003 height 468
click at [868, 192] on div "TrueGrit Roofing Supplies Create sales order Create purchase order Overview Sel…" at bounding box center [501, 268] width 1003 height 468
click at [575, 80] on link "Delivery Scheduling" at bounding box center [603, 75] width 114 height 17
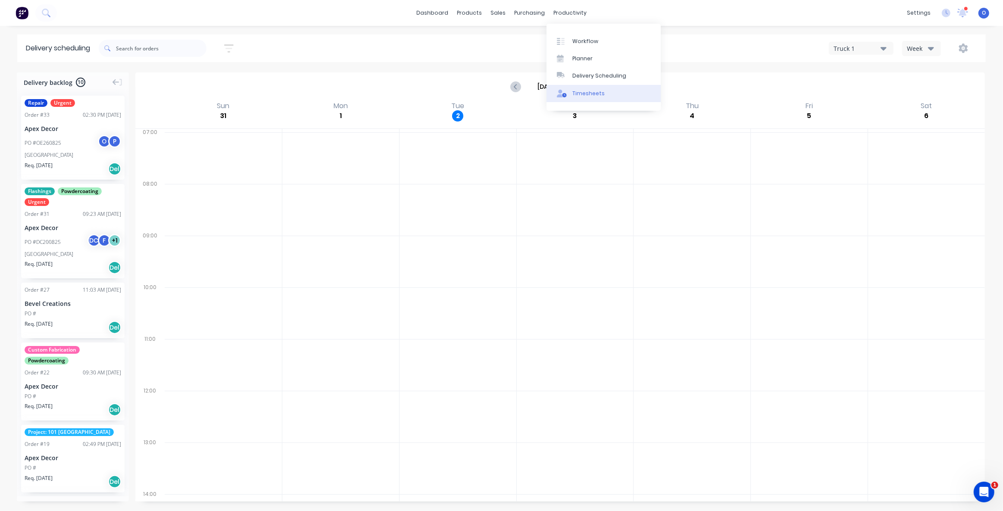
click at [598, 94] on div "Timesheets" at bounding box center [588, 94] width 32 height 8
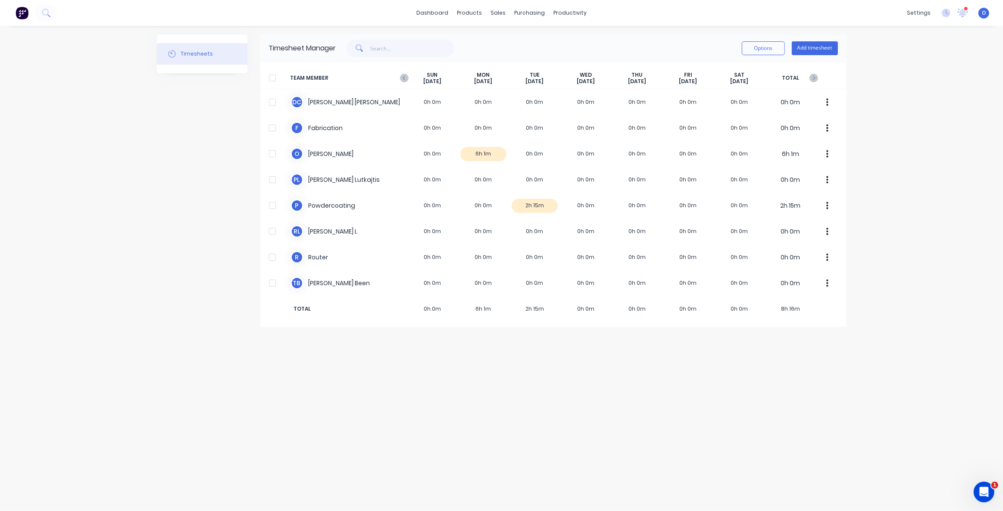
click at [558, 395] on div "Timesheets Timesheet Manager Options Add timesheet TEAM MEMBER [DATE] [DATE] [D…" at bounding box center [502, 268] width 690 height 468
click at [706, 410] on div "Timesheets Timesheet Manager Options Add timesheet TEAM MEMBER [DATE] [DATE] [D…" at bounding box center [502, 268] width 690 height 468
click at [885, 227] on div "dashboard products sales purchasing productivity dashboard products Product Cat…" at bounding box center [501, 255] width 1003 height 511
click at [888, 228] on div "dashboard products sales purchasing productivity dashboard products Product Cat…" at bounding box center [501, 255] width 1003 height 511
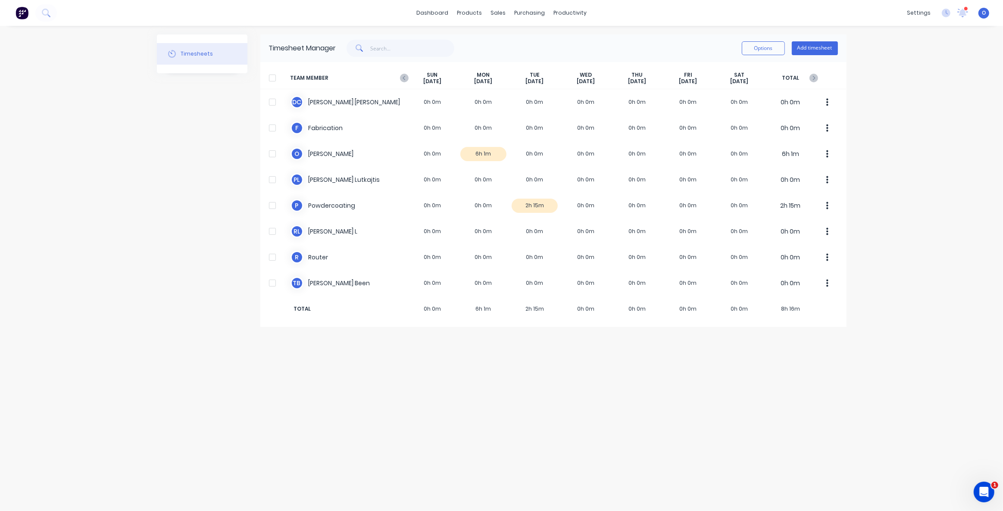
click at [202, 156] on div "Timesheets" at bounding box center [202, 180] width 91 height 293
click at [147, 142] on div "dashboard products sales purchasing productivity dashboard products Product Cat…" at bounding box center [501, 255] width 1003 height 511
click at [522, 405] on div "Timesheets Timesheet Manager Options Add timesheet TEAM MEMBER SUN Aug 31st MON…" at bounding box center [502, 268] width 690 height 468
click at [512, 409] on div "Timesheets Timesheet Manager Options Add timesheet TEAM MEMBER SUN Aug 31st MON…" at bounding box center [502, 268] width 690 height 468
click at [488, 401] on div "Timesheets Timesheet Manager Options Add timesheet TEAM MEMBER SUN Aug 31st MON…" at bounding box center [502, 268] width 690 height 468
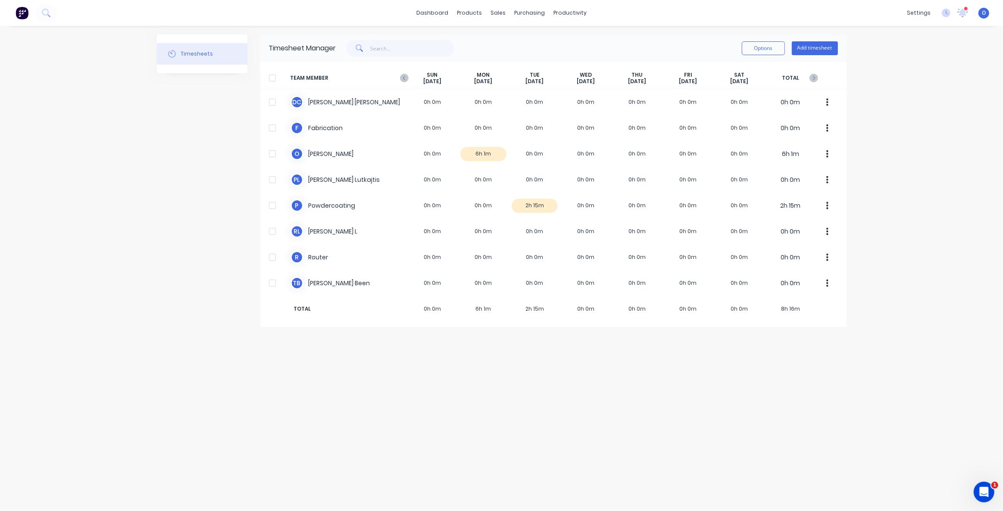
click at [455, 406] on div "Timesheets Timesheet Manager Options Add timesheet TEAM MEMBER SUN Aug 31st MON…" at bounding box center [502, 268] width 690 height 468
click at [453, 406] on div "Timesheets Timesheet Manager Options Add timesheet TEAM MEMBER SUN Aug 31st MON…" at bounding box center [502, 268] width 690 height 468
click at [454, 412] on div "Timesheets Timesheet Manager Options Add timesheet TEAM MEMBER SUN Aug 31st MON…" at bounding box center [502, 268] width 690 height 468
click at [453, 412] on div "Timesheets Timesheet Manager Options Add timesheet TEAM MEMBER SUN Aug 31st MON…" at bounding box center [502, 268] width 690 height 468
click at [439, 15] on link "dashboard" at bounding box center [432, 12] width 41 height 13
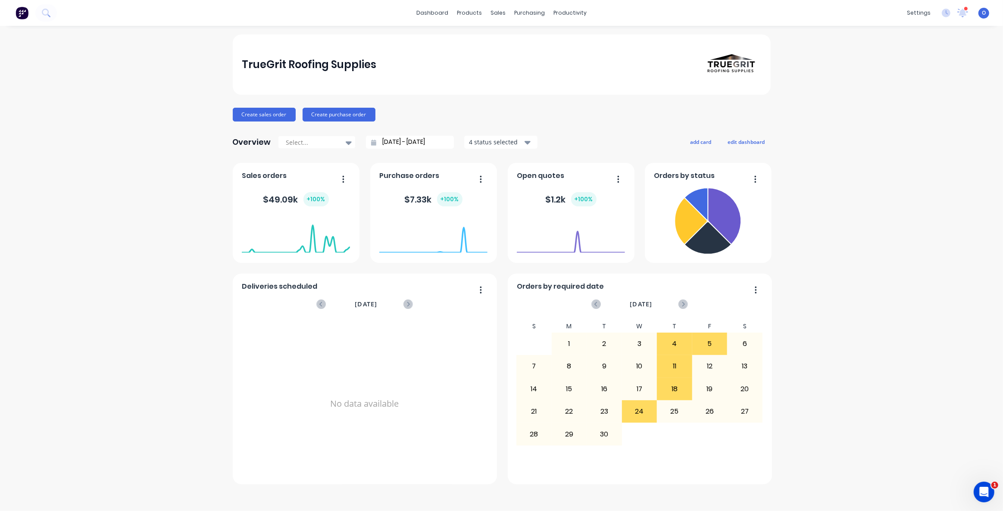
drag, startPoint x: 908, startPoint y: 244, endPoint x: 909, endPoint y: 240, distance: 4.4
click at [909, 241] on div "TrueGrit Roofing Supplies Create sales order Create purchase order Overview Sel…" at bounding box center [501, 268] width 1003 height 468
click at [905, 237] on div "TrueGrit Roofing Supplies Create sales order Create purchase order Overview Sel…" at bounding box center [501, 268] width 1003 height 468
click at [884, 238] on div "TrueGrit Roofing Supplies Create sales order Create purchase order Overview Sel…" at bounding box center [501, 268] width 1003 height 468
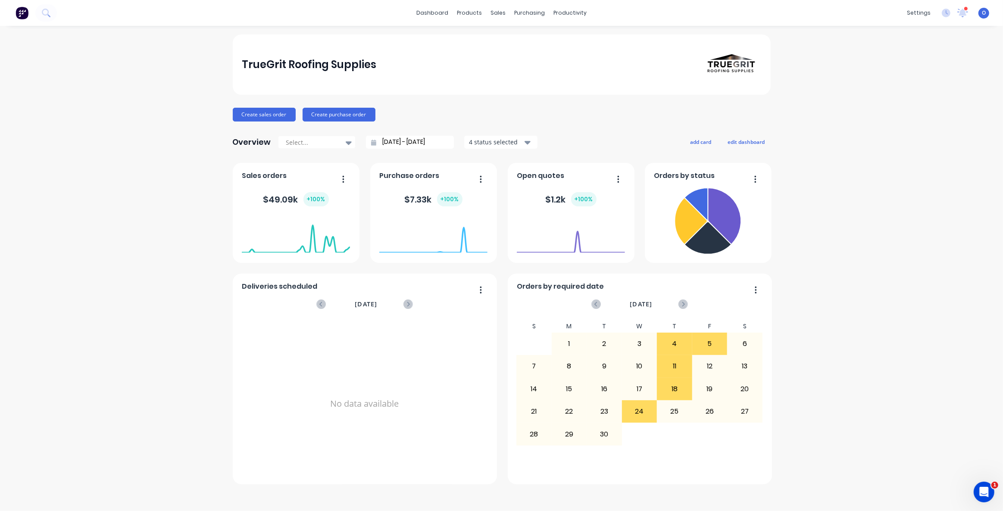
click at [886, 235] on div "TrueGrit Roofing Supplies Create sales order Create purchase order Overview Sel…" at bounding box center [501, 268] width 1003 height 468
click at [861, 241] on div "TrueGrit Roofing Supplies Create sales order Create purchase order Overview Sel…" at bounding box center [501, 268] width 1003 height 468
click at [489, 85] on div "TrueGrit Roofing Supplies" at bounding box center [501, 64] width 519 height 60
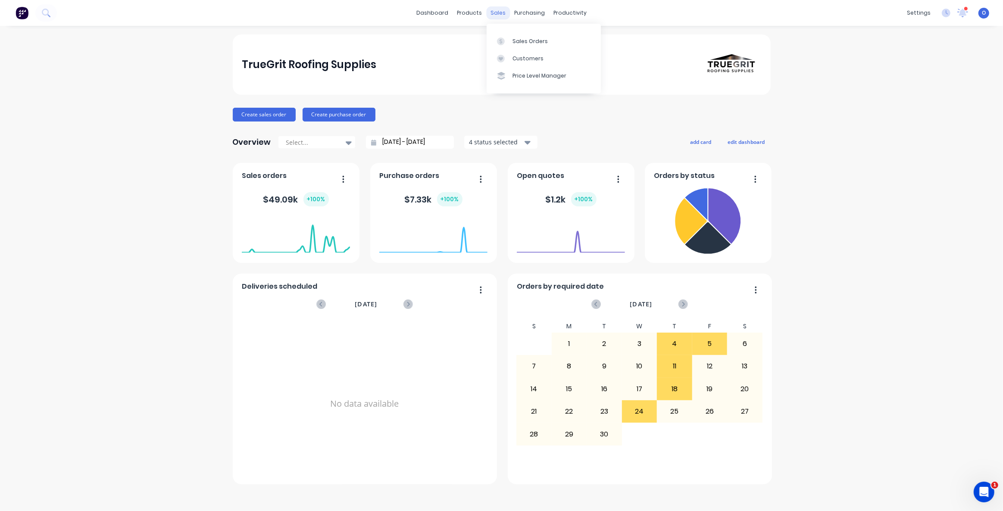
click at [493, 16] on div "sales" at bounding box center [498, 12] width 24 height 13
click at [512, 35] on link "Sales Orders" at bounding box center [544, 40] width 114 height 17
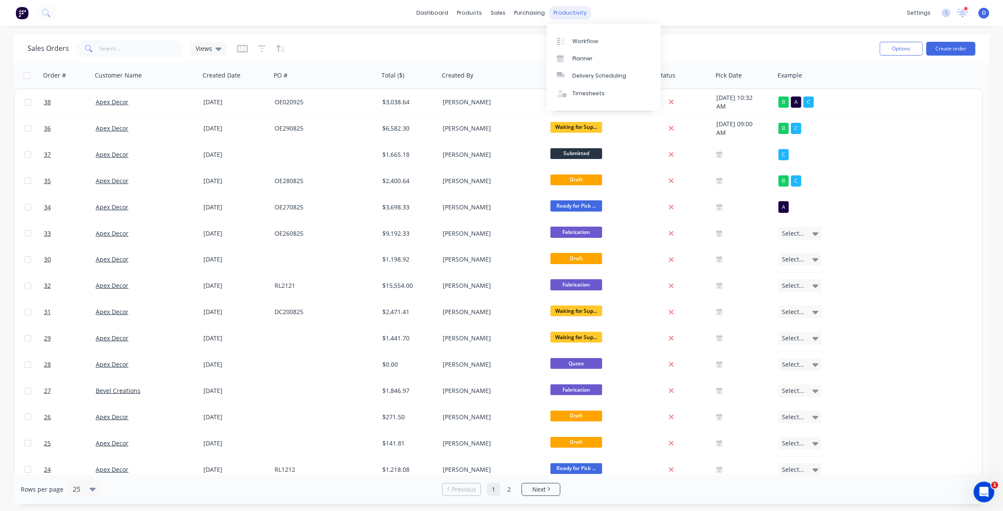
click at [573, 16] on div "productivity" at bounding box center [570, 12] width 42 height 13
click at [589, 36] on link "Workflow" at bounding box center [603, 40] width 114 height 17
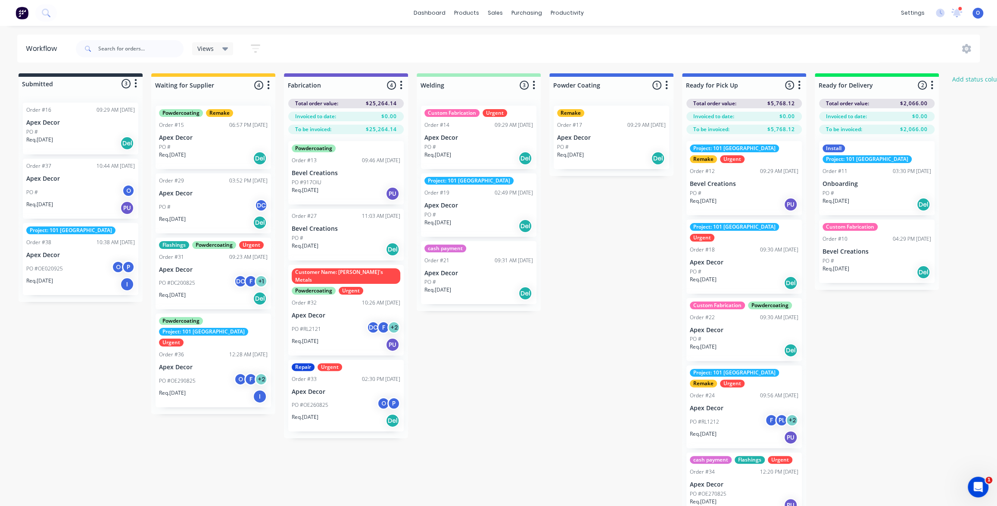
click at [600, 228] on div "Submitted 3 Status colour #273444 hex #273444 Save Cancel Summaries Total order…" at bounding box center [587, 297] width 1187 height 449
click at [591, 229] on div "Submitted 3 Status colour #273444 hex #273444 Save Cancel Summaries Total order…" at bounding box center [587, 297] width 1187 height 449
click at [593, 226] on div "Submitted 3 Status colour #273444 hex #273444 Save Cancel Summaries Total order…" at bounding box center [587, 297] width 1187 height 449
click at [618, 231] on div "Submitted 3 Status colour #273444 hex #273444 Save Cancel Summaries Total order…" at bounding box center [587, 297] width 1187 height 449
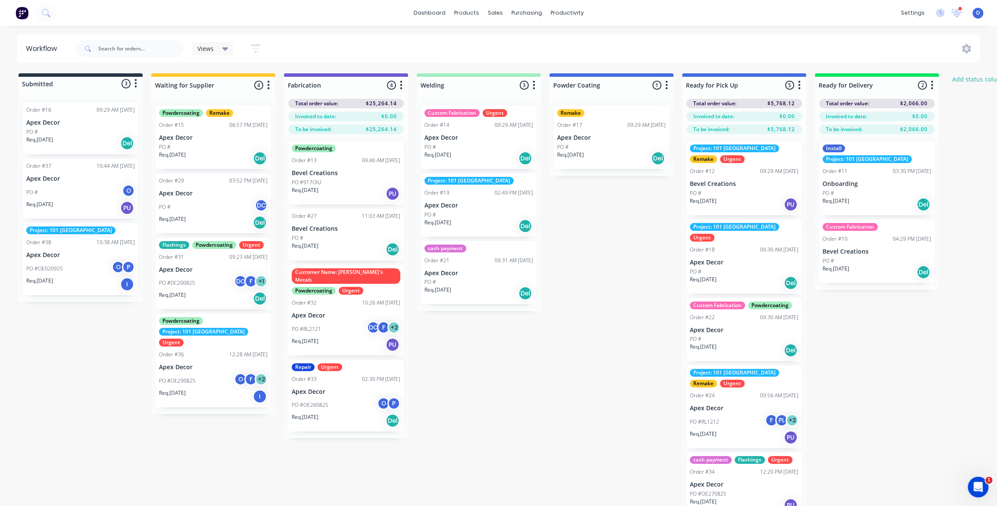
click at [618, 229] on div "Submitted 3 Status colour #273444 hex #273444 Save Cancel Summaries Total order…" at bounding box center [587, 297] width 1187 height 449
click at [611, 226] on div "Submitted 3 Status colour #273444 hex #273444 Save Cancel Summaries Total order…" at bounding box center [587, 297] width 1187 height 449
click at [609, 375] on div "Submitted 3 Status colour #273444 hex #273444 Save Cancel Summaries Total order…" at bounding box center [587, 297] width 1187 height 449
click at [562, 365] on div "Submitted 3 Status colour #273444 hex #273444 Save Cancel Summaries Total order…" at bounding box center [587, 297] width 1187 height 449
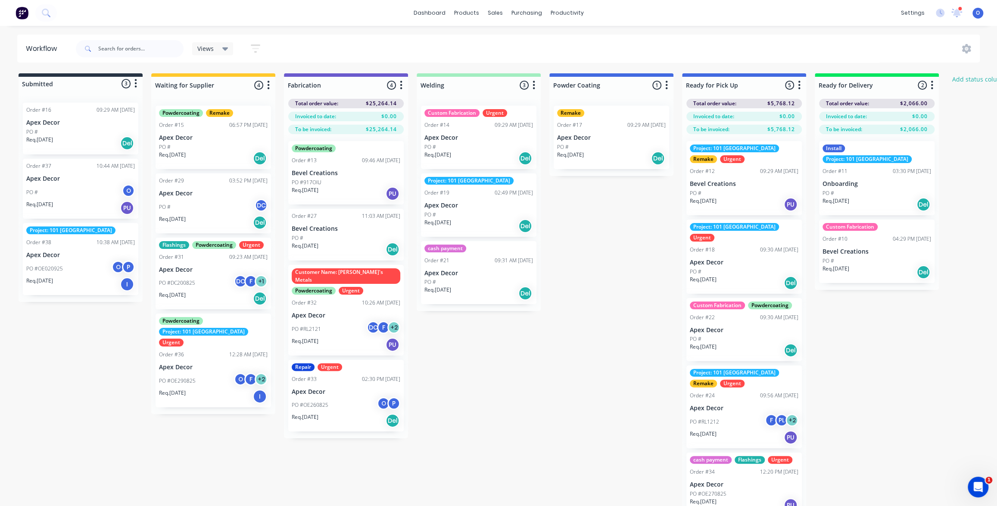
click at [554, 378] on div "Submitted 3 Status colour #273444 hex #273444 Save Cancel Summaries Total order…" at bounding box center [587, 297] width 1187 height 449
click at [553, 383] on div "Submitted 3 Status colour #273444 hex #273444 Save Cancel Summaries Total order…" at bounding box center [587, 297] width 1187 height 449
click at [537, 349] on div "Submitted 3 Status colour #273444 hex #273444 Save Cancel Summaries Total order…" at bounding box center [587, 297] width 1187 height 449
click at [545, 378] on div "Submitted 3 Status colour #273444 hex #273444 Save Cancel Summaries Total order…" at bounding box center [587, 297] width 1187 height 449
click at [593, 353] on div "Submitted 3 Status colour #273444 hex #273444 Save Cancel Summaries Total order…" at bounding box center [587, 297] width 1187 height 449
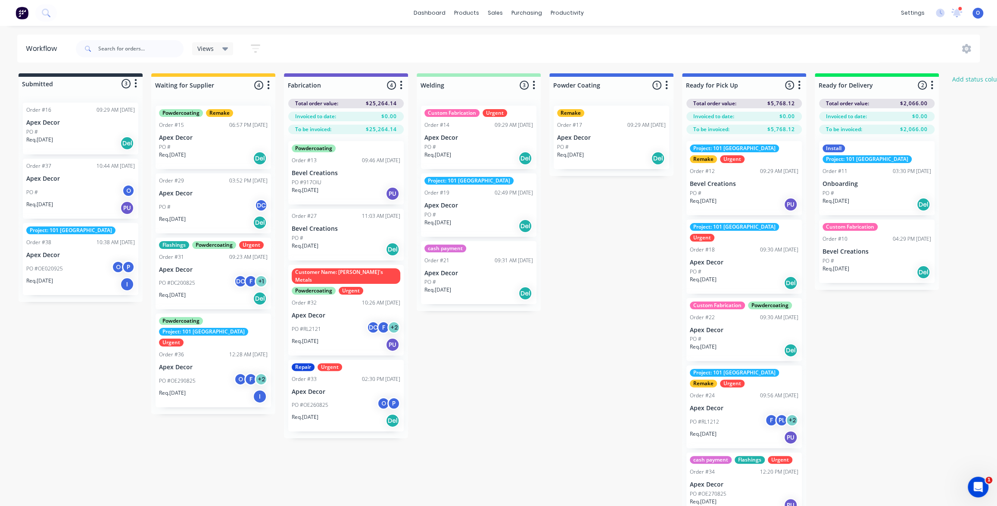
click at [624, 283] on div "Submitted 3 Status colour #273444 hex #273444 Save Cancel Summaries Total order…" at bounding box center [587, 297] width 1187 height 449
click at [632, 353] on div "Submitted 3 Status colour #273444 hex #273444 Save Cancel Summaries Total order…" at bounding box center [587, 297] width 1187 height 449
click at [619, 353] on div "Submitted 3 Status colour #273444 hex #273444 Save Cancel Summaries Total order…" at bounding box center [587, 297] width 1187 height 449
click at [623, 337] on div "Submitted 3 Status colour #273444 hex #273444 Save Cancel Summaries Total order…" at bounding box center [587, 297] width 1187 height 449
click at [618, 316] on div "Submitted 3 Status colour #273444 hex #273444 Save Cancel Summaries Total order…" at bounding box center [587, 297] width 1187 height 449
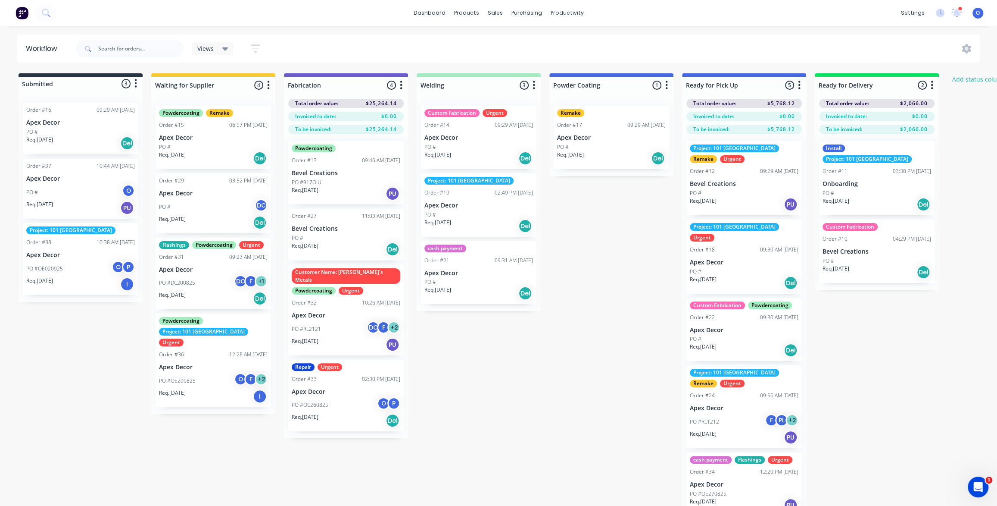
click at [622, 316] on div "Submitted 3 Status colour #273444 hex #273444 Save Cancel Summaries Total order…" at bounding box center [587, 297] width 1187 height 449
click at [607, 306] on div "Submitted 3 Status colour #273444 hex #273444 Save Cancel Summaries Total order…" at bounding box center [587, 297] width 1187 height 449
click at [597, 303] on div "Submitted 3 Status colour #273444 hex #273444 Save Cancel Summaries Total order…" at bounding box center [587, 297] width 1187 height 449
click at [598, 302] on div "Submitted 3 Status colour #273444 hex #273444 Save Cancel Summaries Total order…" at bounding box center [587, 297] width 1187 height 449
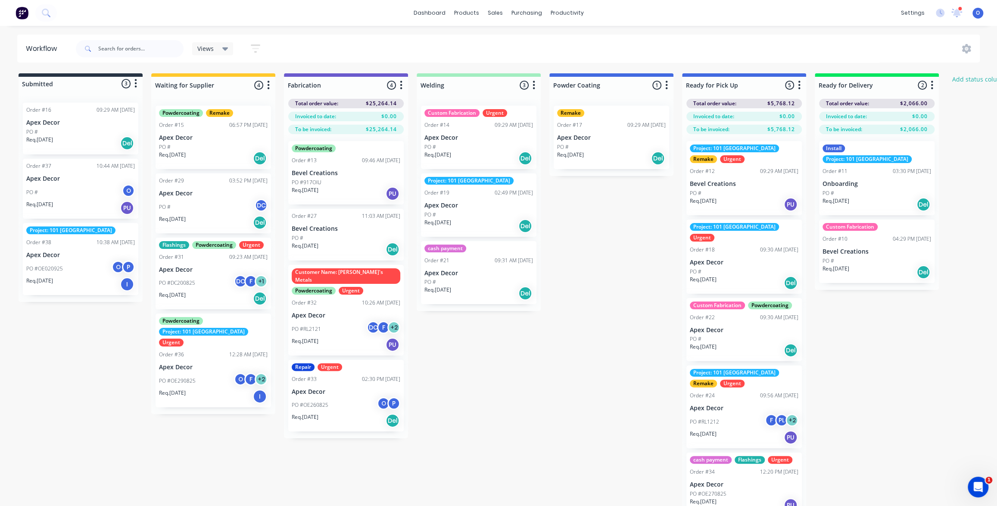
click at [574, 319] on div "Submitted 3 Status colour #273444 hex #273444 Save Cancel Summaries Total order…" at bounding box center [587, 297] width 1187 height 449
click at [568, 439] on div "Submitted 3 Status colour #273444 hex #273444 Save Cancel Summaries Total order…" at bounding box center [587, 297] width 1187 height 449
click at [531, 366] on div "Submitted 3 Status colour #273444 hex #273444 Save Cancel Summaries Total order…" at bounding box center [587, 297] width 1187 height 449
click at [577, 368] on div "Submitted 3 Status colour #273444 hex #273444 Save Cancel Summaries Total order…" at bounding box center [587, 297] width 1187 height 449
click at [561, 366] on div "Submitted 3 Status colour #273444 hex #273444 Save Cancel Summaries Total order…" at bounding box center [587, 297] width 1187 height 449
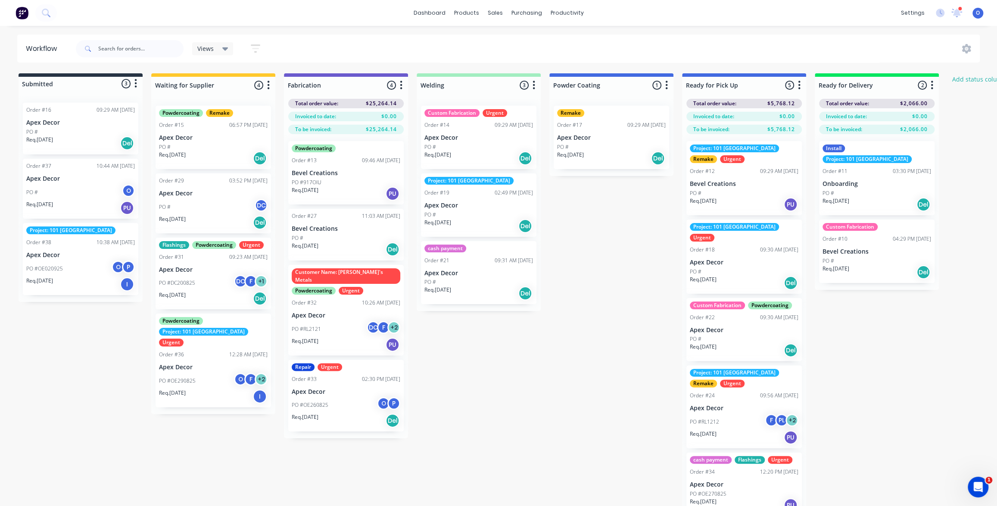
click at [558, 369] on div "Submitted 3 Status colour #273444 hex #273444 Save Cancel Summaries Total order…" at bounding box center [587, 297] width 1187 height 449
click at [543, 438] on div "Submitted 3 Status colour #273444 hex #273444 Save Cancel Summaries Total order…" at bounding box center [587, 297] width 1187 height 449
